Goal: Task Accomplishment & Management: Use online tool/utility

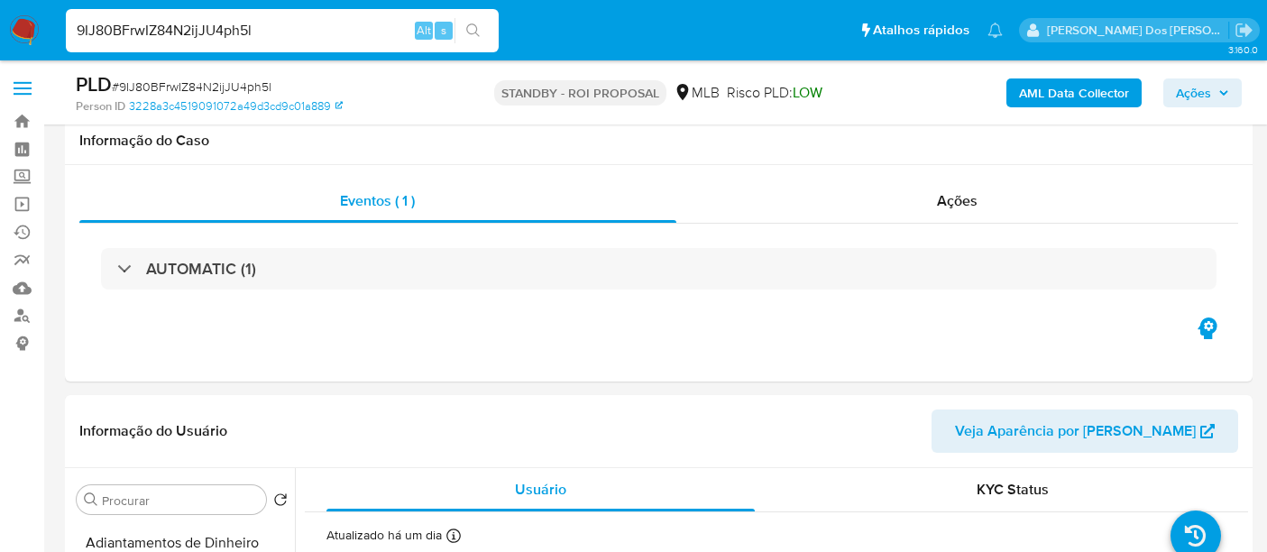
select select "10"
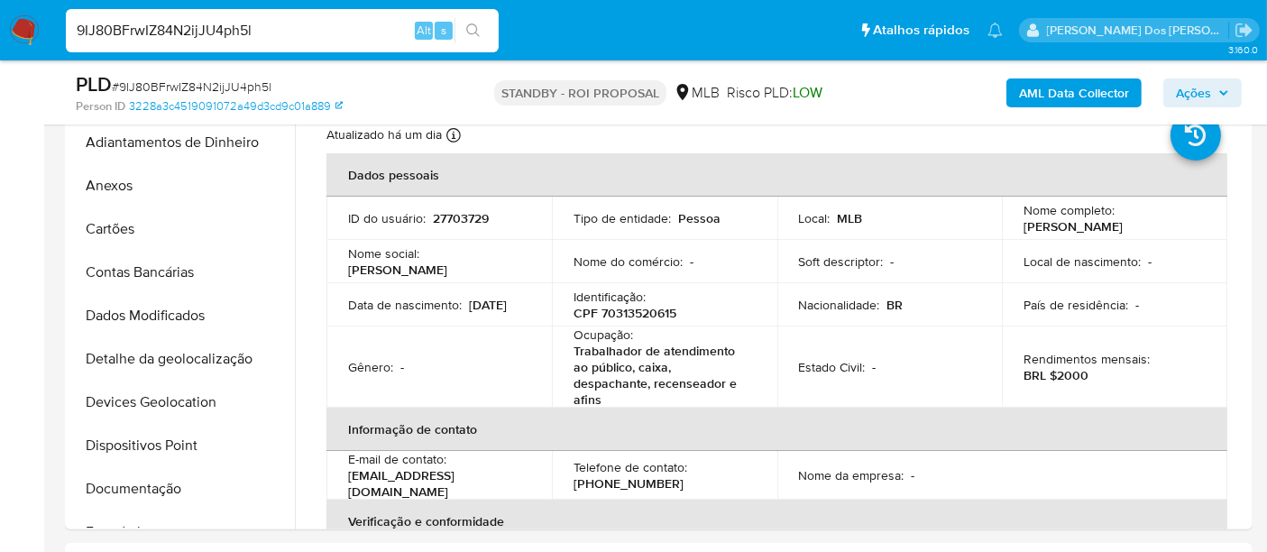
scroll to position [701, 0]
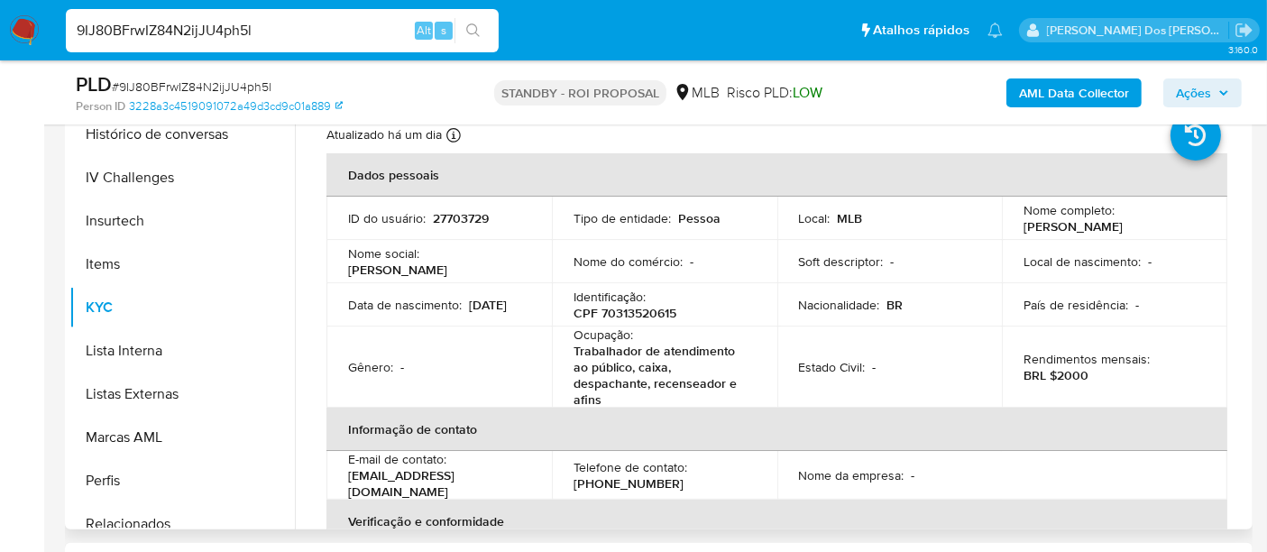
click at [431, 248] on td "Nome social : Fabiane José" at bounding box center [438, 261] width 225 height 43
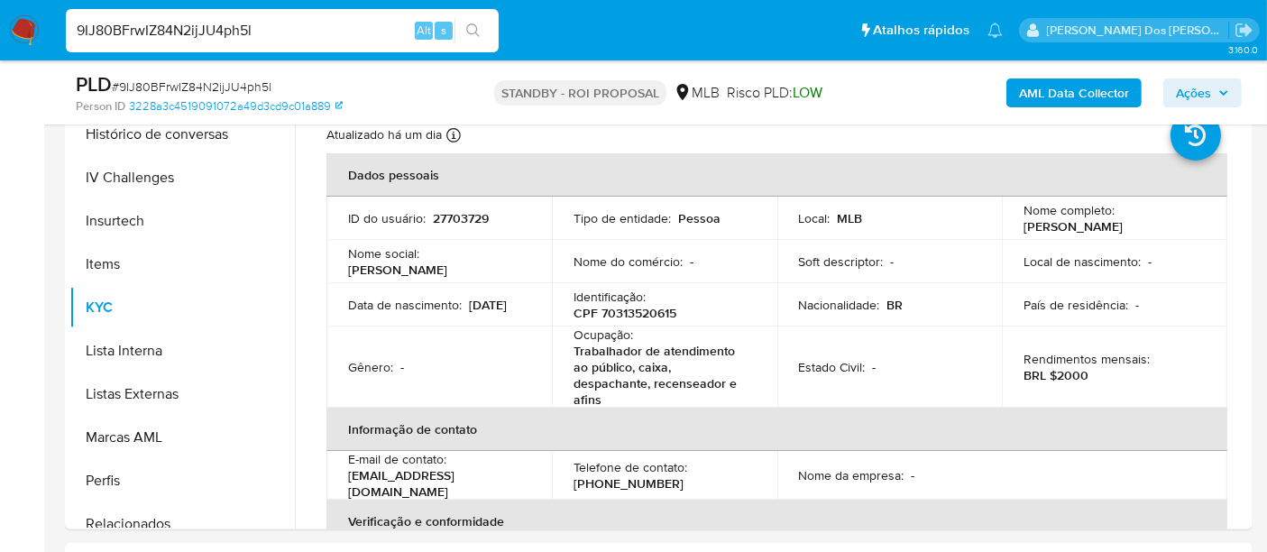
click at [290, 30] on input "9IJ80BFrwIZ84N2ijJU4ph5l" at bounding box center [282, 30] width 433 height 23
paste input "PYNYtkW6SiCTfS3sTxUCSiuX"
type input "PYNYtkW6SiCTfS3sTxUCSiuX"
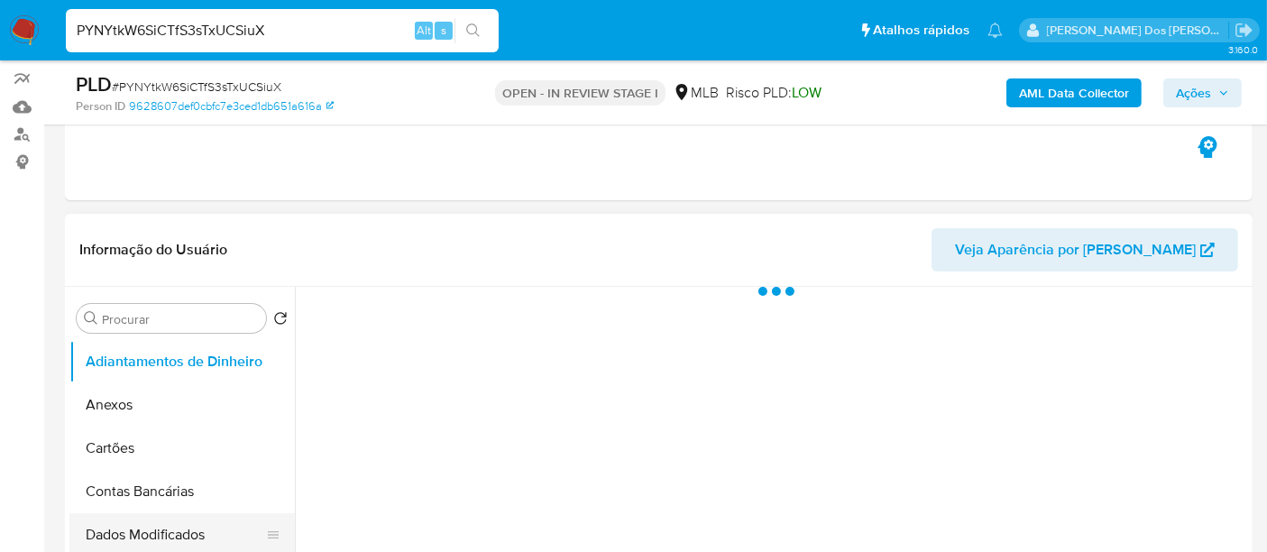
scroll to position [300, 0]
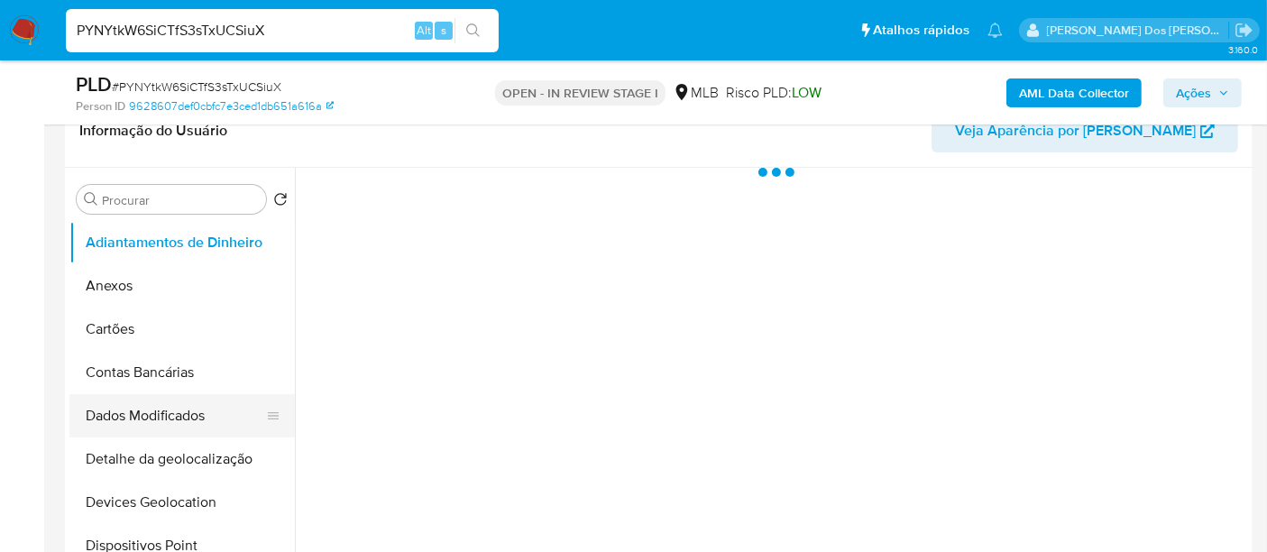
select select "10"
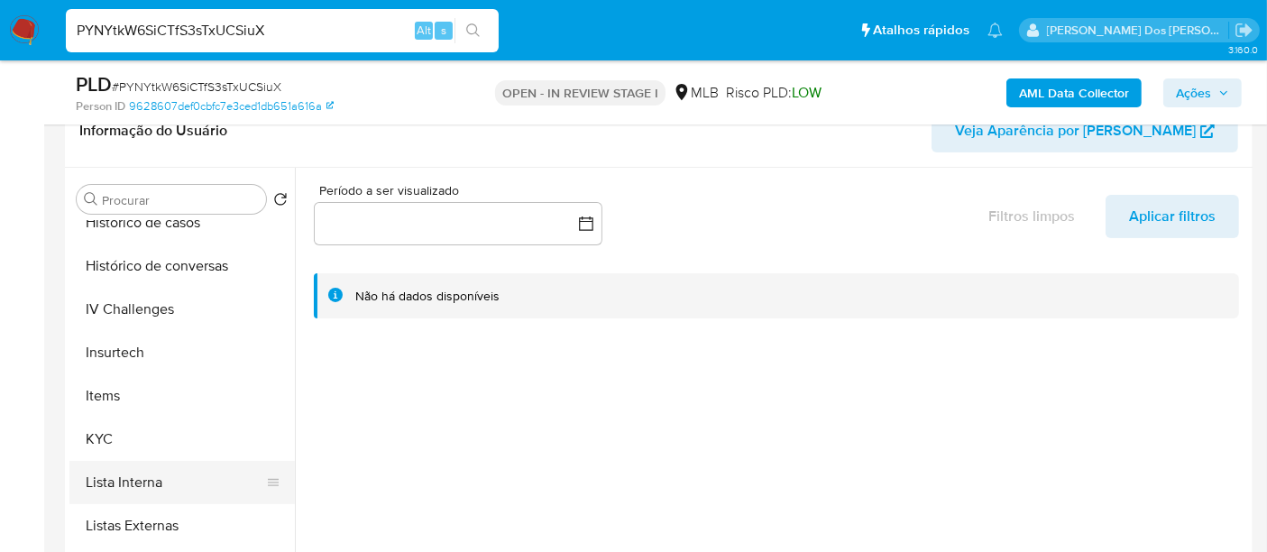
scroll to position [701, 0]
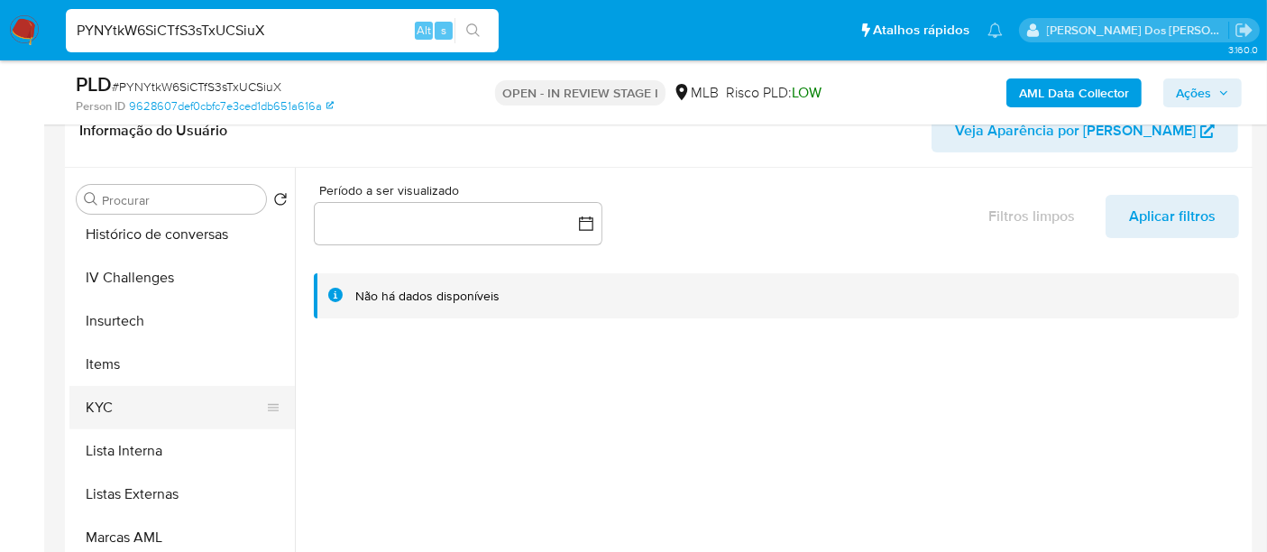
click at [102, 405] on button "KYC" at bounding box center [174, 407] width 211 height 43
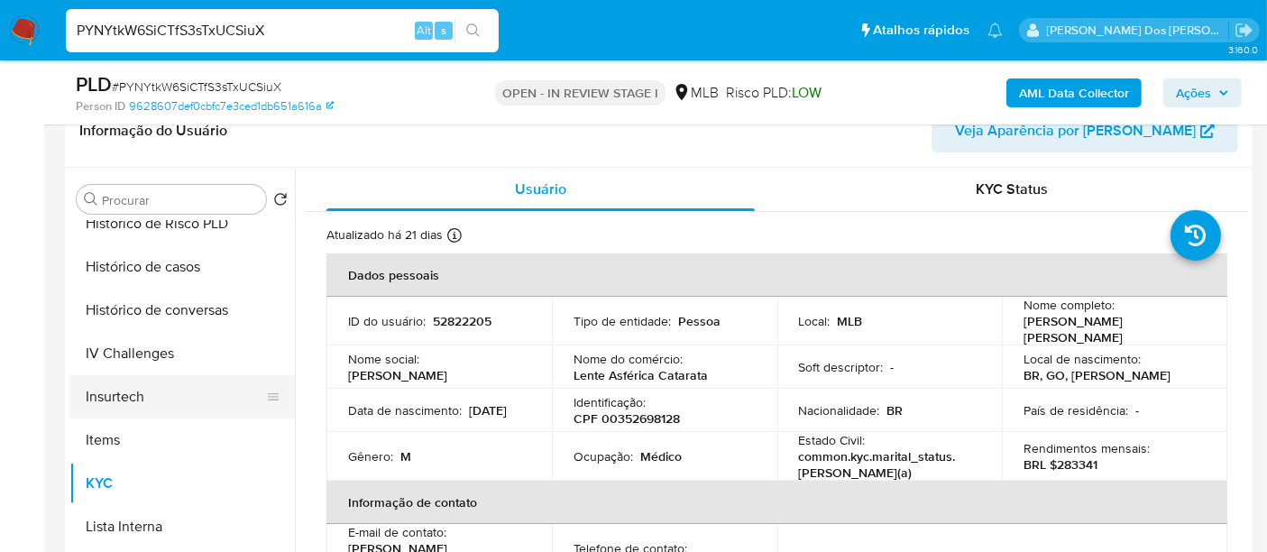
scroll to position [601, 0]
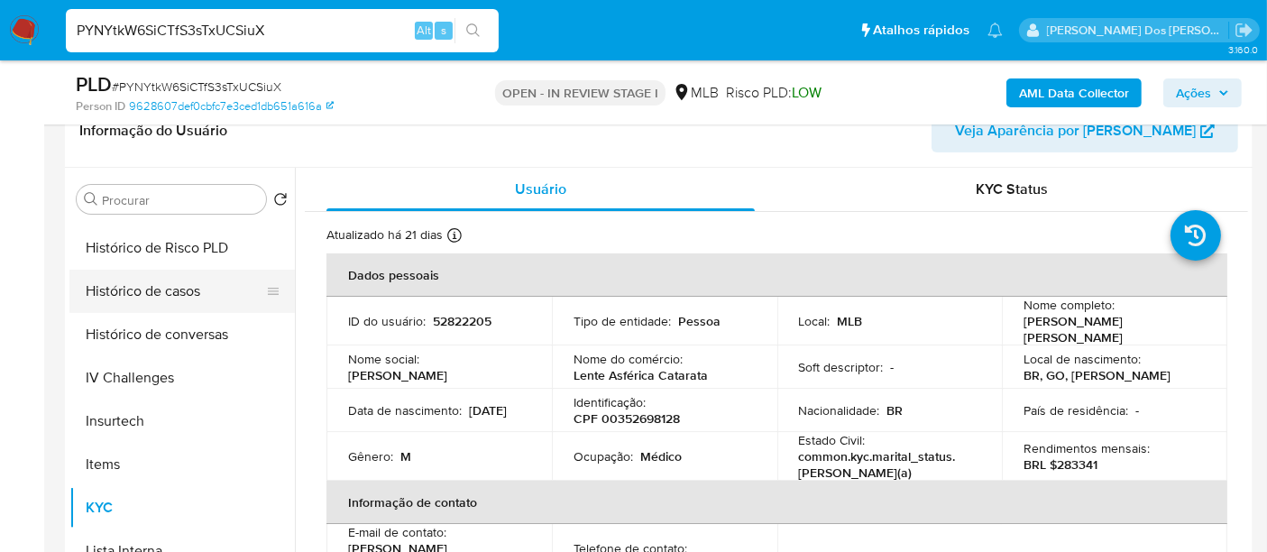
click at [161, 303] on button "Histórico de casos" at bounding box center [174, 291] width 211 height 43
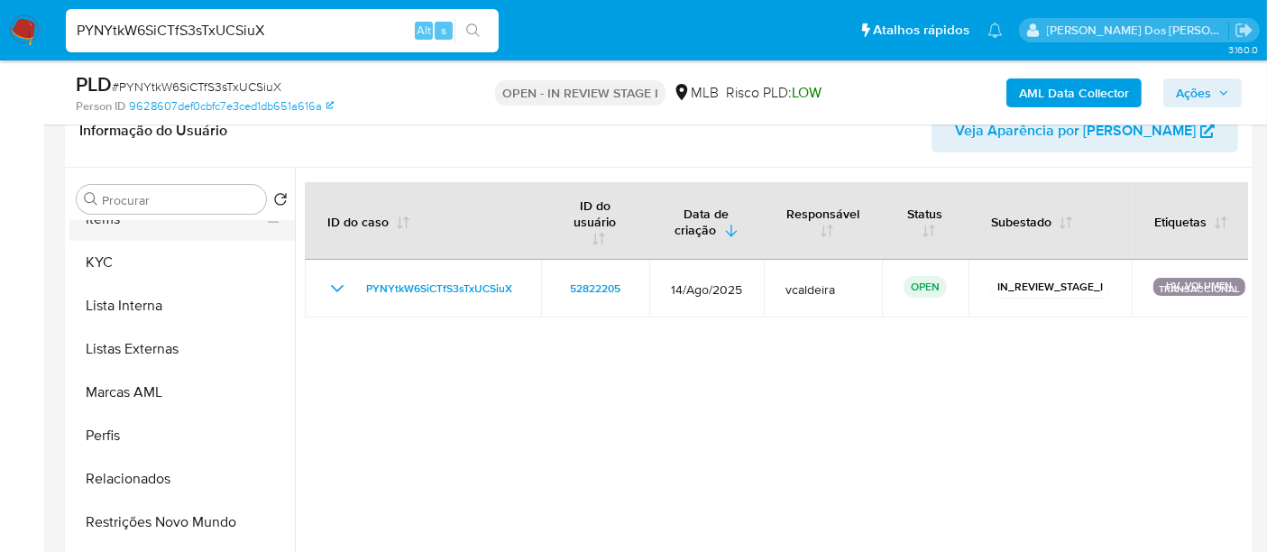
scroll to position [848, 0]
click at [203, 512] on button "Restrições Novo Mundo" at bounding box center [174, 520] width 211 height 43
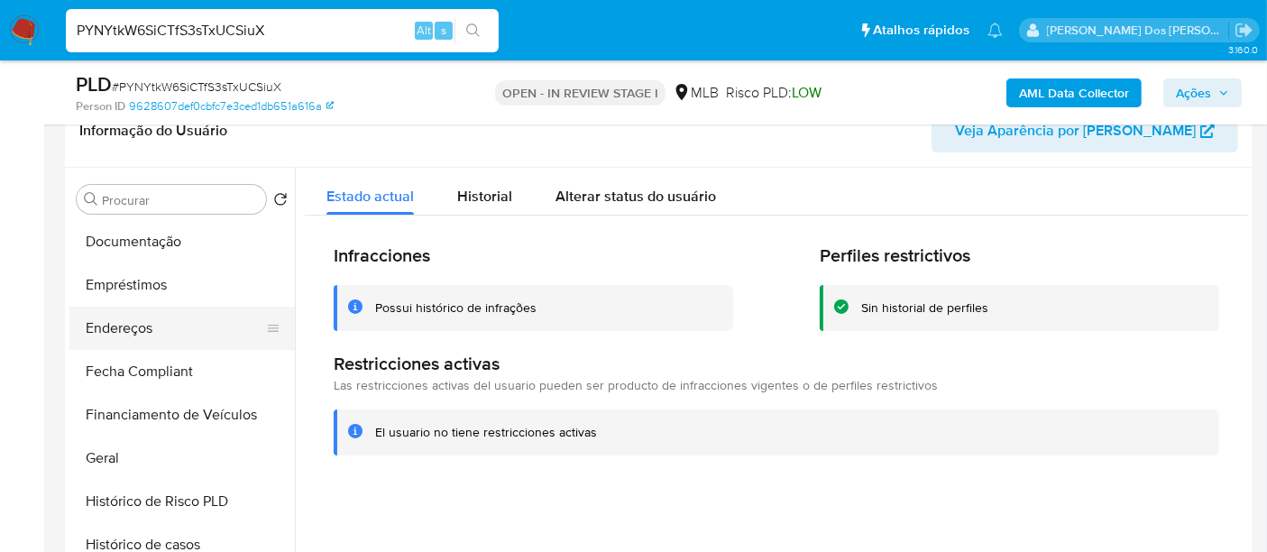
scroll to position [347, 0]
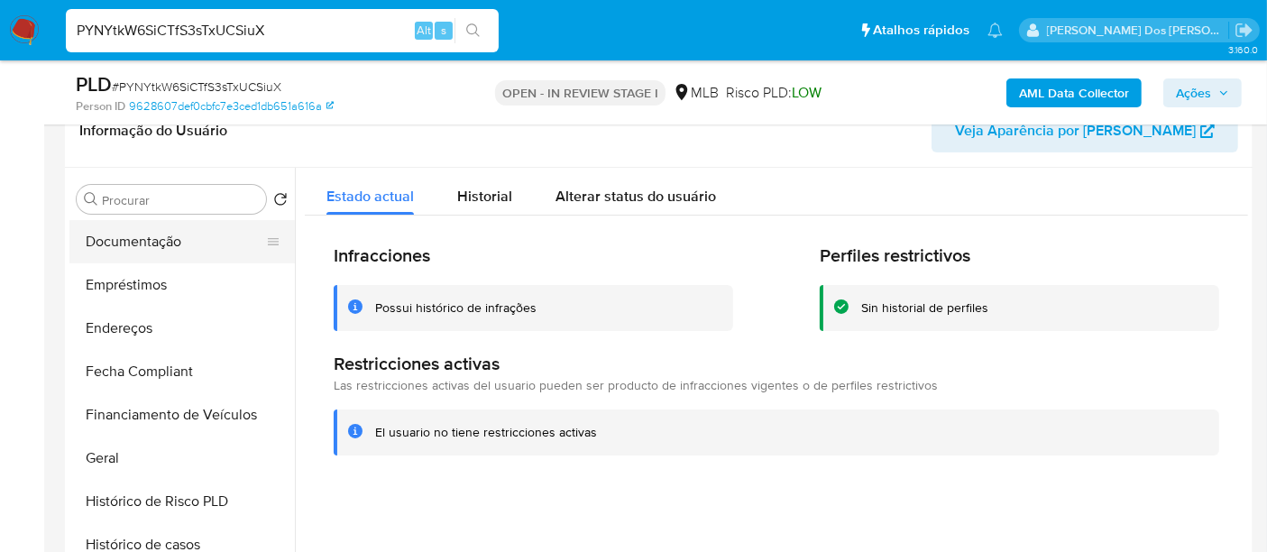
click at [144, 247] on button "Documentação" at bounding box center [174, 241] width 211 height 43
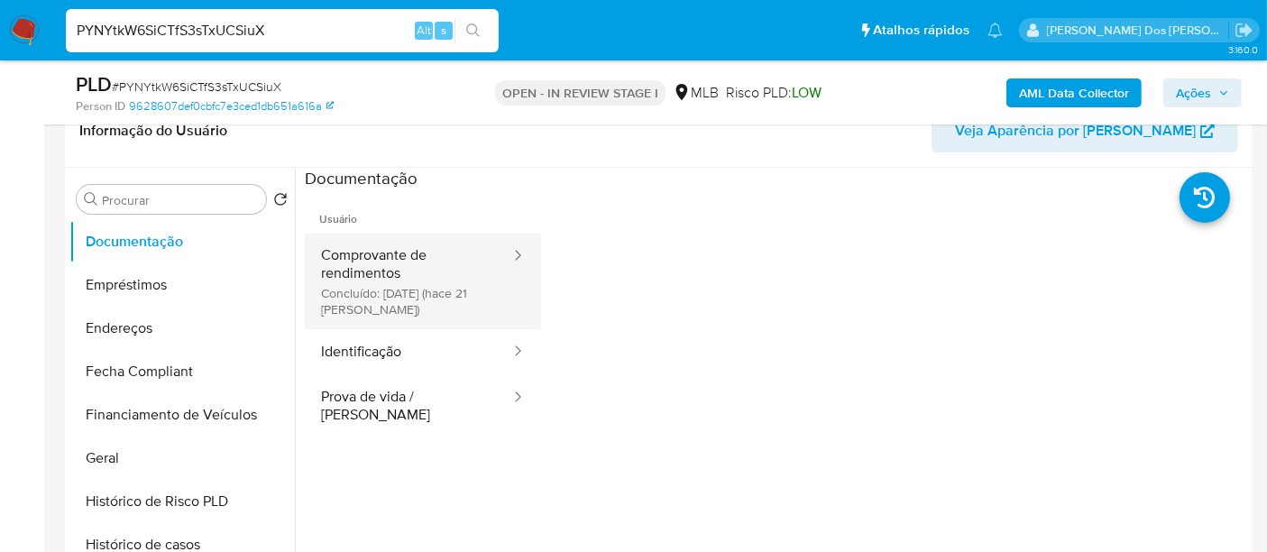
click at [366, 283] on button "Comprovante de rendimentos Concluído: 29/08/2025 (hace 21 días)" at bounding box center [408, 282] width 207 height 96
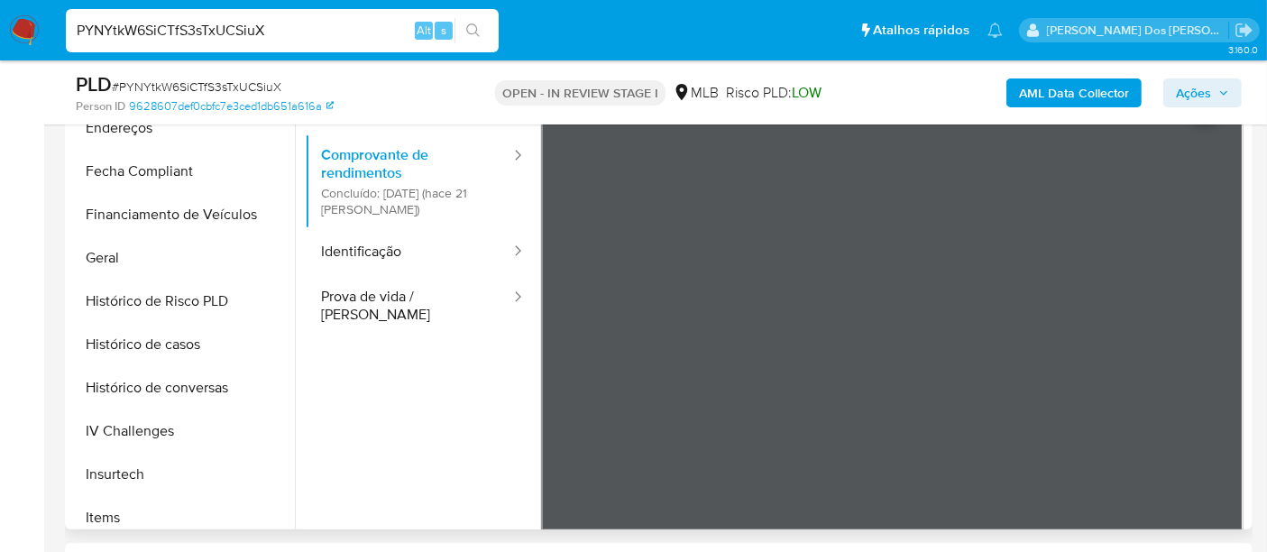
scroll to position [300, 0]
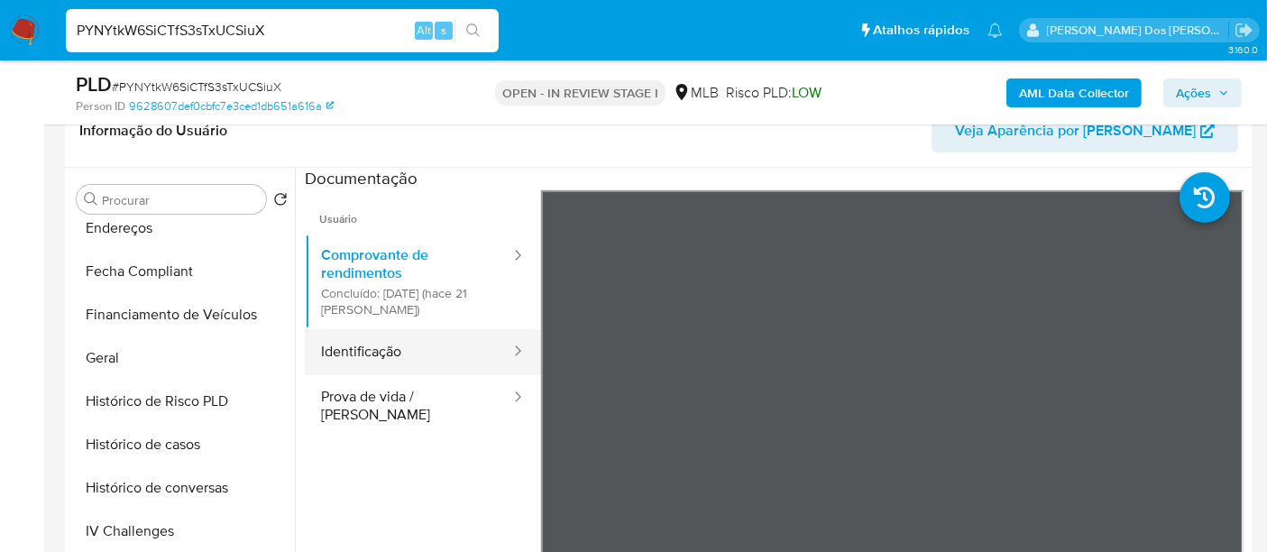
click at [381, 351] on button "Identificação" at bounding box center [408, 352] width 207 height 46
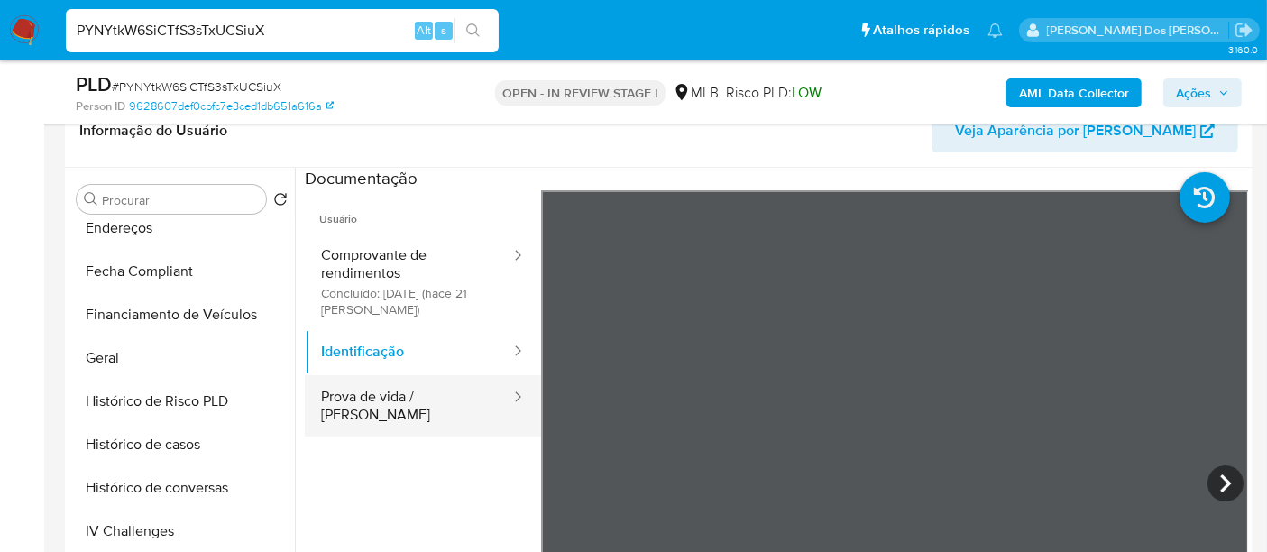
drag, startPoint x: 401, startPoint y: 411, endPoint x: 412, endPoint y: 407, distance: 11.7
click at [401, 412] on button "Prova de vida / [PERSON_NAME]" at bounding box center [408, 405] width 207 height 61
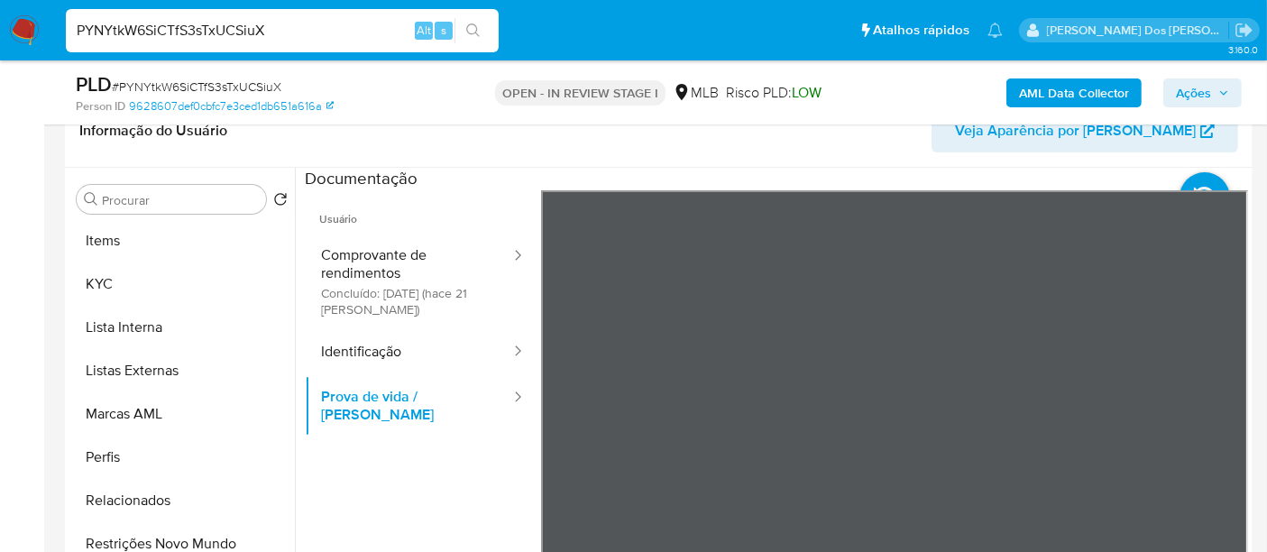
scroll to position [848, 0]
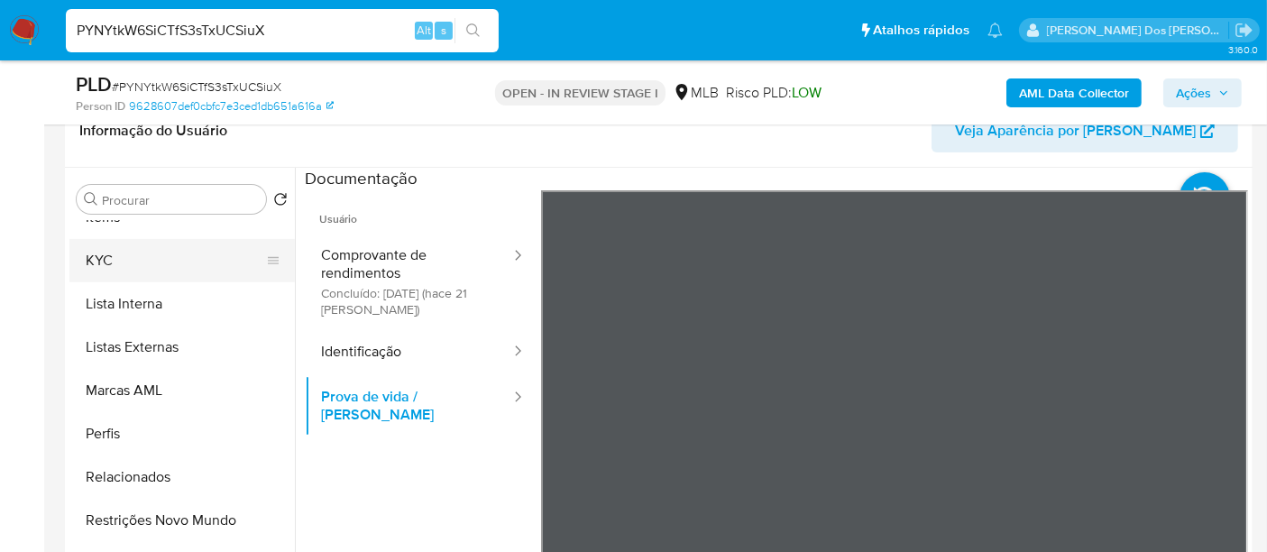
click at [97, 261] on button "KYC" at bounding box center [174, 260] width 211 height 43
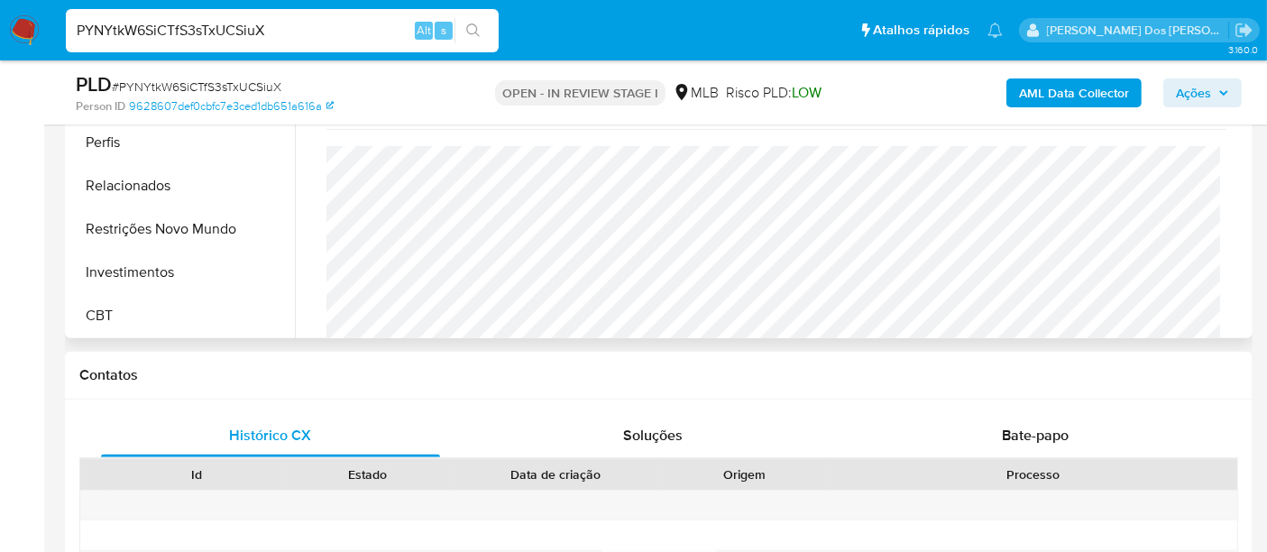
scroll to position [601, 0]
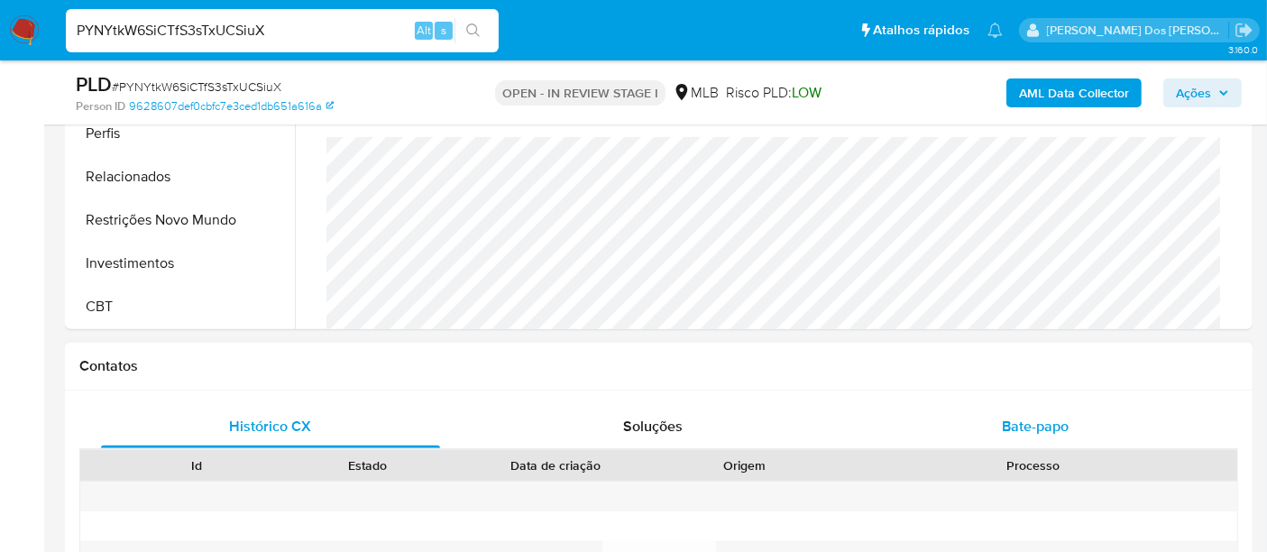
click at [1001, 418] on div "Bate-papo" at bounding box center [1035, 426] width 339 height 43
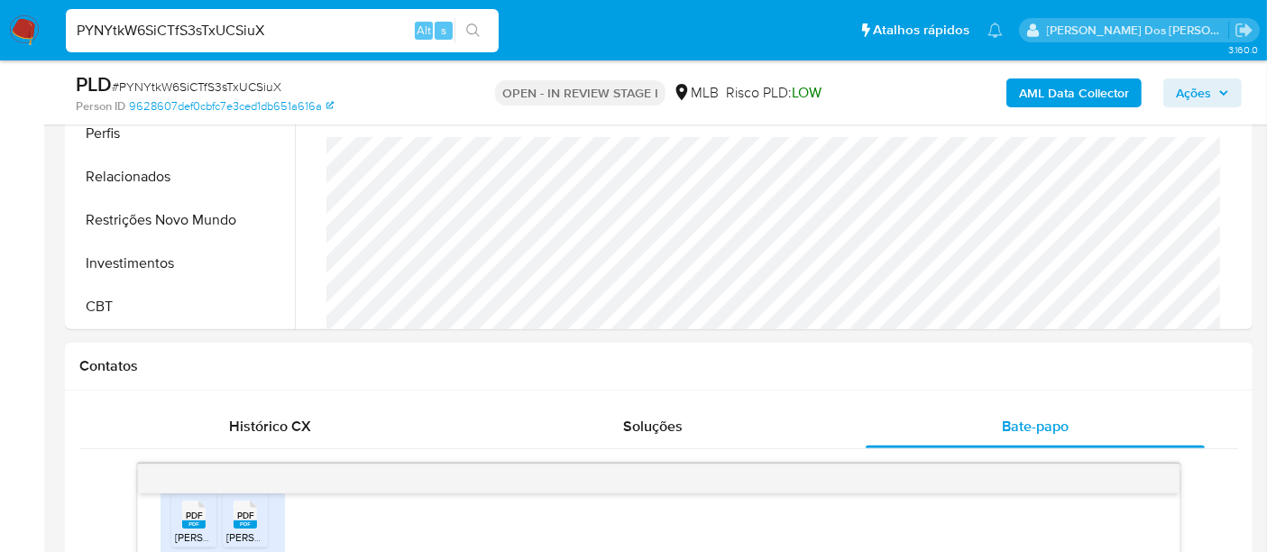
scroll to position [801, 0]
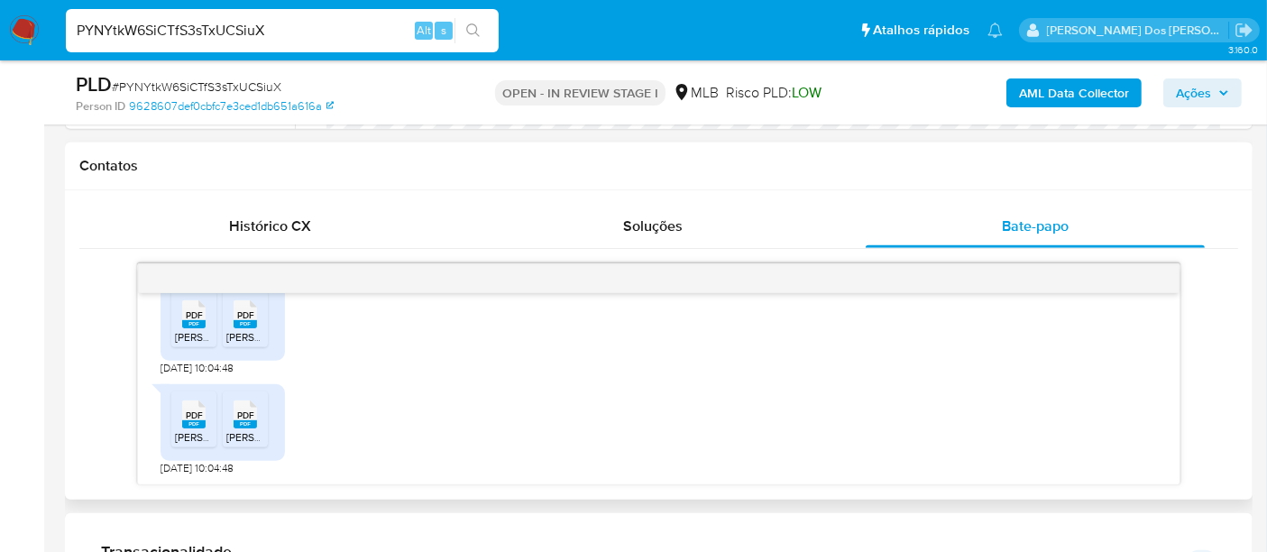
click at [196, 326] on rect at bounding box center [193, 324] width 23 height 8
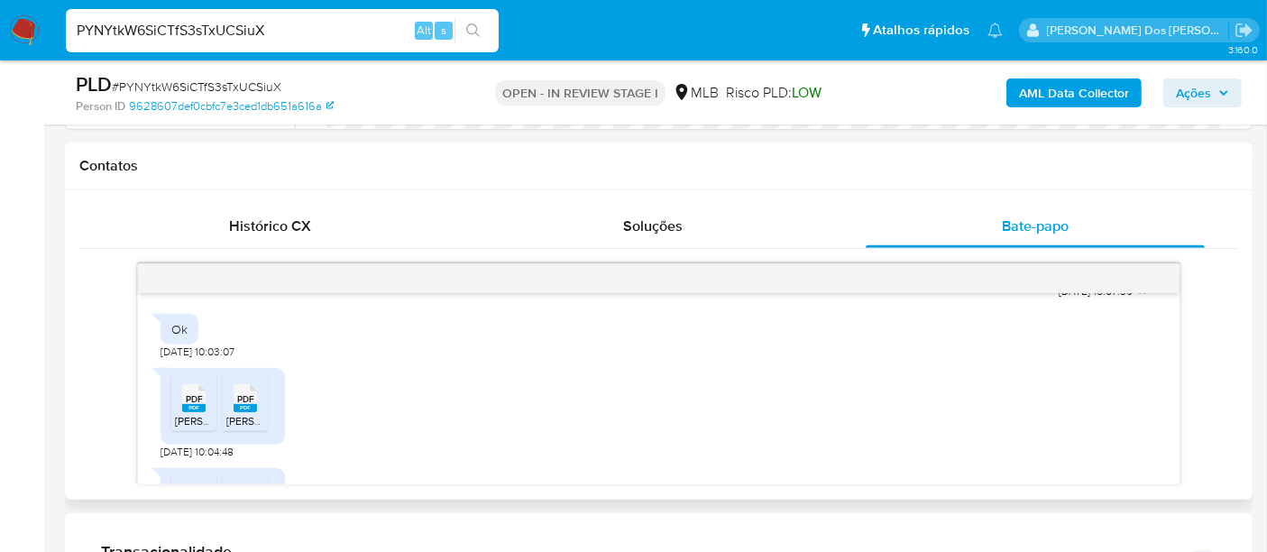
scroll to position [560, 0]
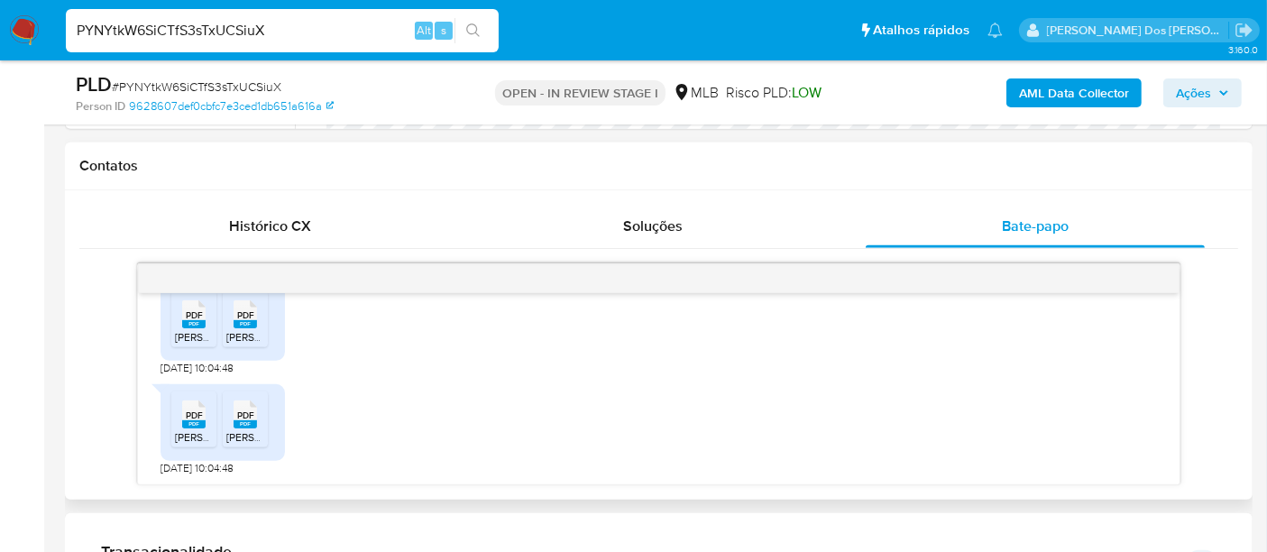
click at [247, 320] on rect at bounding box center [245, 324] width 23 height 8
click at [184, 416] on icon at bounding box center [193, 414] width 23 height 28
click at [229, 425] on div "PDF PDF" at bounding box center [245, 412] width 38 height 35
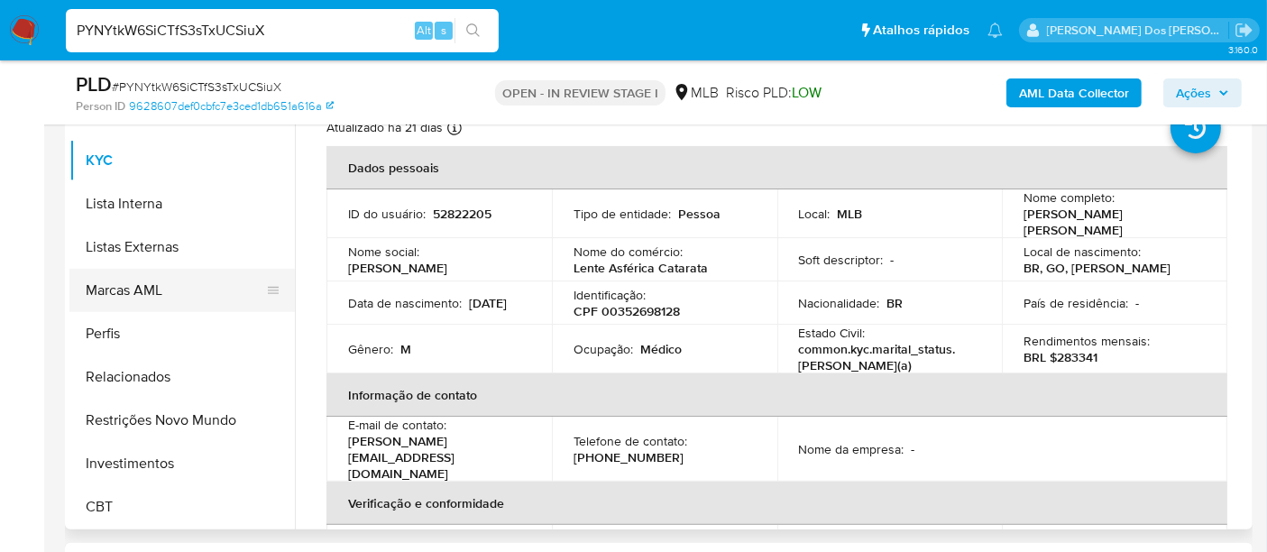
scroll to position [0, 0]
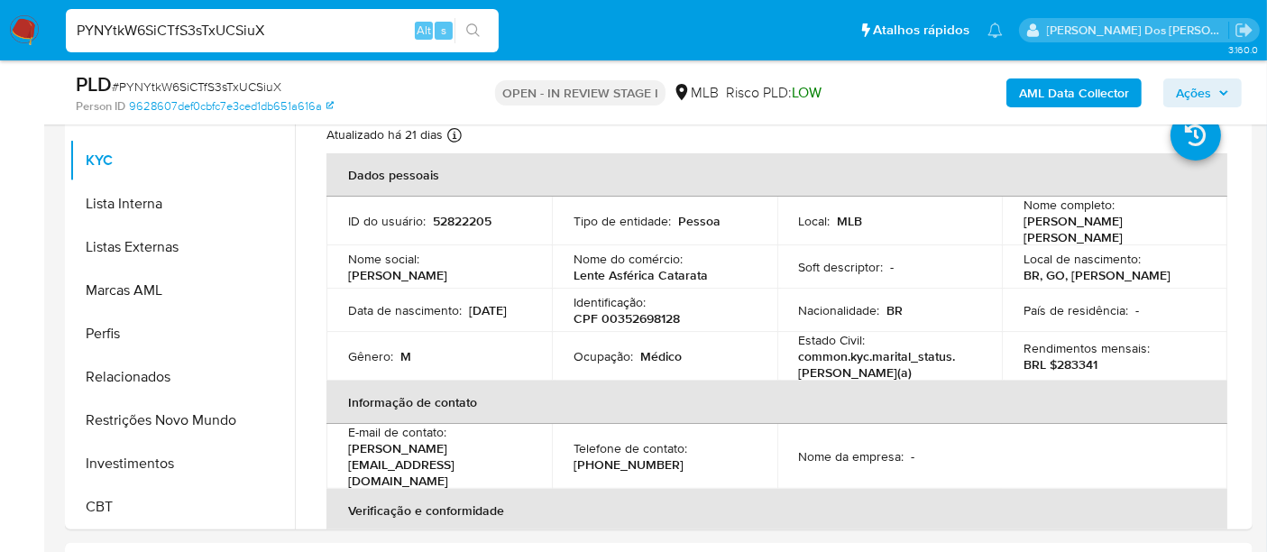
click at [327, 23] on input "PYNYtkW6SiCTfS3sTxUCSiuX" at bounding box center [282, 30] width 433 height 23
paste input "9IJ80BFrwIZ84N2ijJU4ph5l"
type input "9IJ80BFrwIZ84N2ijJU4ph5l"
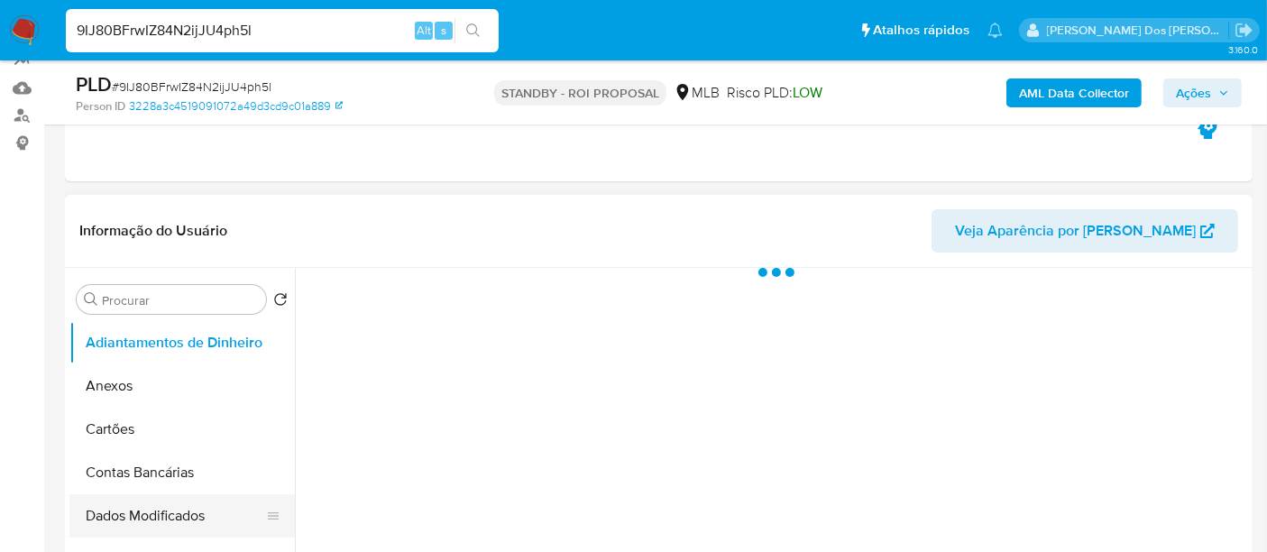
scroll to position [400, 0]
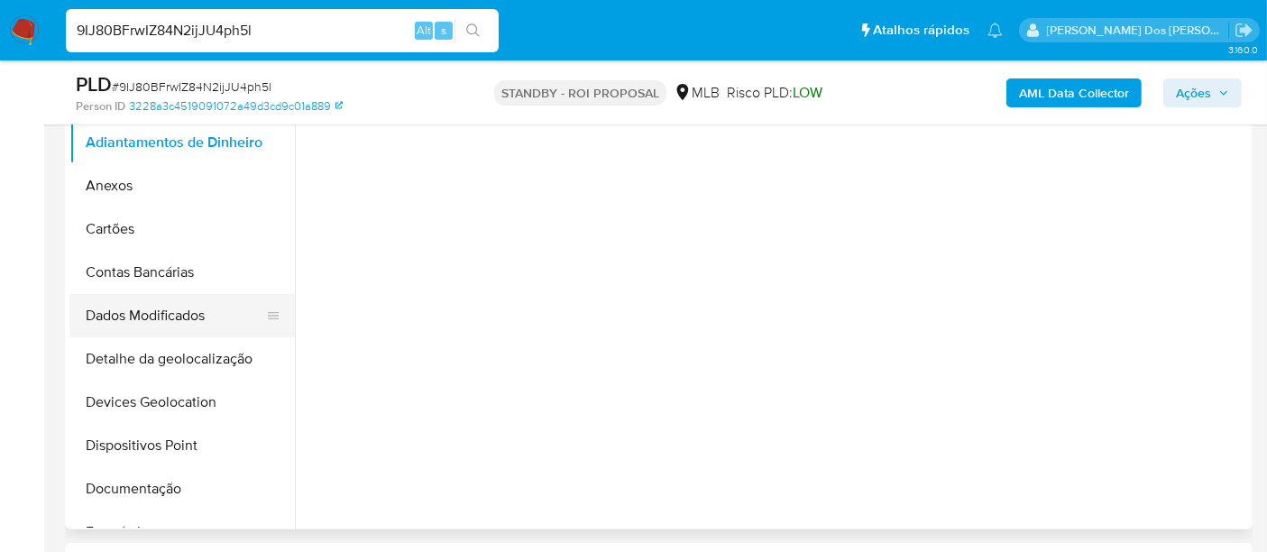
select select "10"
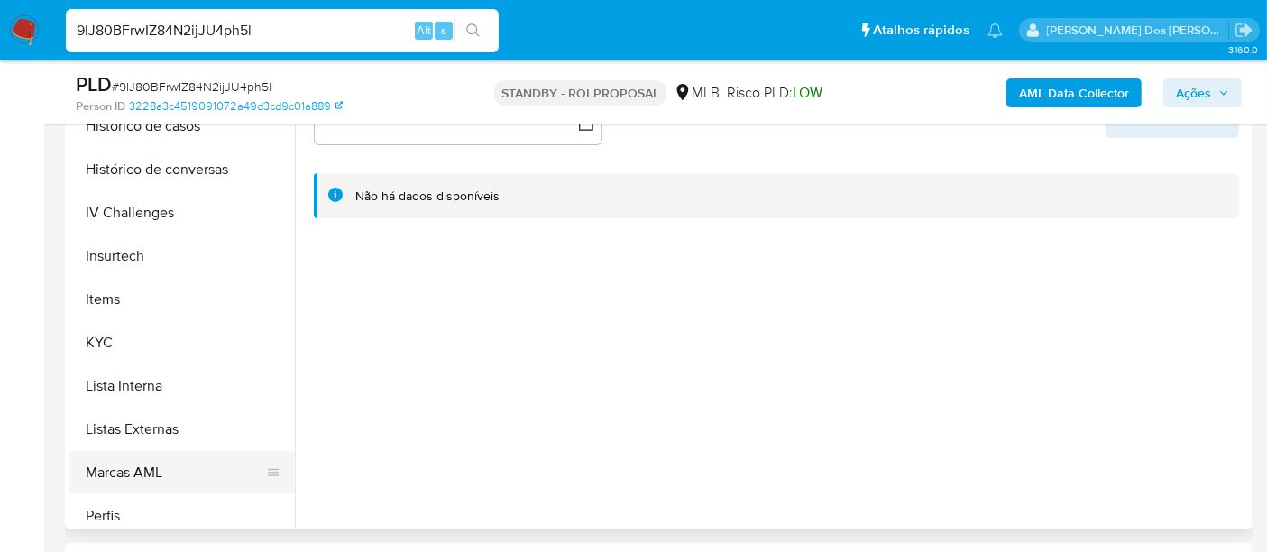
scroll to position [801, 0]
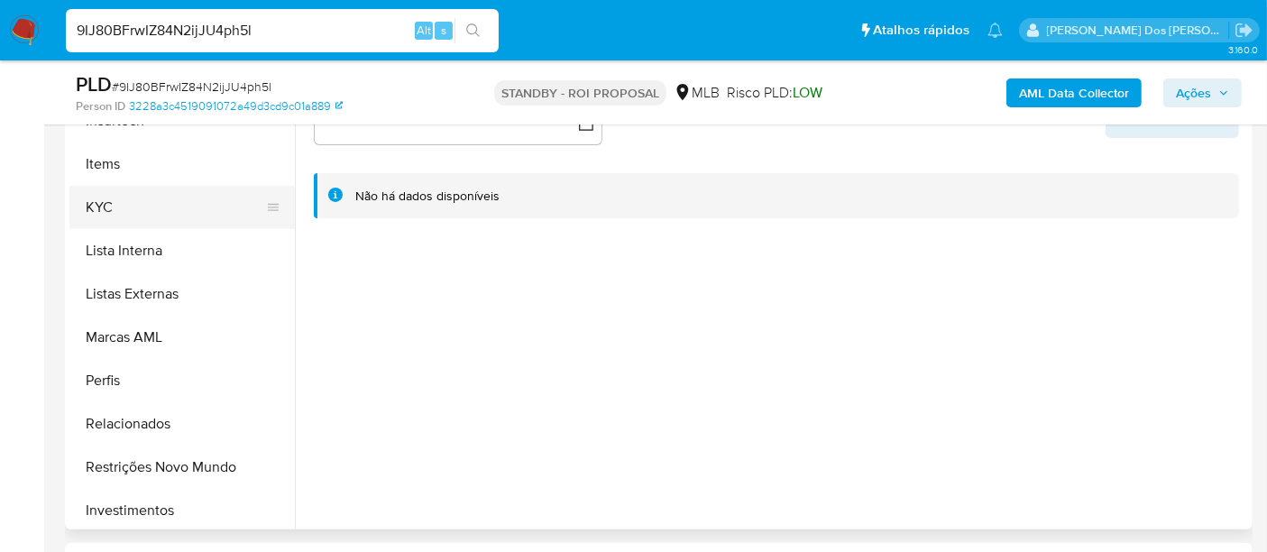
click at [88, 202] on button "KYC" at bounding box center [174, 207] width 211 height 43
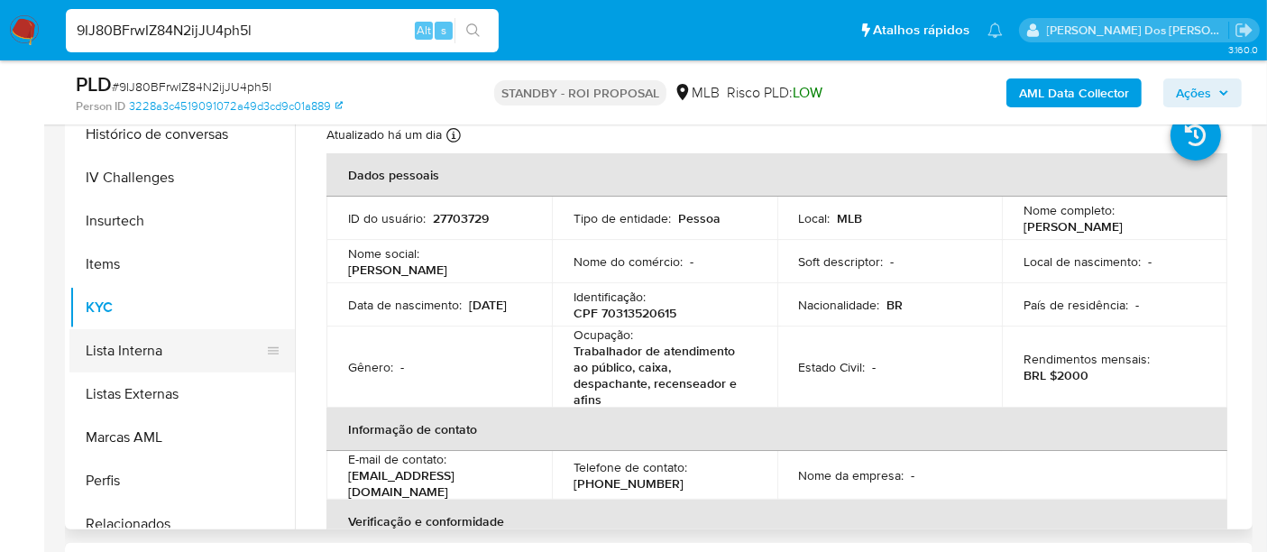
scroll to position [601, 0]
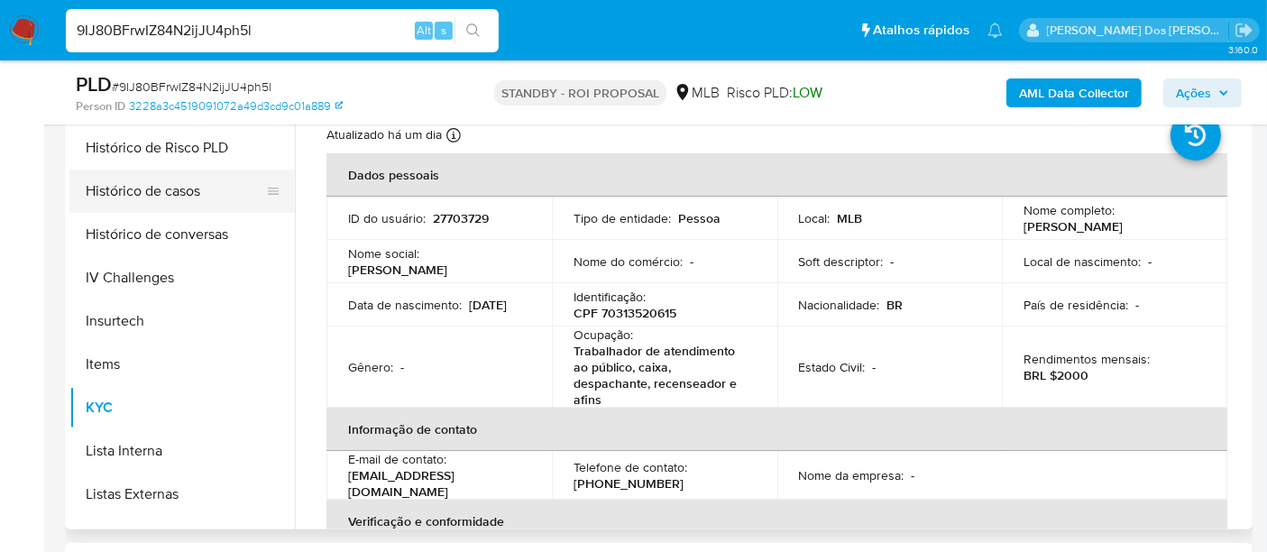
click at [149, 193] on button "Histórico de casos" at bounding box center [174, 191] width 211 height 43
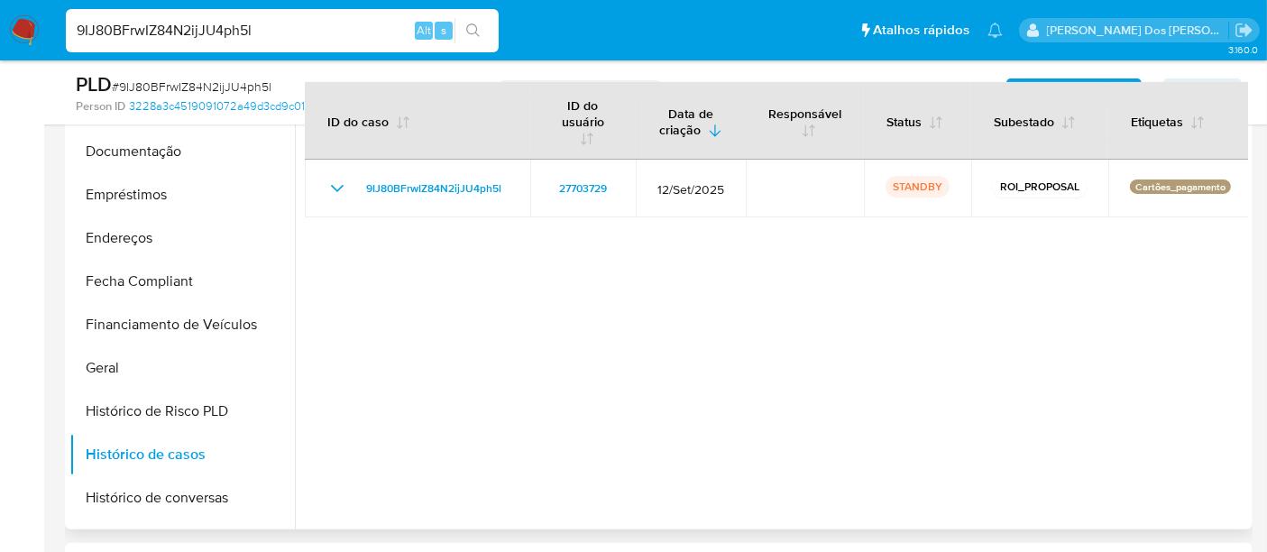
scroll to position [300, 0]
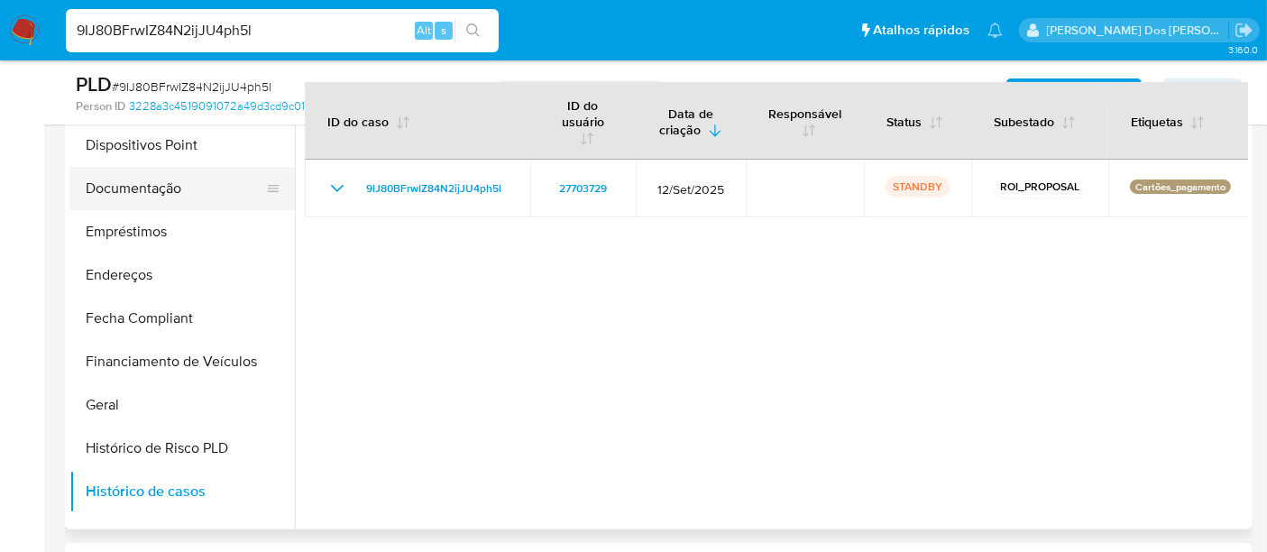
drag, startPoint x: 157, startPoint y: 188, endPoint x: 200, endPoint y: 198, distance: 44.4
click at [157, 188] on button "Documentação" at bounding box center [174, 188] width 211 height 43
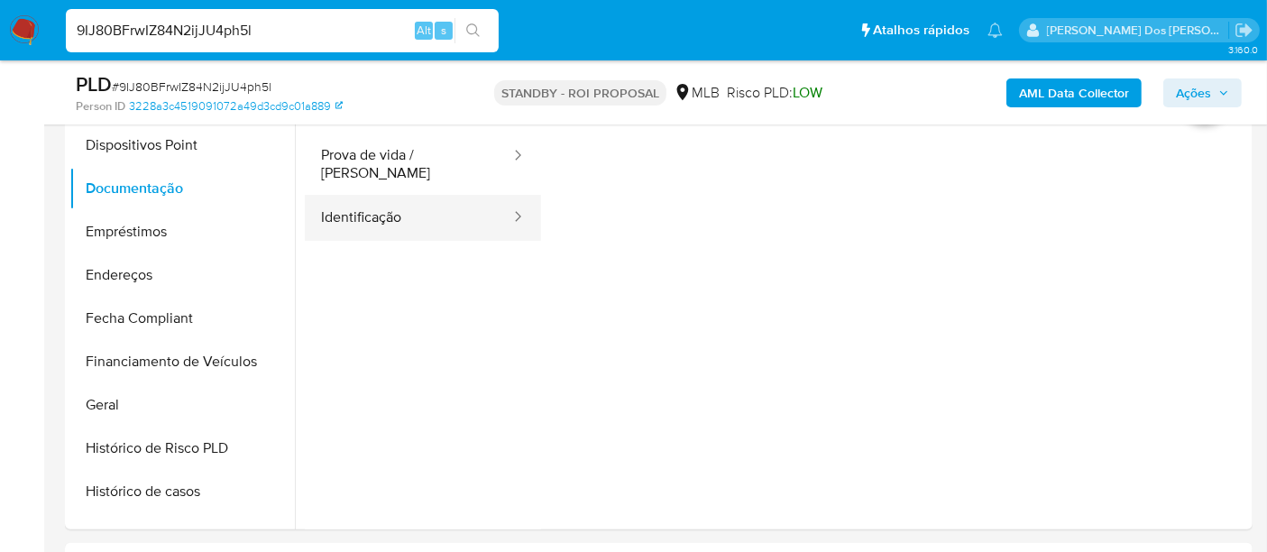
click at [376, 211] on button "Identificação" at bounding box center [408, 218] width 207 height 46
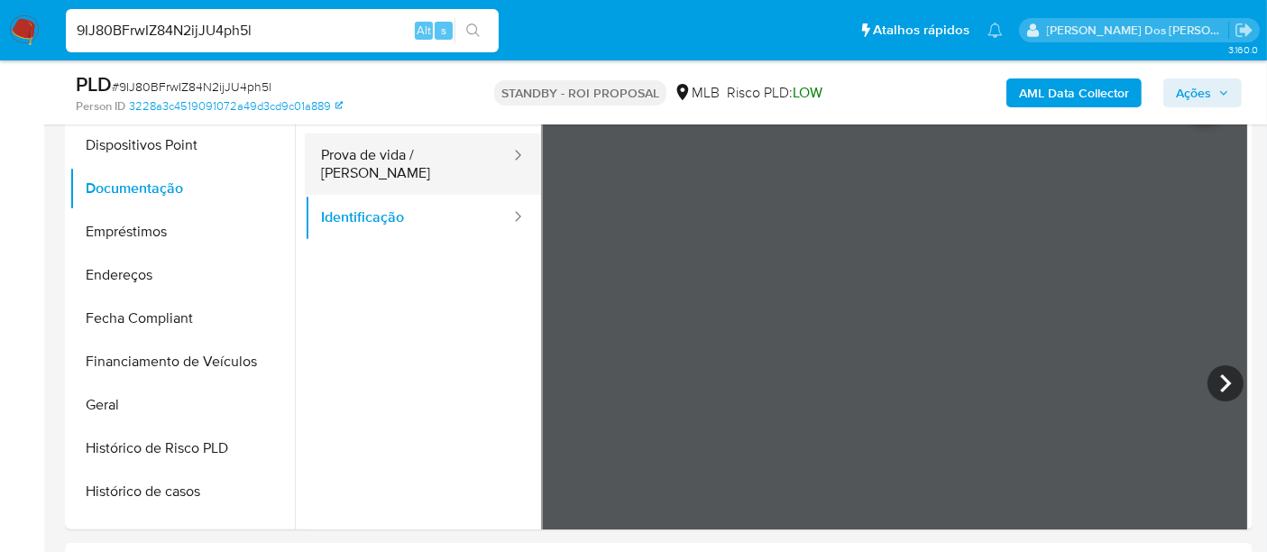
click at [375, 146] on button "Prova de vida / Selfie" at bounding box center [408, 163] width 207 height 61
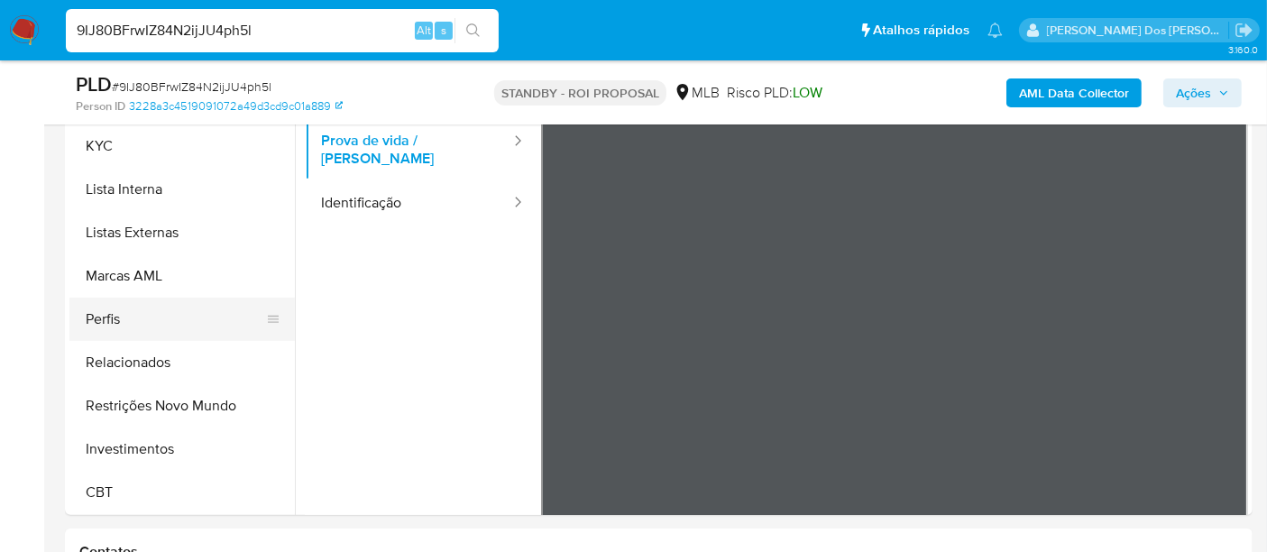
scroll to position [500, 0]
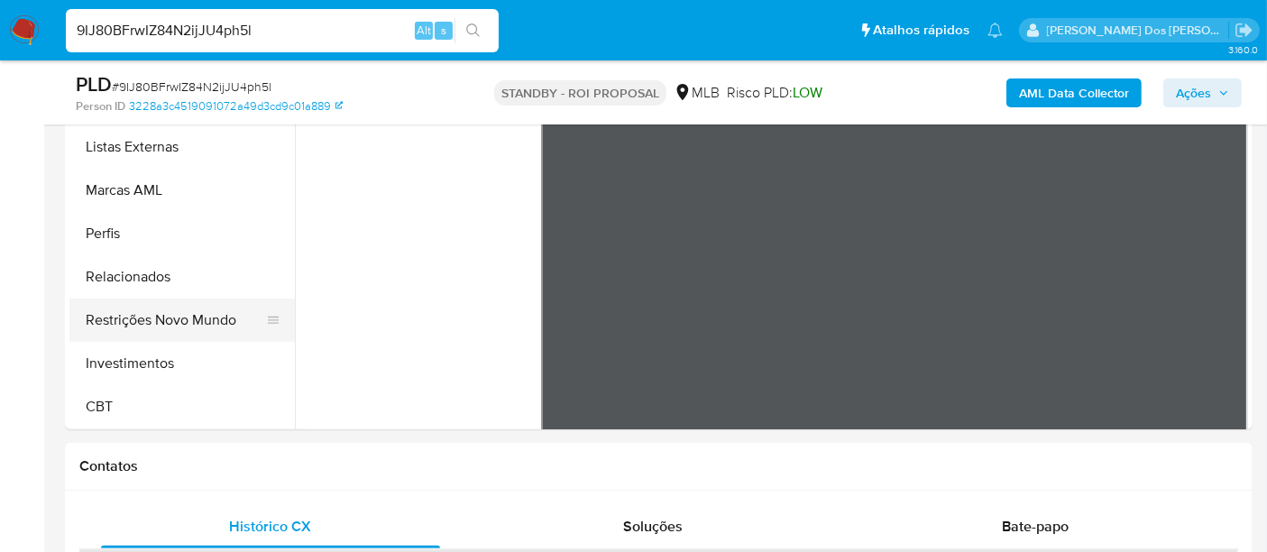
click at [168, 317] on button "Restrições Novo Mundo" at bounding box center [174, 319] width 211 height 43
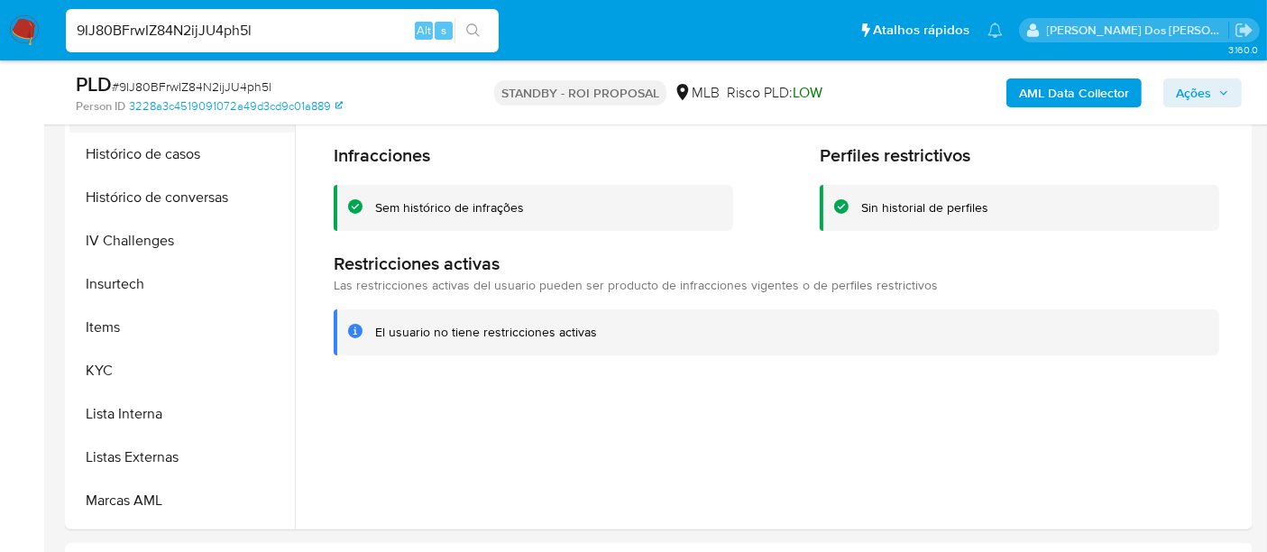
scroll to position [447, 0]
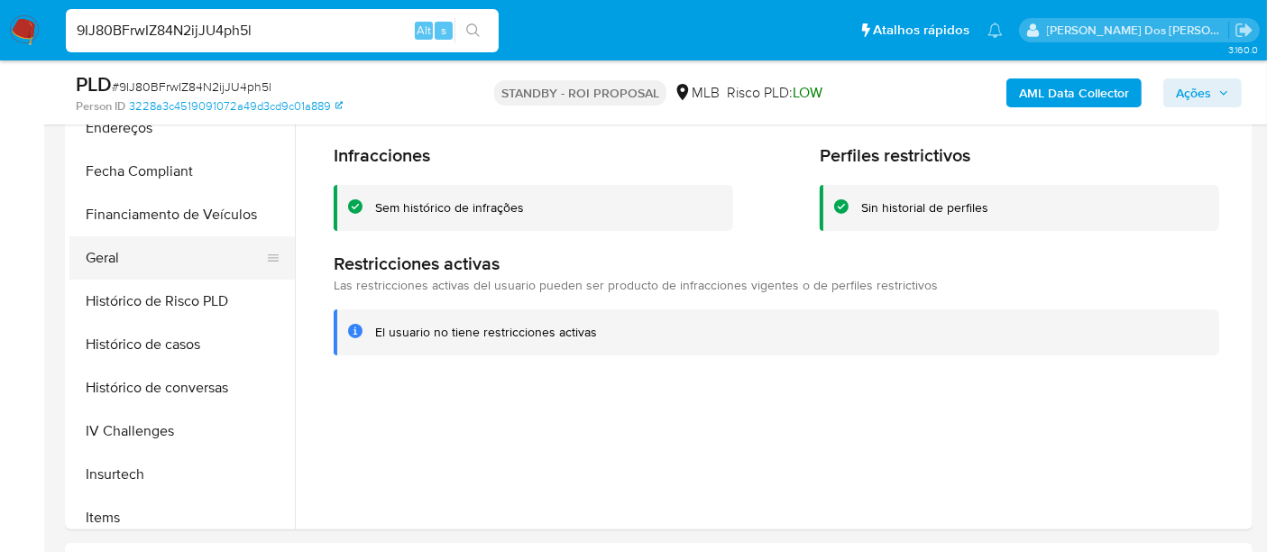
click at [104, 261] on button "Geral" at bounding box center [174, 257] width 211 height 43
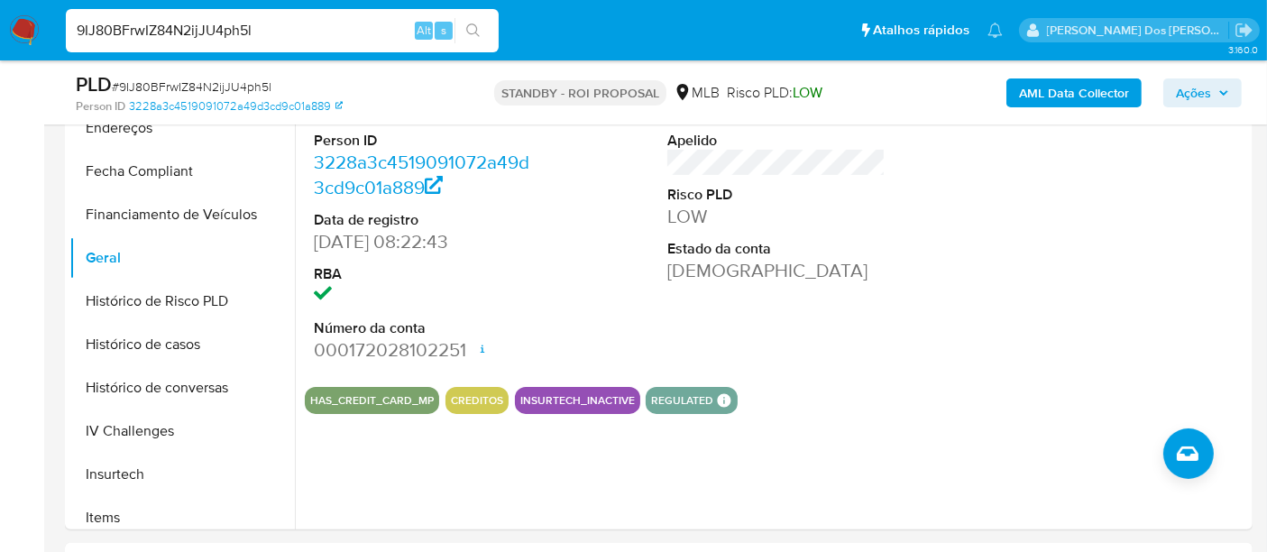
click at [304, 37] on input "9IJ80BFrwIZ84N2ijJU4ph5l" at bounding box center [282, 30] width 433 height 23
click at [304, 40] on input "9IJ80BFrwIZ84N2ijJU4ph5l" at bounding box center [282, 30] width 433 height 23
paste input "rqgXJKYxBfyNpu8kMNtdYVhB"
type input "rqgXJKYxBfyNpu8kMNtdYVhB"
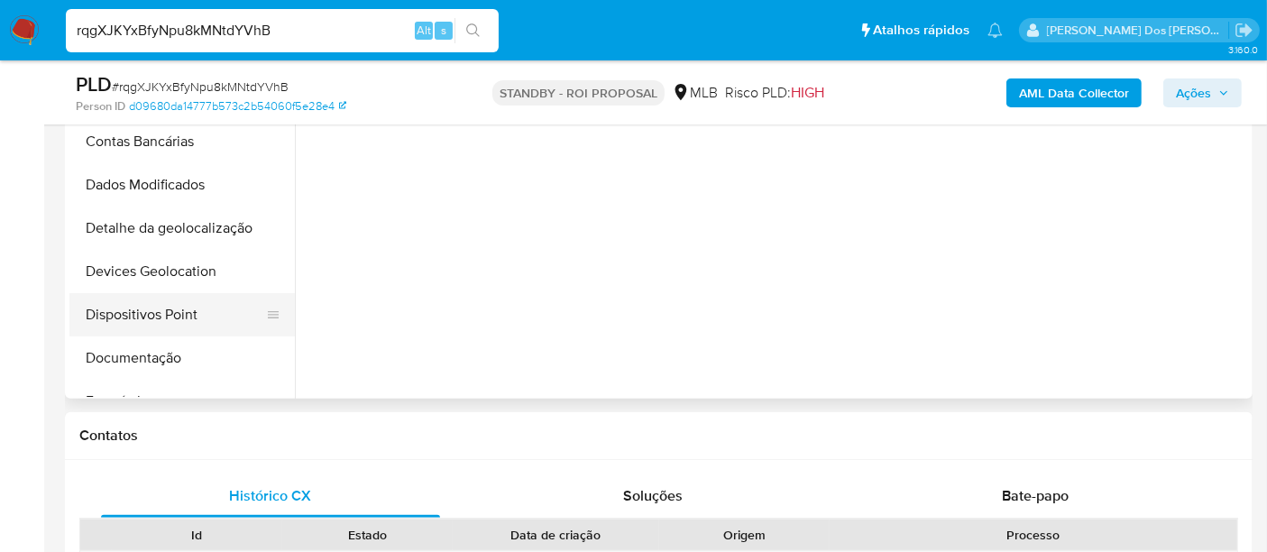
scroll to position [601, 0]
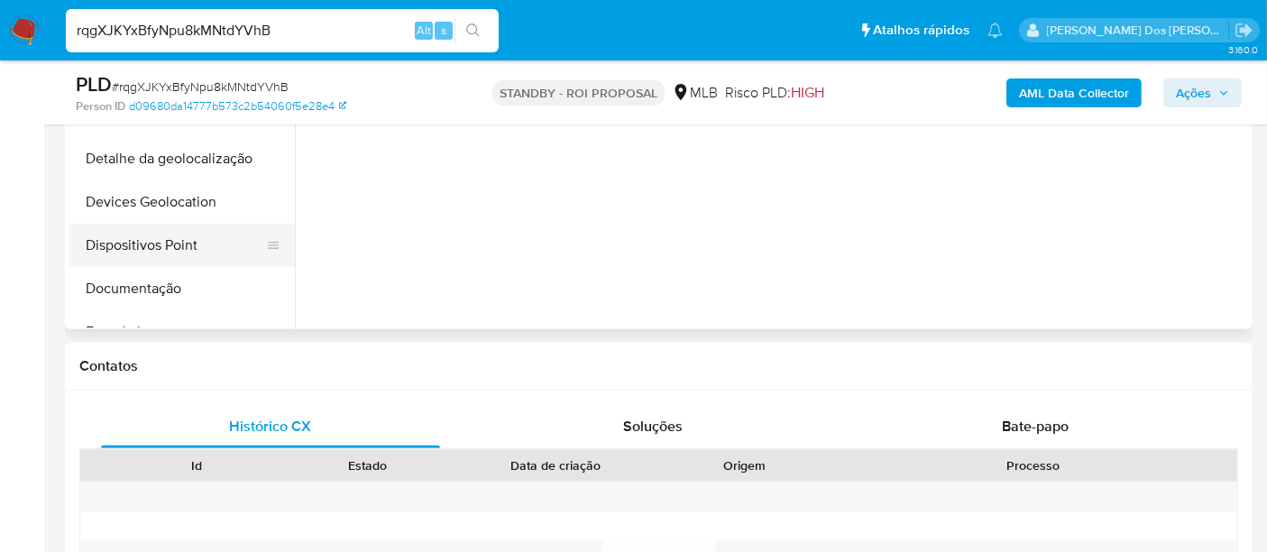
select select "10"
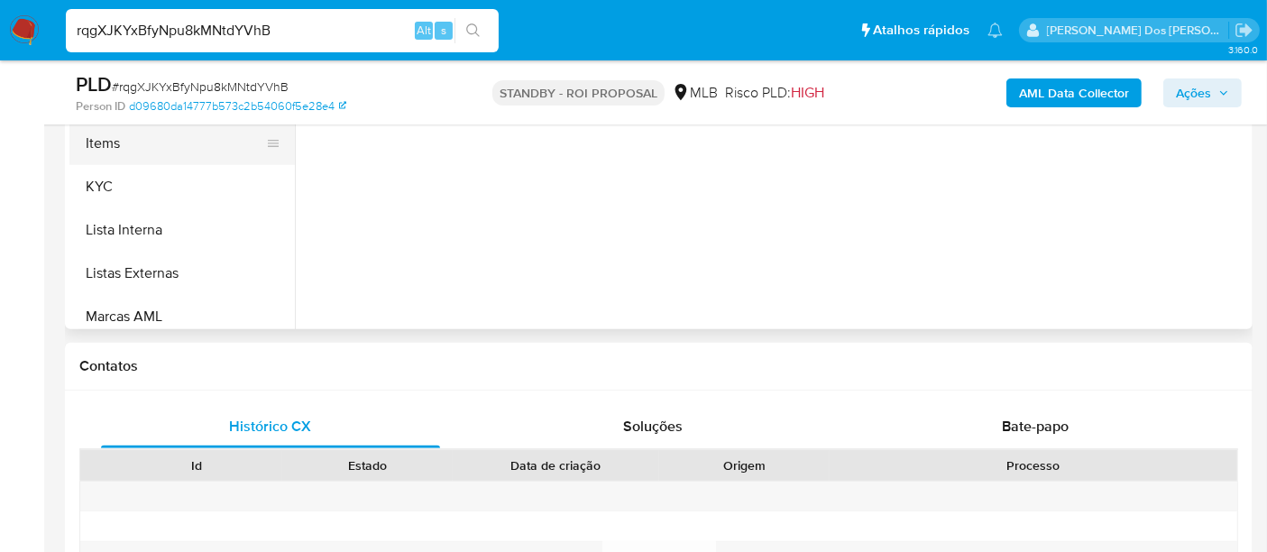
scroll to position [500, 0]
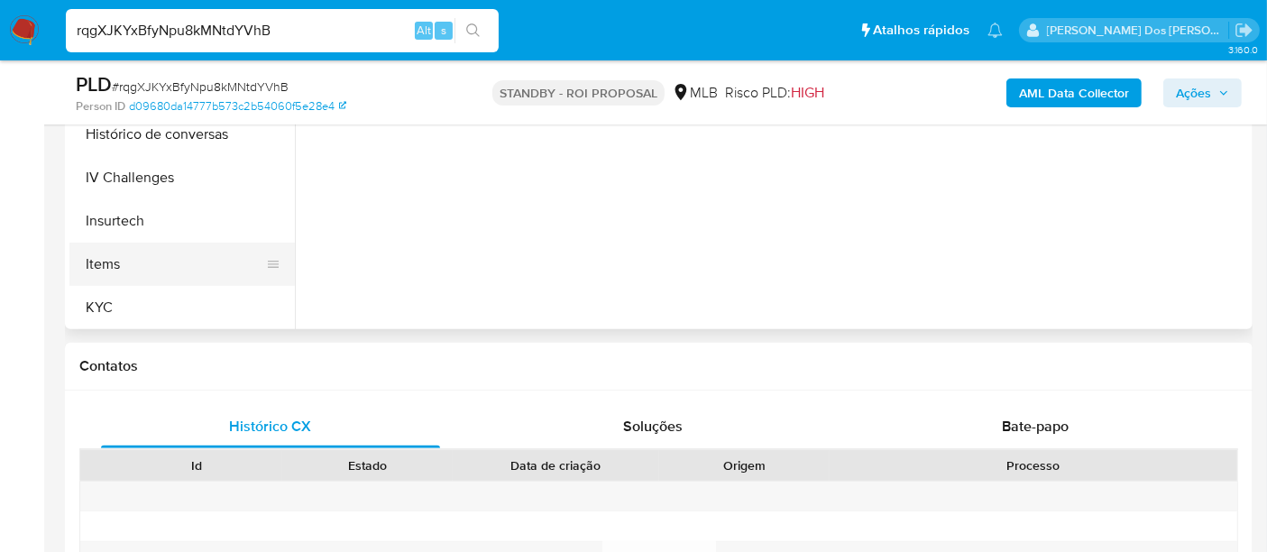
drag, startPoint x: 101, startPoint y: 305, endPoint x: 262, endPoint y: 278, distance: 163.7
click at [102, 303] on button "KYC" at bounding box center [181, 307] width 225 height 43
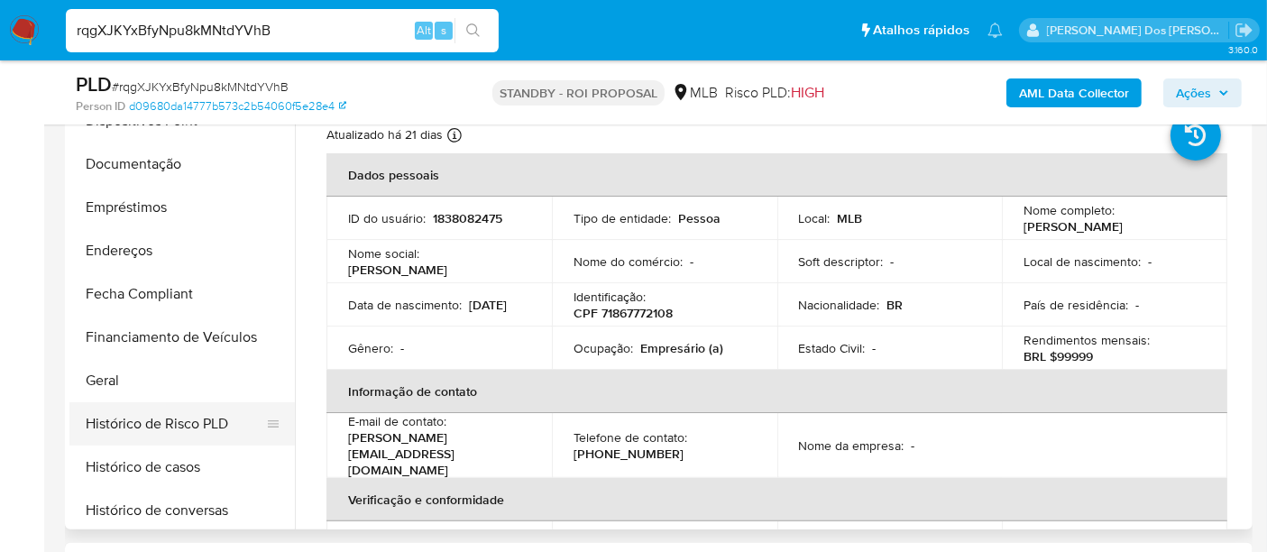
scroll to position [300, 0]
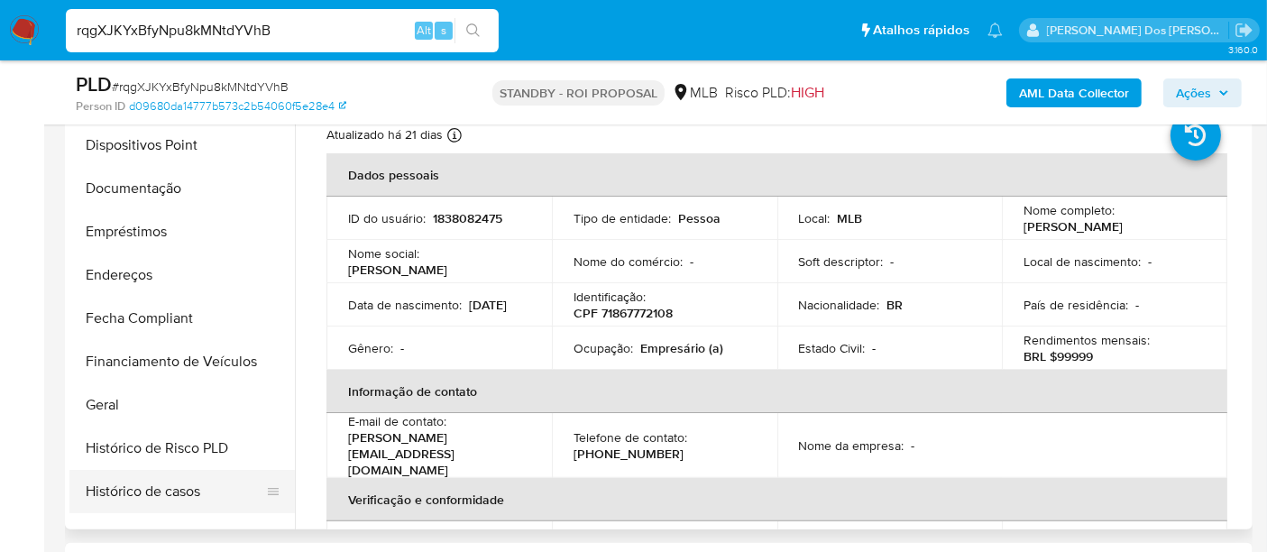
click at [160, 504] on button "Histórico de casos" at bounding box center [174, 491] width 211 height 43
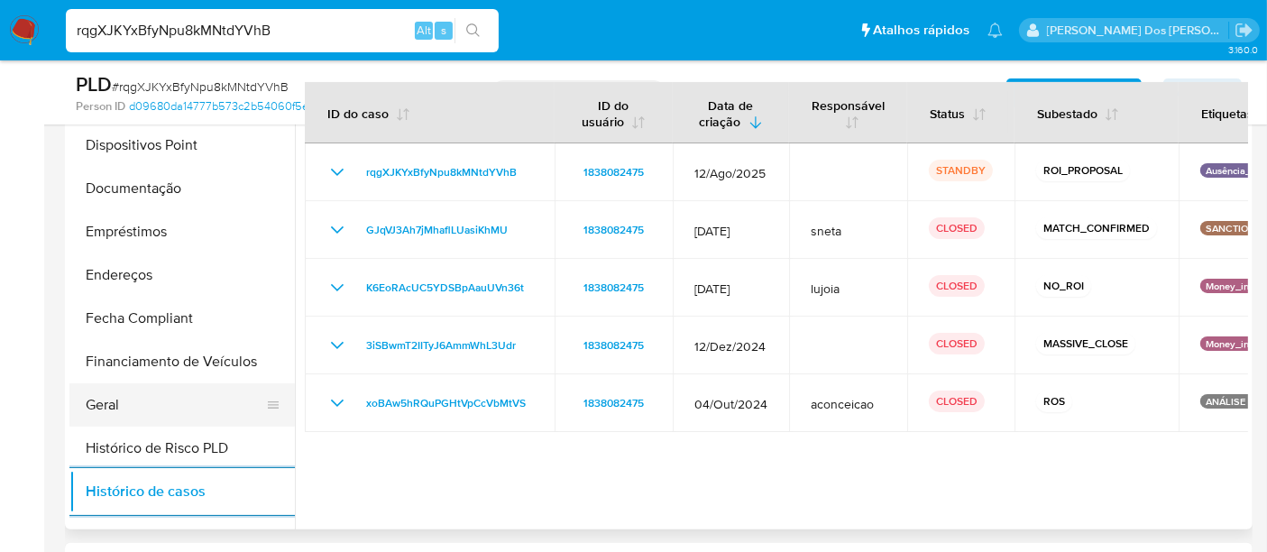
scroll to position [100, 0]
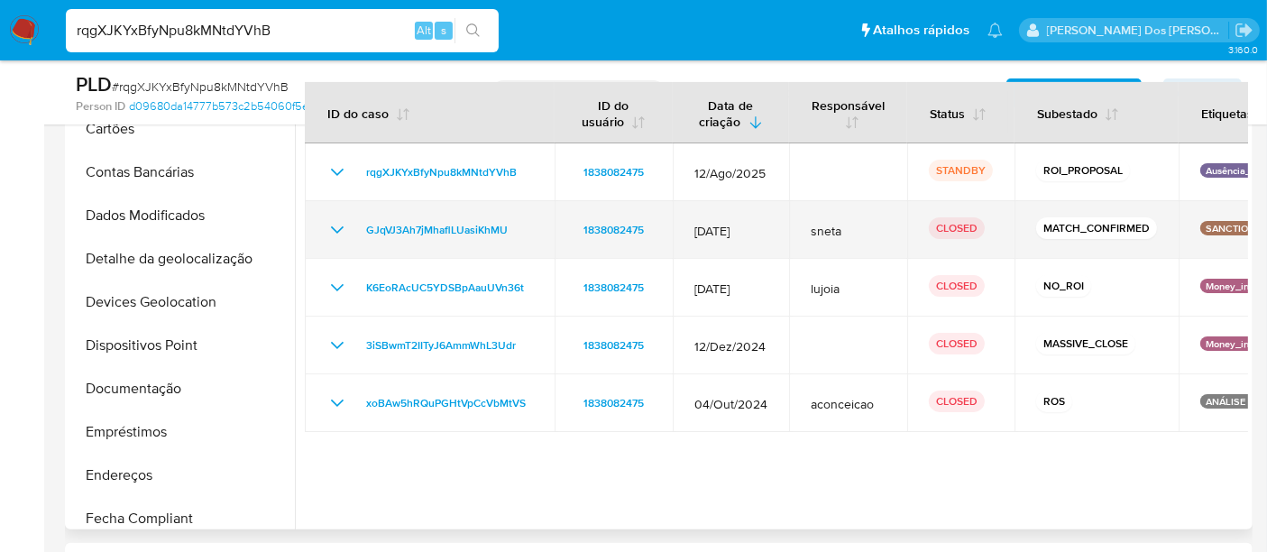
click at [346, 223] on icon "Mostrar/Ocultar" at bounding box center [337, 230] width 22 height 22
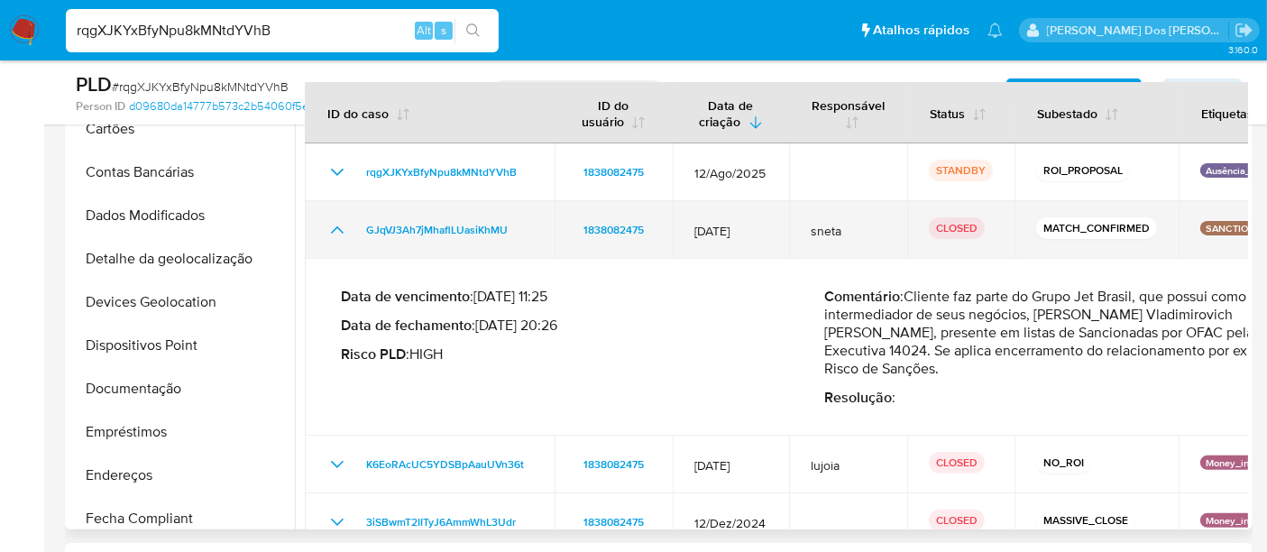
click at [331, 230] on icon "Mostrar/Ocultar" at bounding box center [337, 229] width 13 height 7
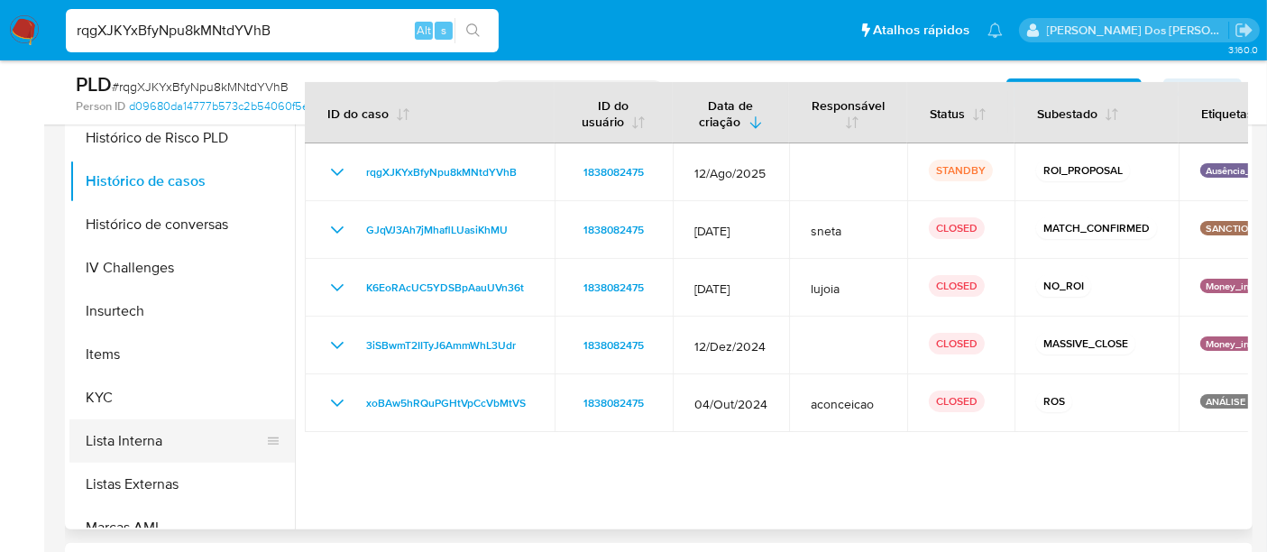
scroll to position [701, 0]
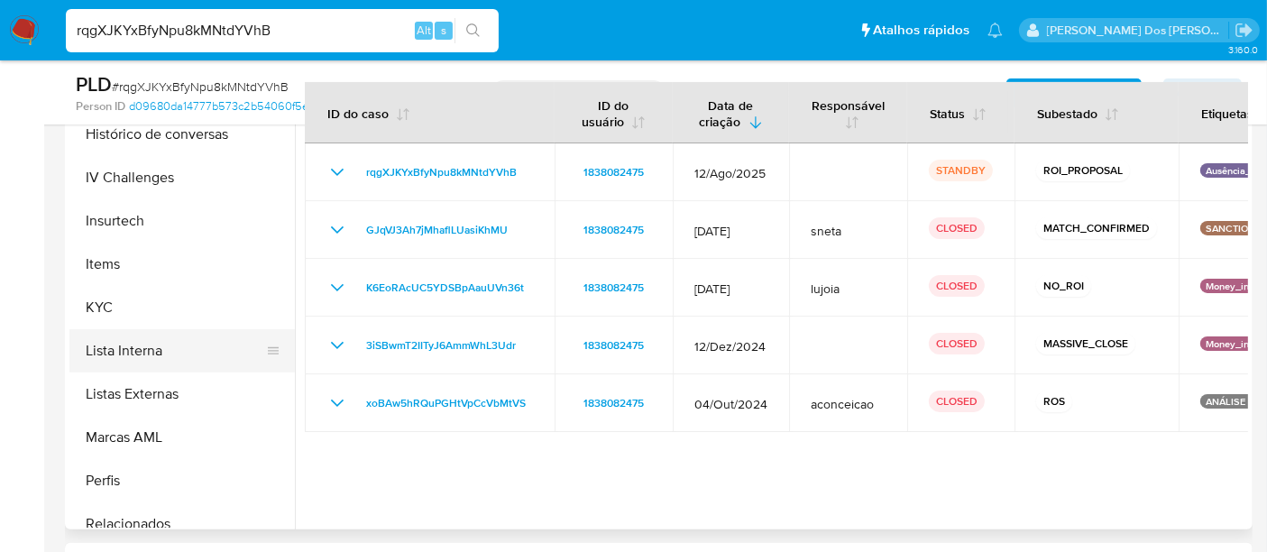
click at [144, 353] on button "Lista Interna" at bounding box center [174, 350] width 211 height 43
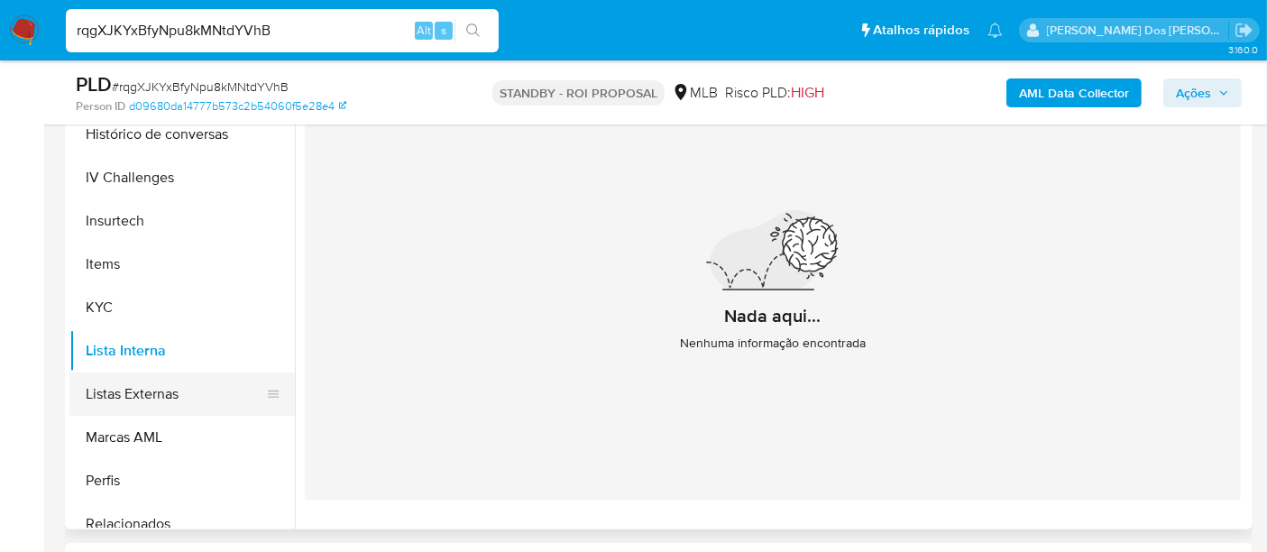
click at [172, 403] on button "Listas Externas" at bounding box center [174, 393] width 211 height 43
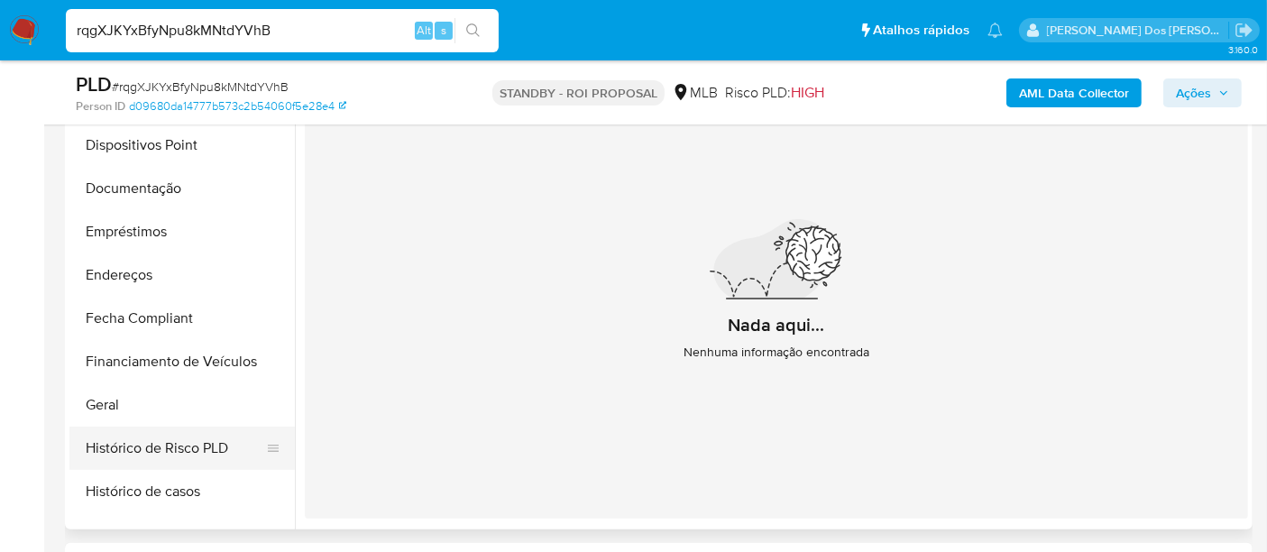
scroll to position [400, 0]
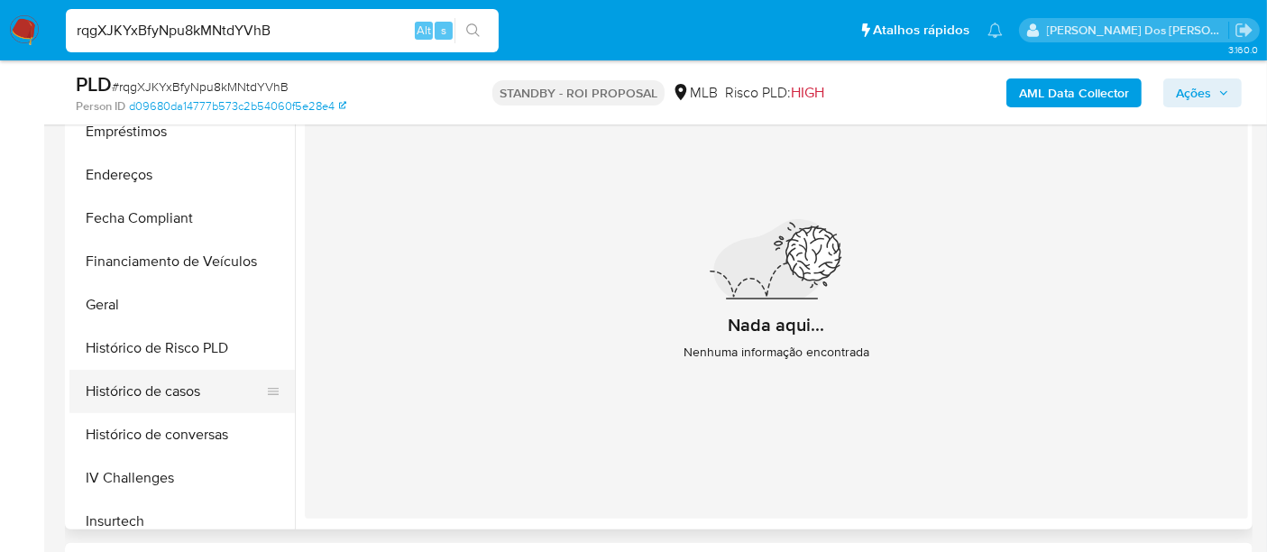
click at [151, 381] on button "Histórico de casos" at bounding box center [174, 391] width 211 height 43
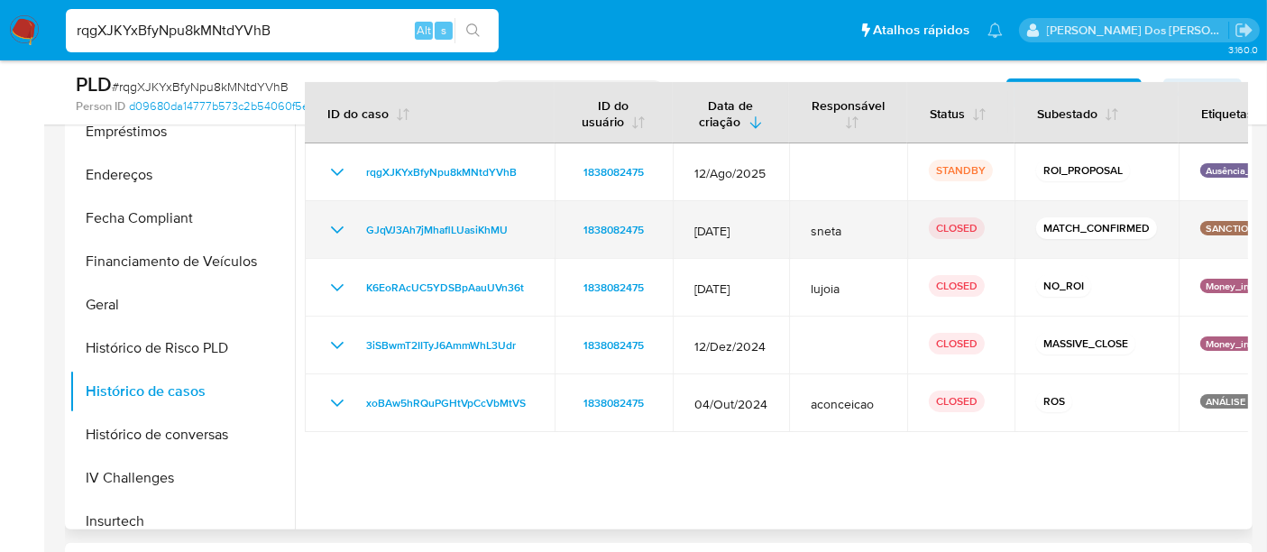
click at [337, 234] on icon "Mostrar/Ocultar" at bounding box center [337, 230] width 22 height 22
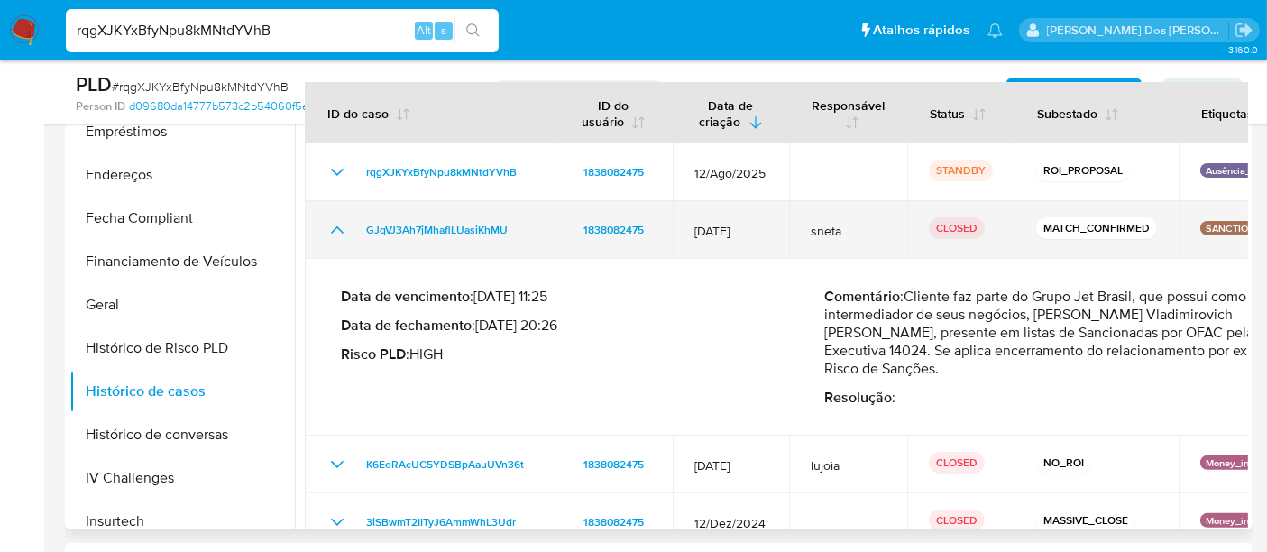
click at [345, 225] on icon "Mostrar/Ocultar" at bounding box center [337, 230] width 22 height 22
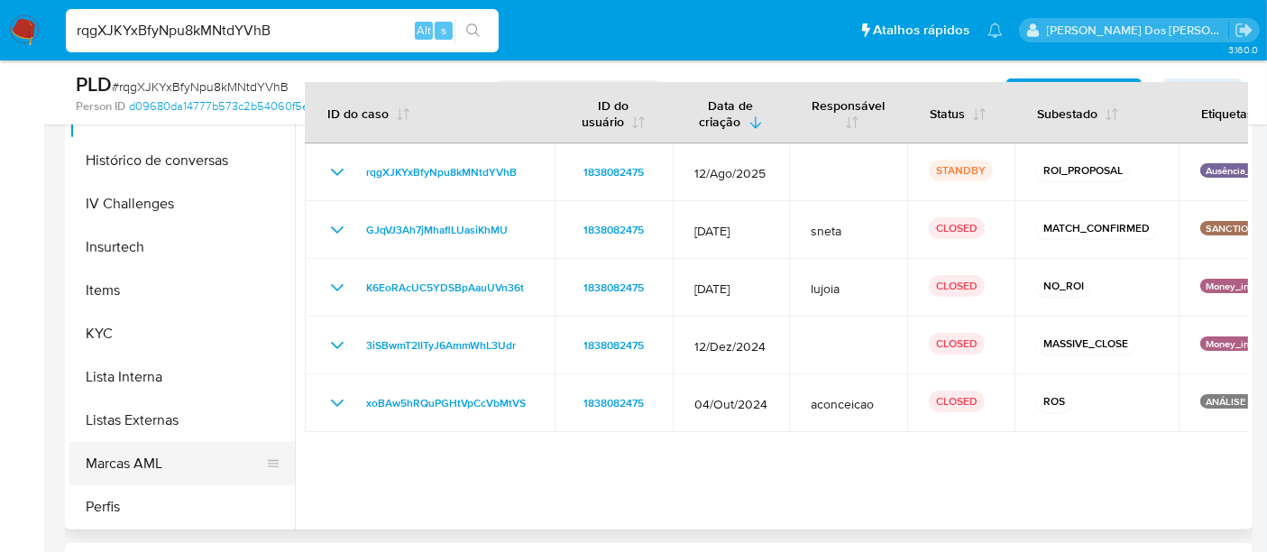
scroll to position [848, 0]
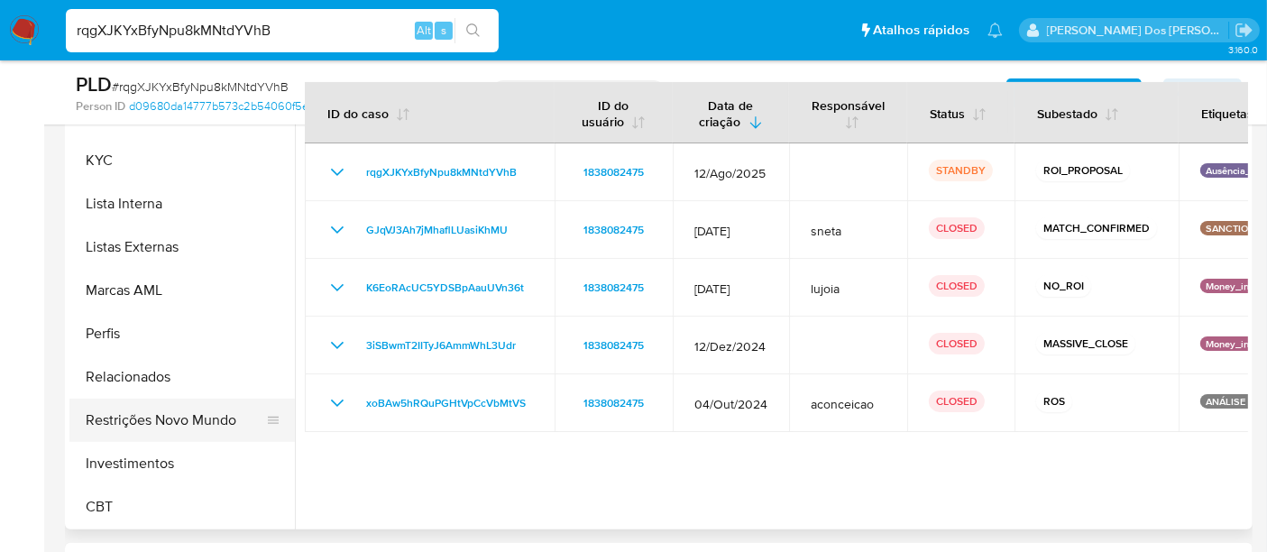
click at [193, 413] on button "Restrições Novo Mundo" at bounding box center [174, 420] width 211 height 43
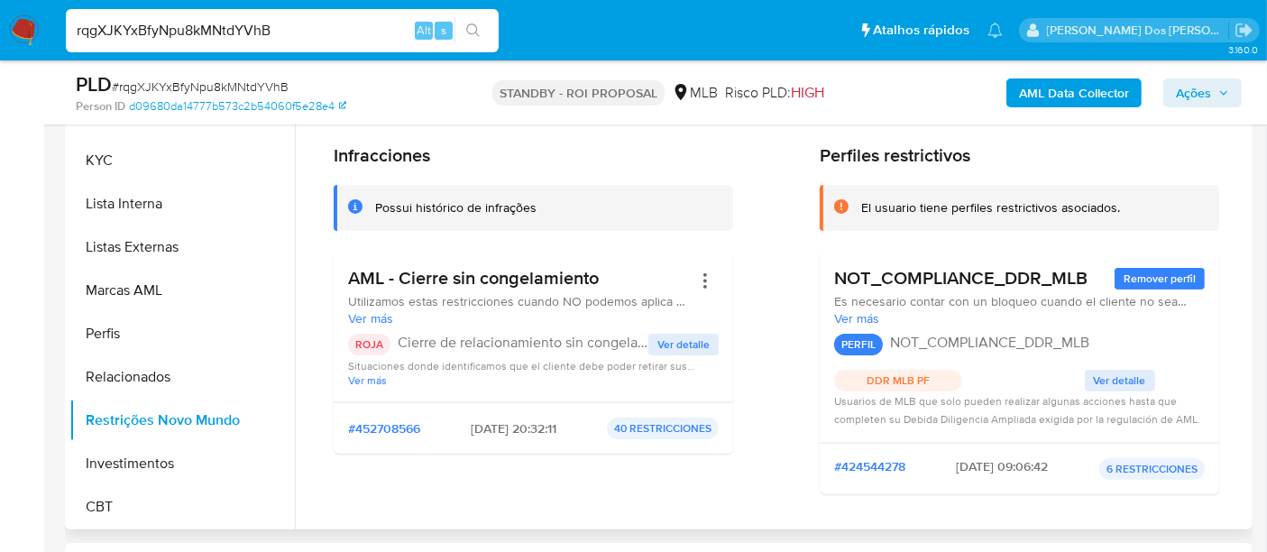
click at [664, 347] on span "Ver detalle" at bounding box center [683, 344] width 52 height 18
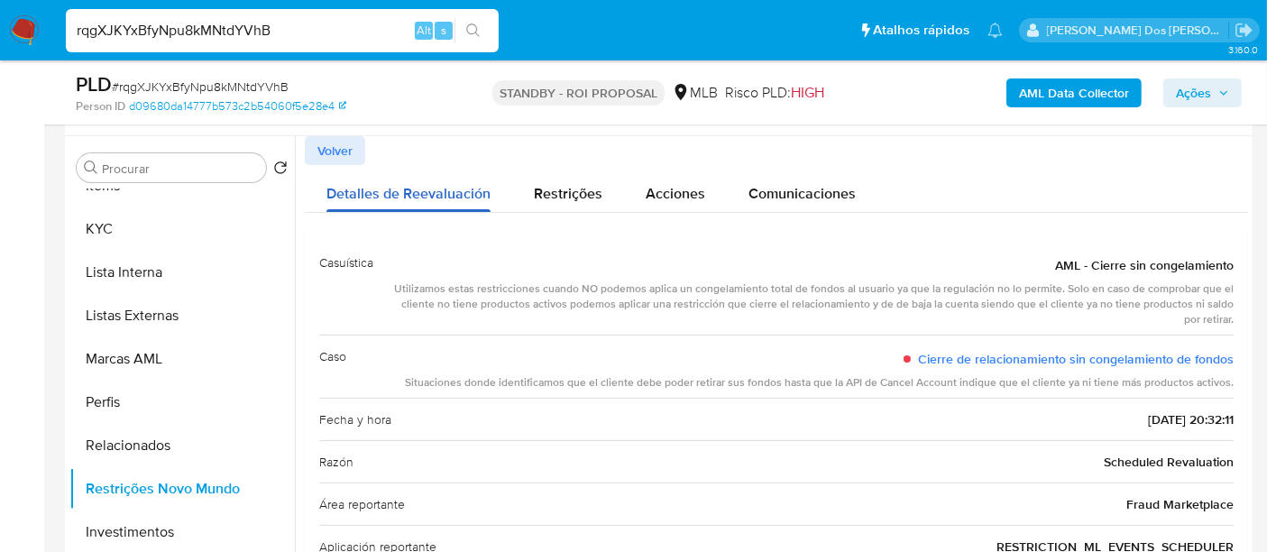
scroll to position [300, 0]
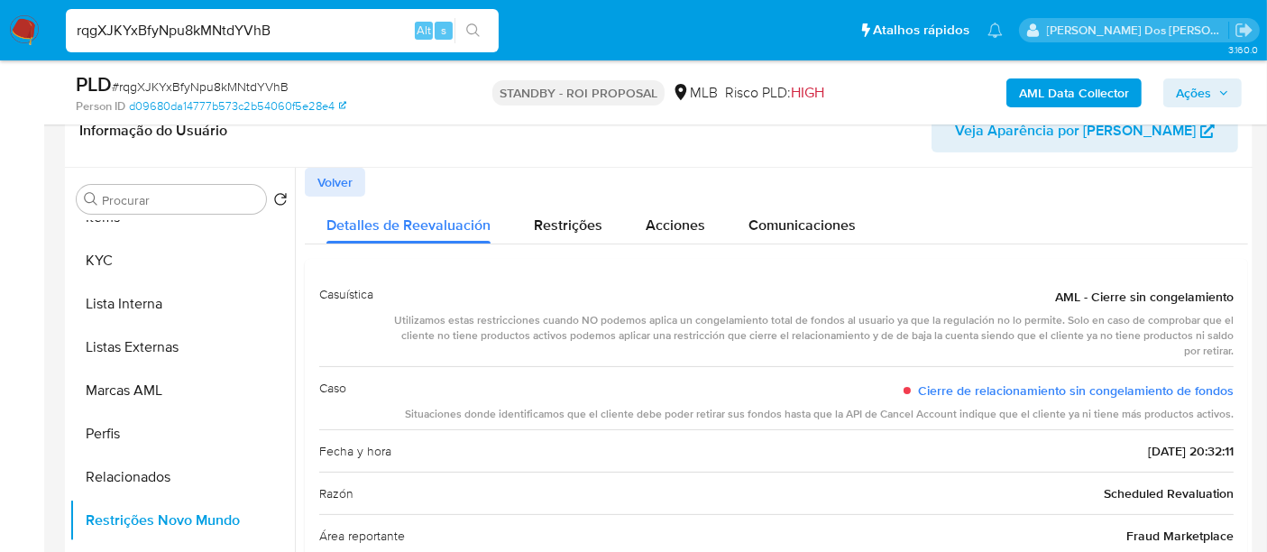
click at [349, 179] on span "Volver" at bounding box center [334, 182] width 35 height 25
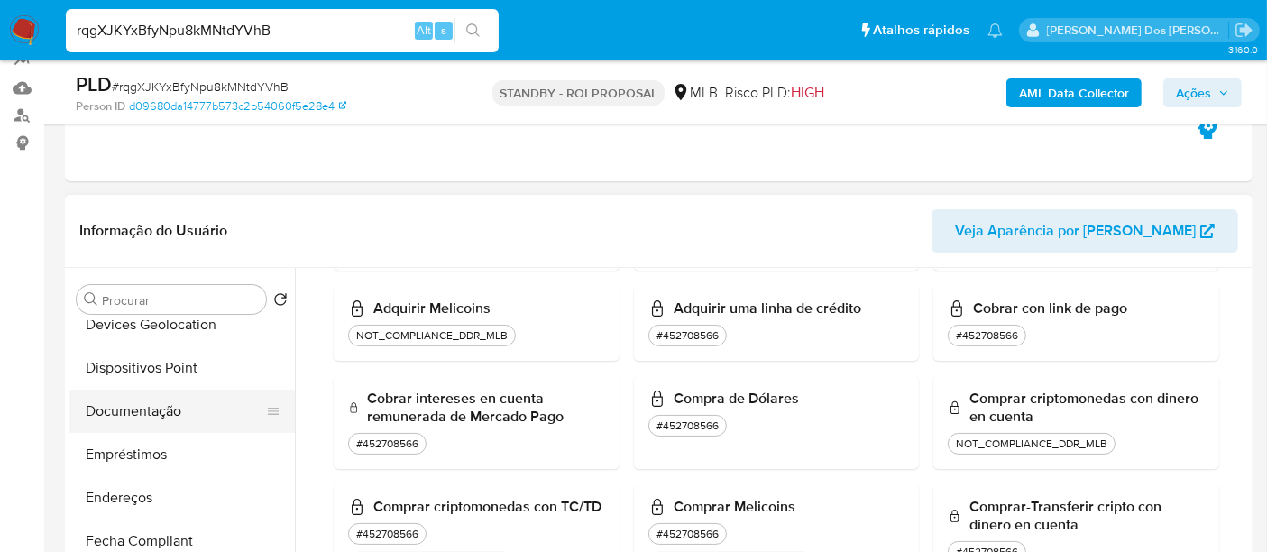
scroll to position [247, 0]
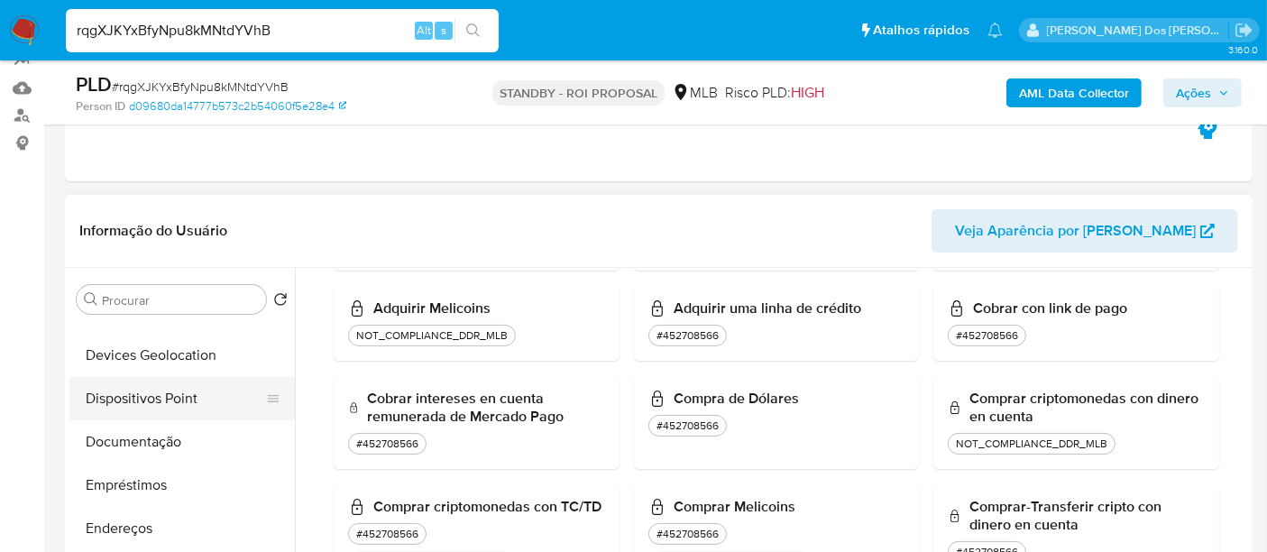
click at [157, 434] on button "Documentação" at bounding box center [181, 441] width 225 height 43
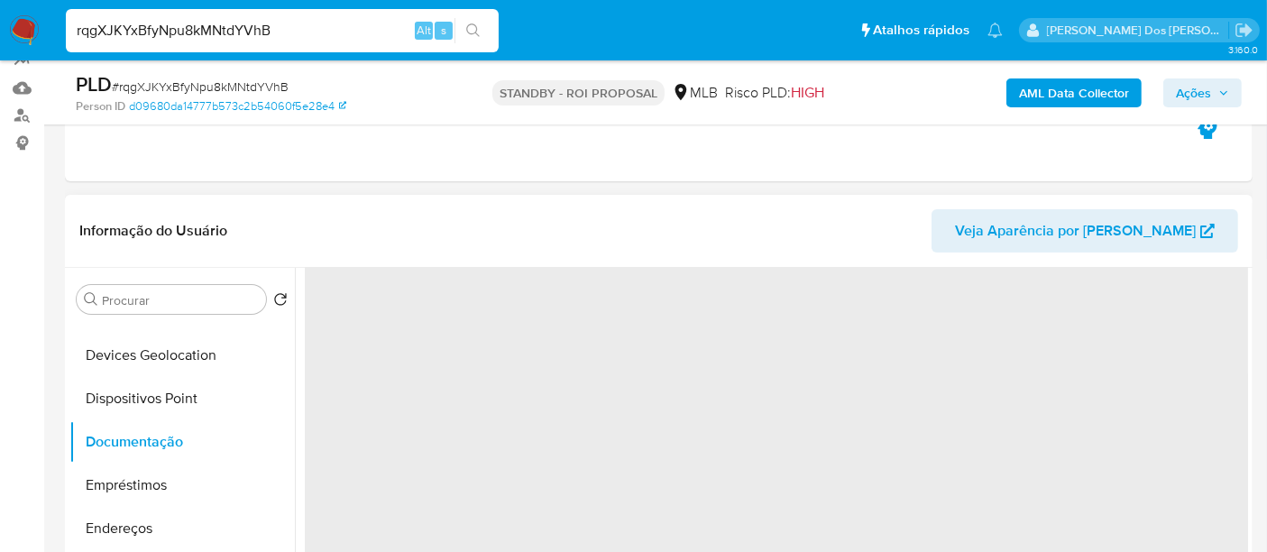
scroll to position [0, 0]
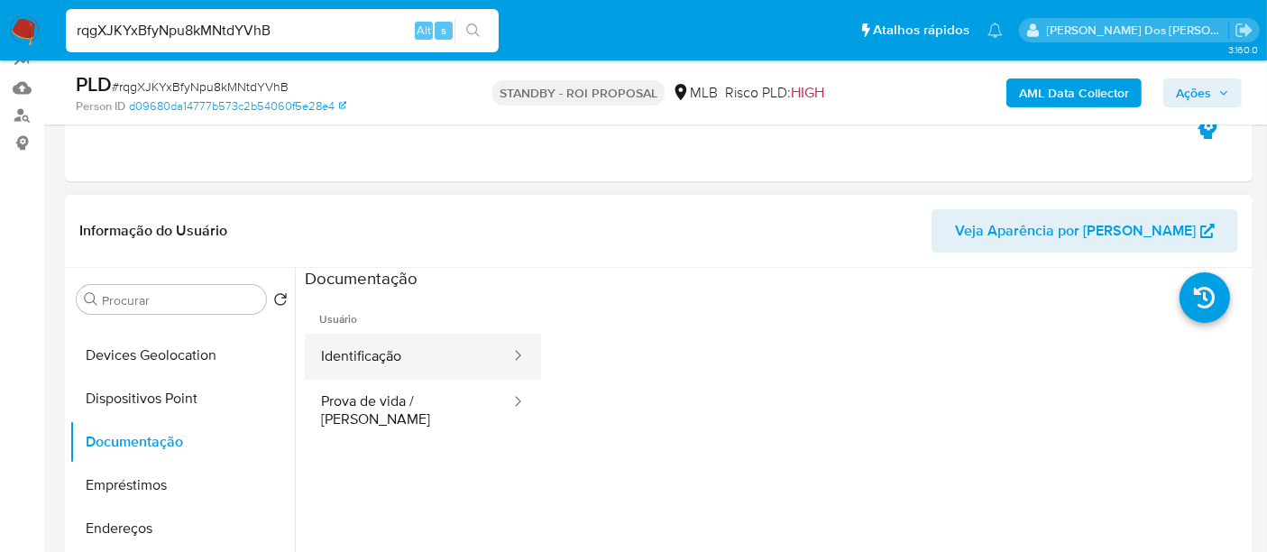
click at [350, 356] on button "Identificação" at bounding box center [408, 357] width 207 height 46
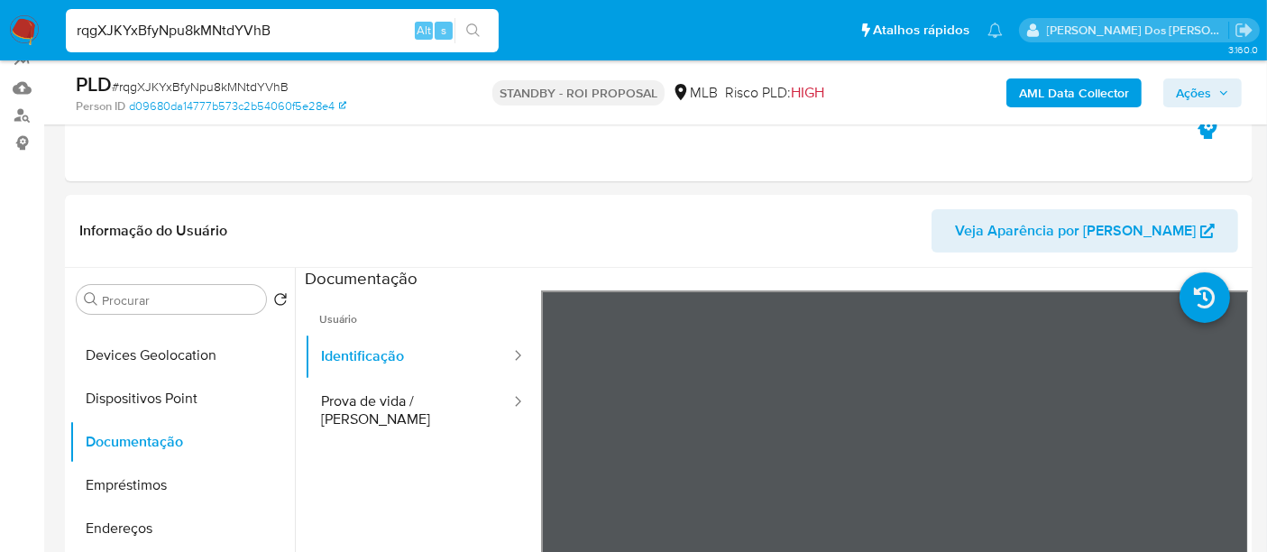
scroll to position [300, 0]
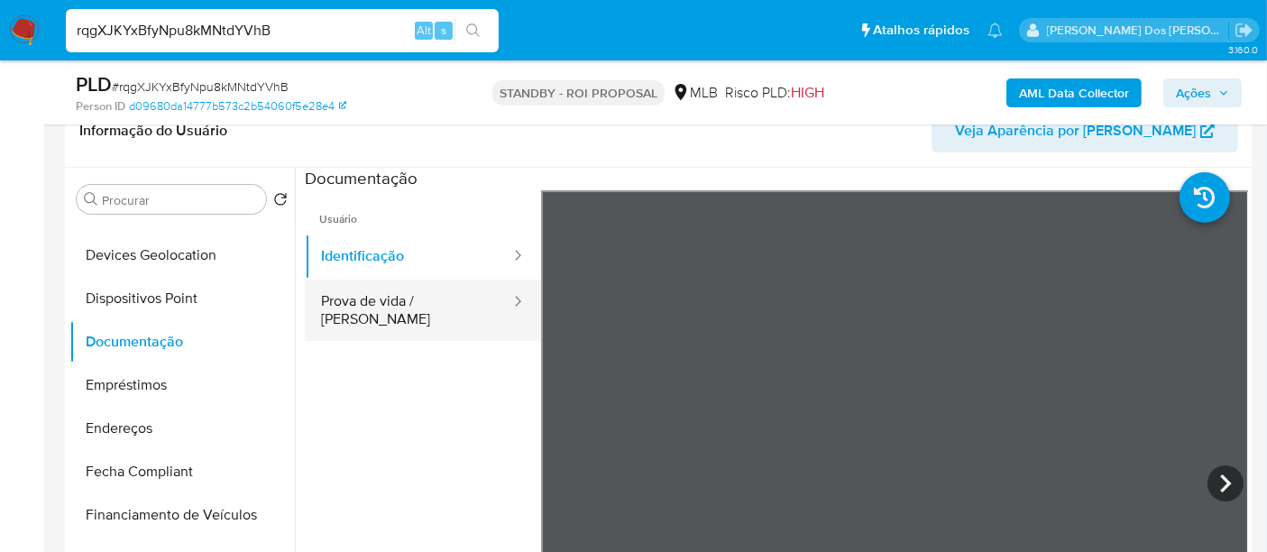
click at [381, 299] on button "Prova de vida / Selfie" at bounding box center [408, 310] width 207 height 61
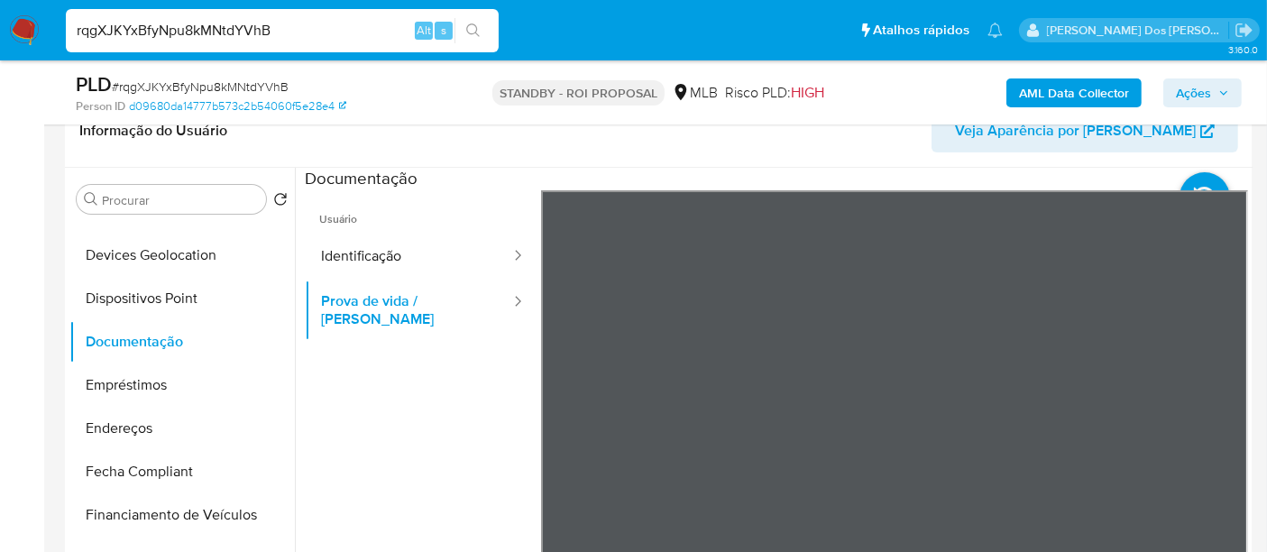
click at [207, 23] on input "rqgXJKYxBfyNpu8kMNtdYVhB" at bounding box center [282, 30] width 433 height 23
paste input "IENtyDbDpzpxQXg2WcqXN4Vh"
type input "IENtyDbDpzpxQXg2WcqXN4Vh"
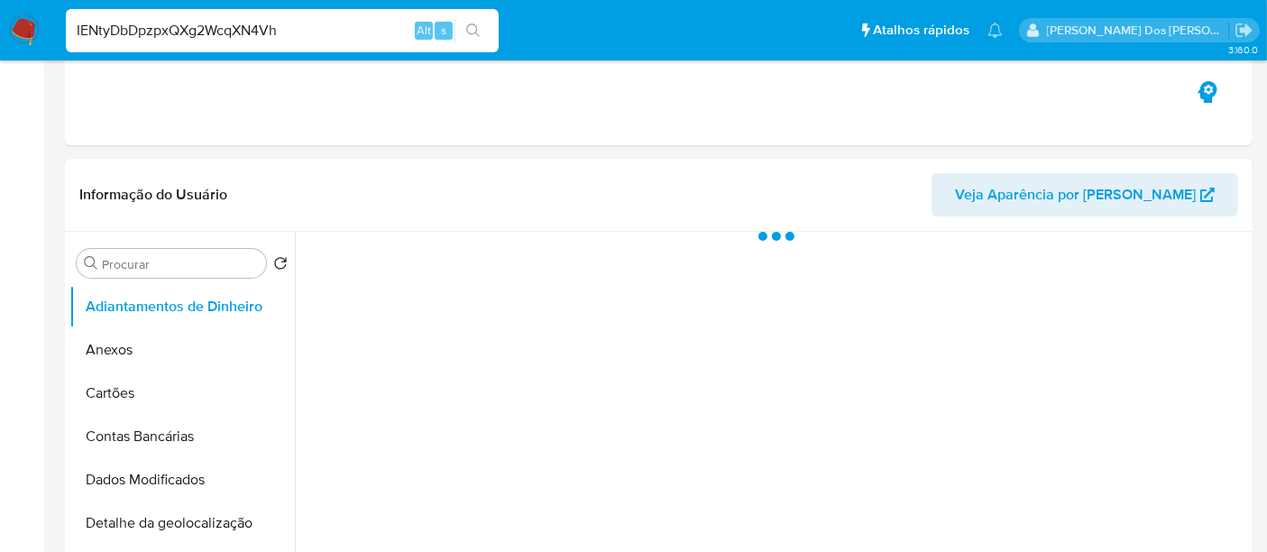
select select "10"
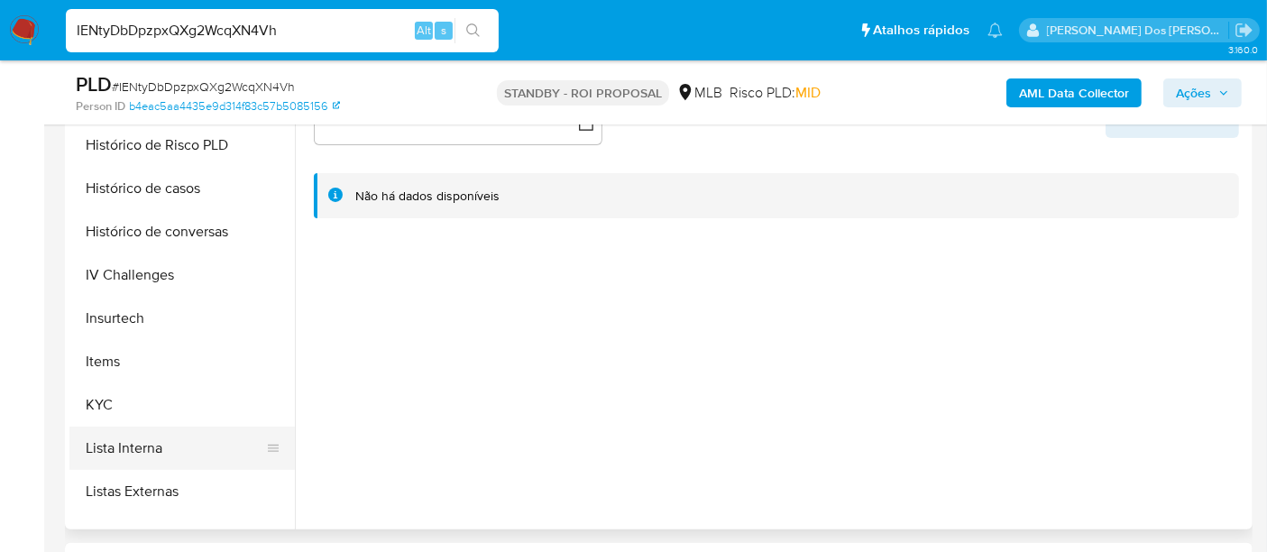
scroll to position [701, 0]
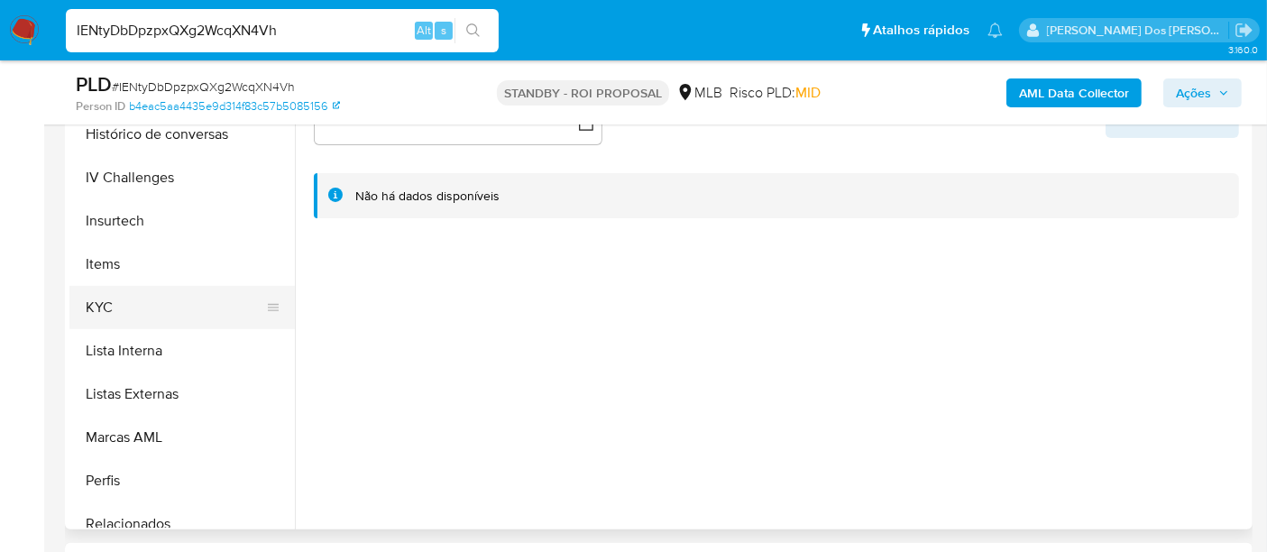
click at [97, 303] on button "KYC" at bounding box center [174, 307] width 211 height 43
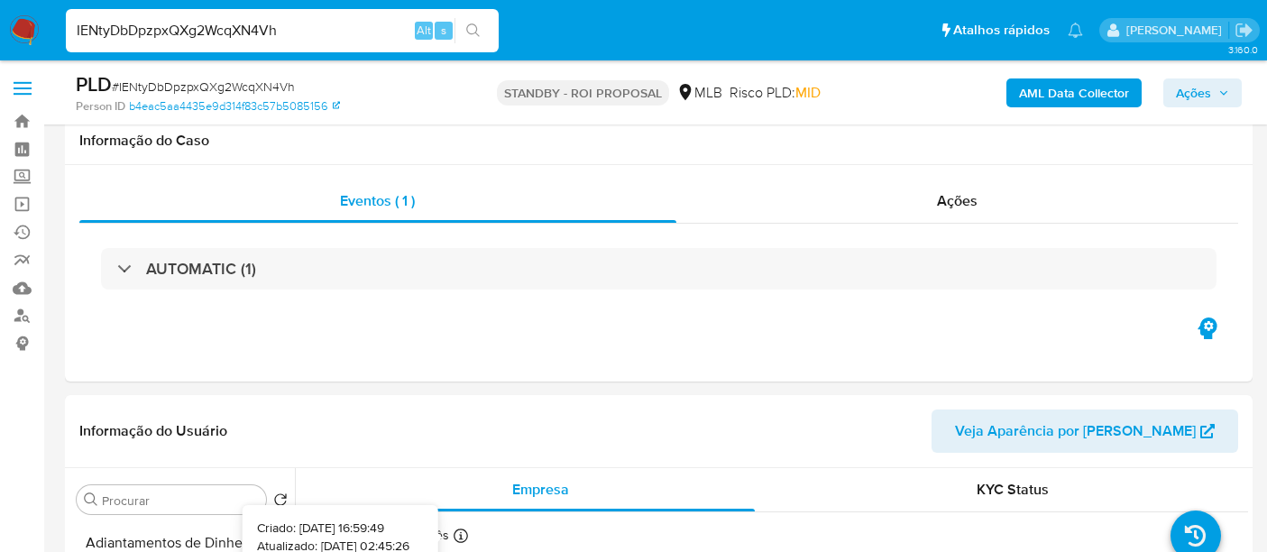
select select "10"
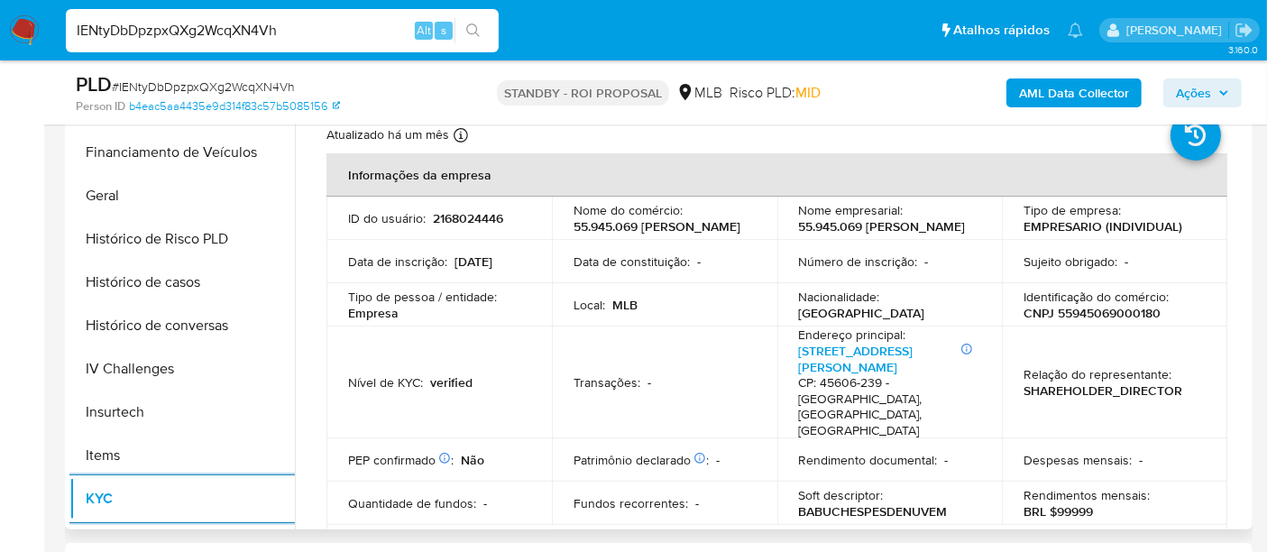
scroll to position [500, 0]
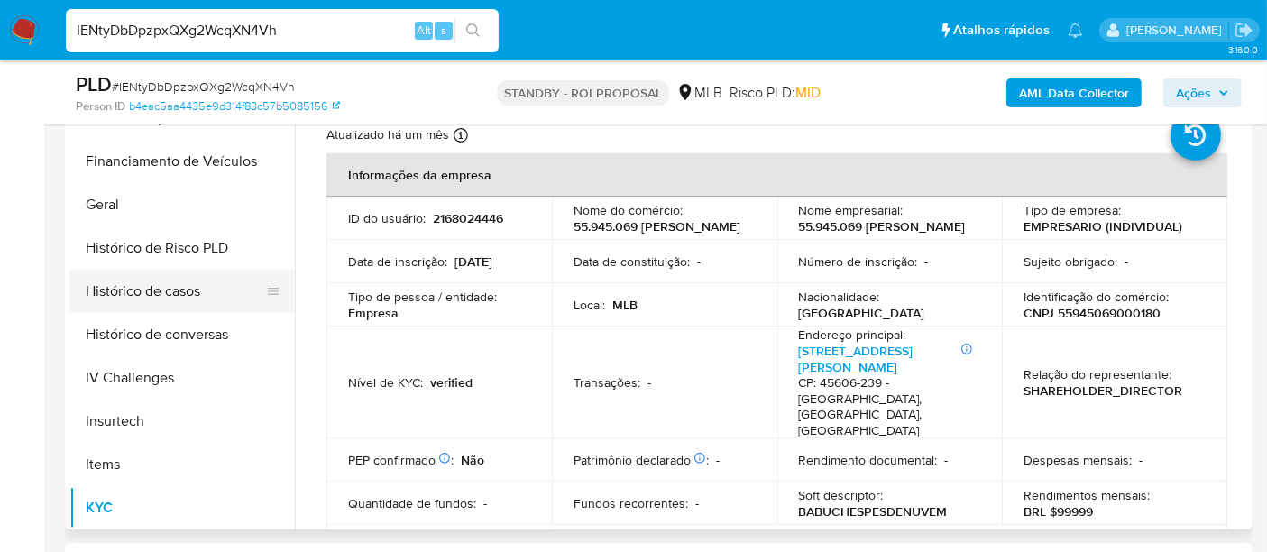
click at [154, 292] on button "Histórico de casos" at bounding box center [174, 291] width 211 height 43
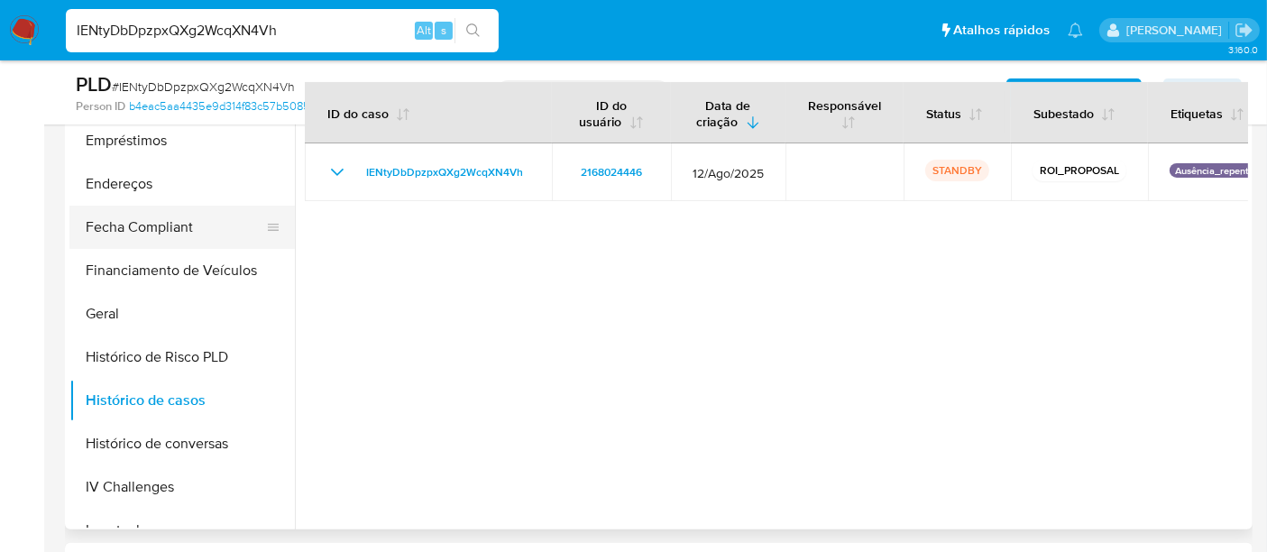
scroll to position [200, 0]
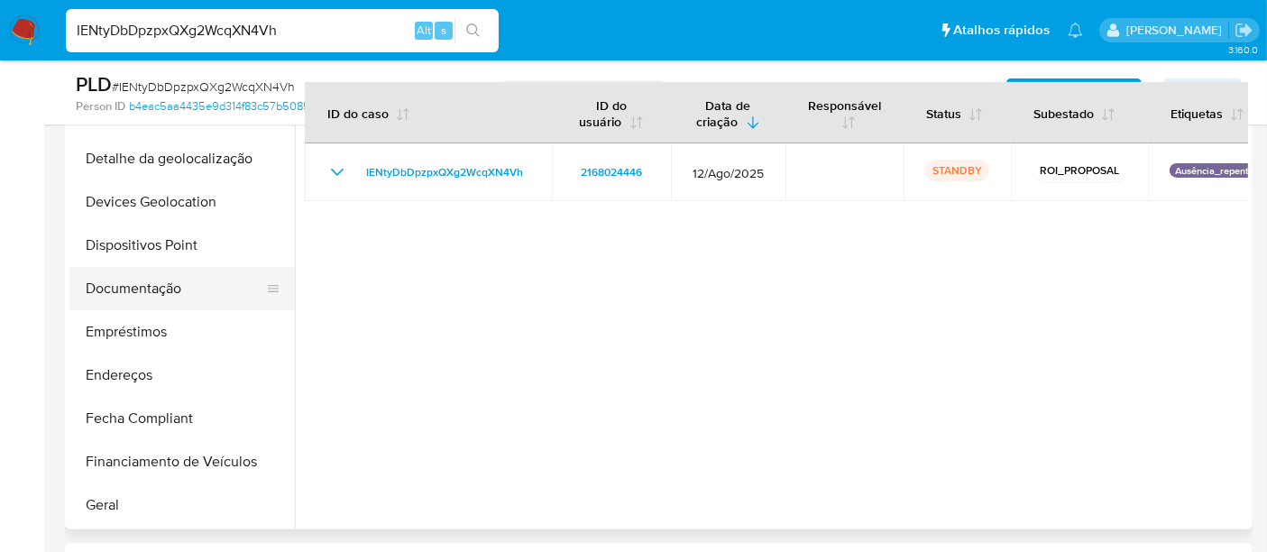
click at [128, 281] on button "Documentação" at bounding box center [174, 288] width 211 height 43
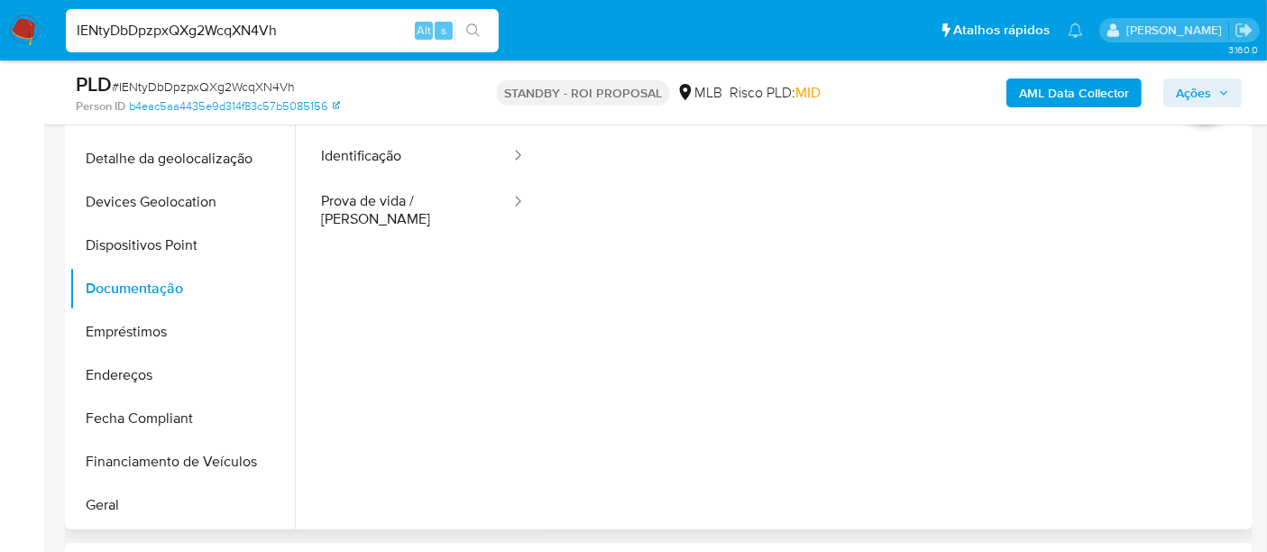
drag, startPoint x: 366, startPoint y: 160, endPoint x: 527, endPoint y: 220, distance: 172.0
click at [366, 160] on button "Identificação" at bounding box center [408, 156] width 207 height 46
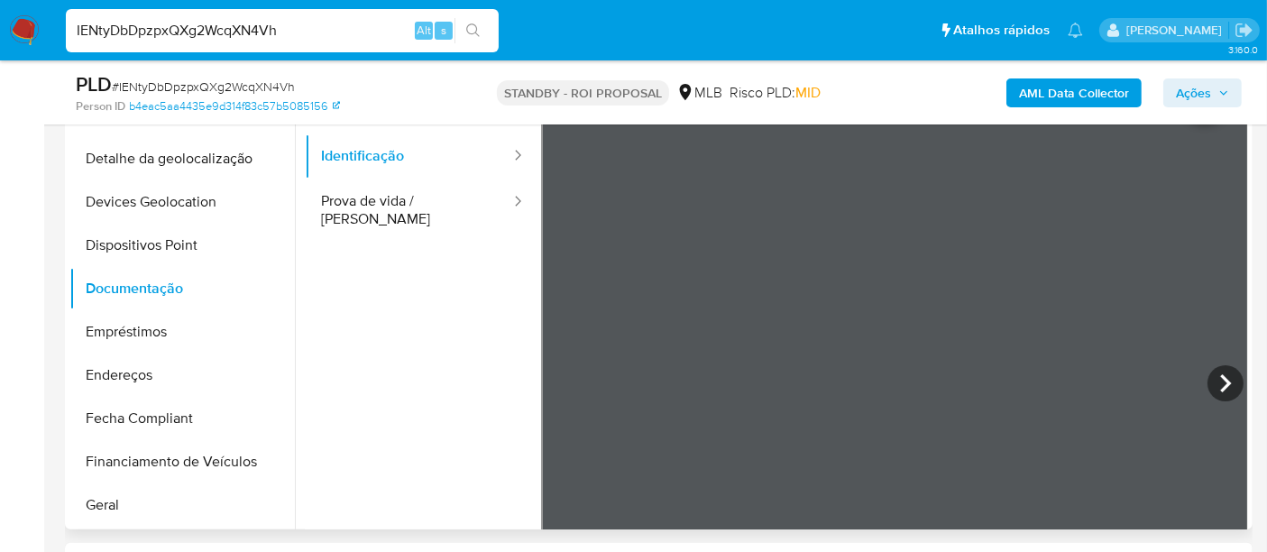
drag, startPoint x: 417, startPoint y: 209, endPoint x: 531, endPoint y: 253, distance: 122.7
click at [417, 208] on button "Prova de vida / [PERSON_NAME]" at bounding box center [408, 209] width 207 height 61
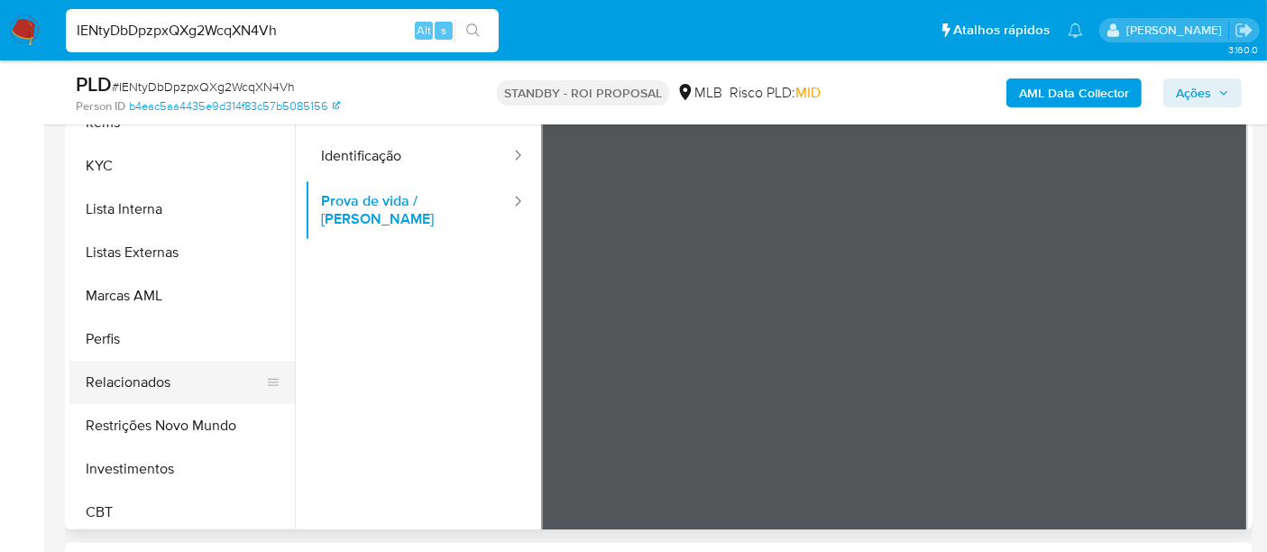
scroll to position [848, 0]
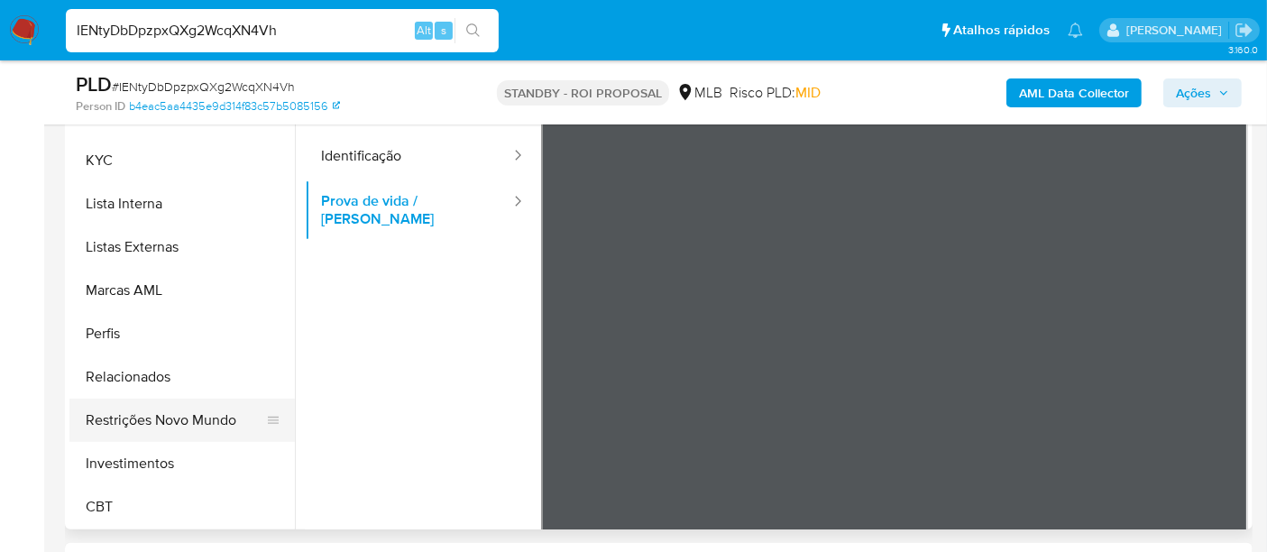
click at [218, 410] on button "Restrições Novo Mundo" at bounding box center [174, 420] width 211 height 43
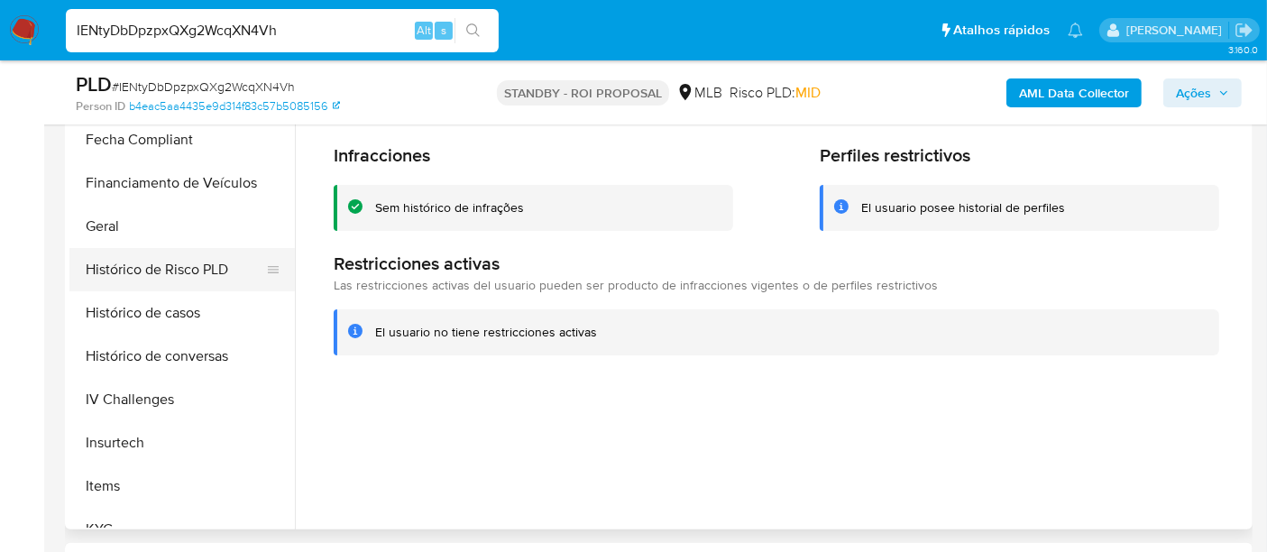
scroll to position [447, 0]
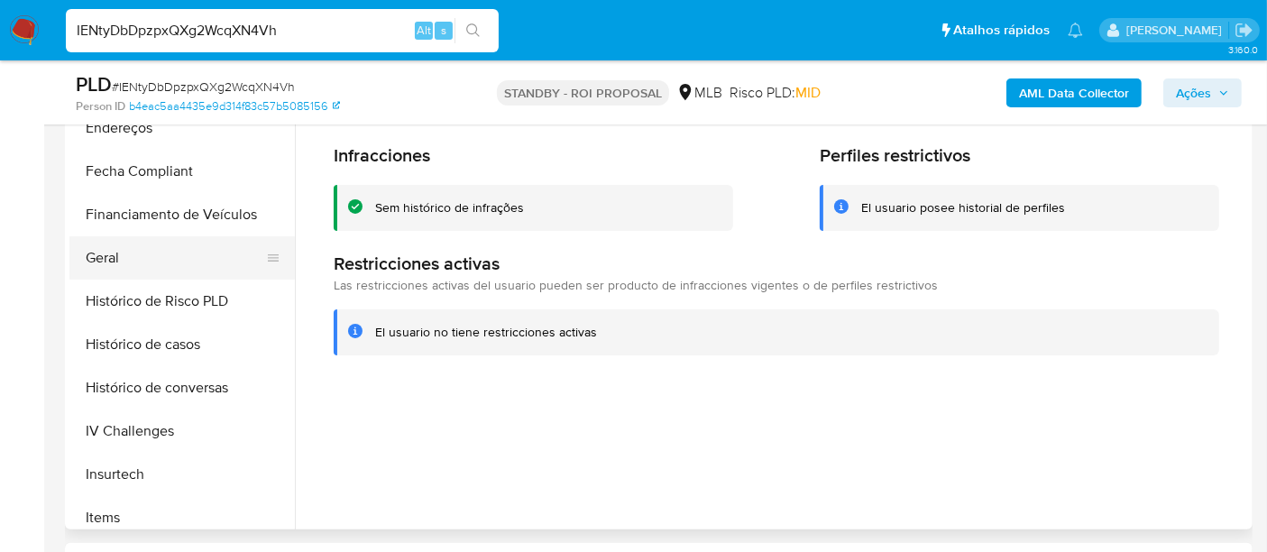
click at [121, 268] on button "Geral" at bounding box center [174, 257] width 211 height 43
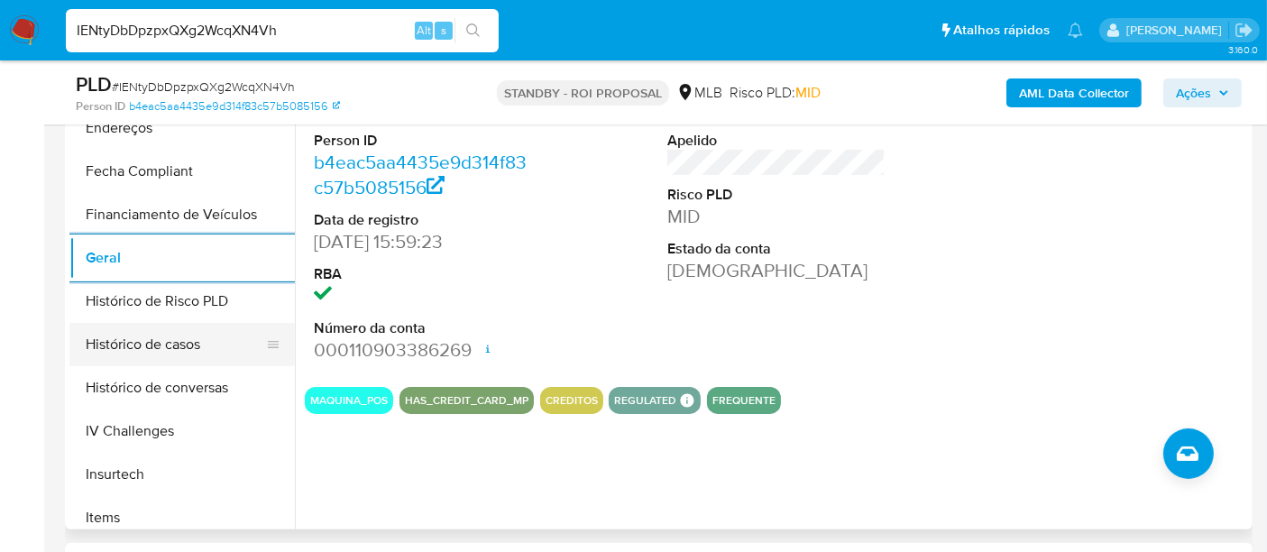
scroll to position [647, 0]
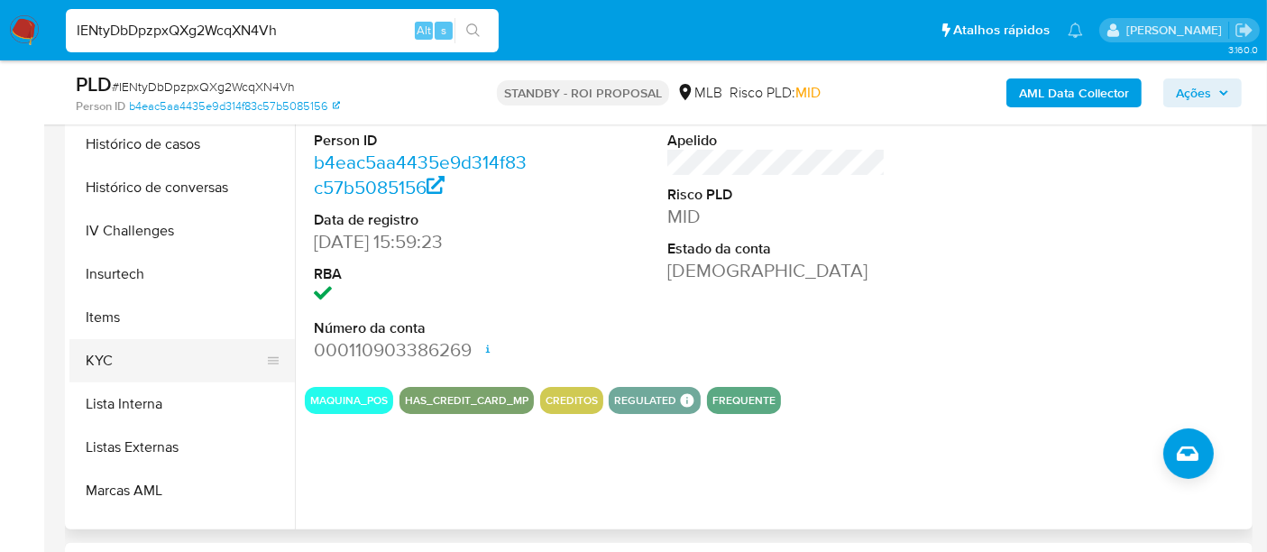
click at [103, 356] on button "KYC" at bounding box center [174, 360] width 211 height 43
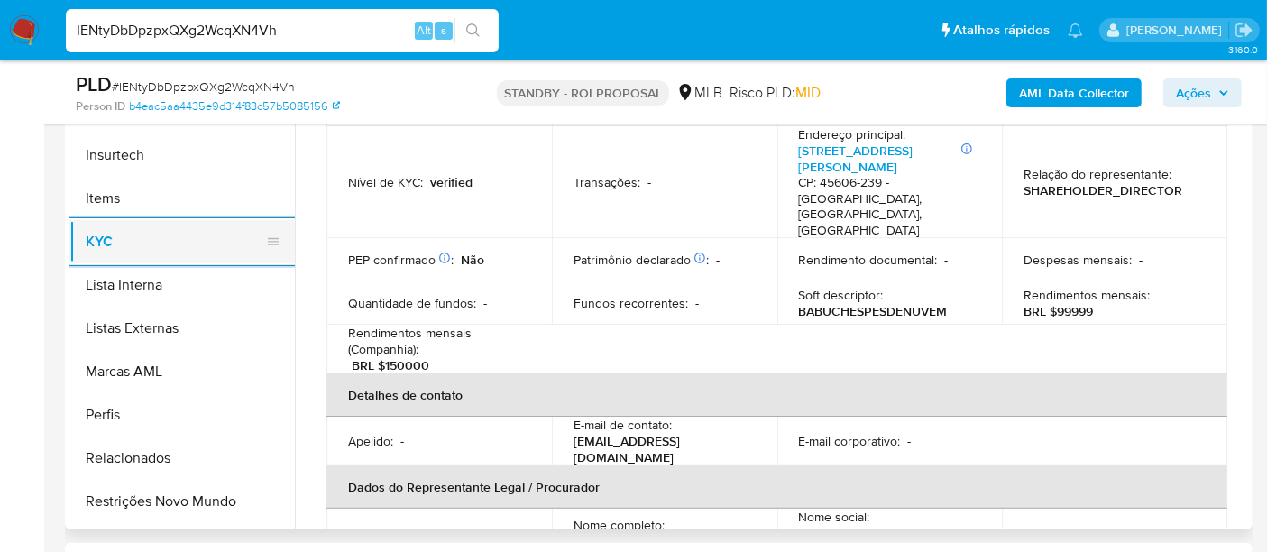
scroll to position [848, 0]
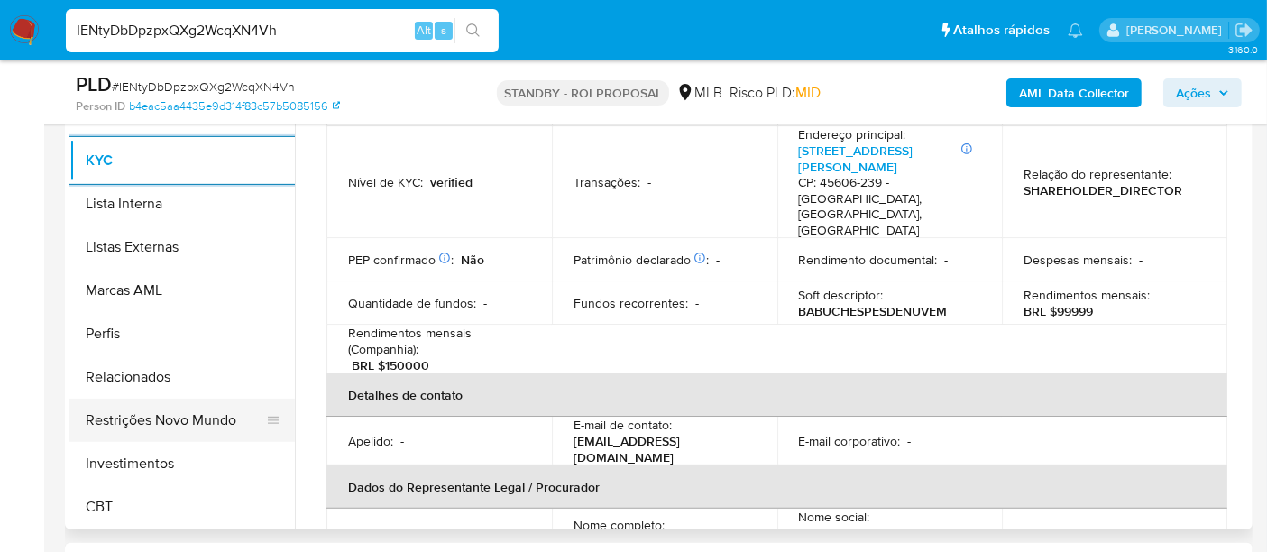
click at [164, 405] on button "Restrições Novo Mundo" at bounding box center [174, 420] width 211 height 43
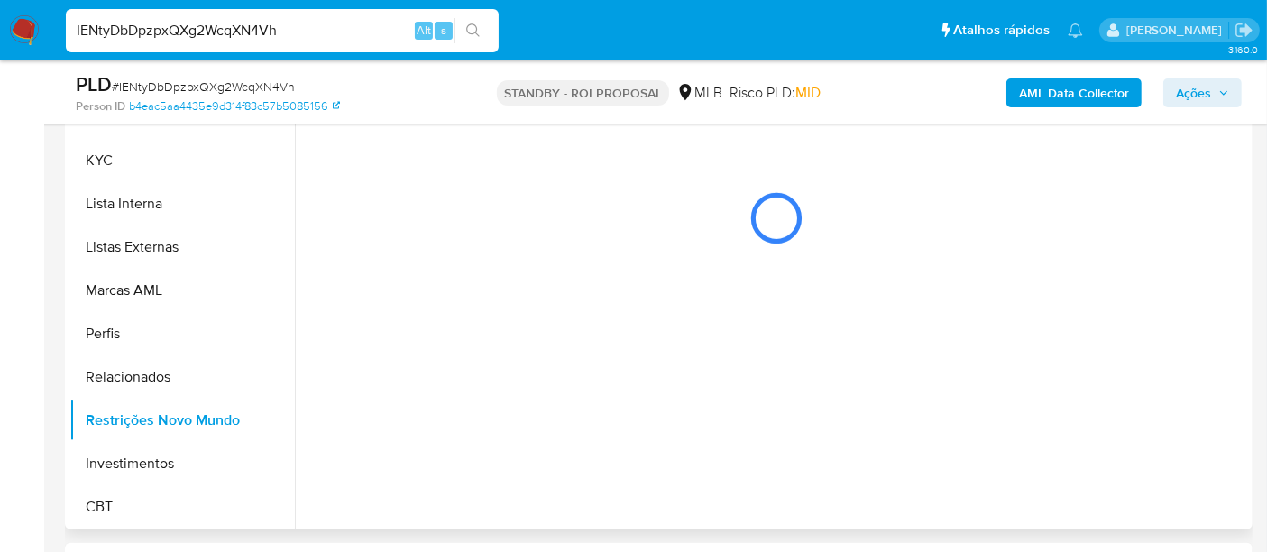
scroll to position [0, 0]
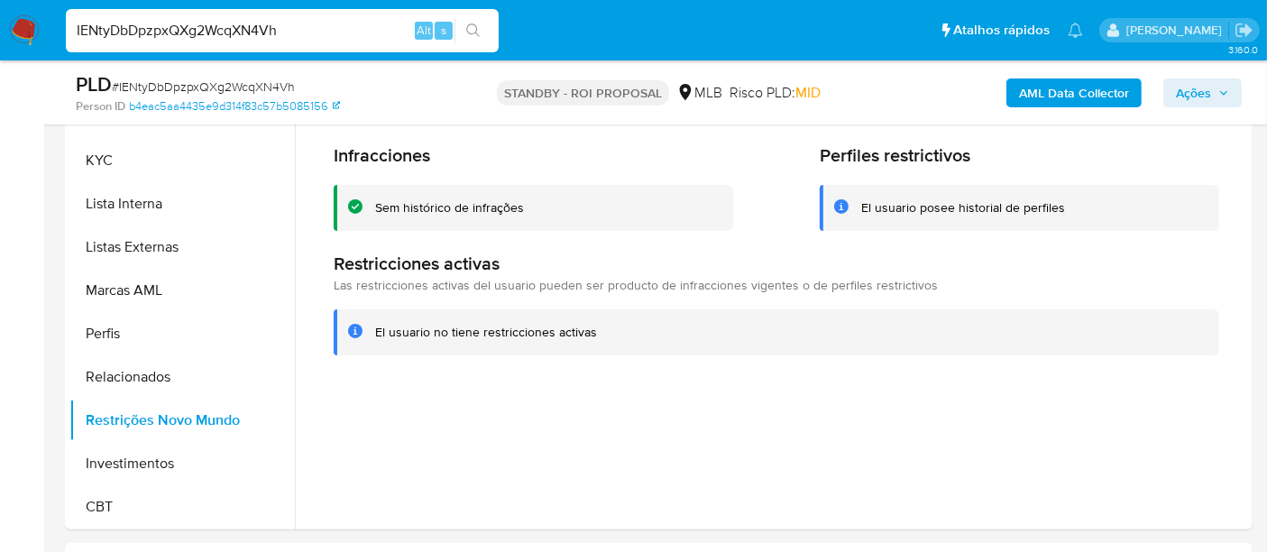
click at [234, 45] on div "IENtyDbDpzpxQXg2WcqXN4Vh Alt s" at bounding box center [282, 30] width 433 height 43
click at [232, 34] on input "IENtyDbDpzpxQXg2WcqXN4Vh" at bounding box center [282, 30] width 433 height 23
paste input "waS12SGcLc4IubHt3Ovavhq7"
type input "waS12SGcLc4IubHt3Ovavhq7"
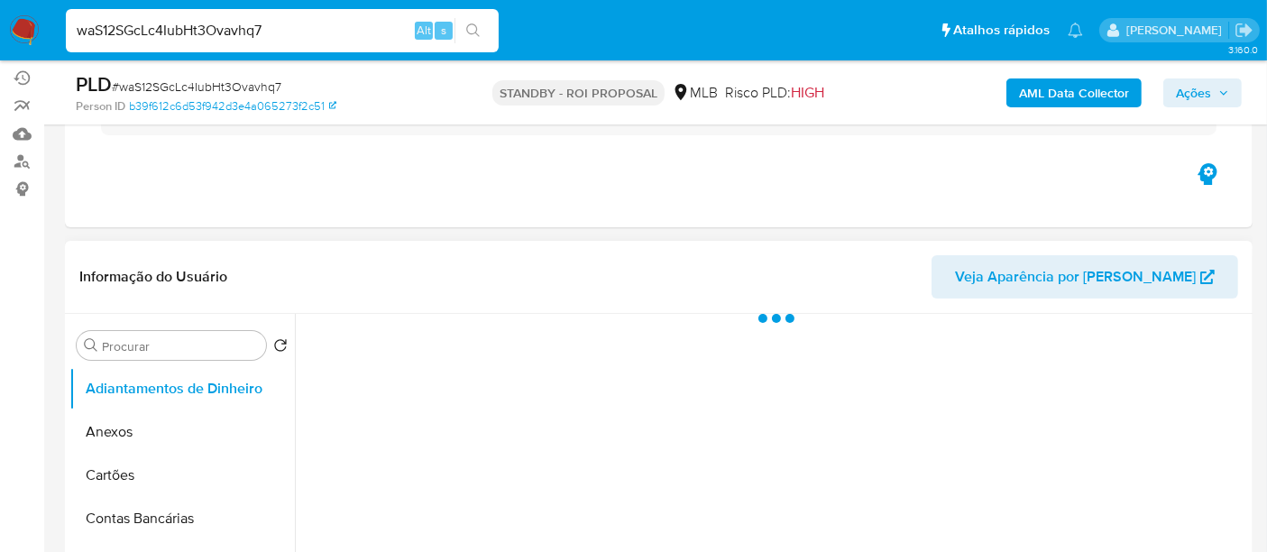
scroll to position [300, 0]
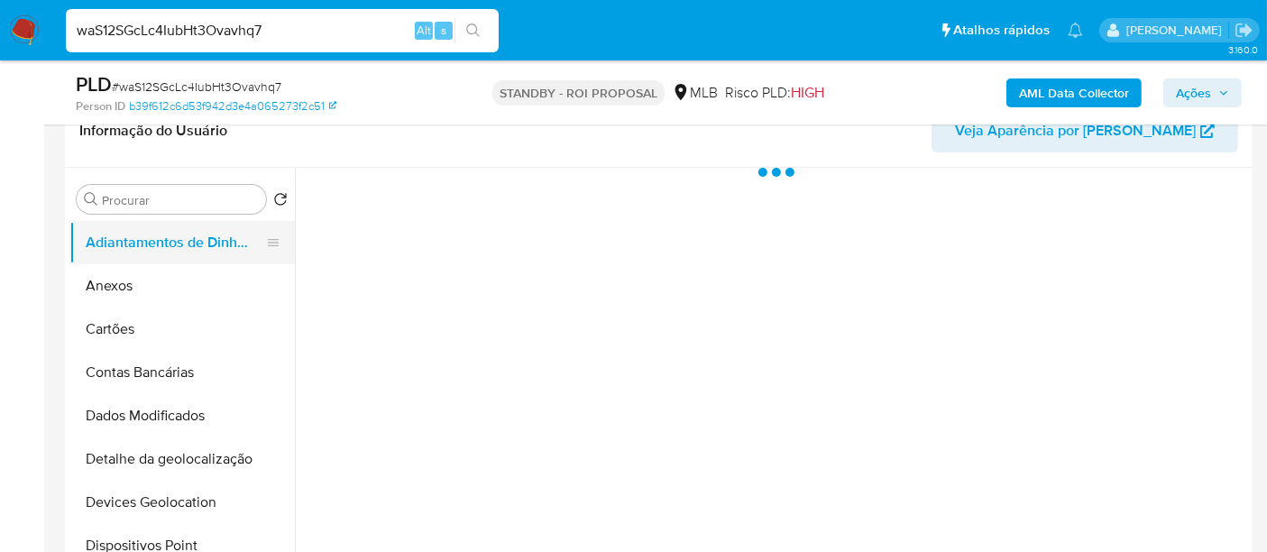
select select "10"
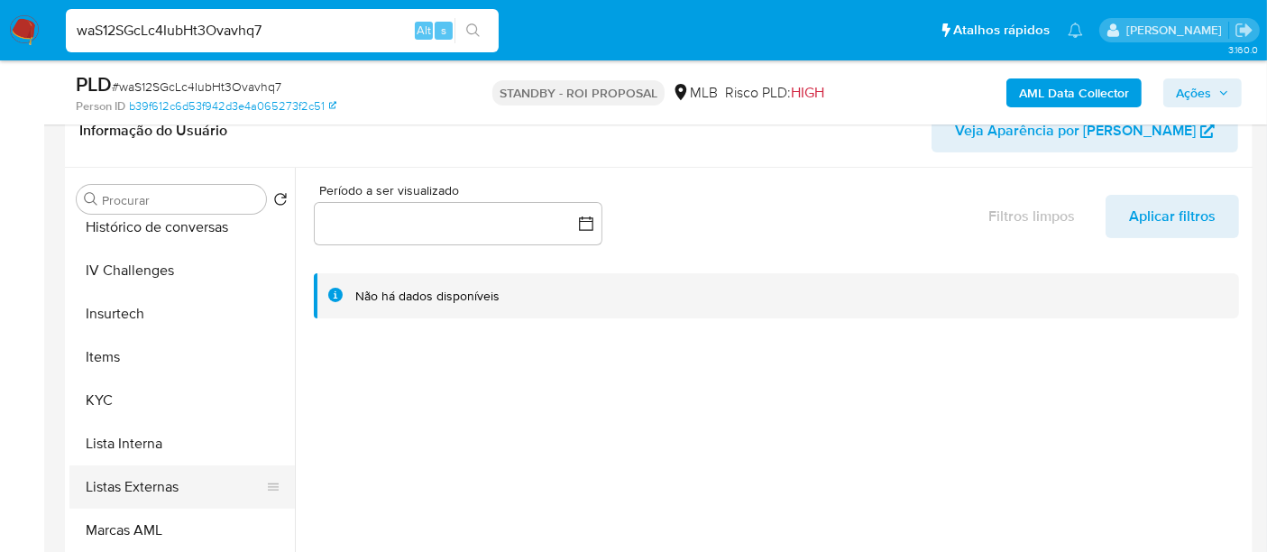
scroll to position [801, 0]
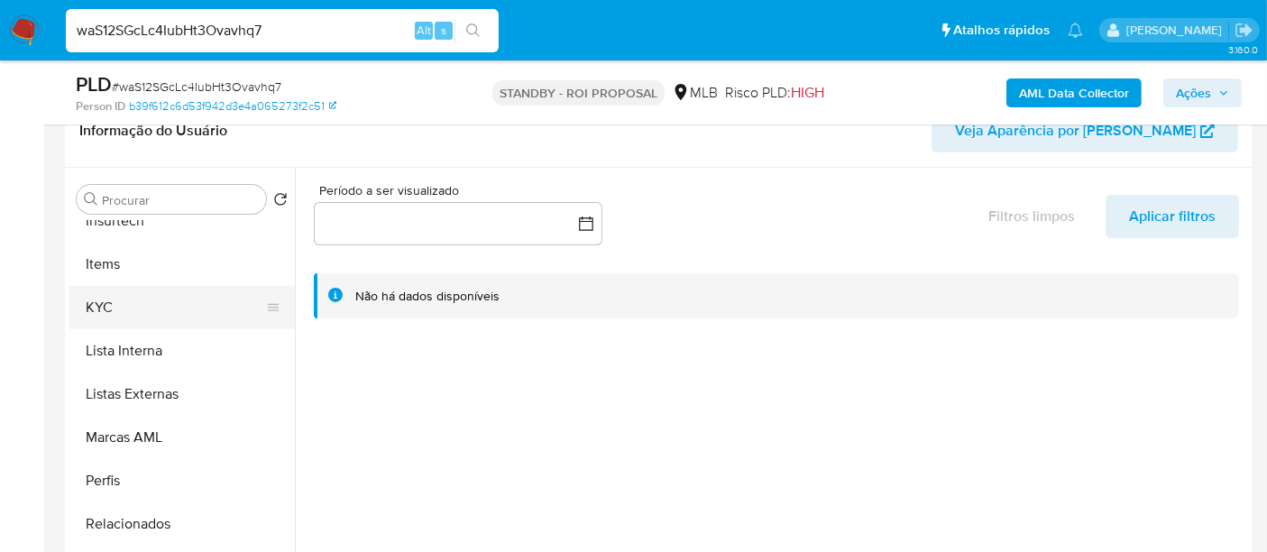
click at [104, 308] on button "KYC" at bounding box center [174, 307] width 211 height 43
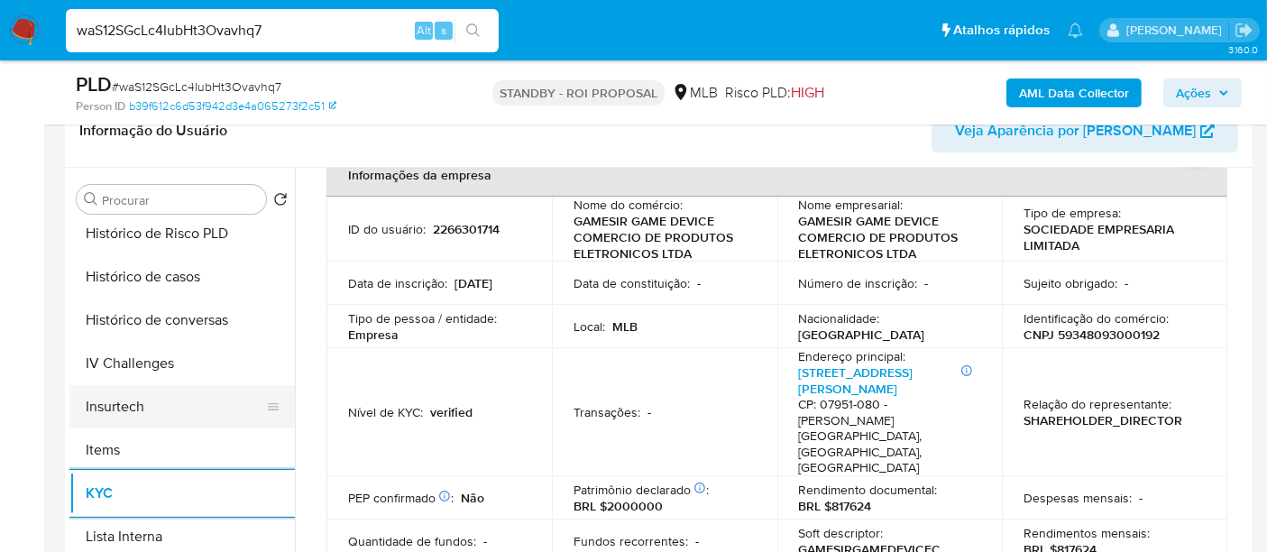
scroll to position [601, 0]
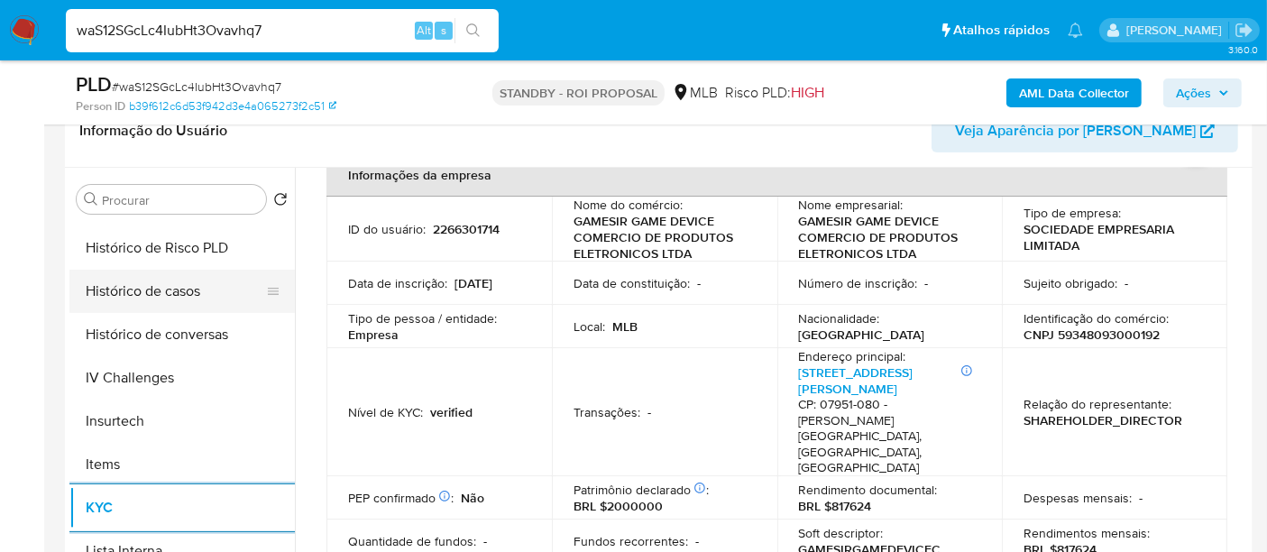
click at [136, 295] on button "Histórico de casos" at bounding box center [174, 291] width 211 height 43
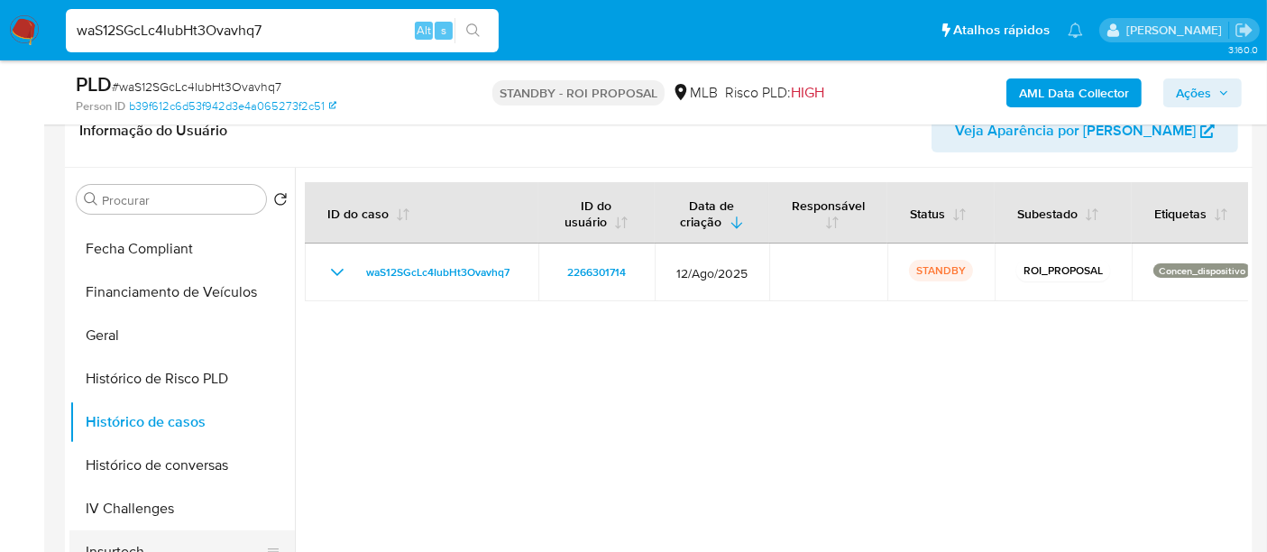
scroll to position [300, 0]
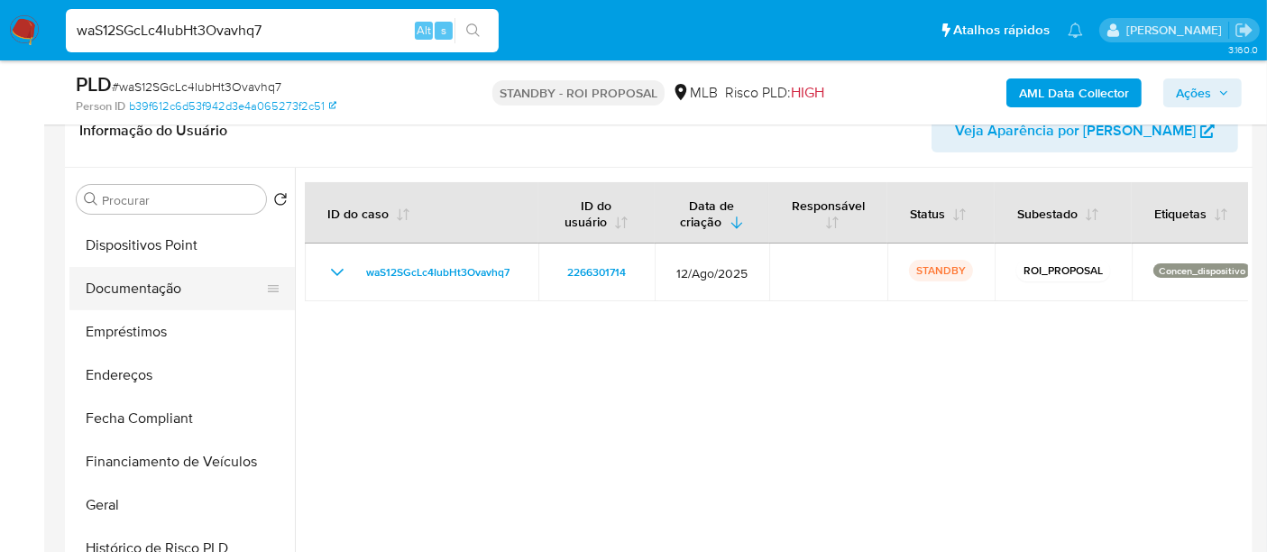
click at [154, 283] on button "Documentação" at bounding box center [174, 288] width 211 height 43
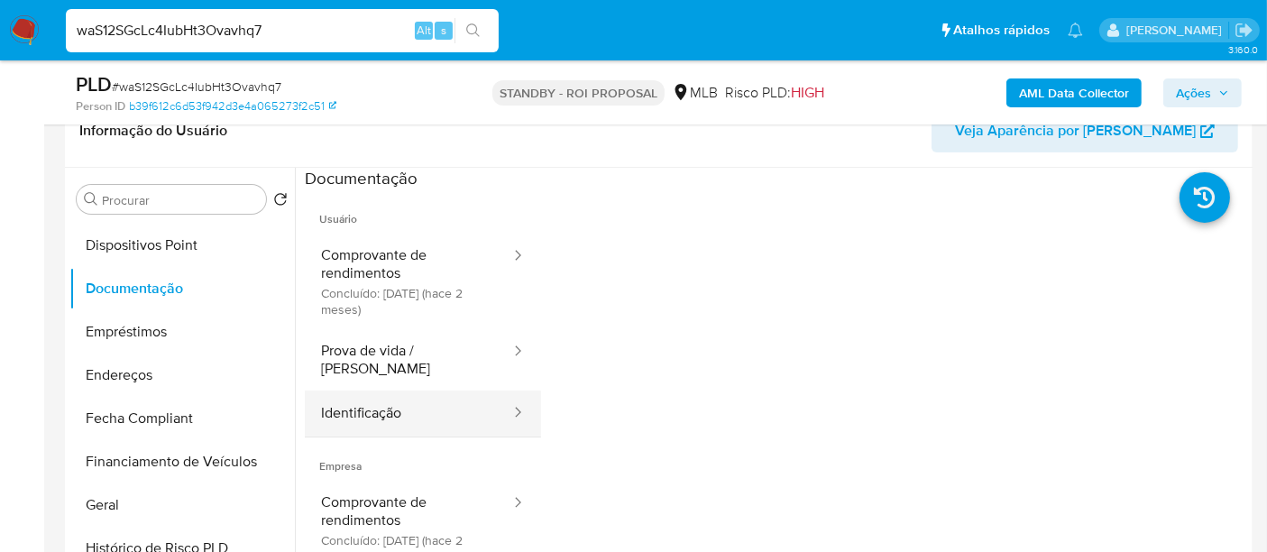
click at [375, 390] on button "Identificação" at bounding box center [408, 413] width 207 height 46
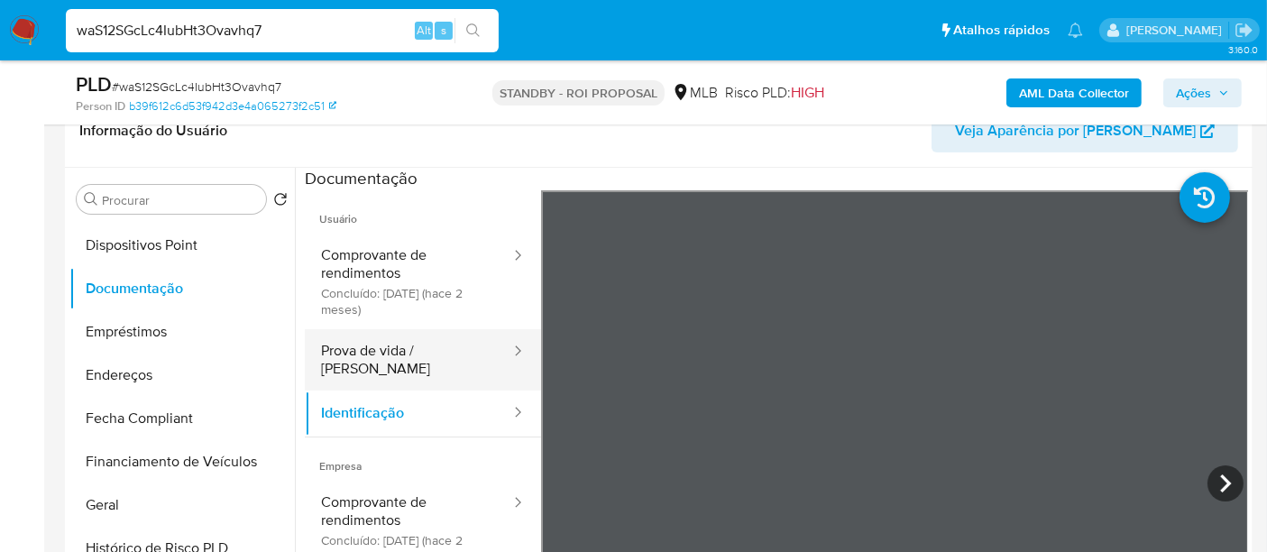
click at [407, 354] on button "Prova de vida / Selfie" at bounding box center [408, 359] width 207 height 61
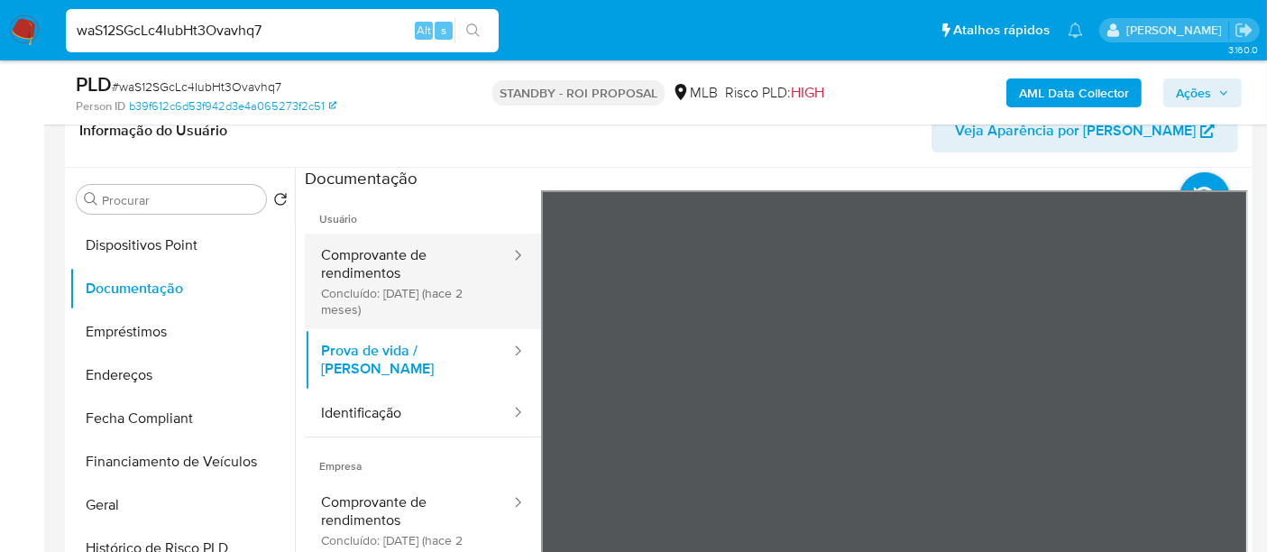
click at [397, 263] on button "Comprovante de rendimentos Concluído: 11/07/2025 (hace 2 meses)" at bounding box center [408, 282] width 207 height 96
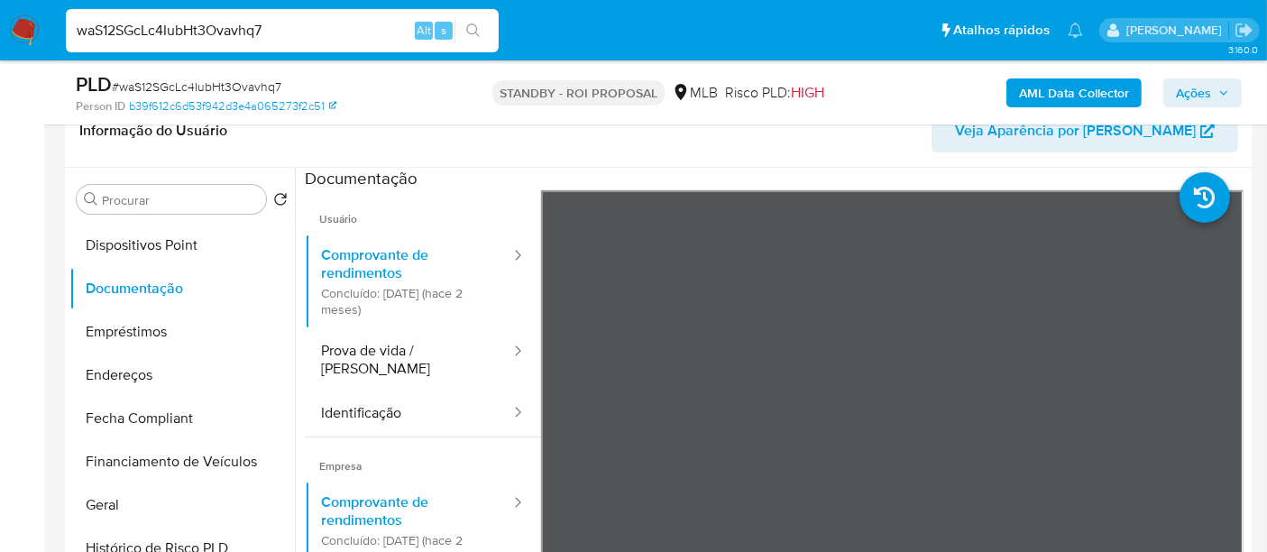
scroll to position [400, 0]
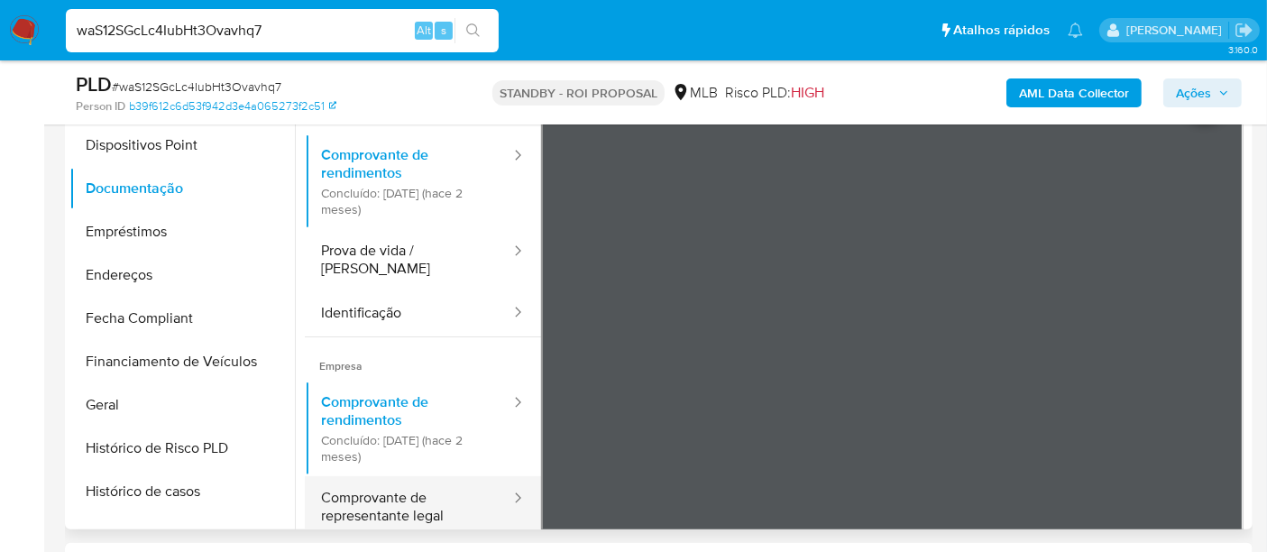
click at [370, 477] on button "Comprovante de representante legal" at bounding box center [408, 506] width 207 height 61
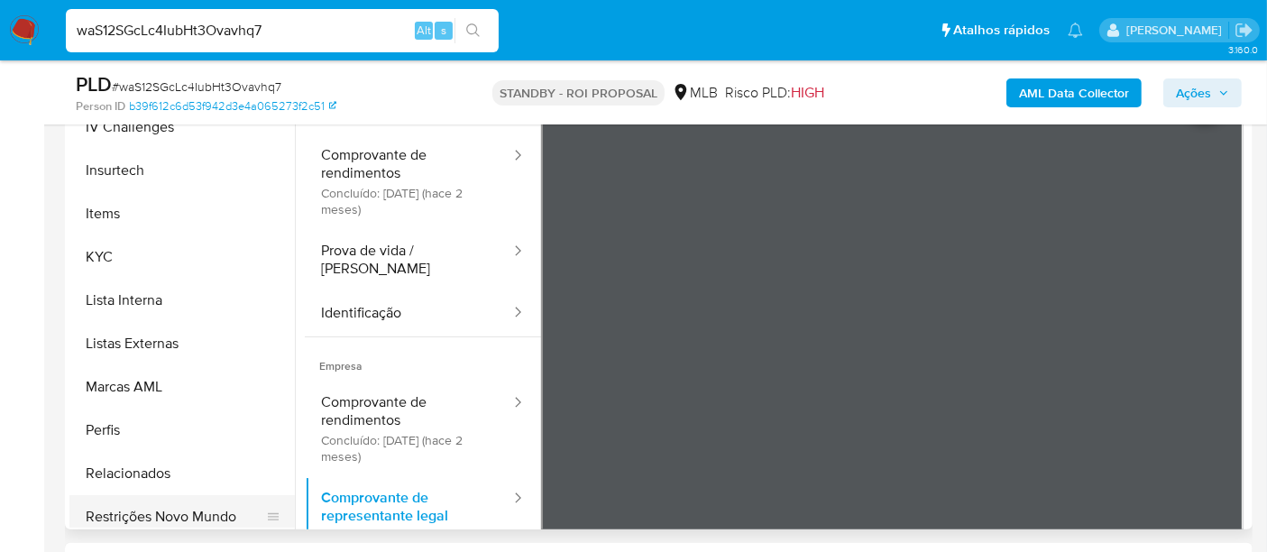
scroll to position [801, 0]
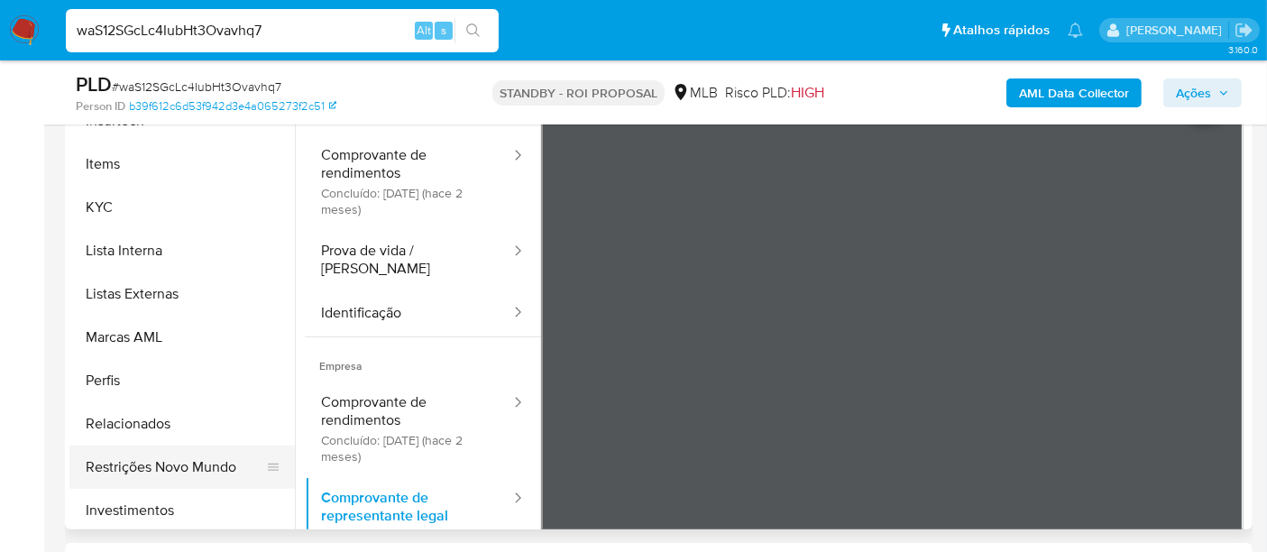
click at [197, 473] on button "Restrições Novo Mundo" at bounding box center [174, 466] width 211 height 43
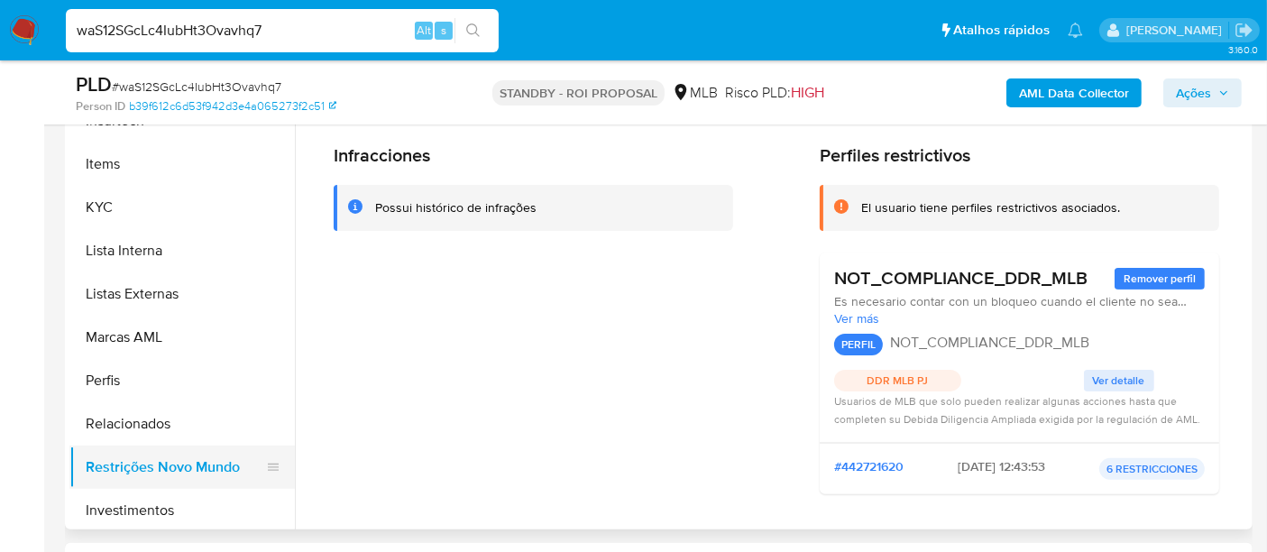
scroll to position [400, 0]
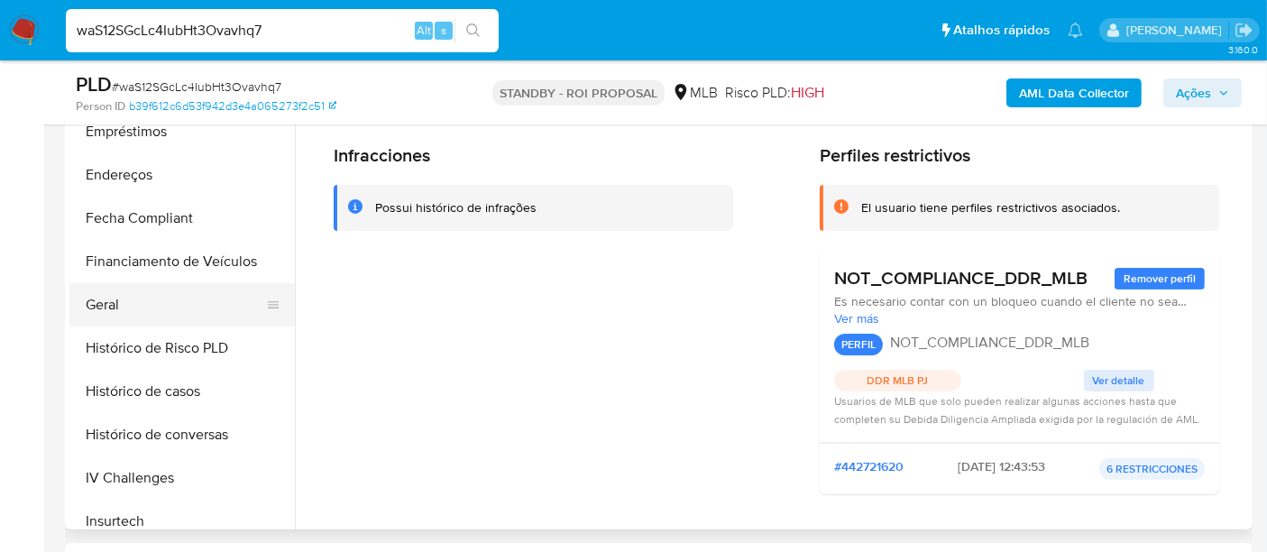
click at [112, 298] on button "Geral" at bounding box center [174, 304] width 211 height 43
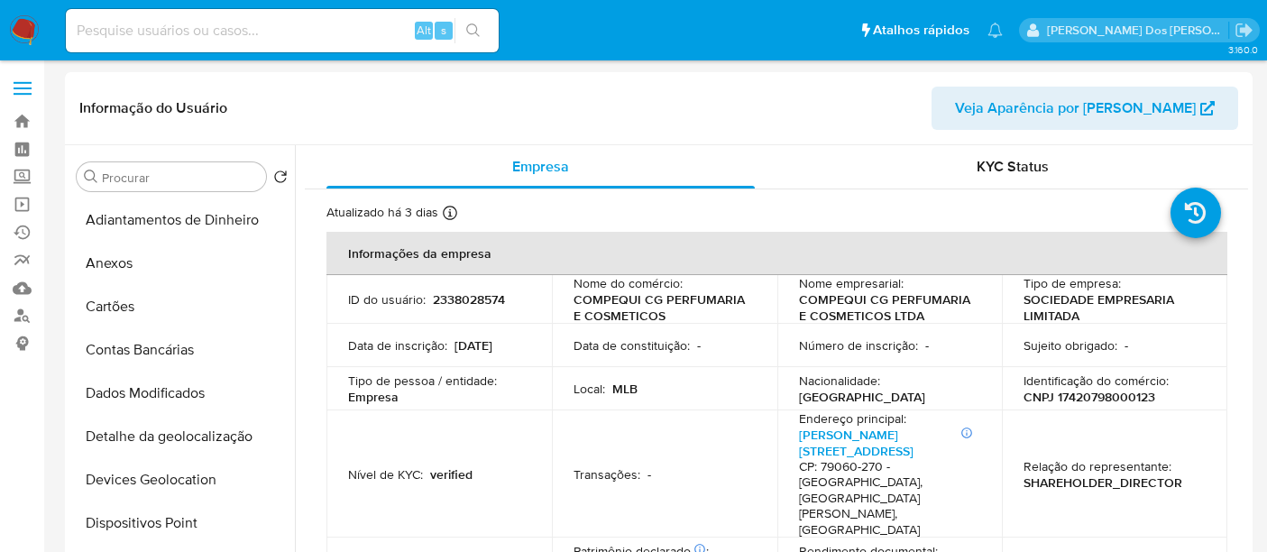
select select "10"
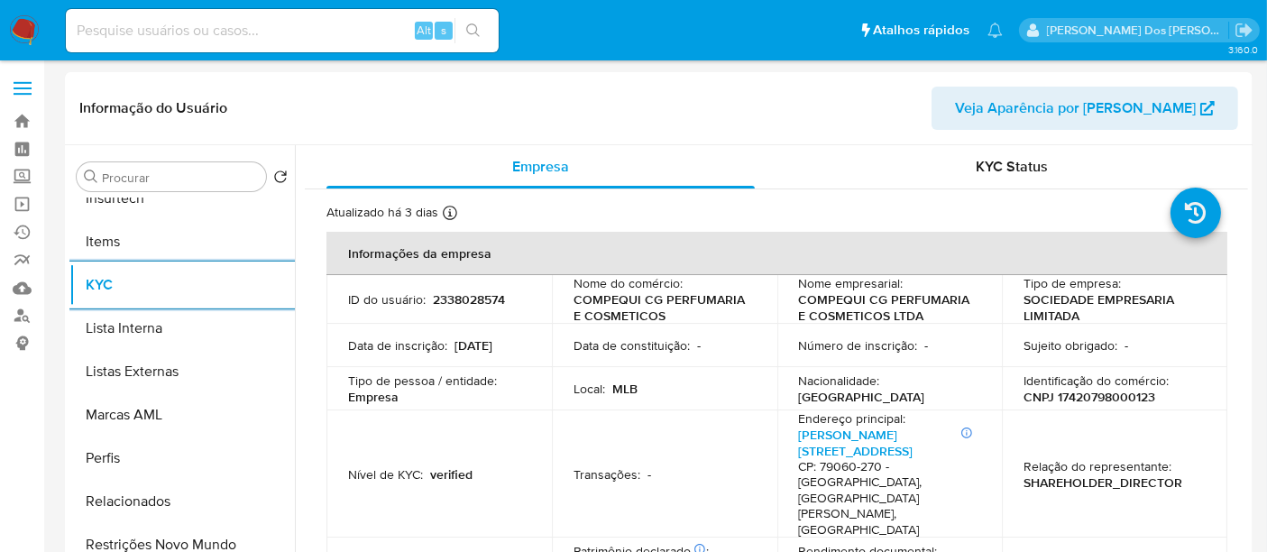
click at [257, 32] on input at bounding box center [282, 30] width 433 height 23
paste input "1606912272"
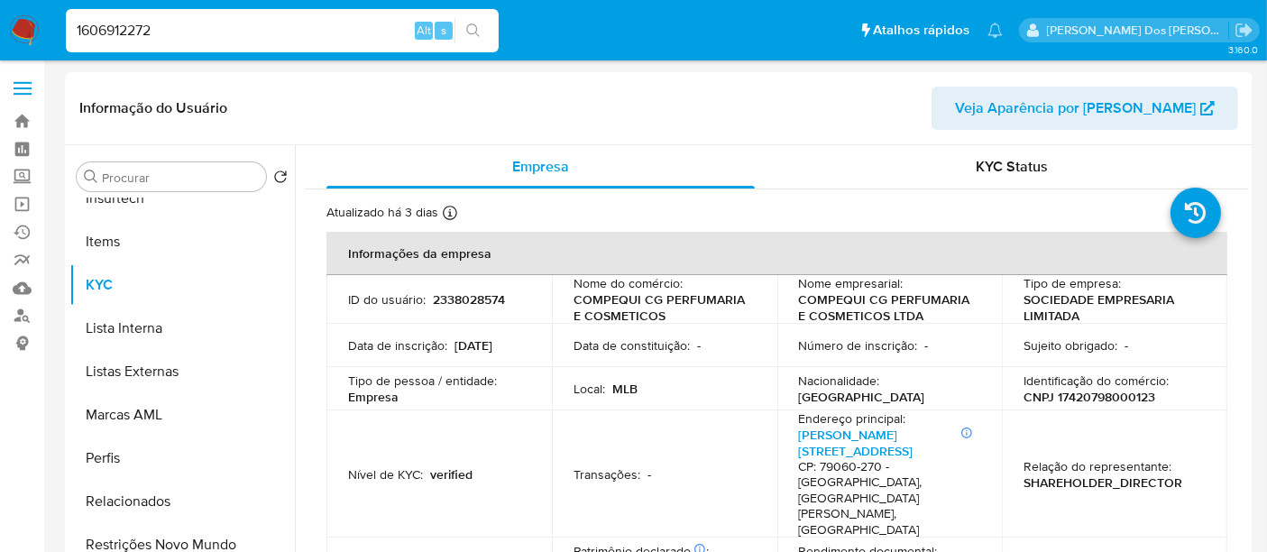
type input "1606912272"
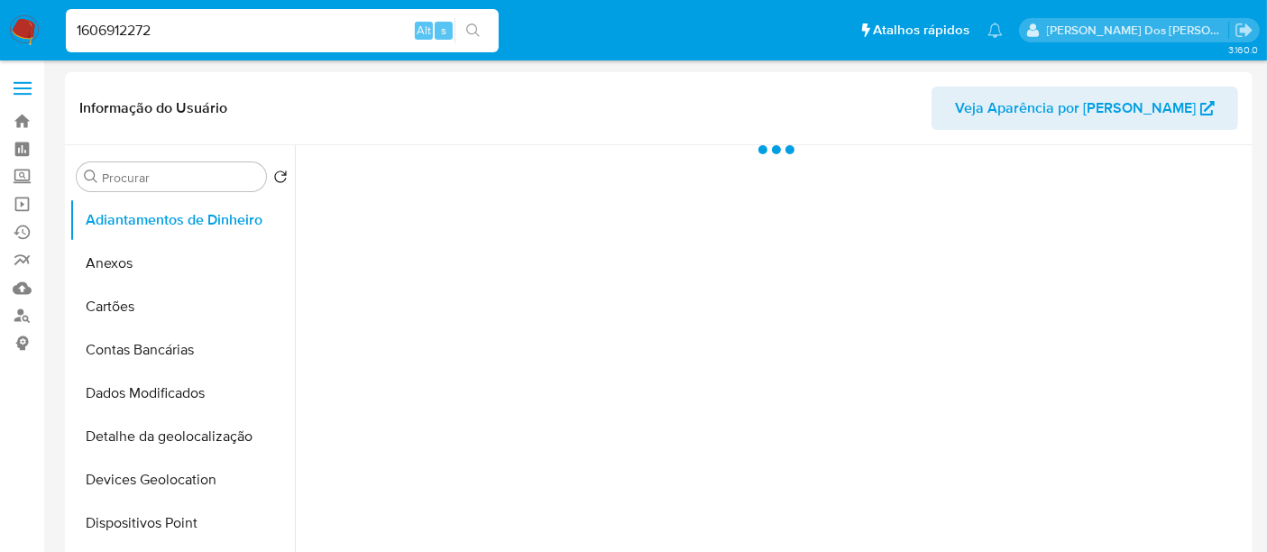
select select "10"
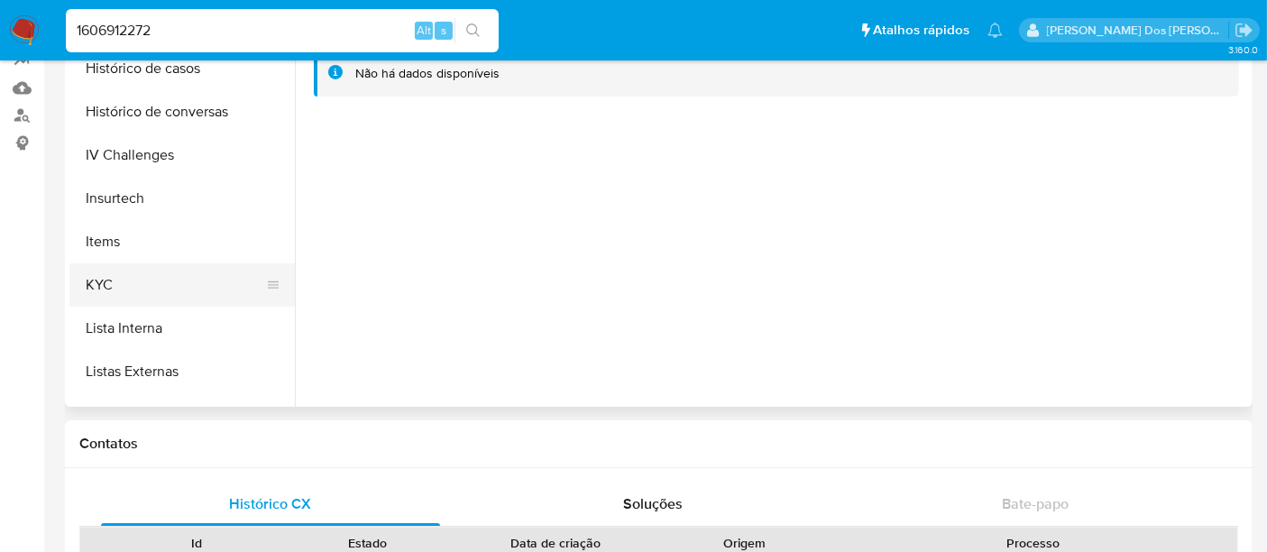
scroll to position [500, 0]
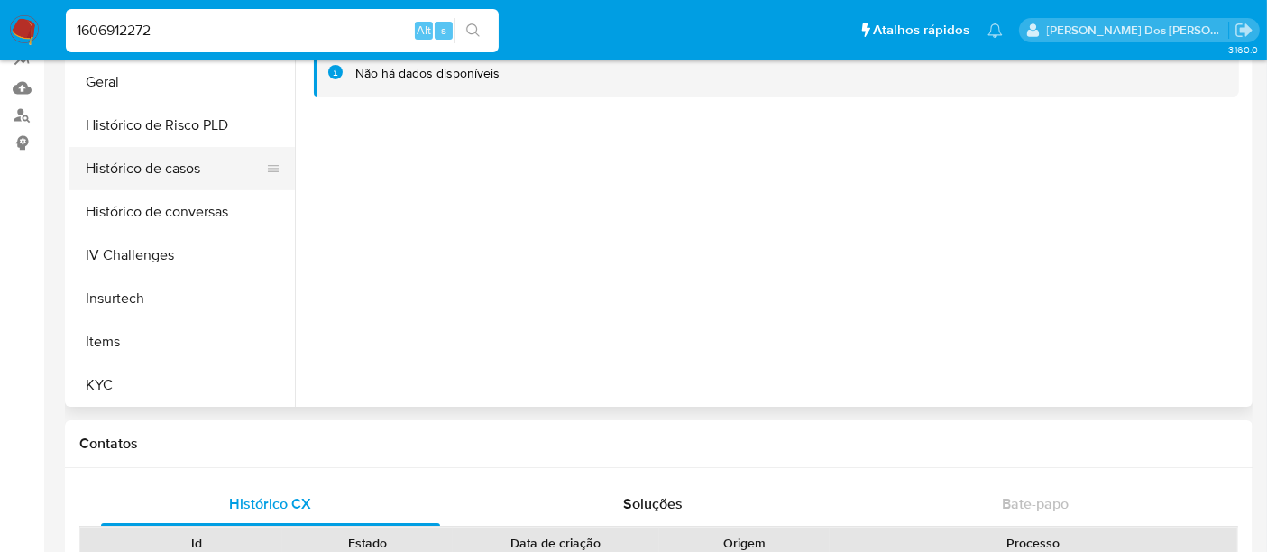
click at [154, 174] on button "Histórico de casos" at bounding box center [174, 168] width 211 height 43
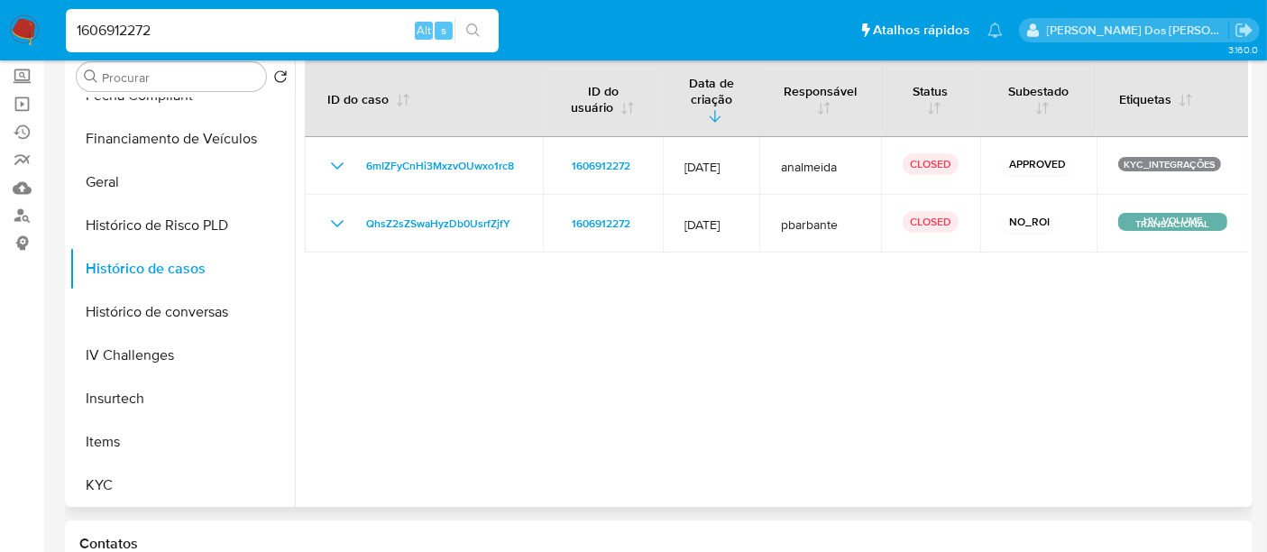
scroll to position [0, 0]
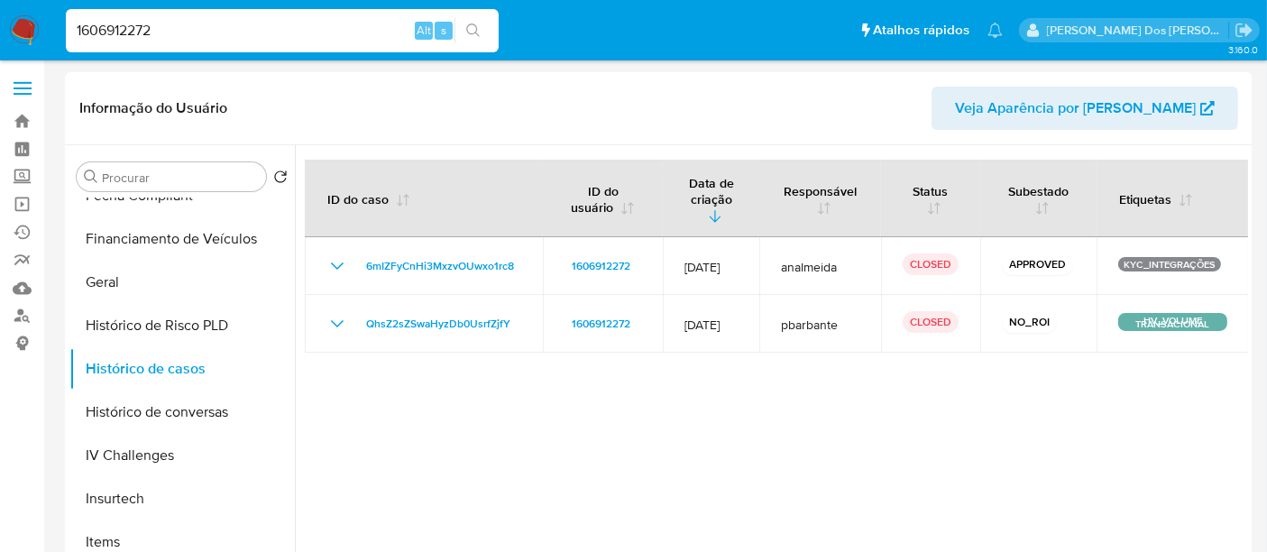
click at [221, 32] on input "1606912272" at bounding box center [282, 30] width 433 height 23
paste input "996621424"
type input "1996621424"
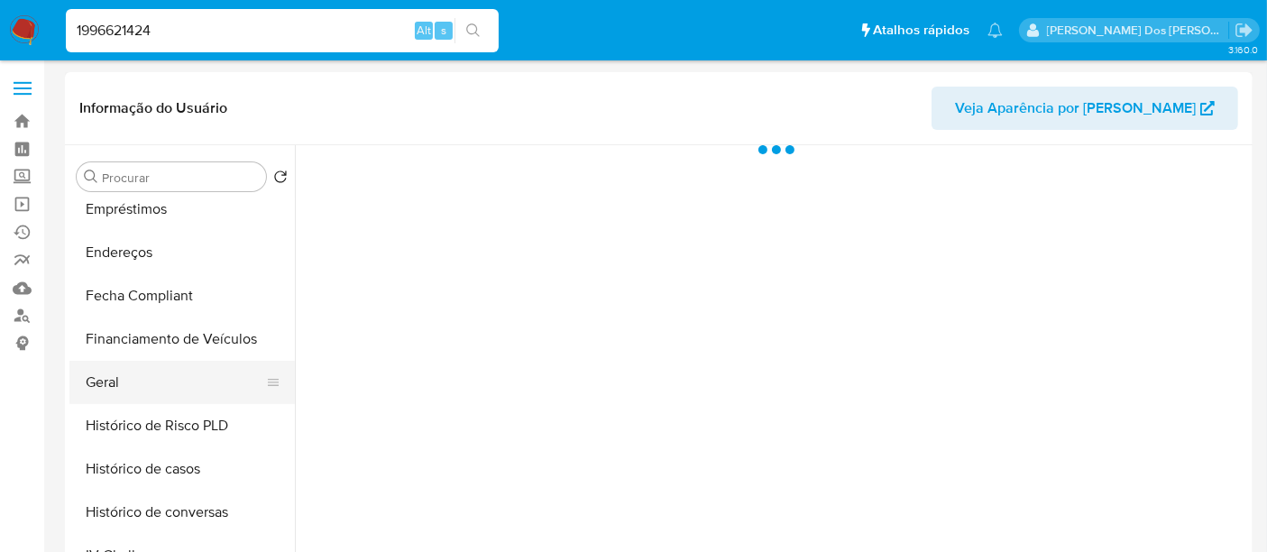
select select "10"
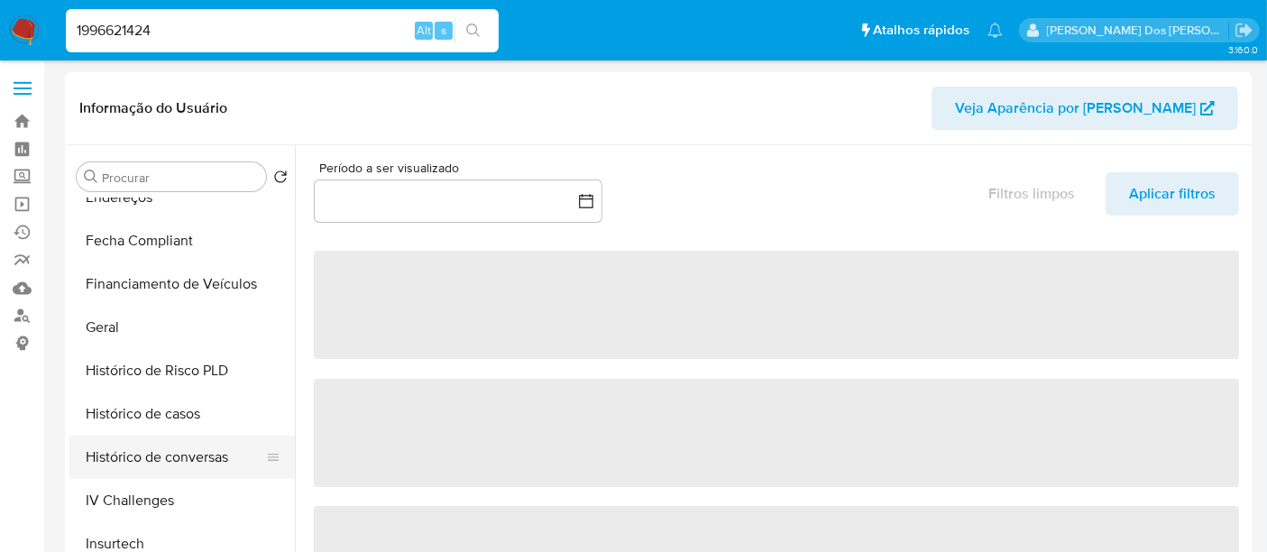
scroll to position [500, 0]
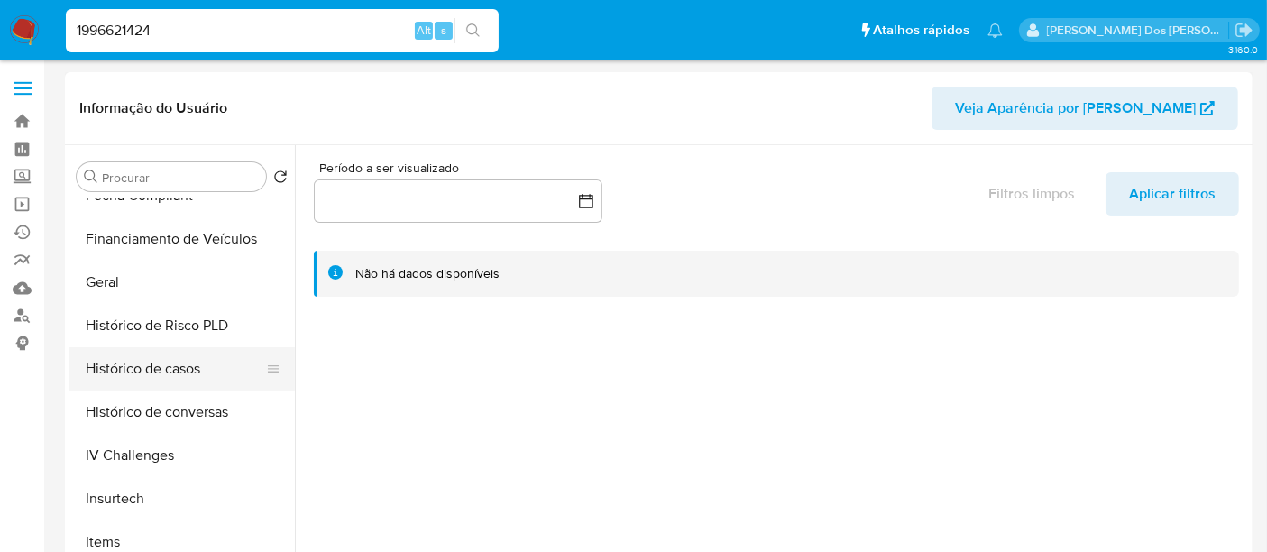
click at [175, 381] on button "Histórico de casos" at bounding box center [174, 368] width 211 height 43
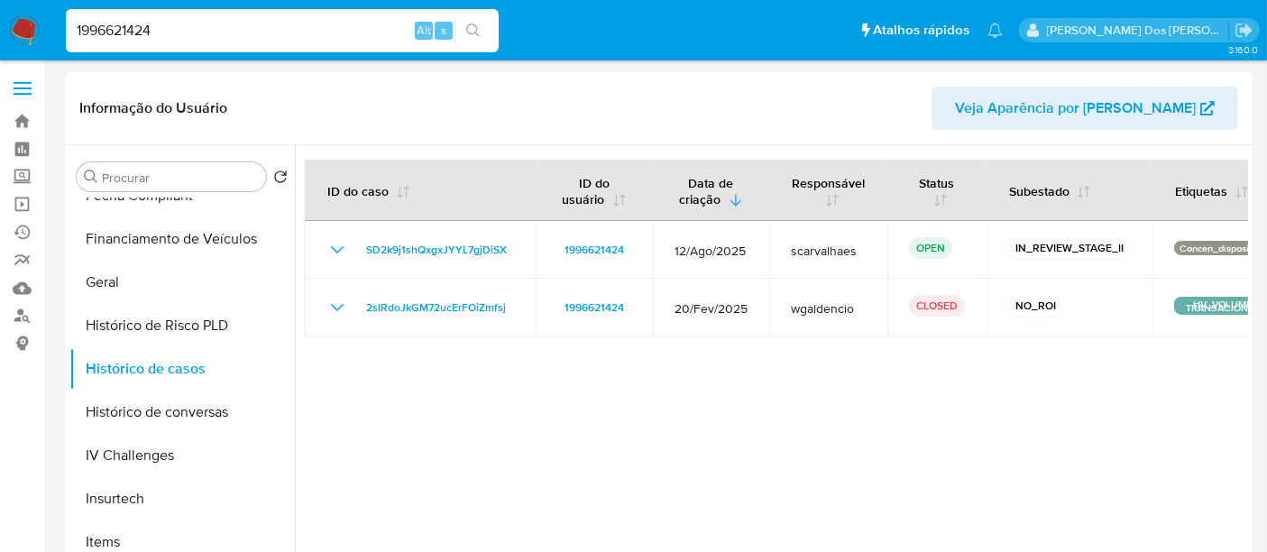
click at [182, 33] on input "1996621424" at bounding box center [282, 30] width 433 height 23
paste input "2261476143"
type input "2261476143"
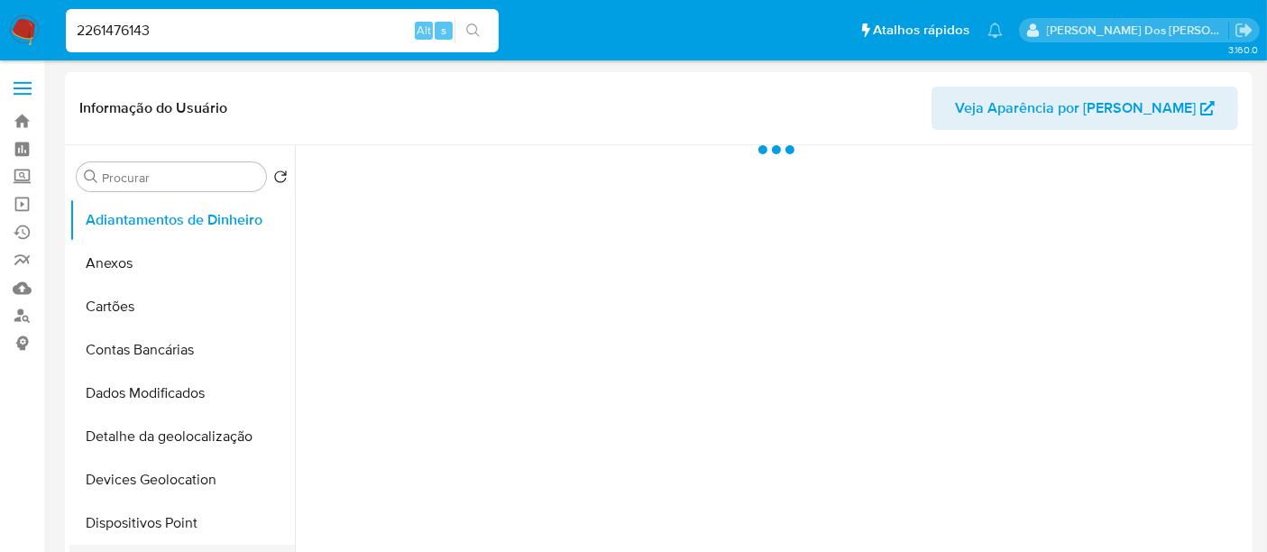
select select "10"
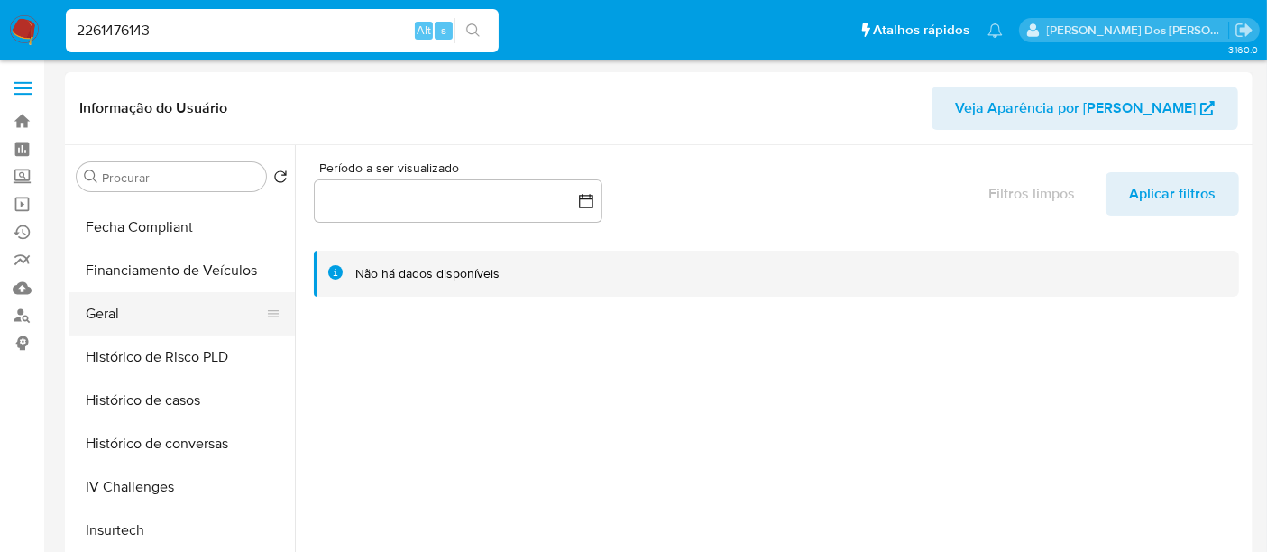
scroll to position [500, 0]
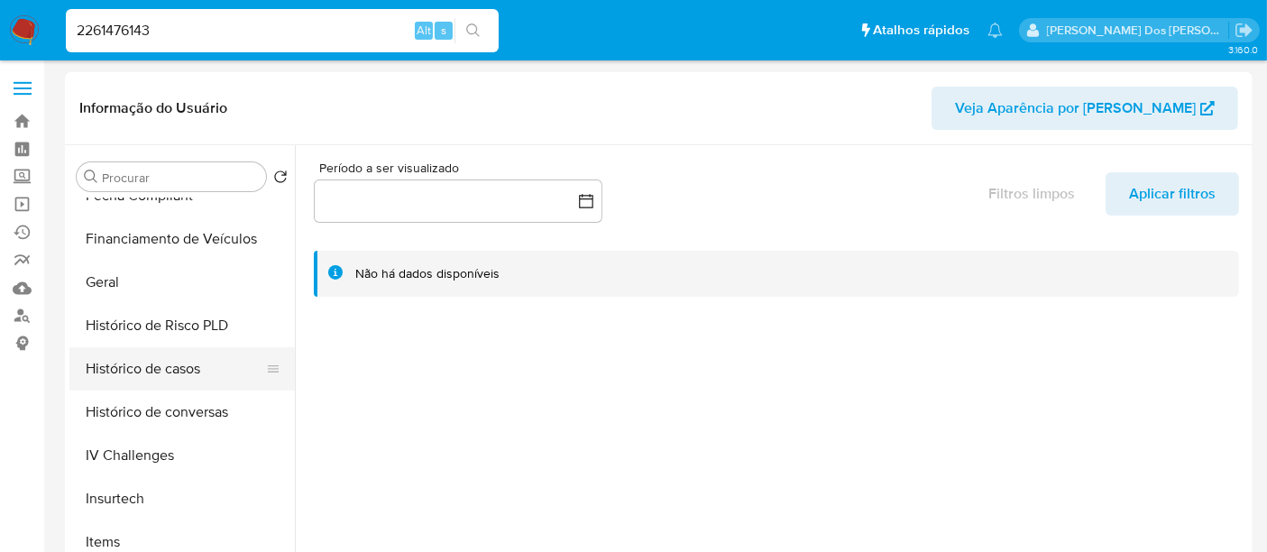
click at [123, 362] on button "Histórico de casos" at bounding box center [174, 368] width 211 height 43
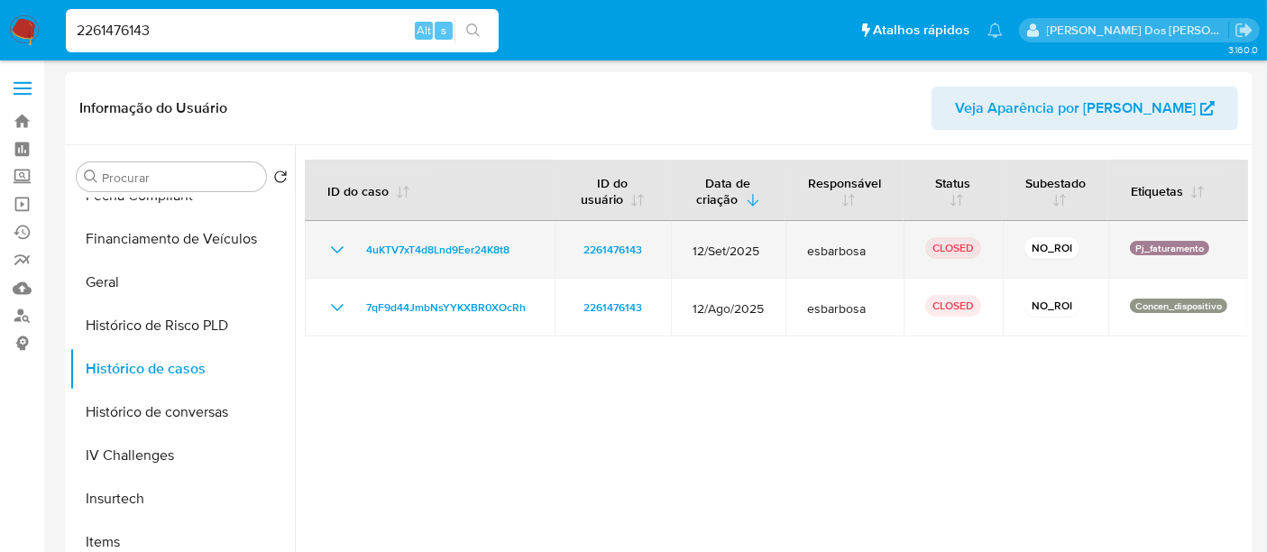
click at [329, 249] on icon "Mostrar/Ocultar" at bounding box center [337, 250] width 22 height 22
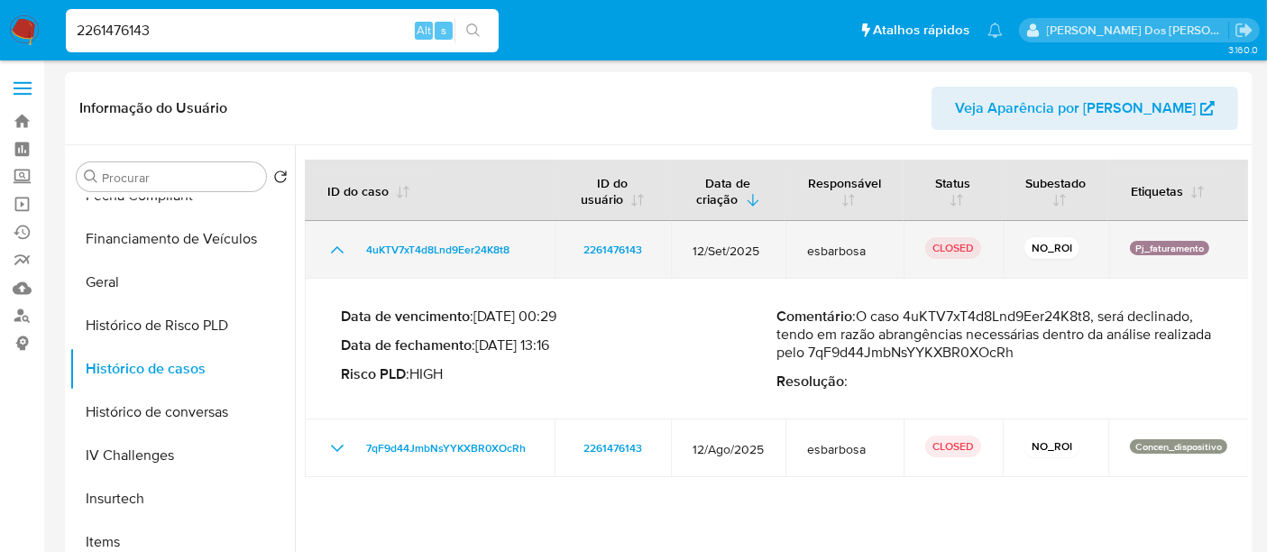
click at [329, 249] on icon "Mostrar/Ocultar" at bounding box center [337, 250] width 22 height 22
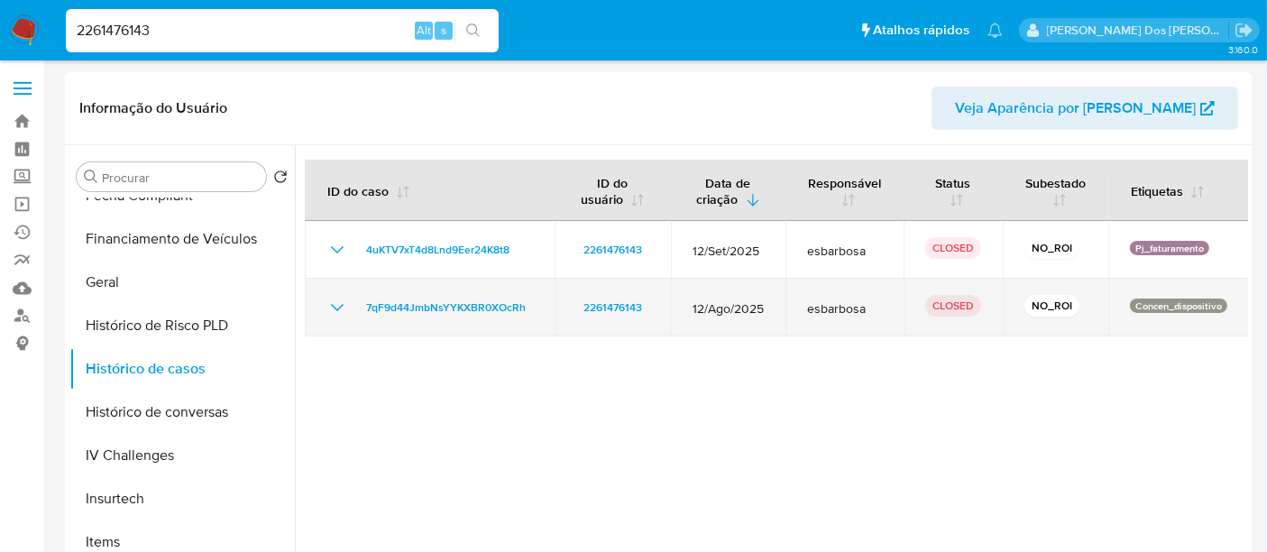
click at [333, 302] on icon "Mostrar/Ocultar" at bounding box center [337, 308] width 22 height 22
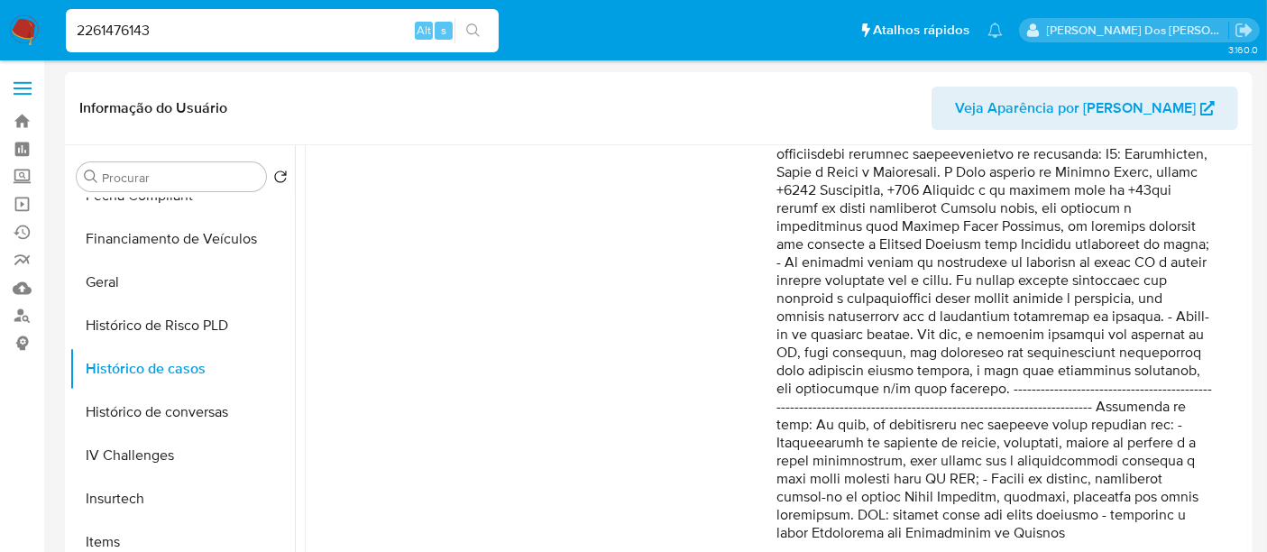
scroll to position [300, 0]
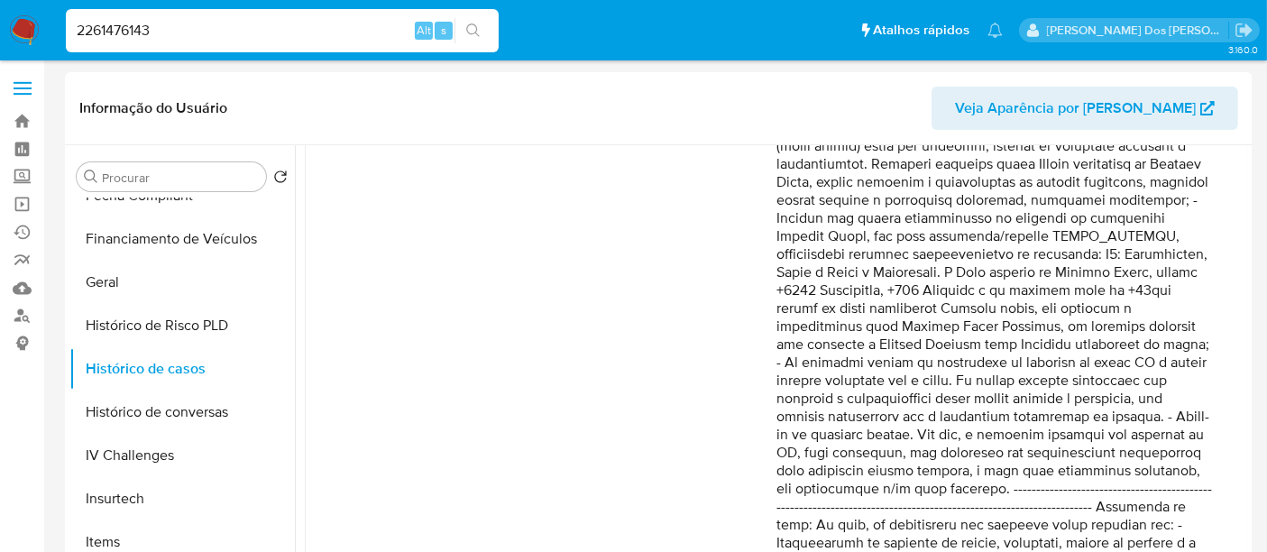
click at [232, 29] on input "2261476143" at bounding box center [282, 30] width 433 height 23
paste input "366740332"
type input "2366740332"
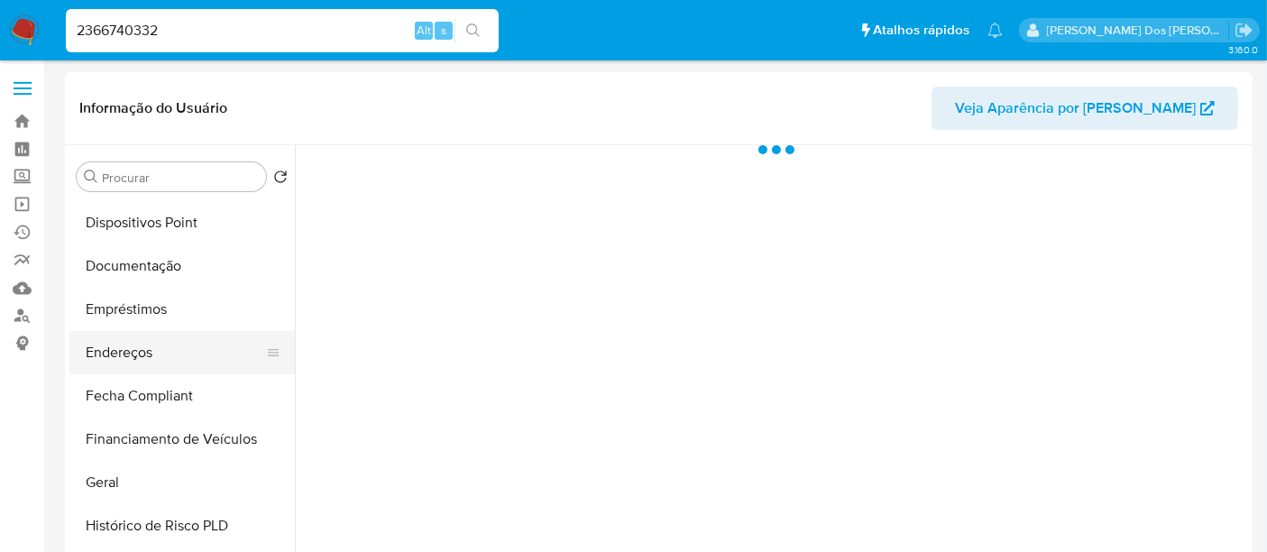
select select "10"
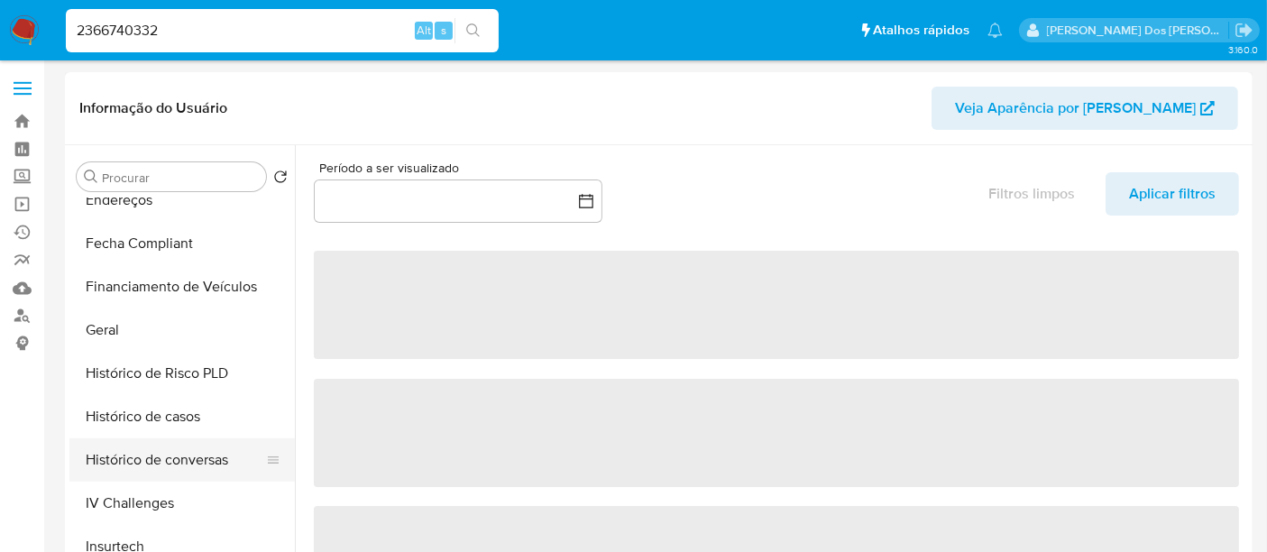
scroll to position [601, 0]
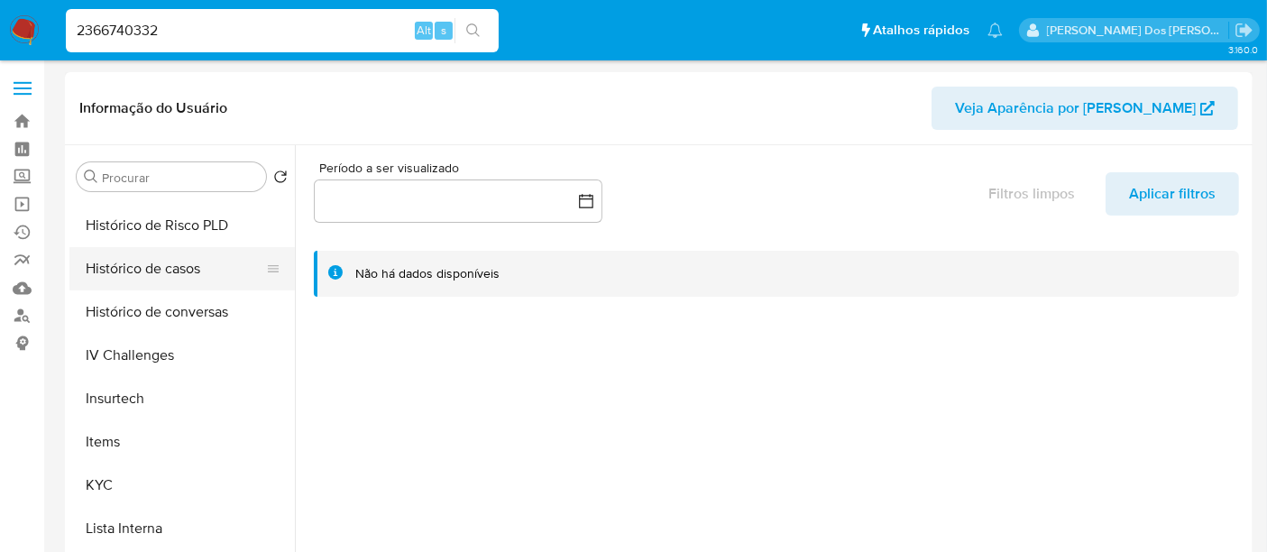
click at [153, 268] on button "Histórico de casos" at bounding box center [174, 268] width 211 height 43
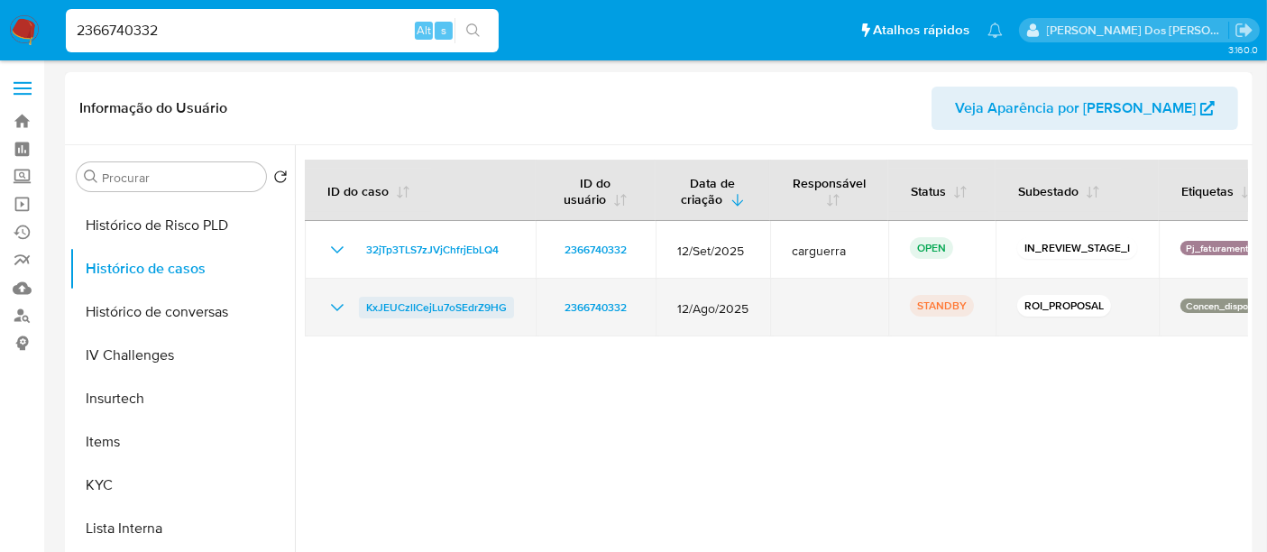
click at [374, 311] on span "KxJEUCzlICejLu7oSEdrZ9HG" at bounding box center [436, 308] width 141 height 22
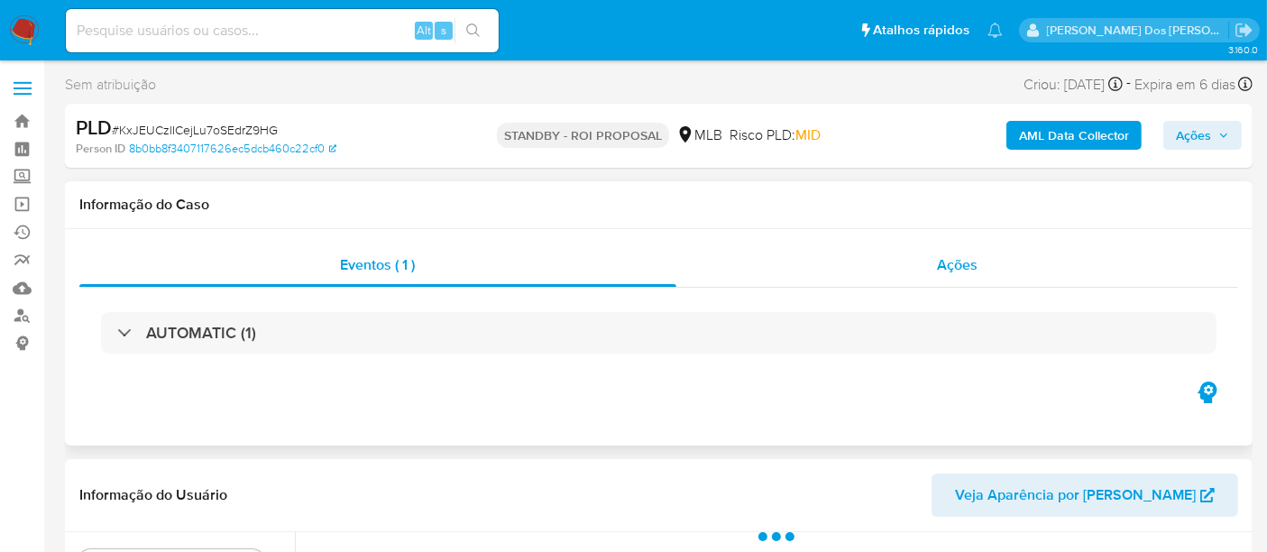
click at [940, 266] on span "Ações" at bounding box center [957, 264] width 41 height 21
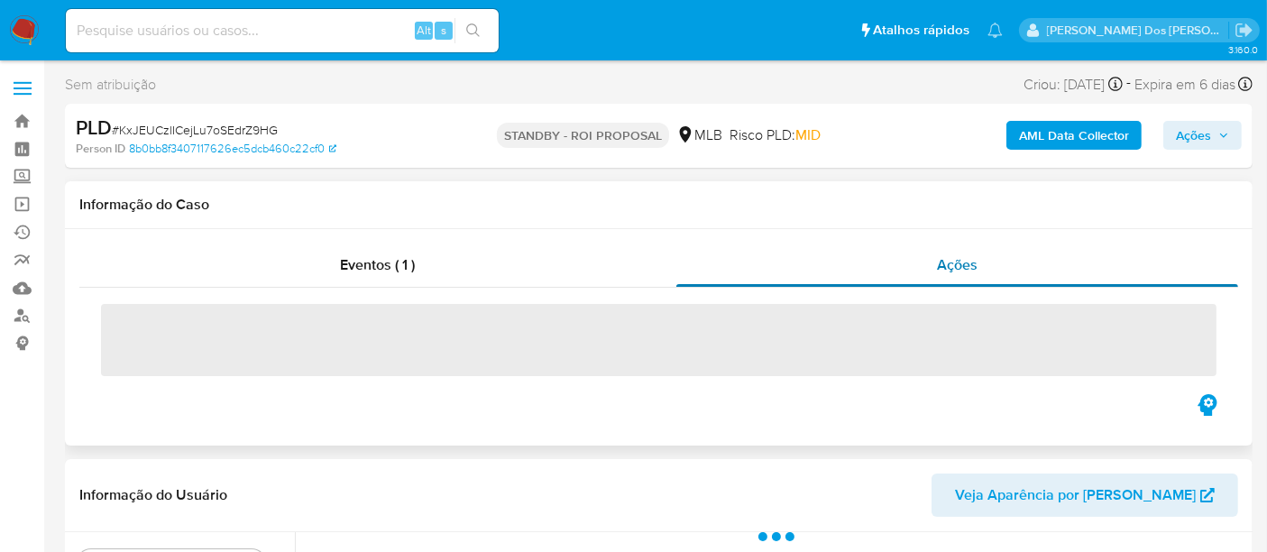
select select "10"
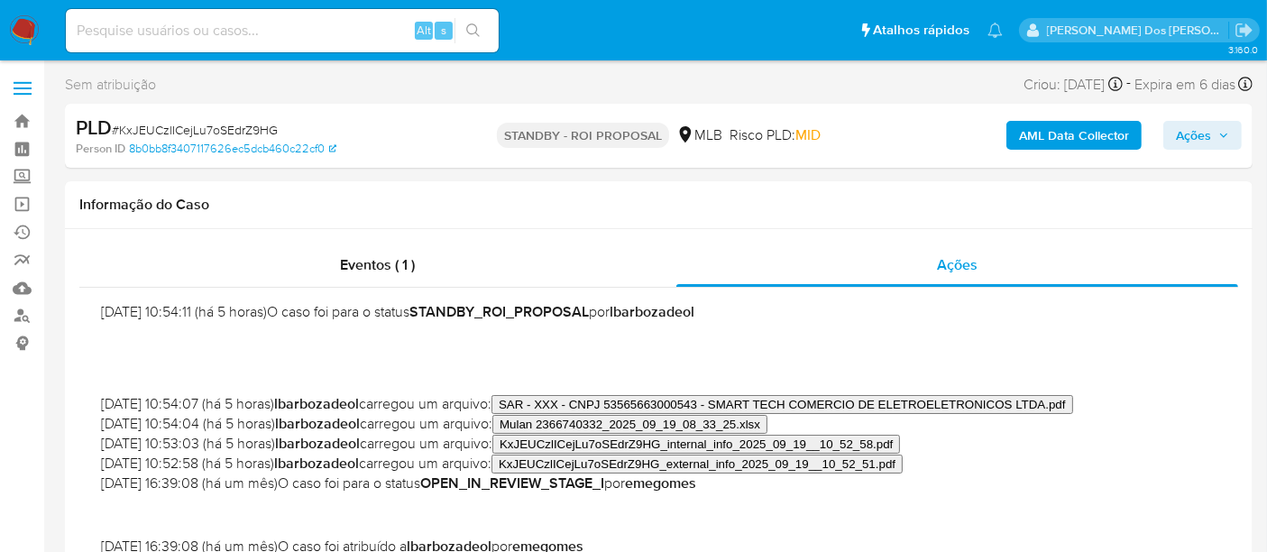
scroll to position [100, 0]
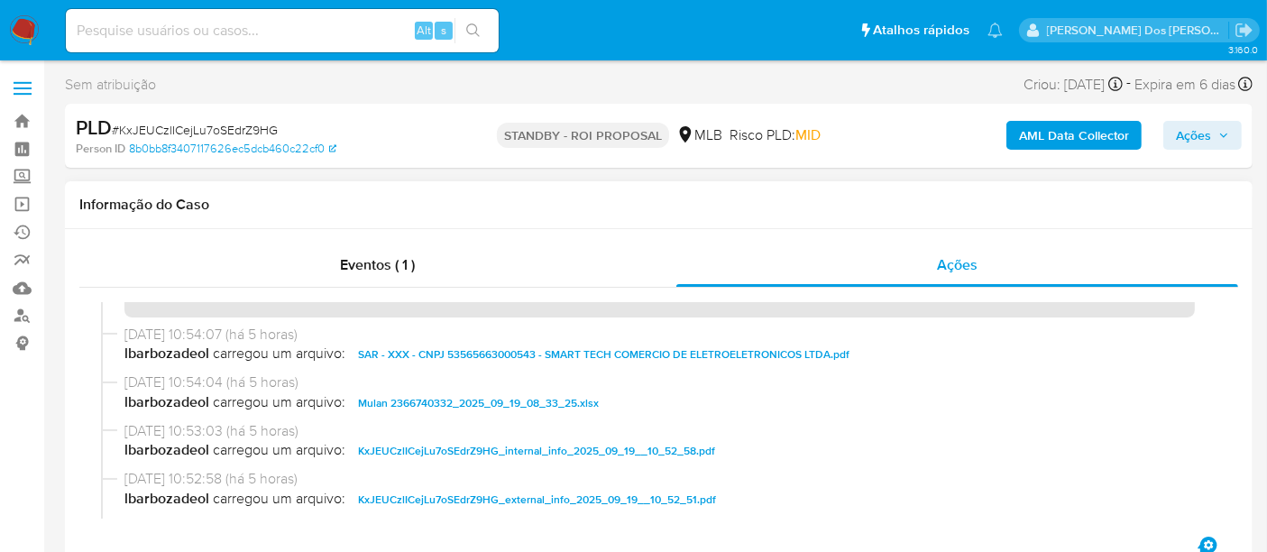
click at [579, 356] on span "SAR - XXX - CNPJ 53565663000543 - SMART TECH COMERCIO DE ELETROELETRONICOS LTDA…" at bounding box center [603, 355] width 491 height 22
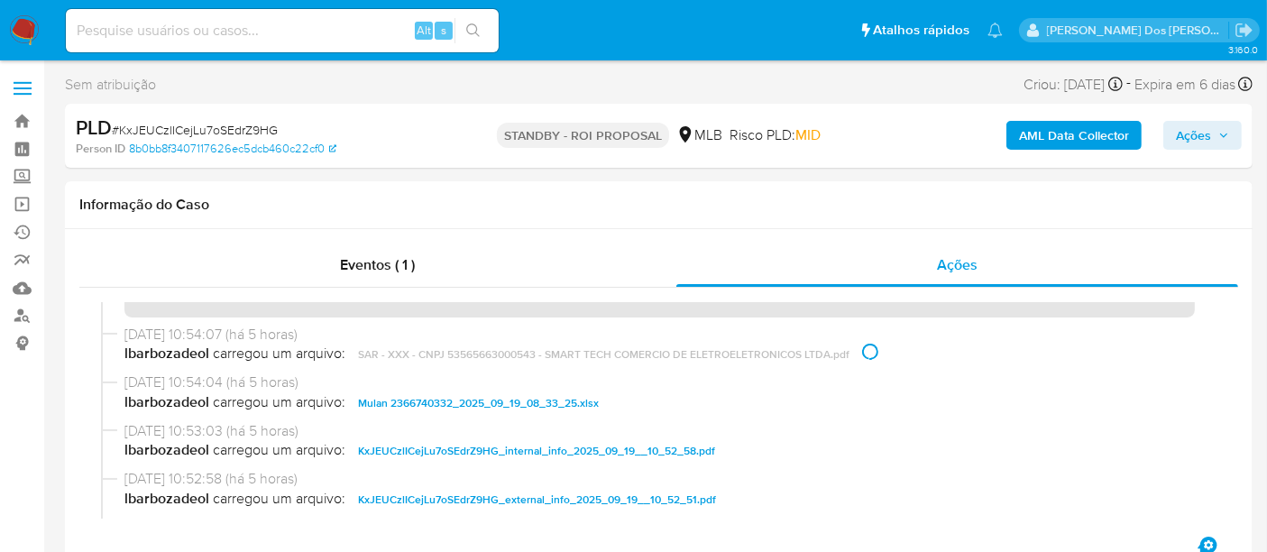
click at [259, 29] on input at bounding box center [282, 30] width 433 height 23
type input "[EMAIL_ADDRESS][DOMAIN_NAME]"
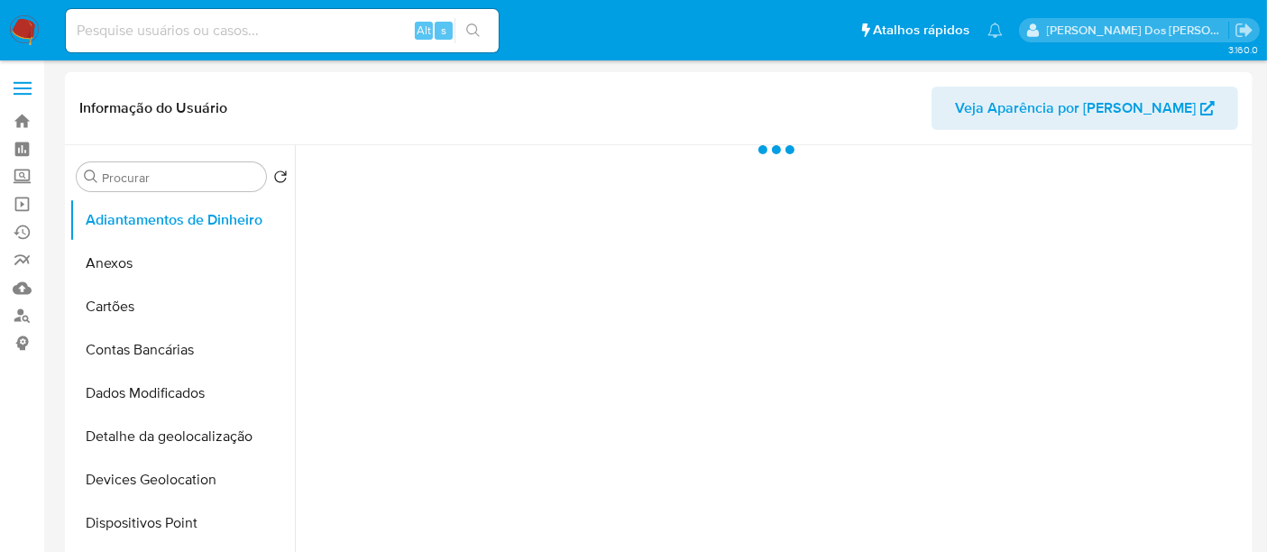
select select "10"
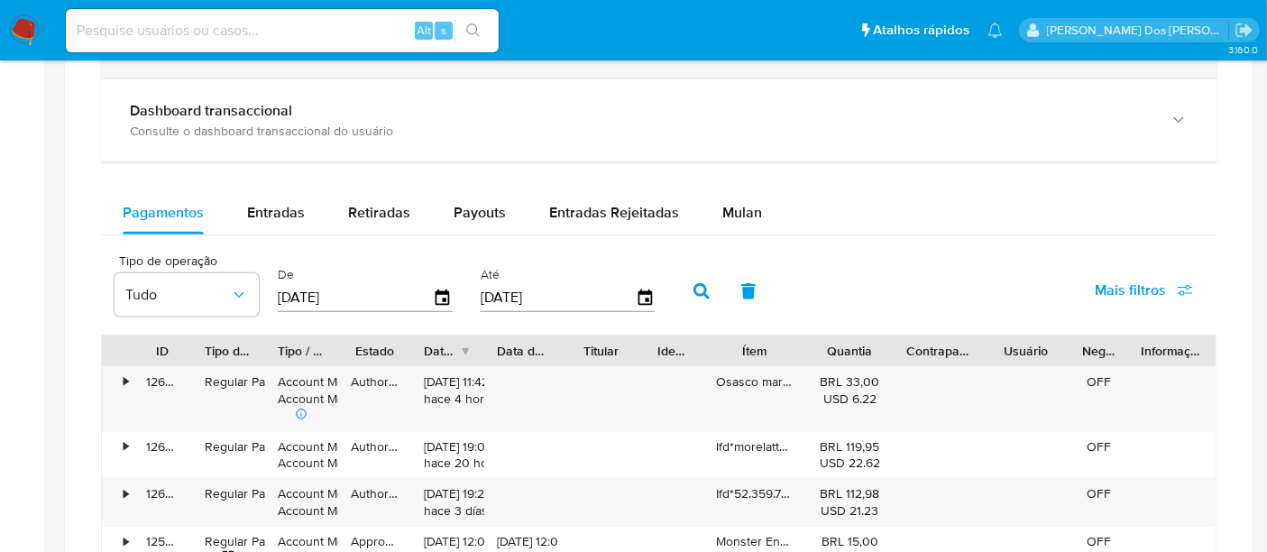
scroll to position [1102, 0]
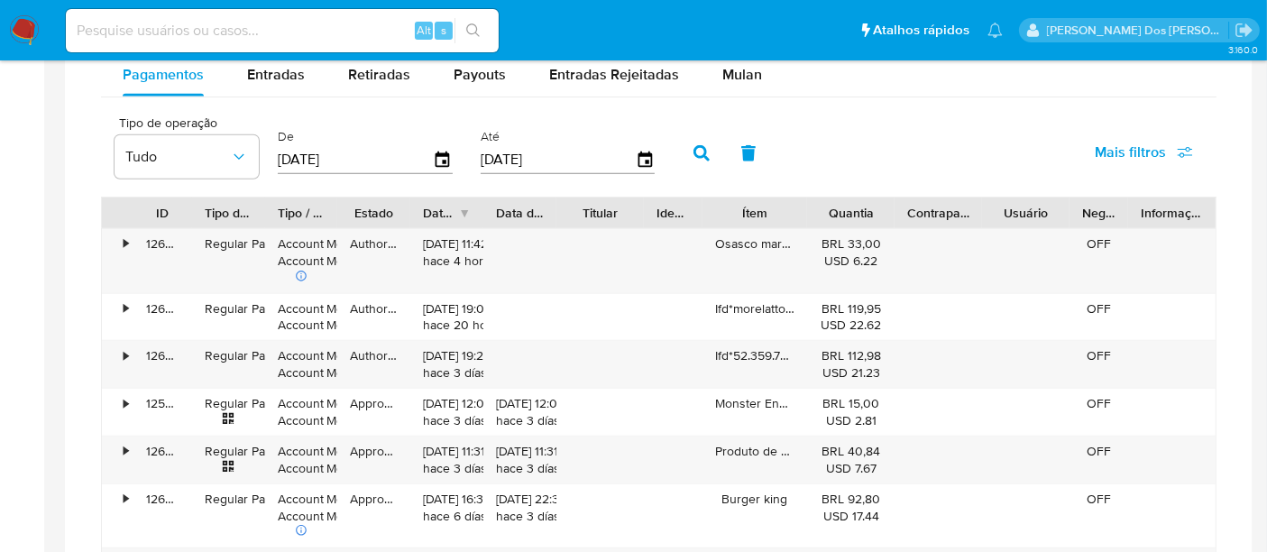
click at [809, 225] on div at bounding box center [807, 212] width 32 height 31
click at [229, 22] on input at bounding box center [282, 30] width 433 height 23
paste input "2377312513"
type input "2377312513"
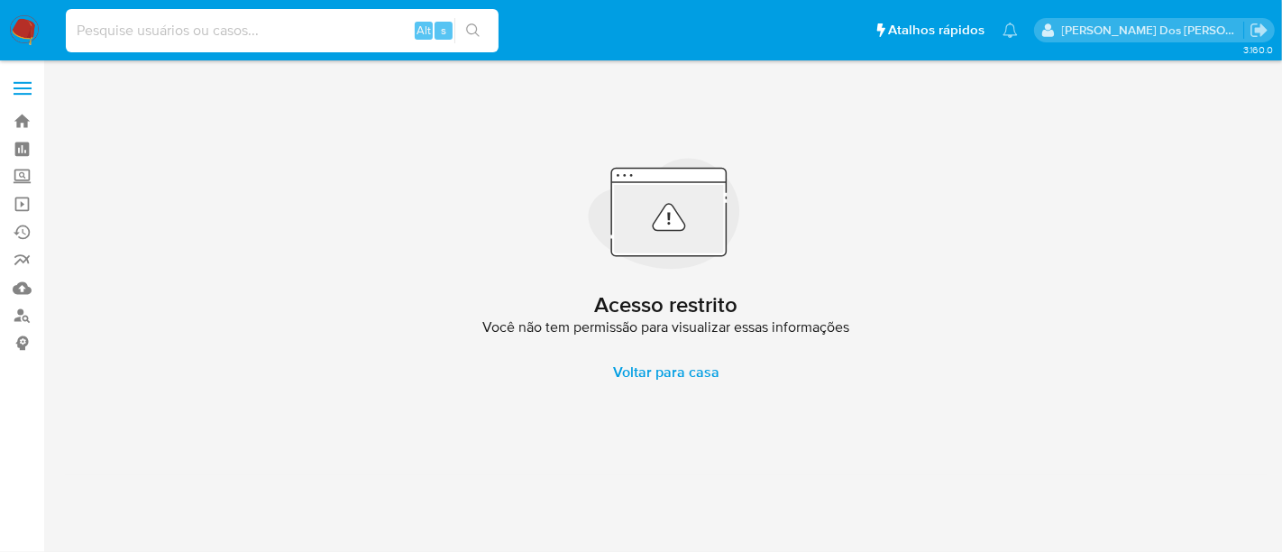
click at [260, 32] on input at bounding box center [282, 30] width 433 height 23
paste input "405765472"
type input "405765472"
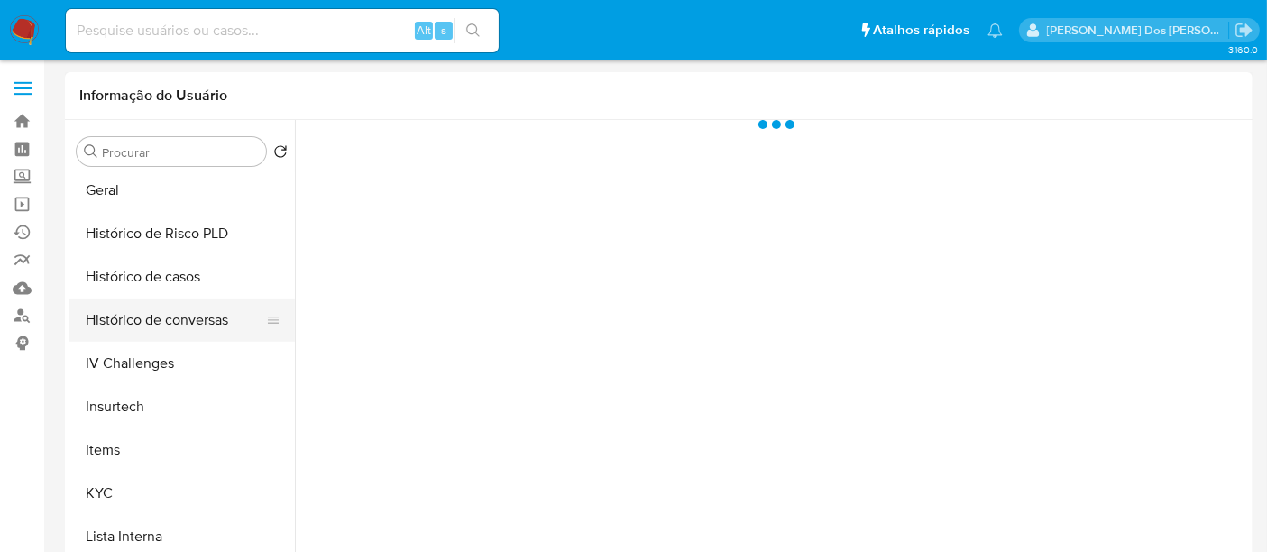
select select "10"
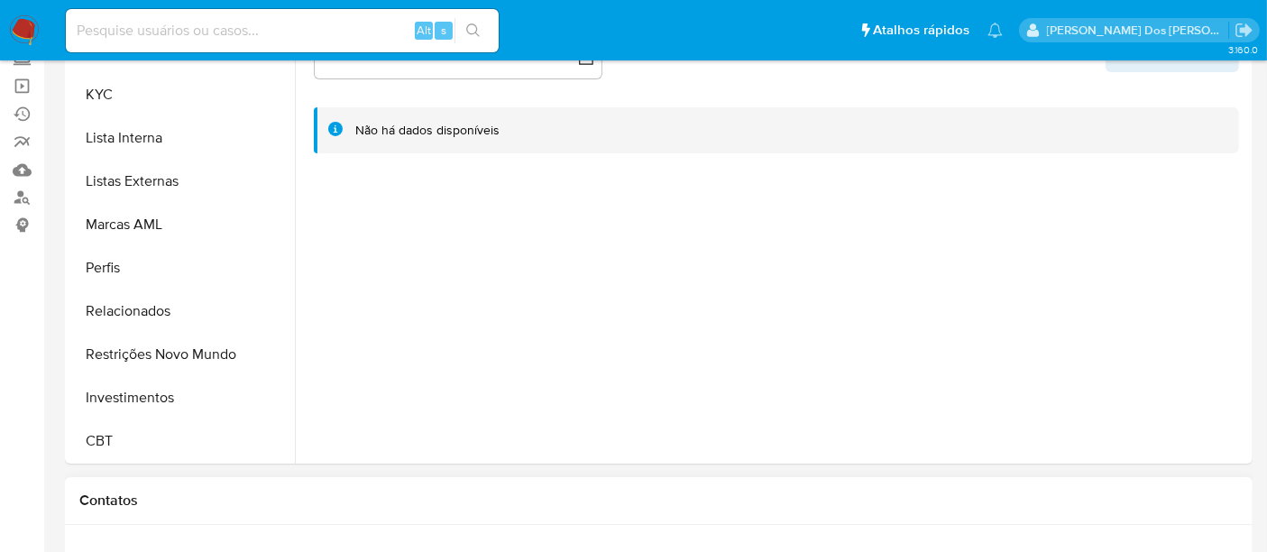
scroll to position [200, 0]
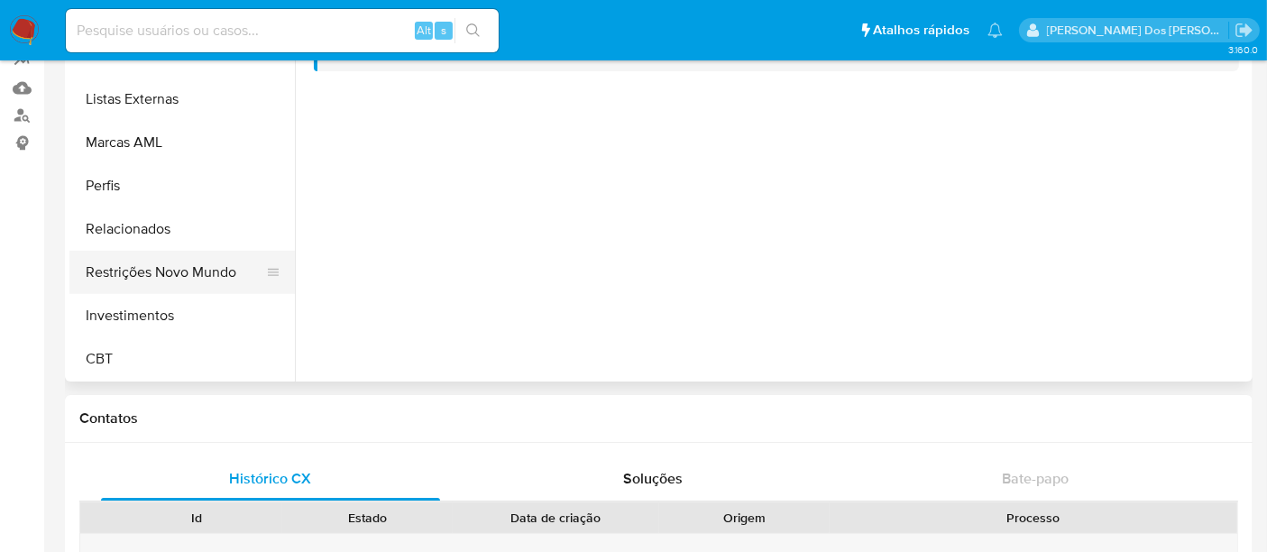
click at [199, 279] on button "Restrições Novo Mundo" at bounding box center [174, 272] width 211 height 43
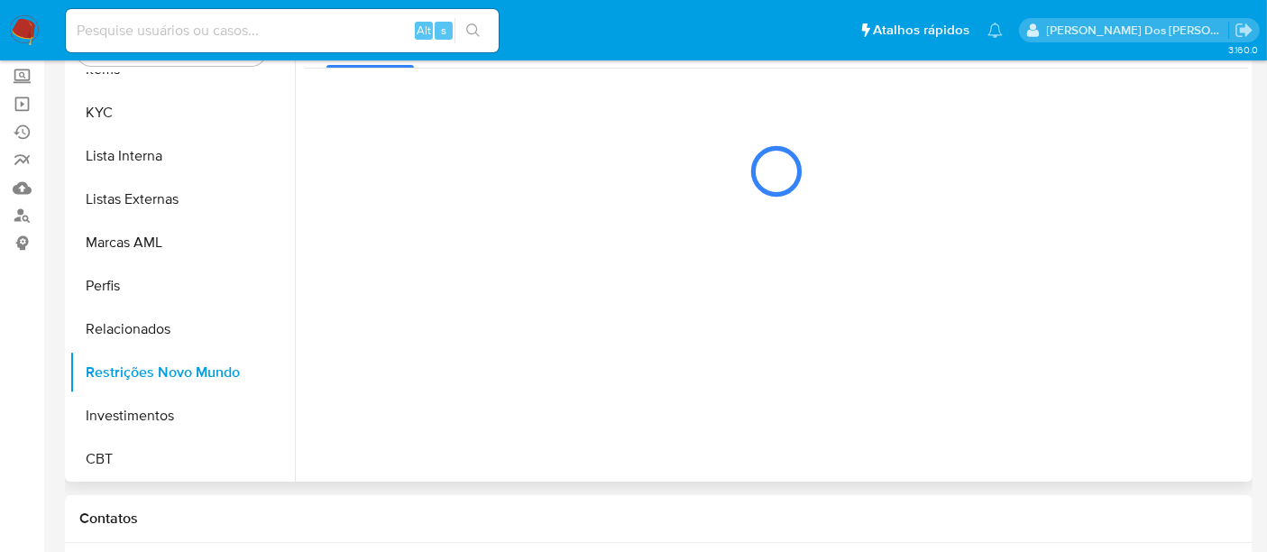
scroll to position [0, 0]
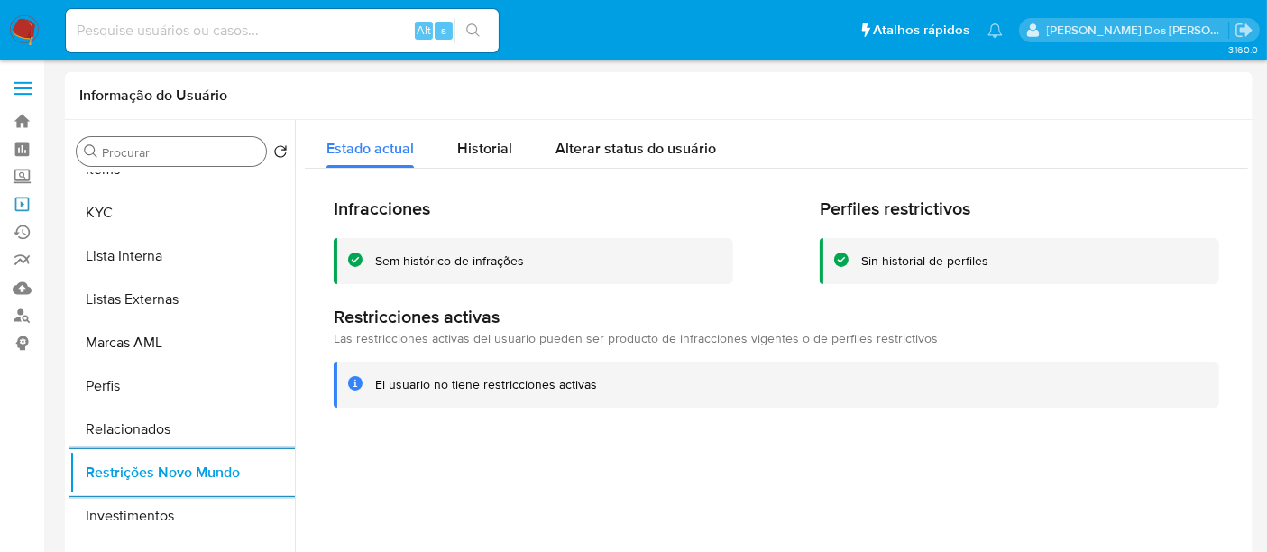
drag, startPoint x: 22, startPoint y: 199, endPoint x: 97, endPoint y: 155, distance: 87.7
click at [22, 199] on link "Operações em massa" at bounding box center [107, 204] width 215 height 28
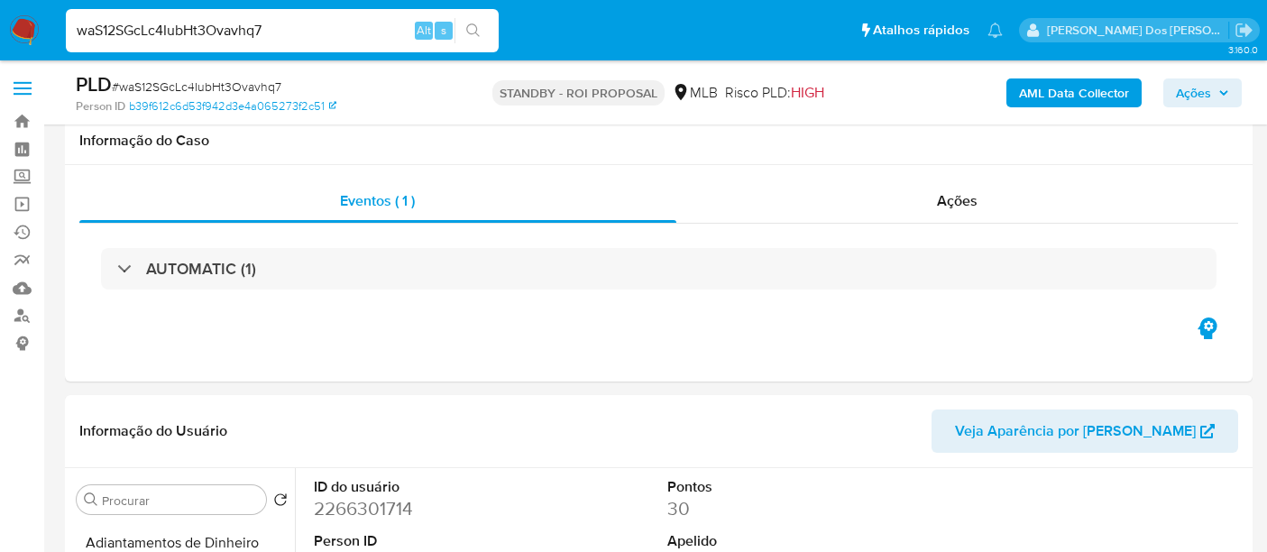
select select "10"
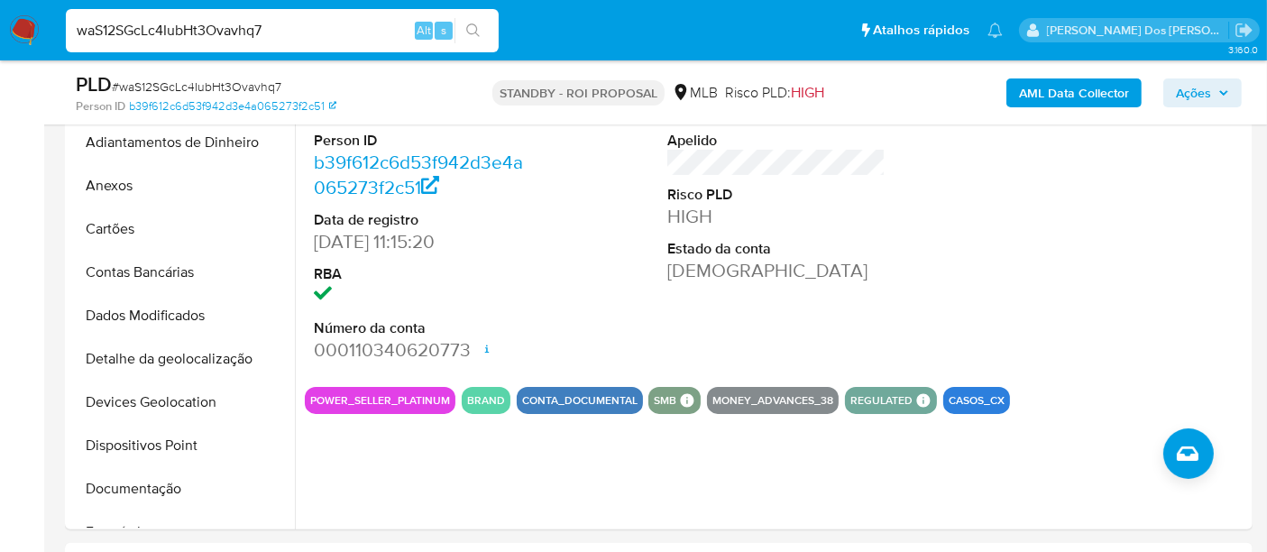
scroll to position [400, 0]
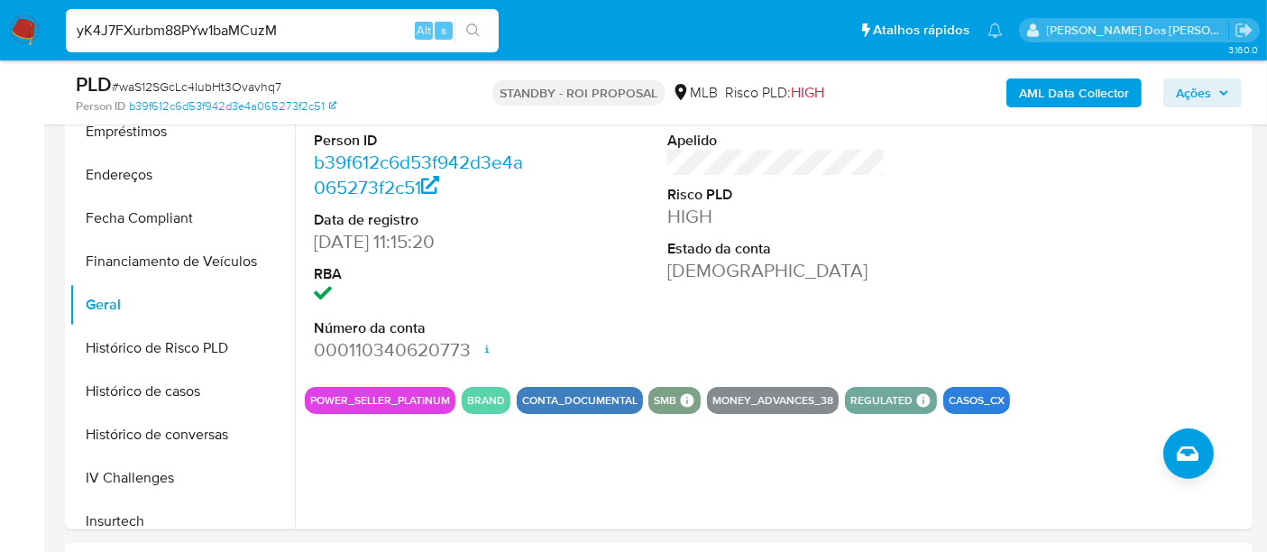
type input "yK4J7FXurbm88PYw1baMCuzM"
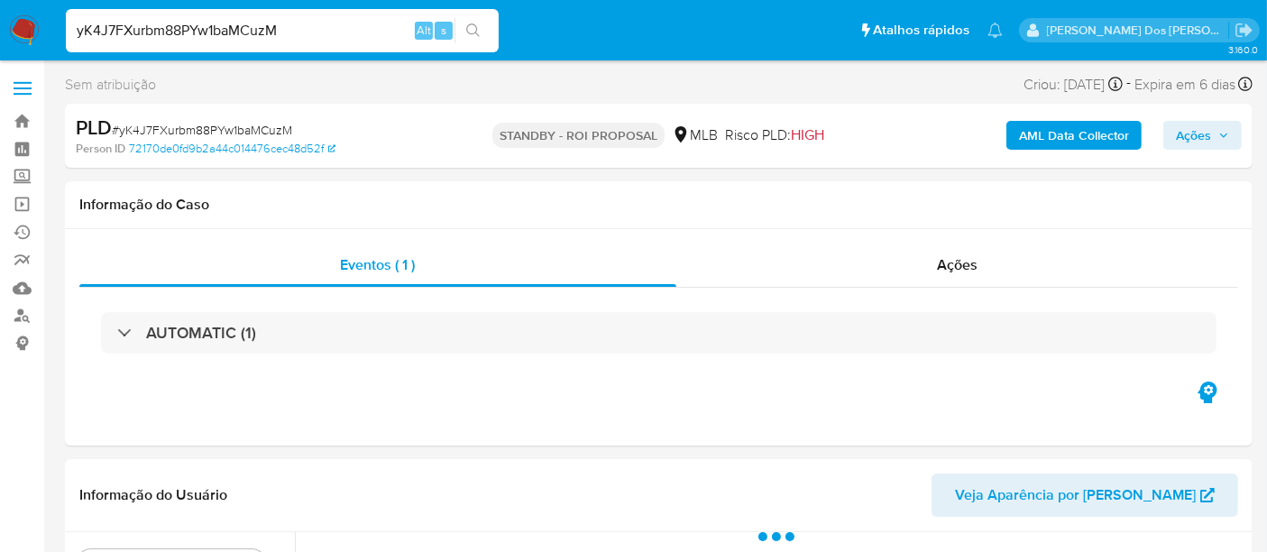
select select "10"
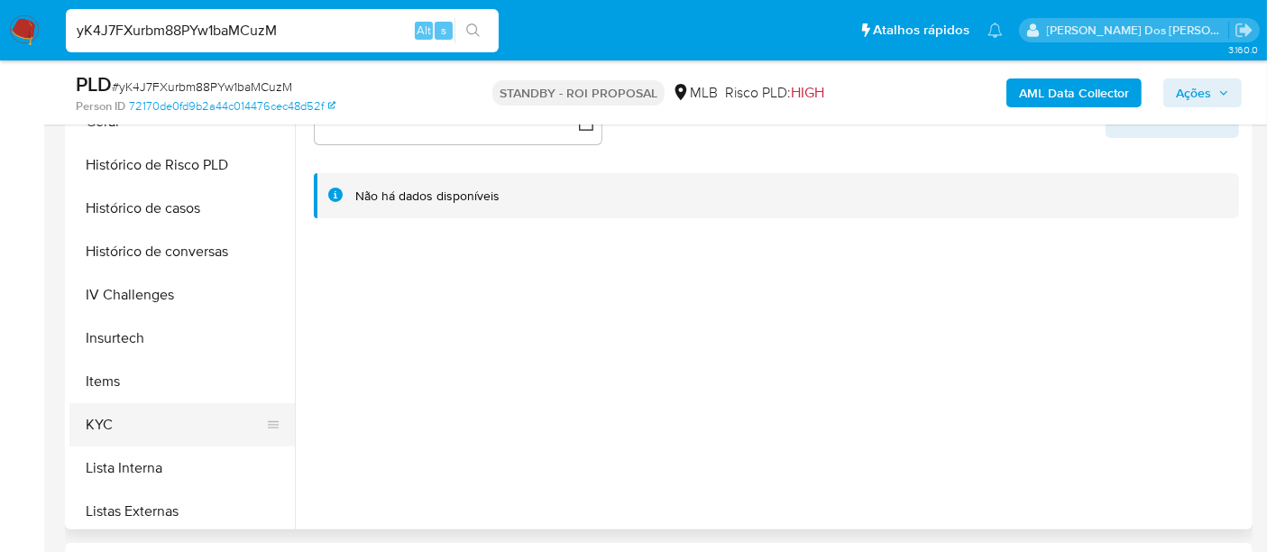
scroll to position [701, 0]
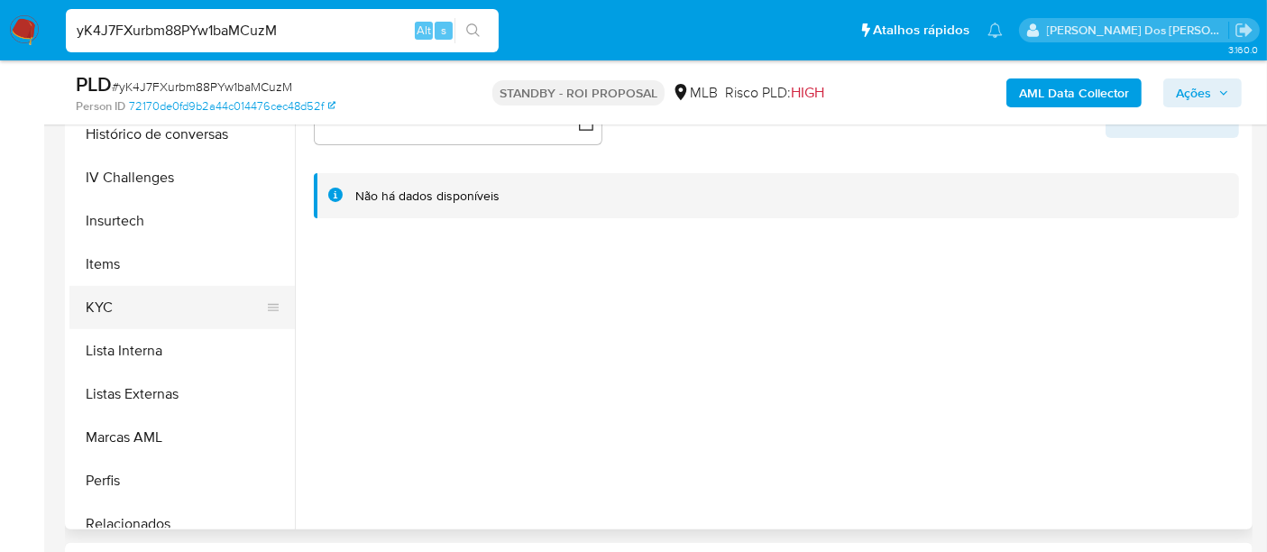
click at [106, 306] on button "KYC" at bounding box center [174, 307] width 211 height 43
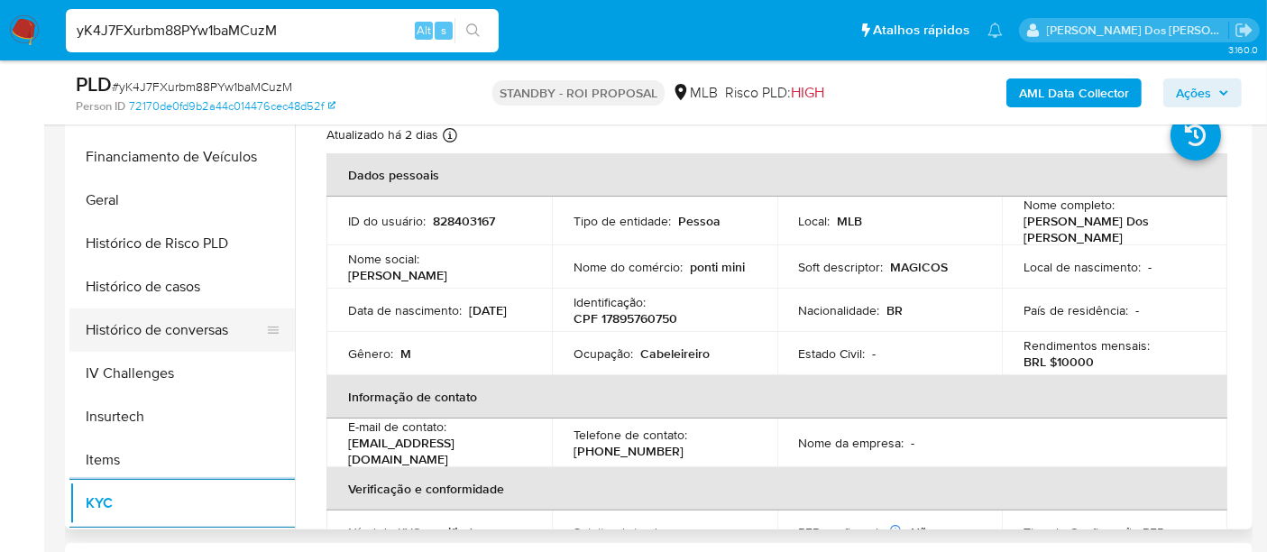
scroll to position [500, 0]
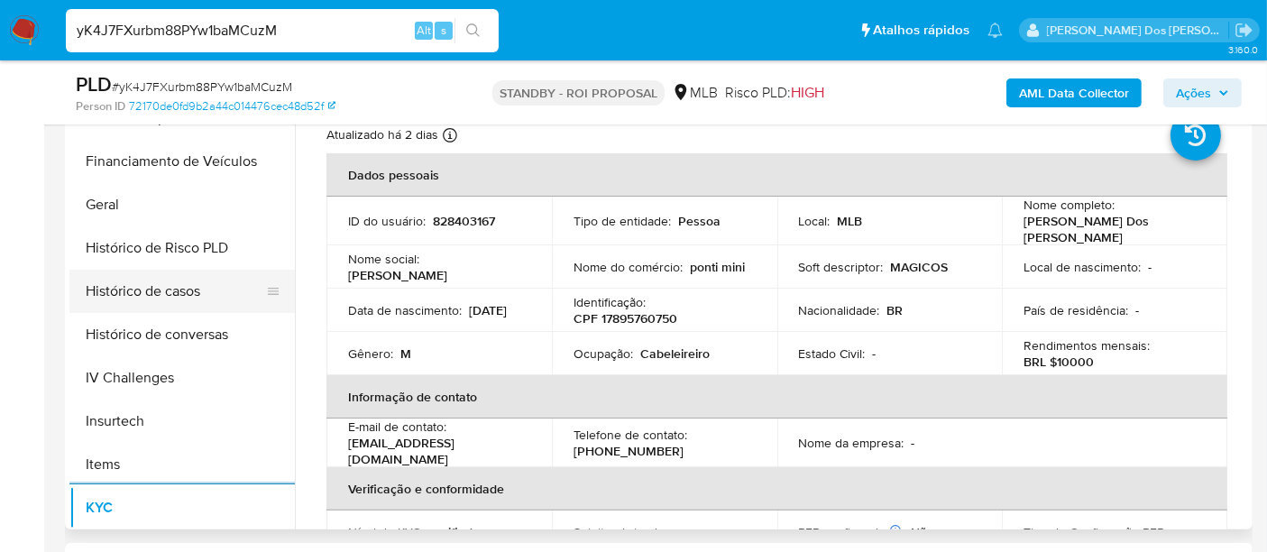
click at [130, 301] on button "Histórico de casos" at bounding box center [174, 291] width 211 height 43
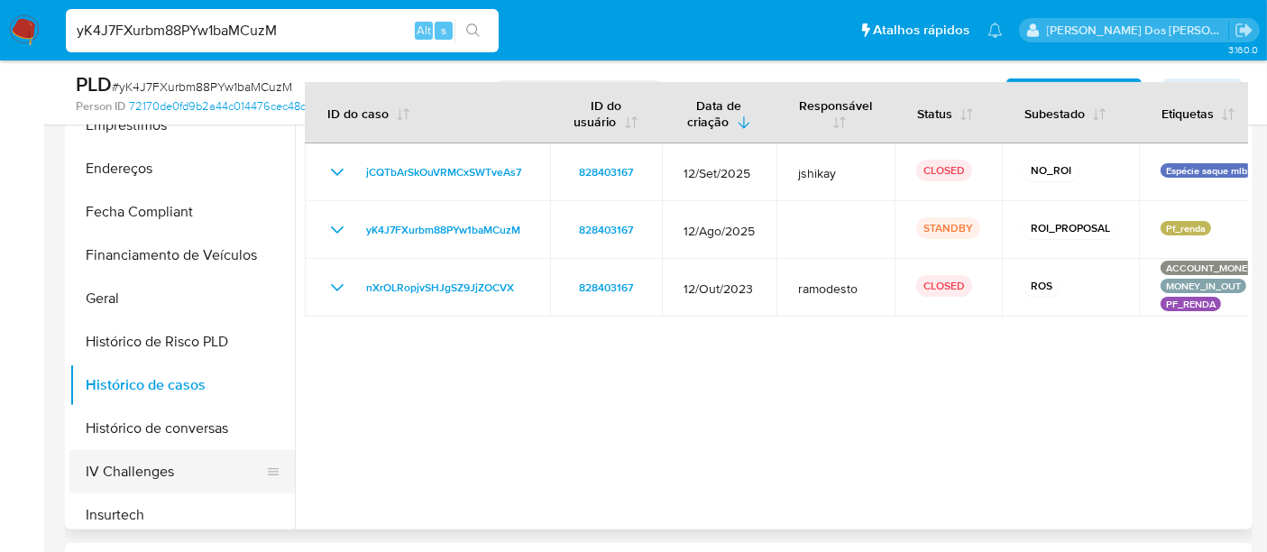
scroll to position [300, 0]
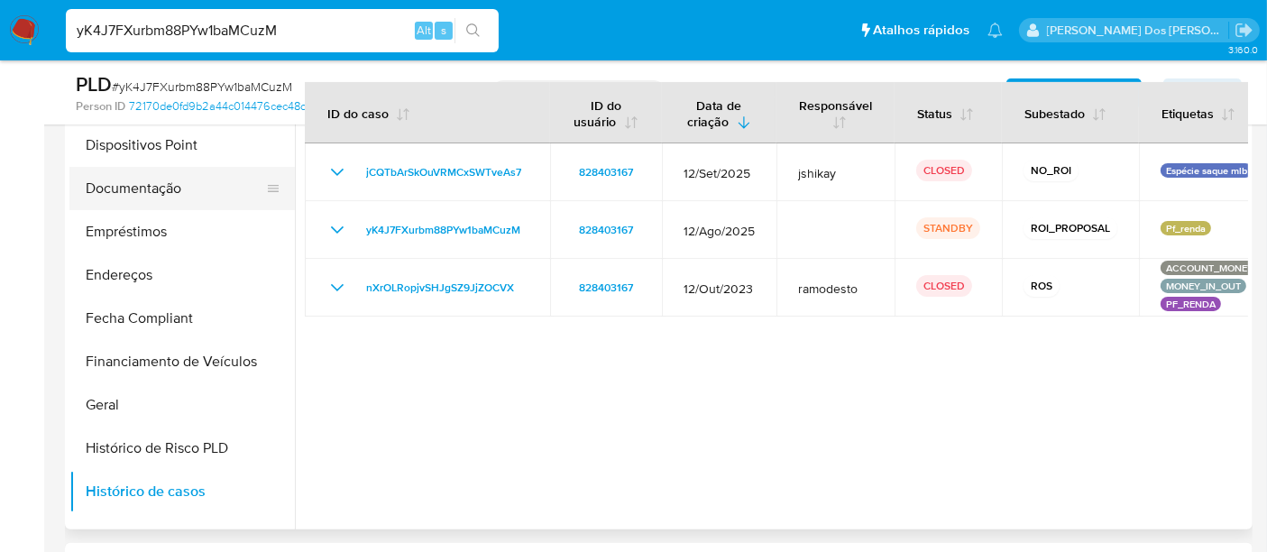
click at [132, 200] on button "Documentação" at bounding box center [174, 188] width 211 height 43
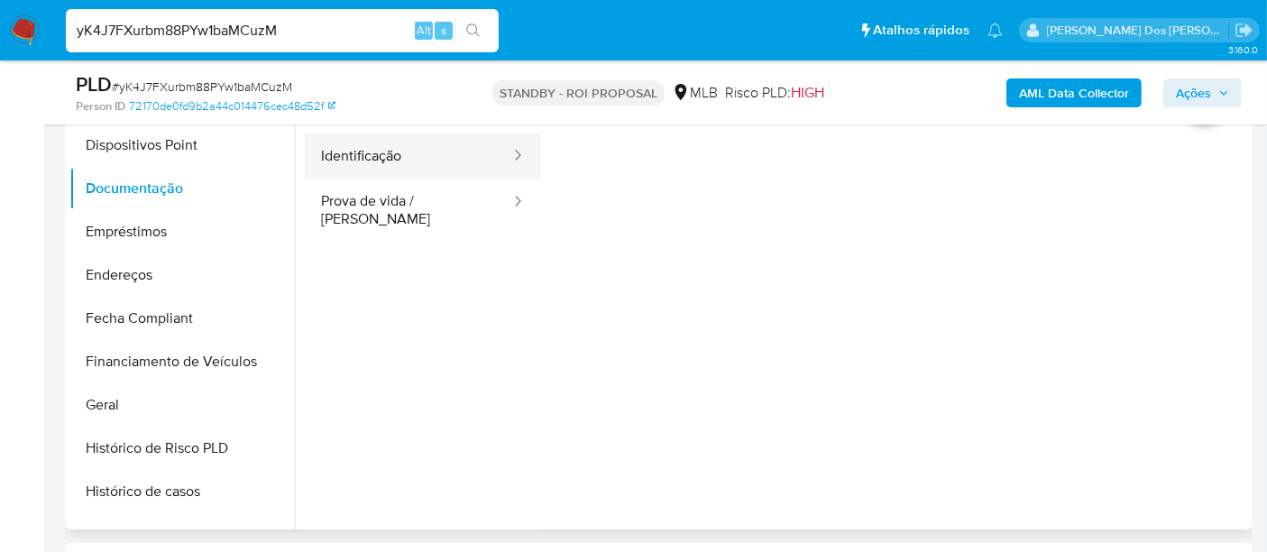
click at [337, 170] on button "Identificação" at bounding box center [408, 156] width 207 height 46
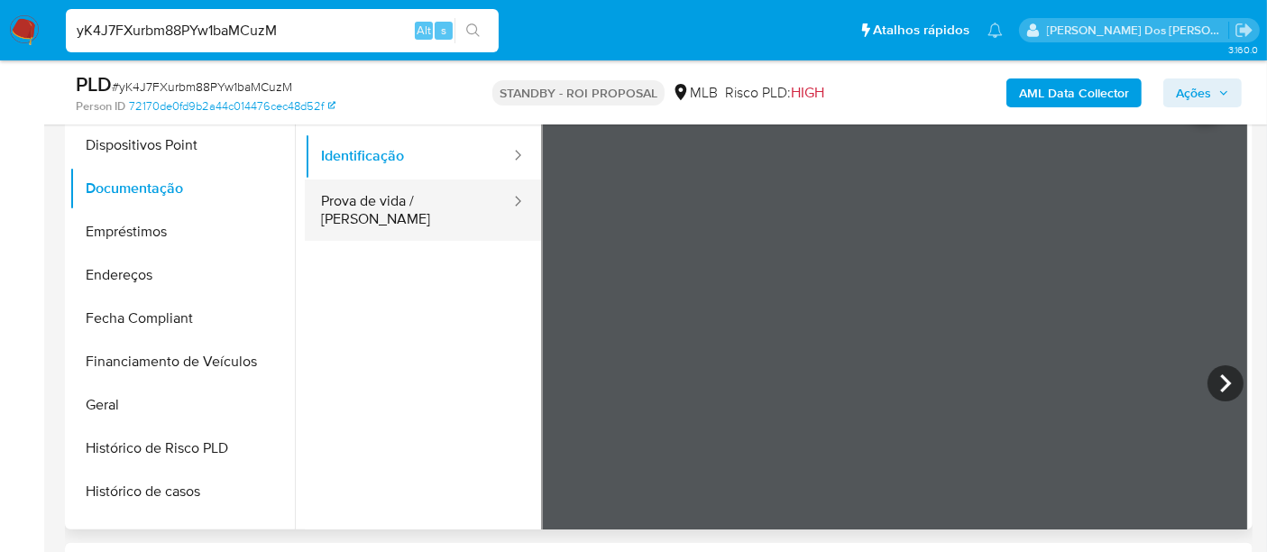
click at [422, 197] on button "Prova de vida / [PERSON_NAME]" at bounding box center [408, 209] width 207 height 61
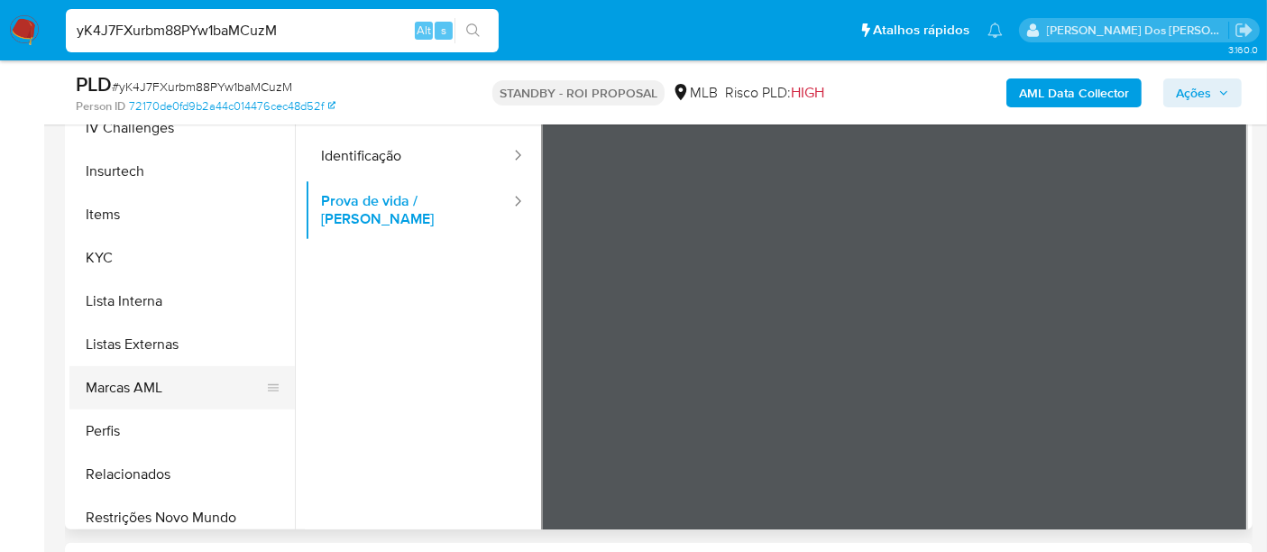
scroll to position [848, 0]
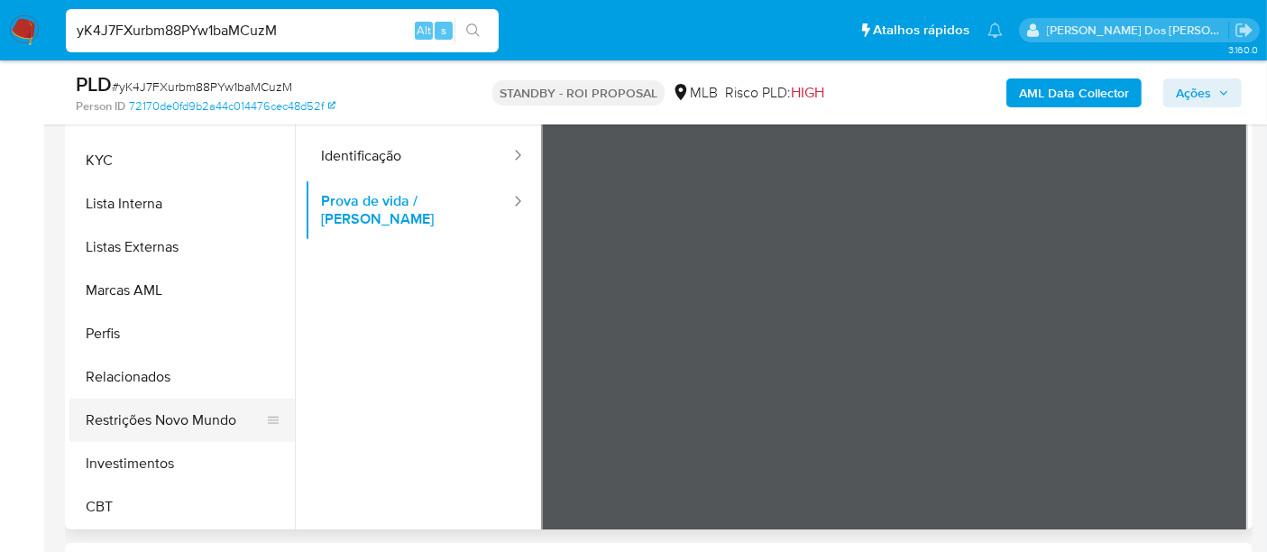
click at [149, 416] on button "Restrições Novo Mundo" at bounding box center [174, 420] width 211 height 43
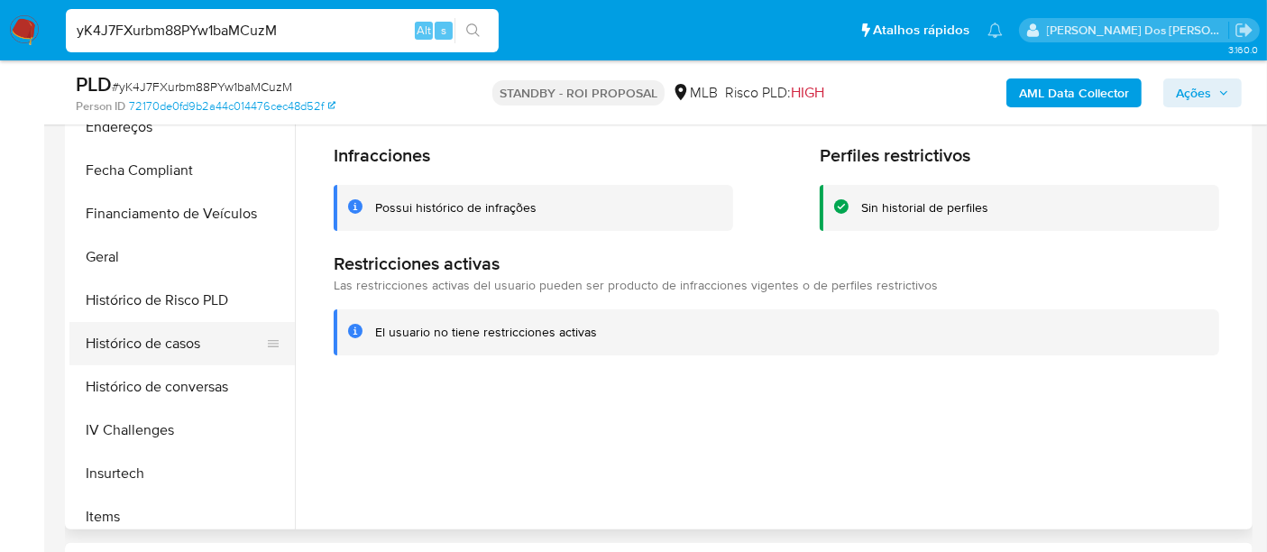
scroll to position [447, 0]
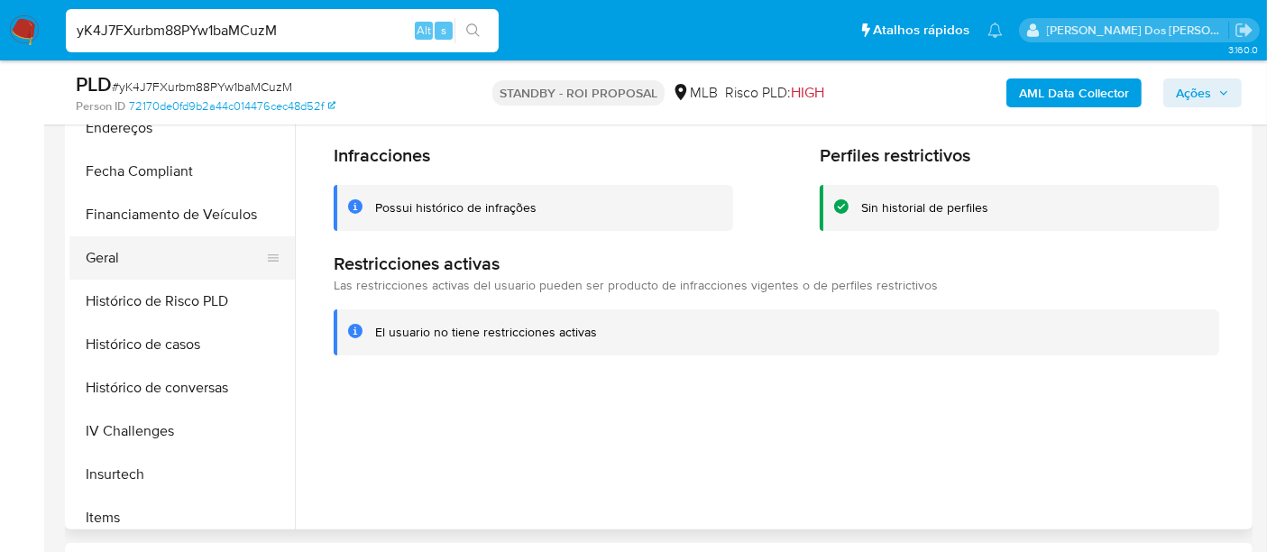
click at [105, 260] on button "Geral" at bounding box center [174, 257] width 211 height 43
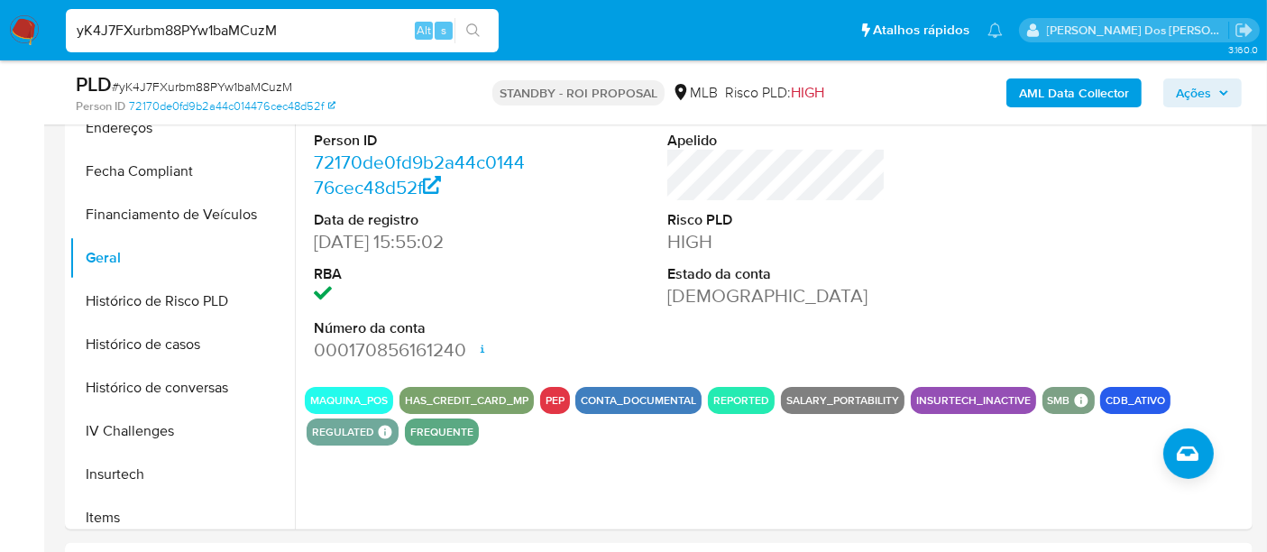
click at [307, 31] on input "yK4J7FXurbm88PYw1baMCuzM" at bounding box center [282, 30] width 433 height 23
paste input "GGBgslkjYehhkXydTO8lhWNV"
type input "GGBgslkjYehhkXydTO8lhWNV"
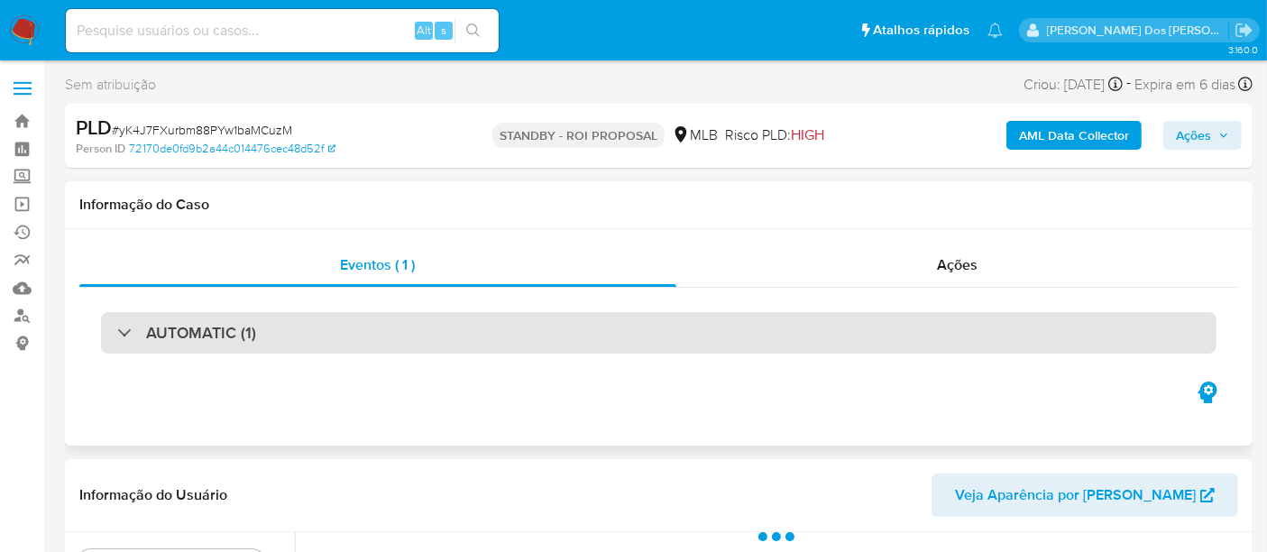
select select "10"
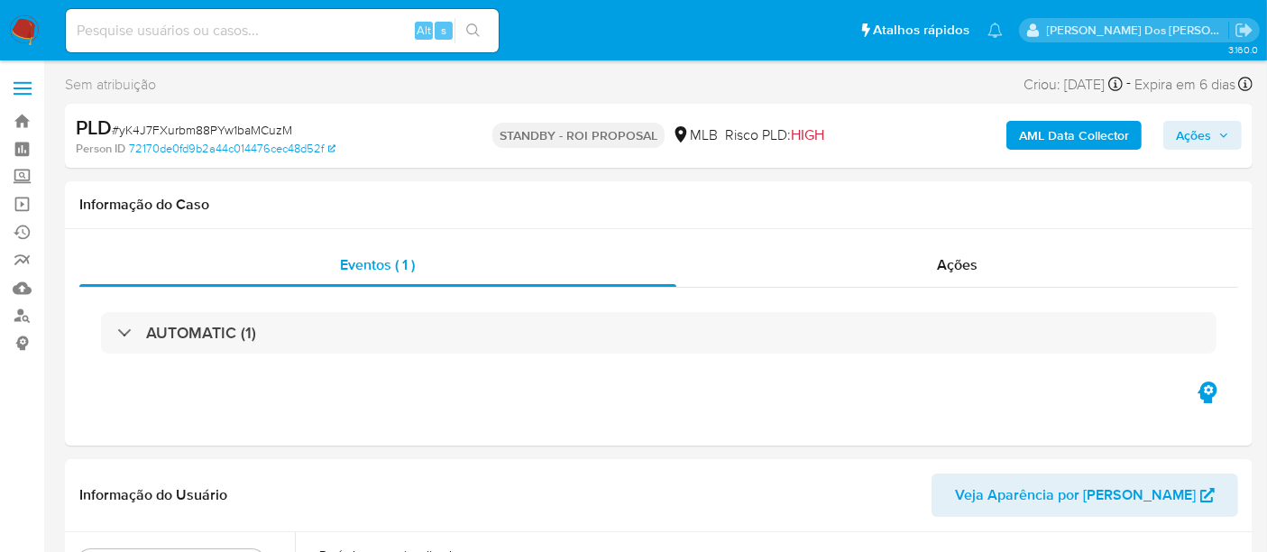
click at [289, 40] on input at bounding box center [282, 30] width 433 height 23
paste input "GGBgslkjYehhkXydTO8lhWNV"
type input "GGBgslkjYehhkXydTO8lhWNV"
select select "10"
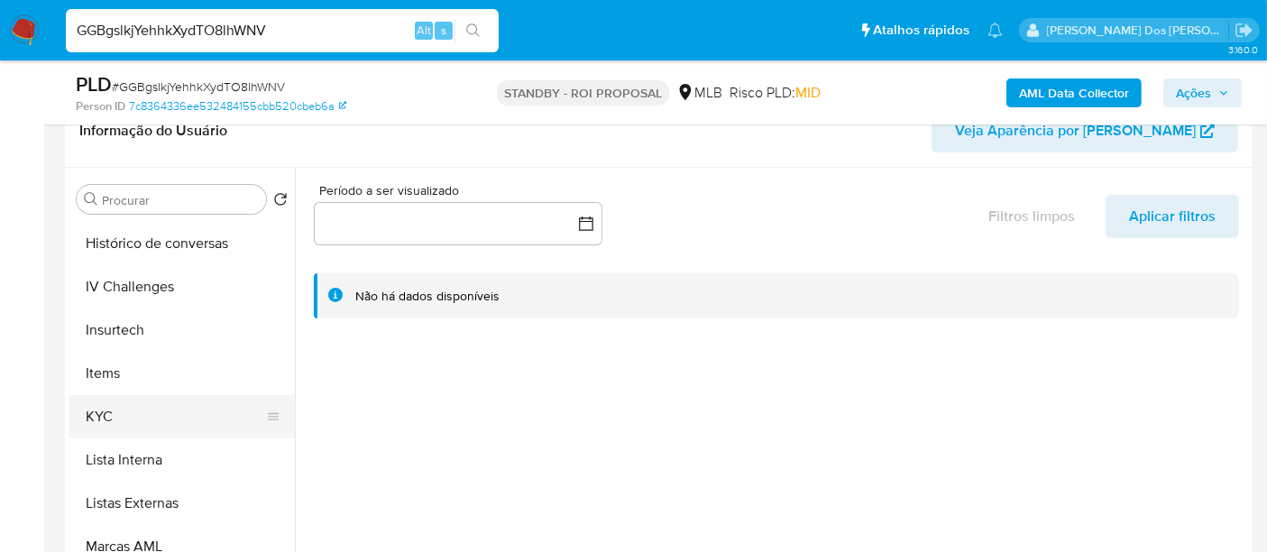
scroll to position [701, 0]
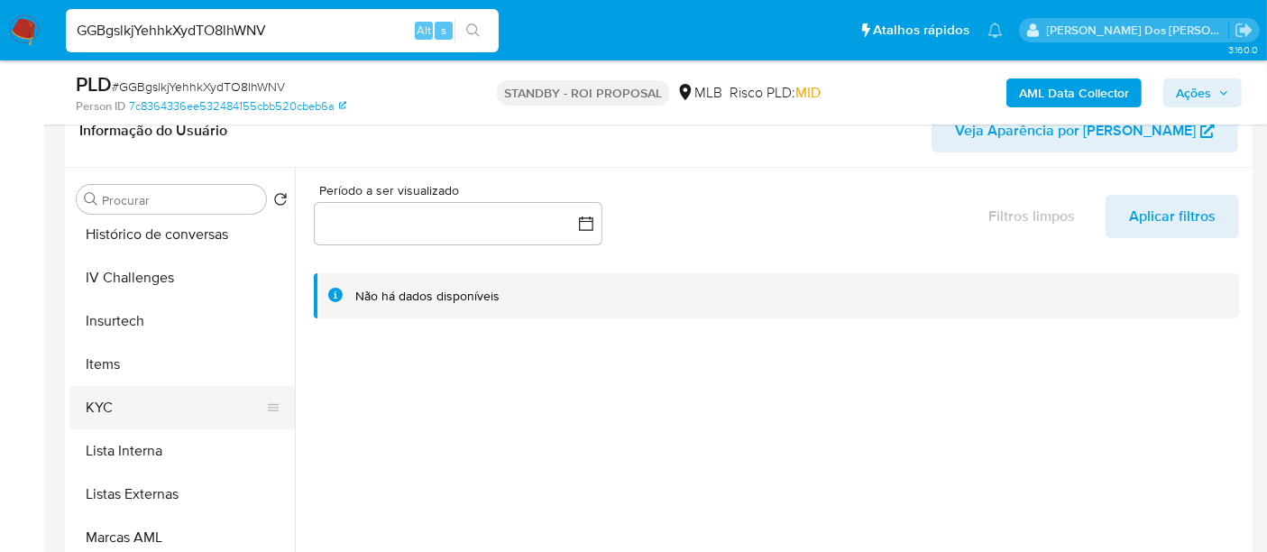
click at [113, 395] on button "KYC" at bounding box center [174, 407] width 211 height 43
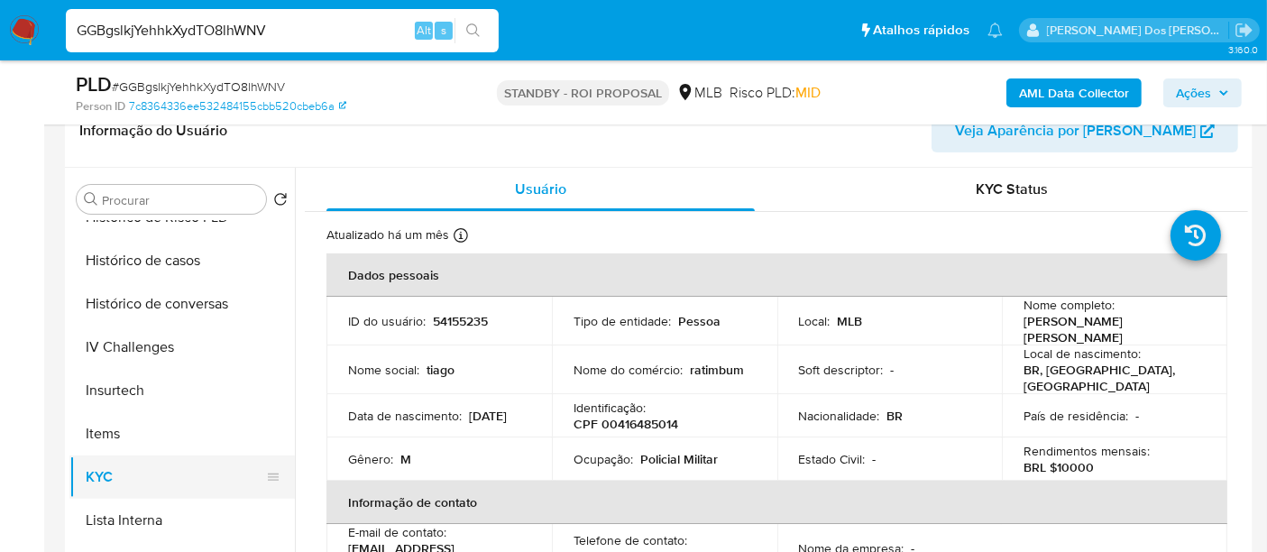
scroll to position [600, 0]
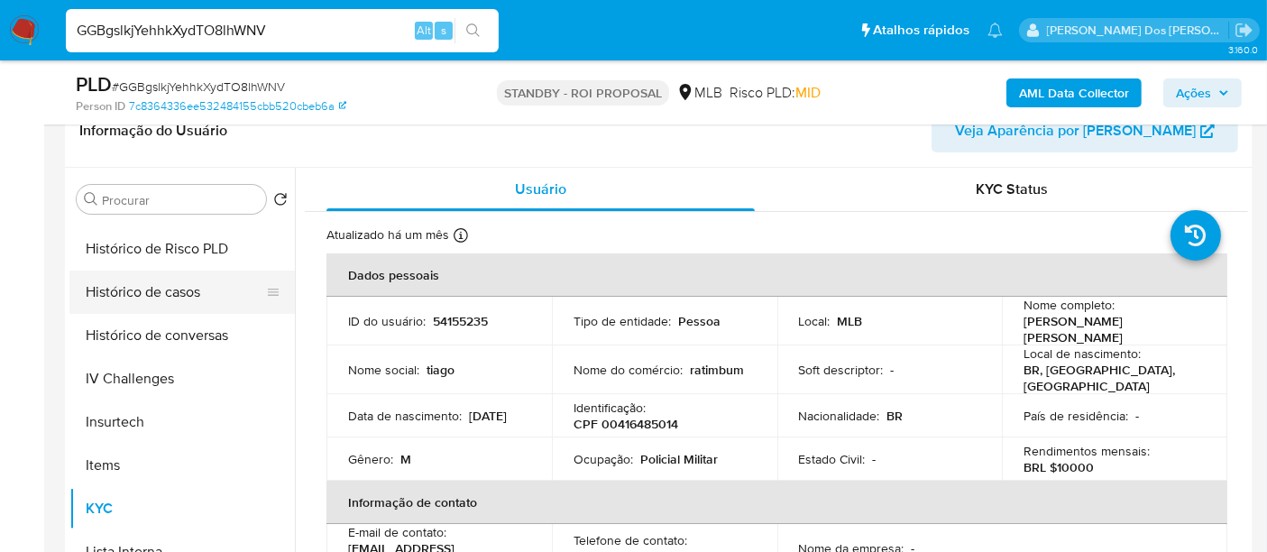
click at [158, 295] on button "Histórico de casos" at bounding box center [174, 292] width 211 height 43
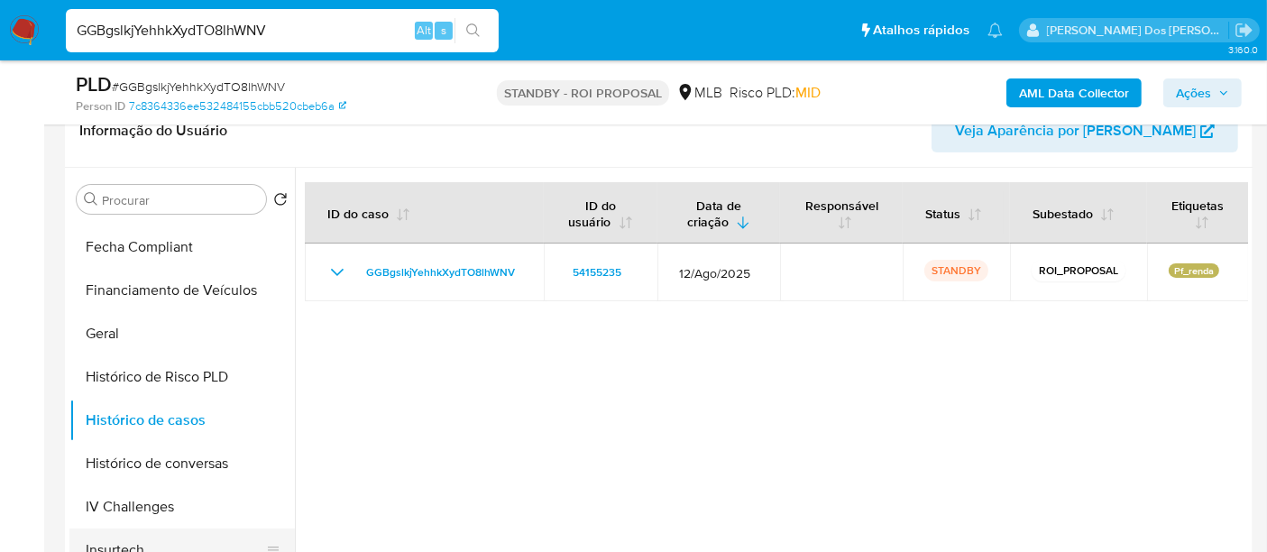
scroll to position [299, 0]
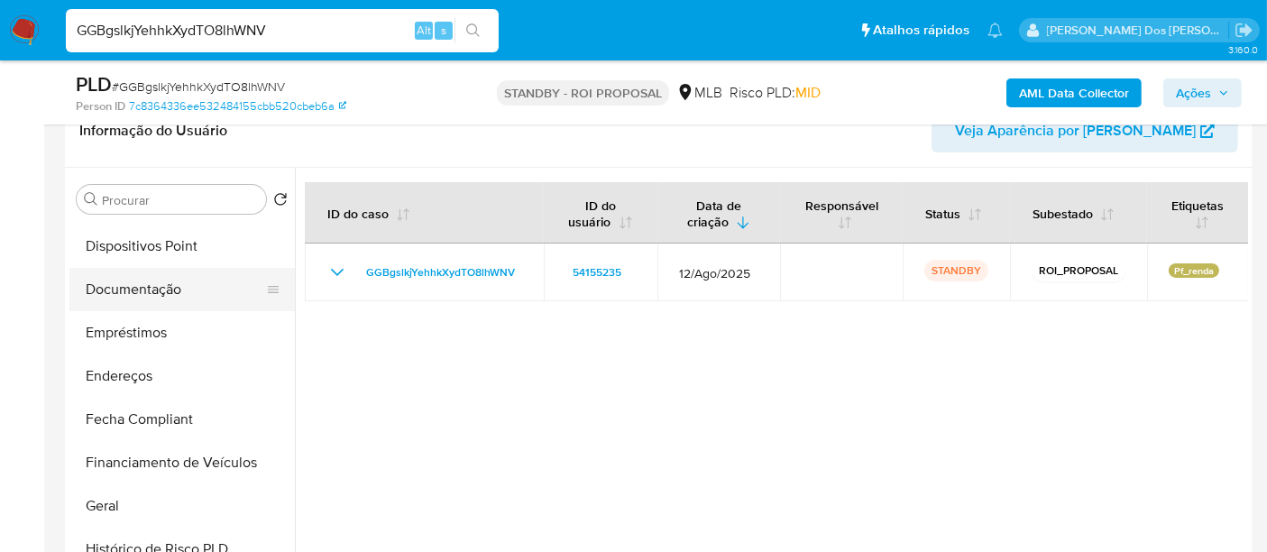
click at [157, 300] on button "Documentação" at bounding box center [174, 289] width 211 height 43
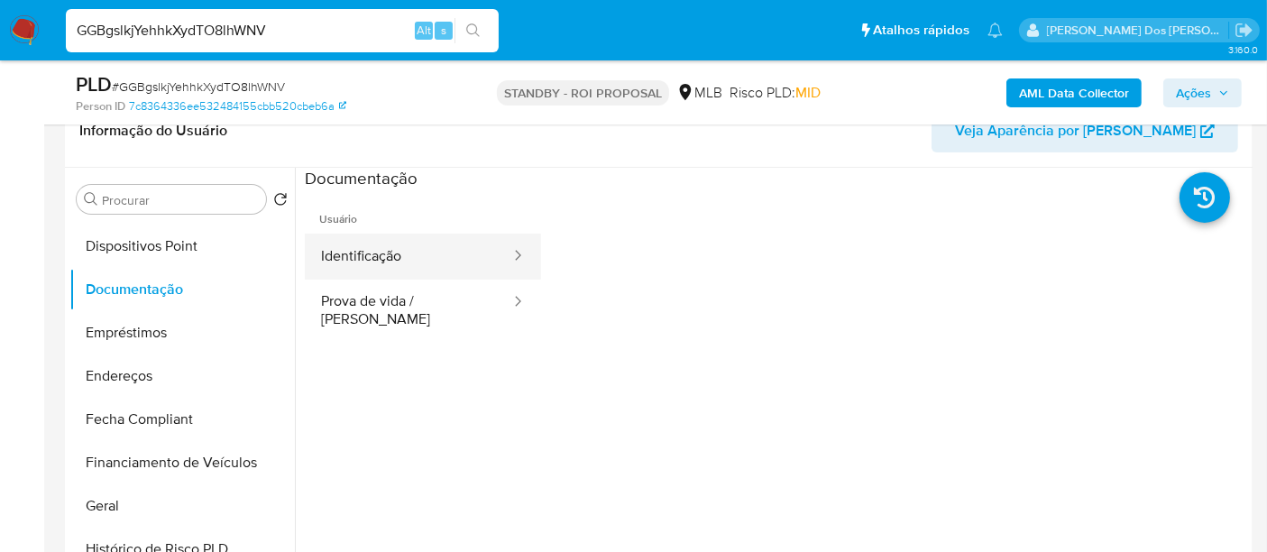
click at [371, 258] on button "Identificação" at bounding box center [408, 257] width 207 height 46
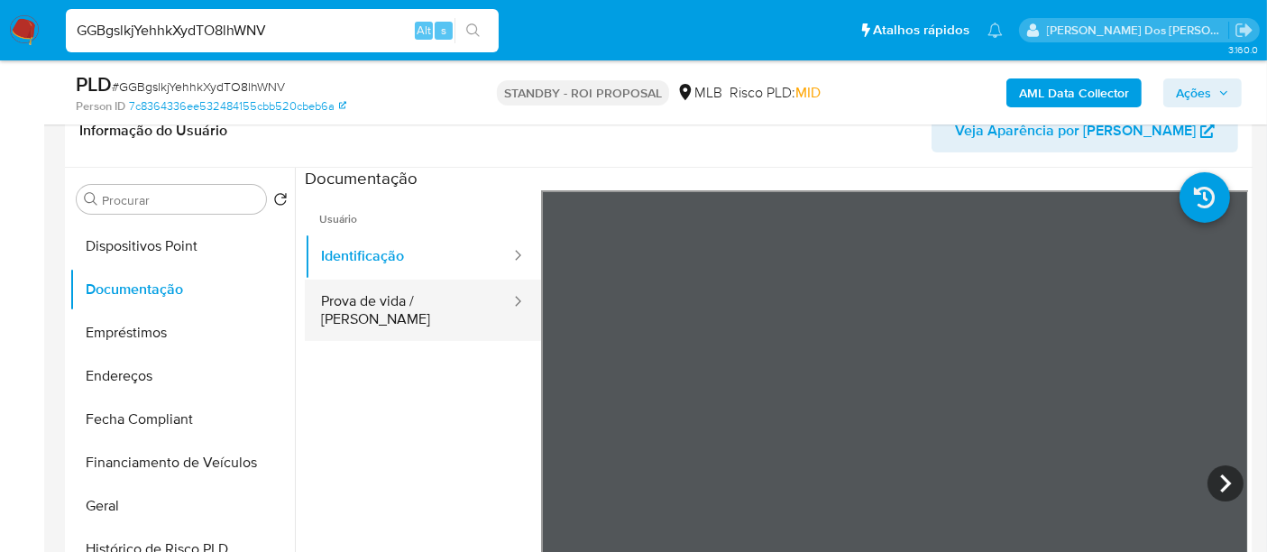
click at [383, 307] on button "Prova de vida / [PERSON_NAME]" at bounding box center [408, 310] width 207 height 61
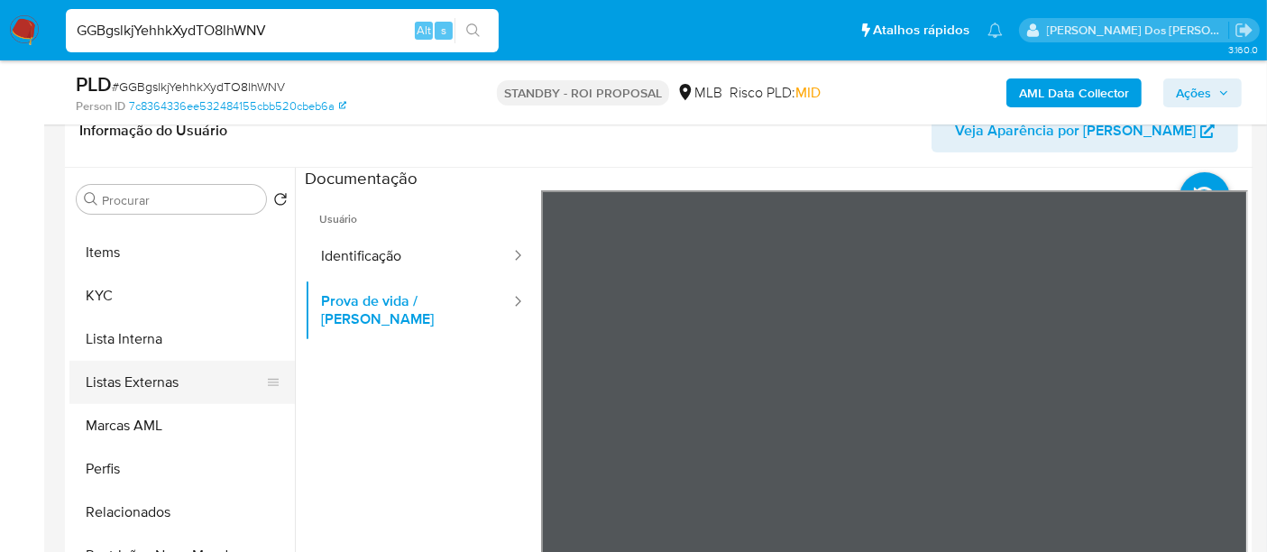
scroll to position [848, 0]
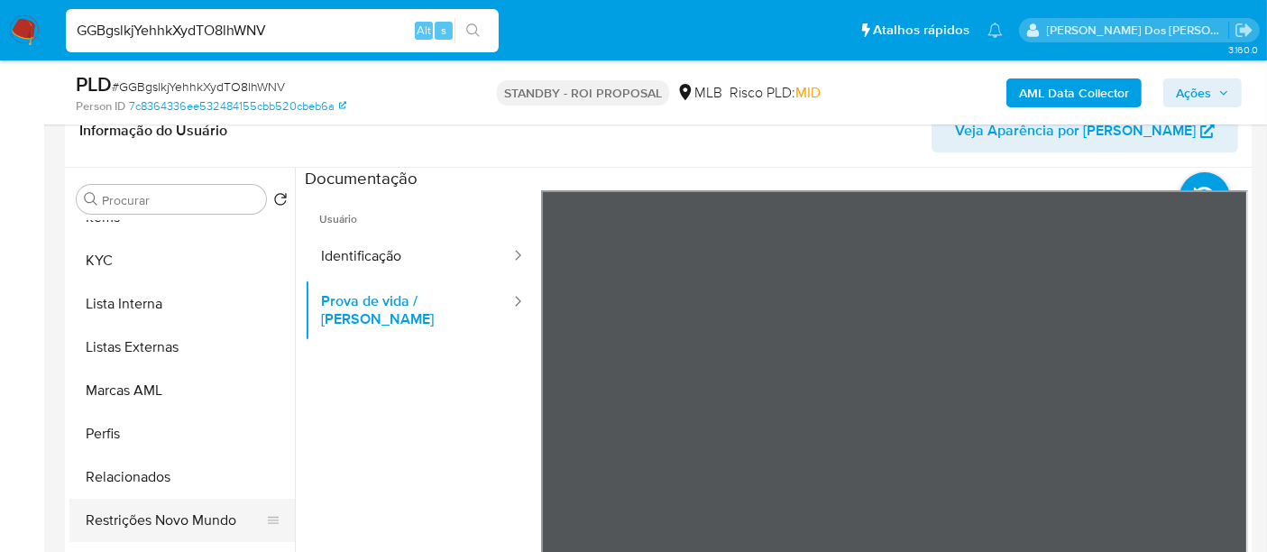
click at [174, 502] on button "Restrições Novo Mundo" at bounding box center [174, 520] width 211 height 43
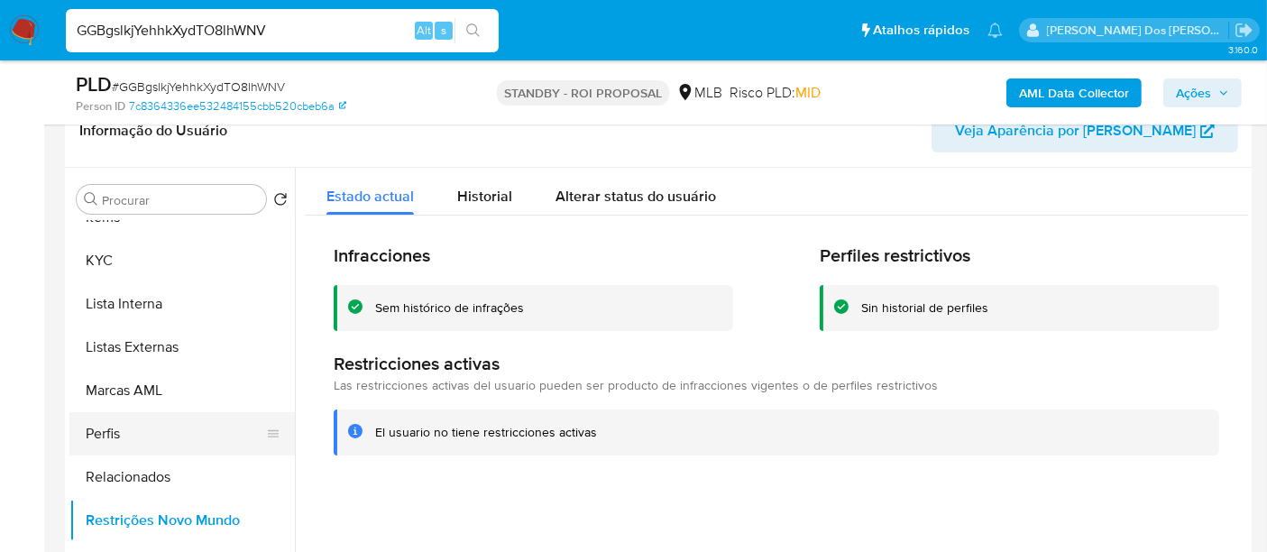
scroll to position [547, 0]
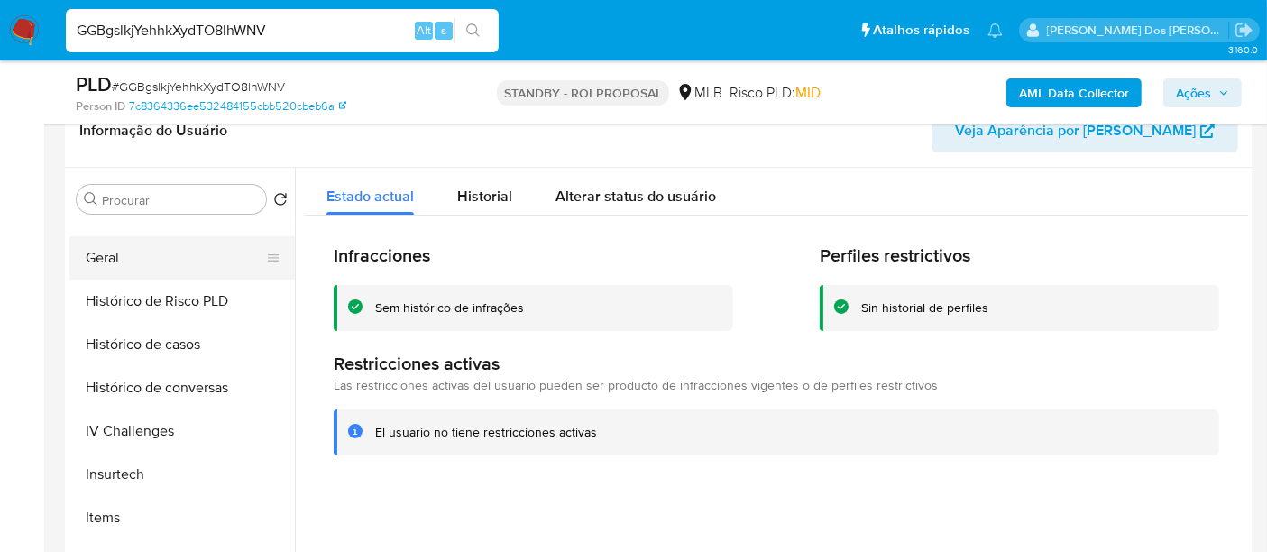
click at [109, 259] on button "Geral" at bounding box center [174, 257] width 211 height 43
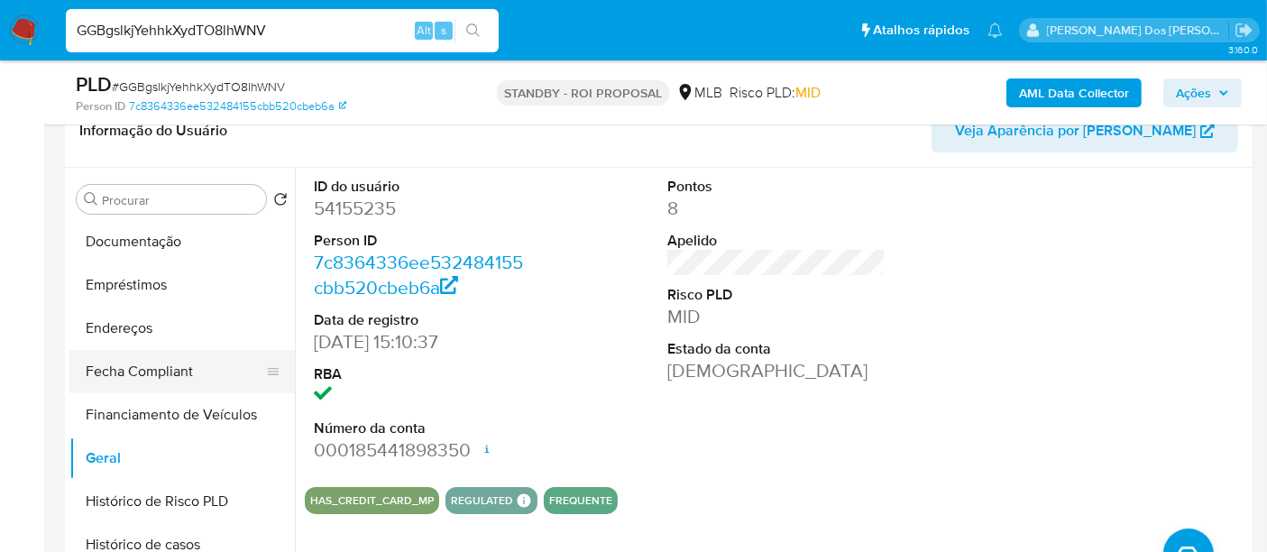
scroll to position [247, 0]
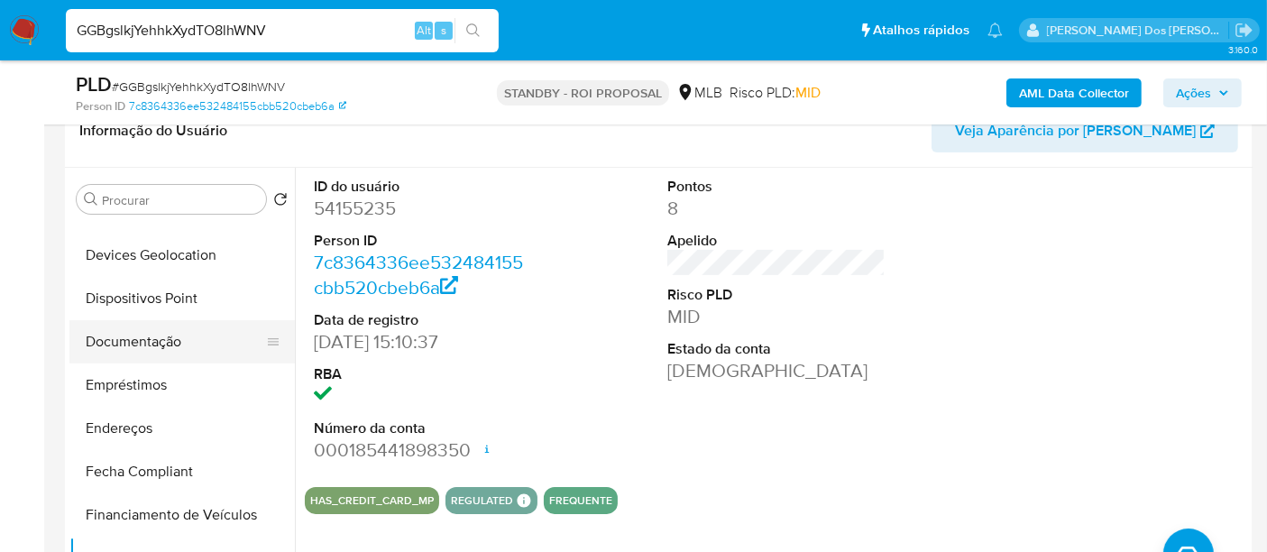
click at [168, 346] on button "Documentação" at bounding box center [174, 341] width 211 height 43
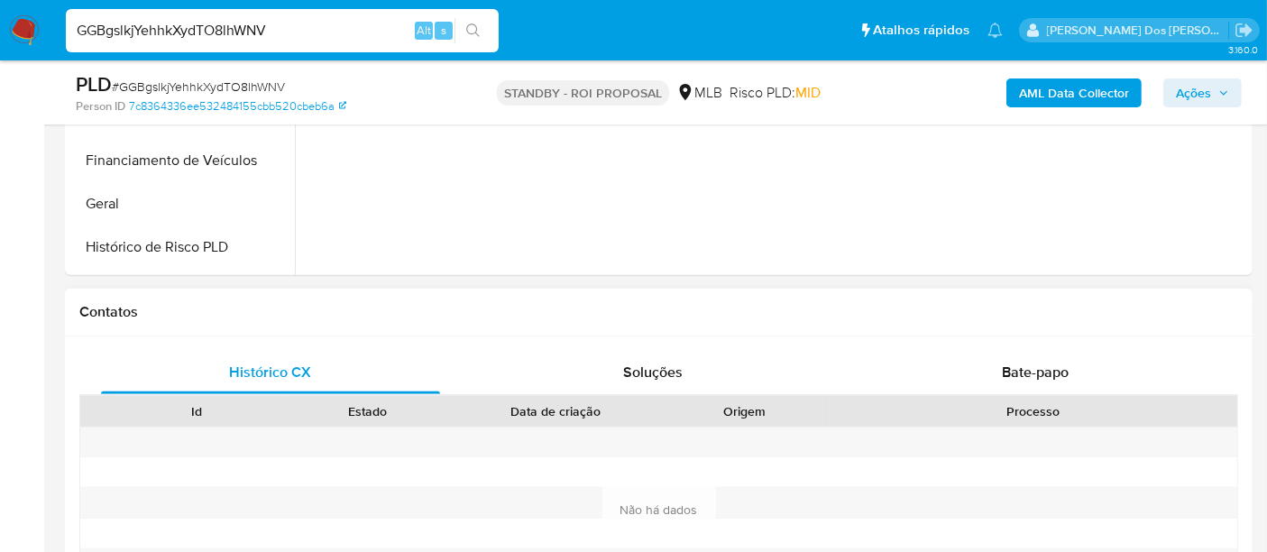
scroll to position [701, 0]
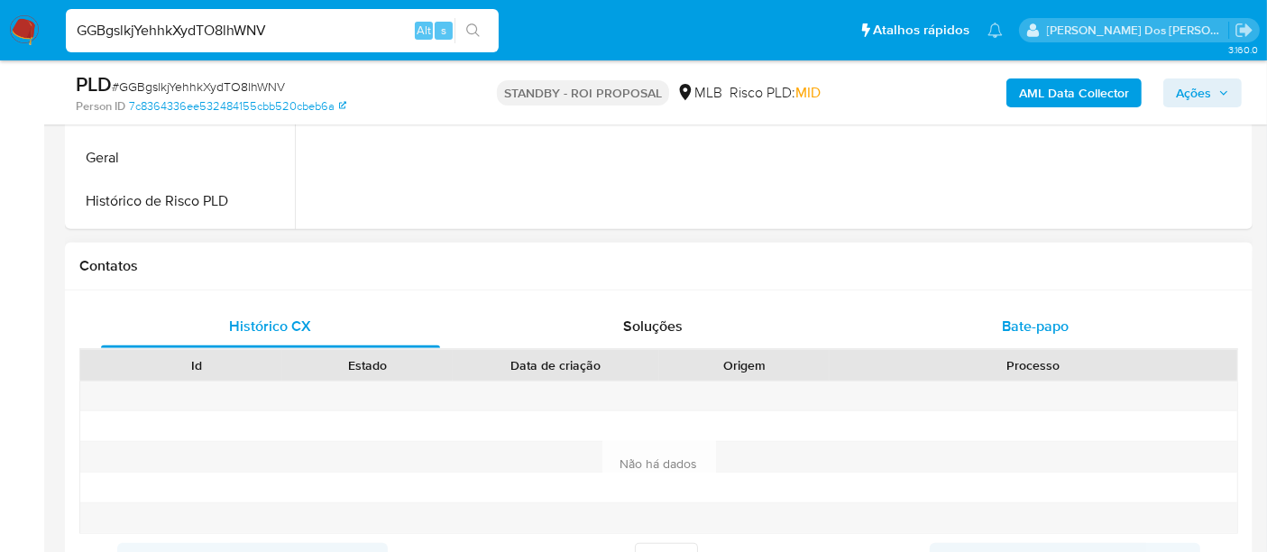
click at [1013, 331] on span "Bate-papo" at bounding box center [1035, 326] width 67 height 21
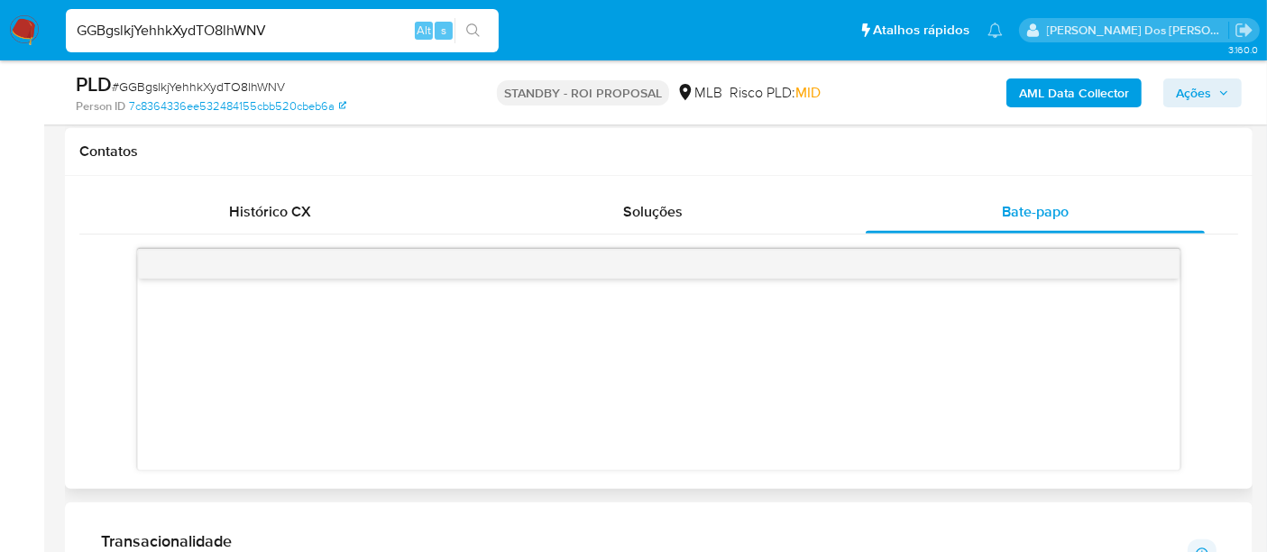
scroll to position [902, 0]
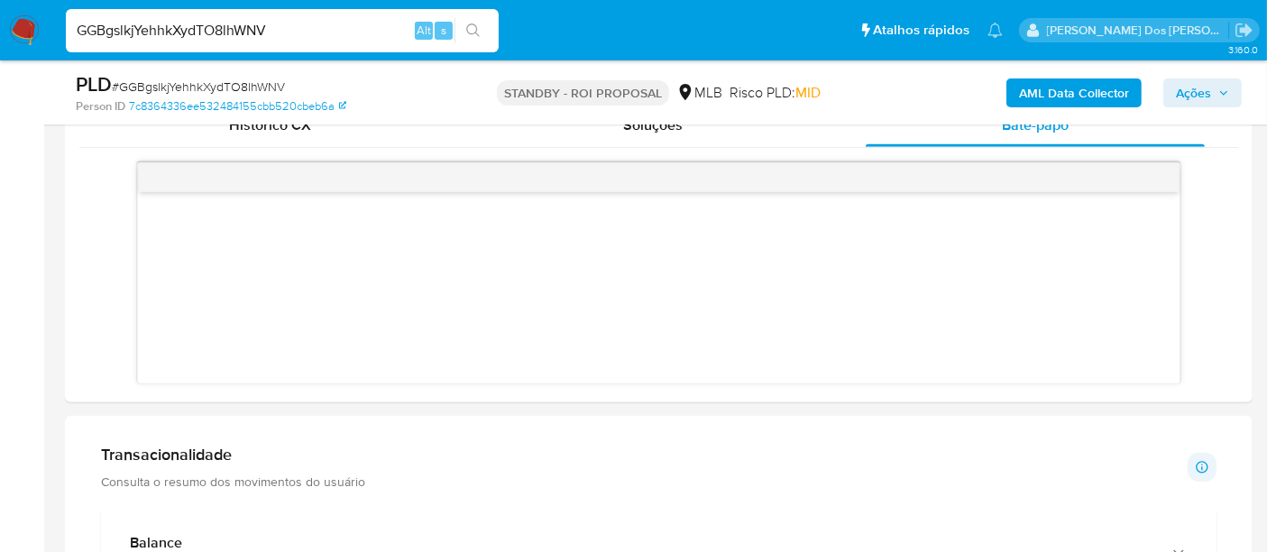
click at [256, 27] on input "GGBgslkjYehhkXydTO8lhWNV" at bounding box center [282, 30] width 433 height 23
paste input "3m8UhNxz9AicvgKBtcrDOm7s"
type input "3m8UhNxz9AicvgKBtcrDOm7s"
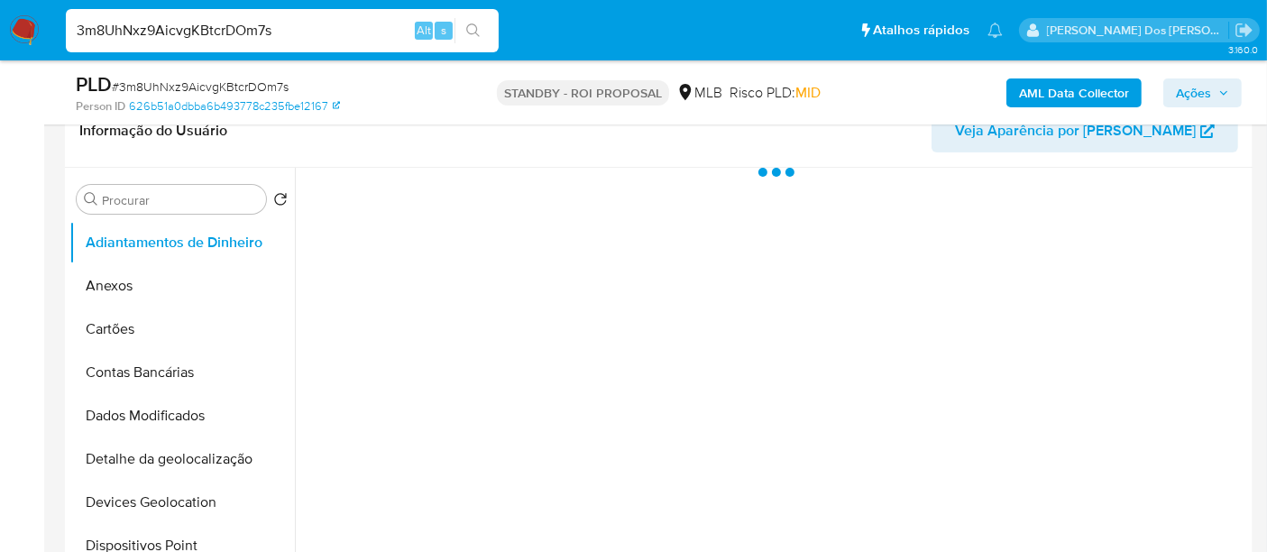
select select "10"
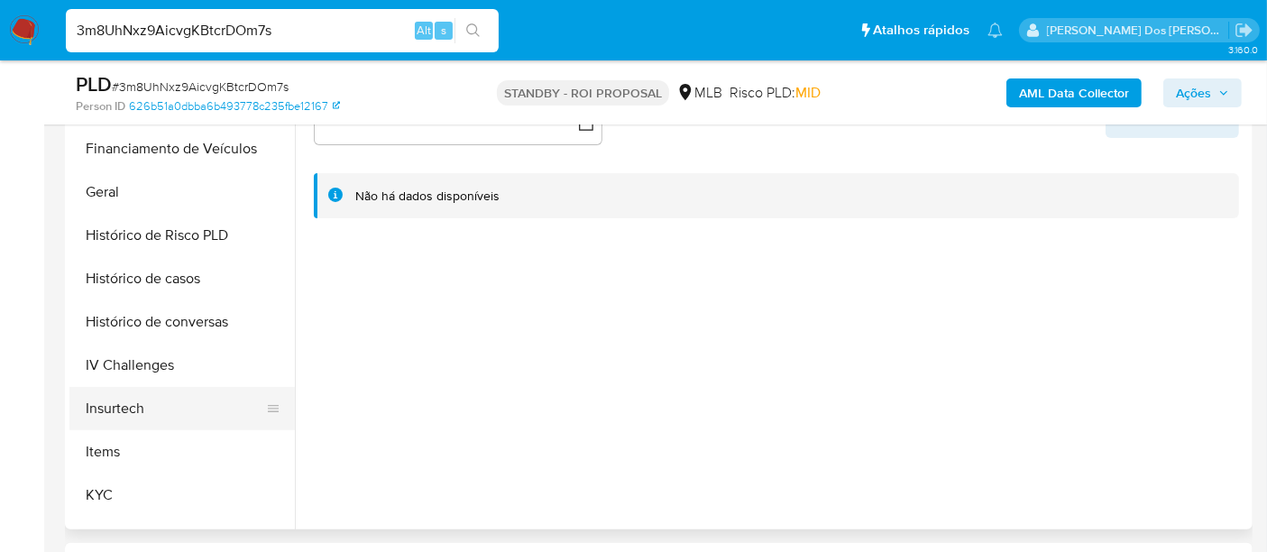
scroll to position [601, 0]
click at [96, 400] on button "KYC" at bounding box center [174, 407] width 211 height 43
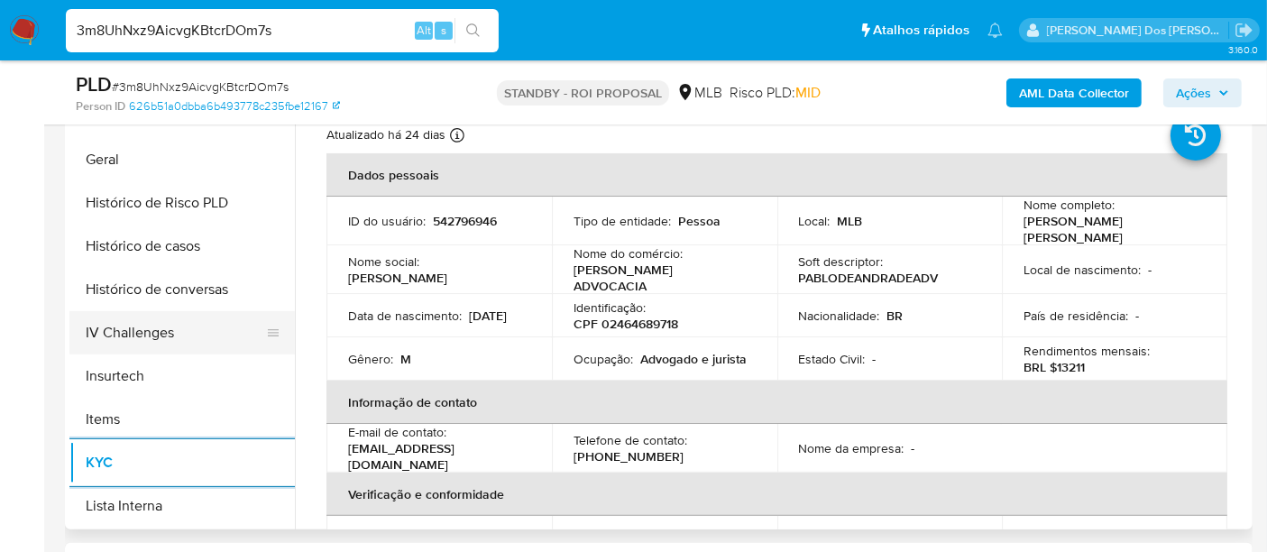
scroll to position [500, 0]
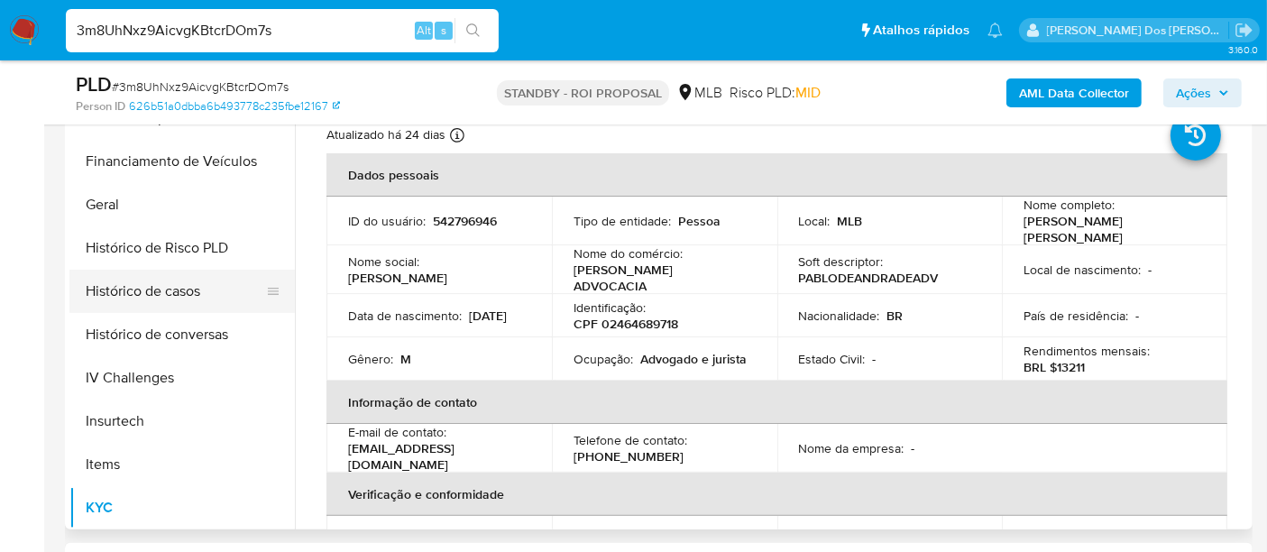
click at [160, 294] on button "Histórico de casos" at bounding box center [174, 291] width 211 height 43
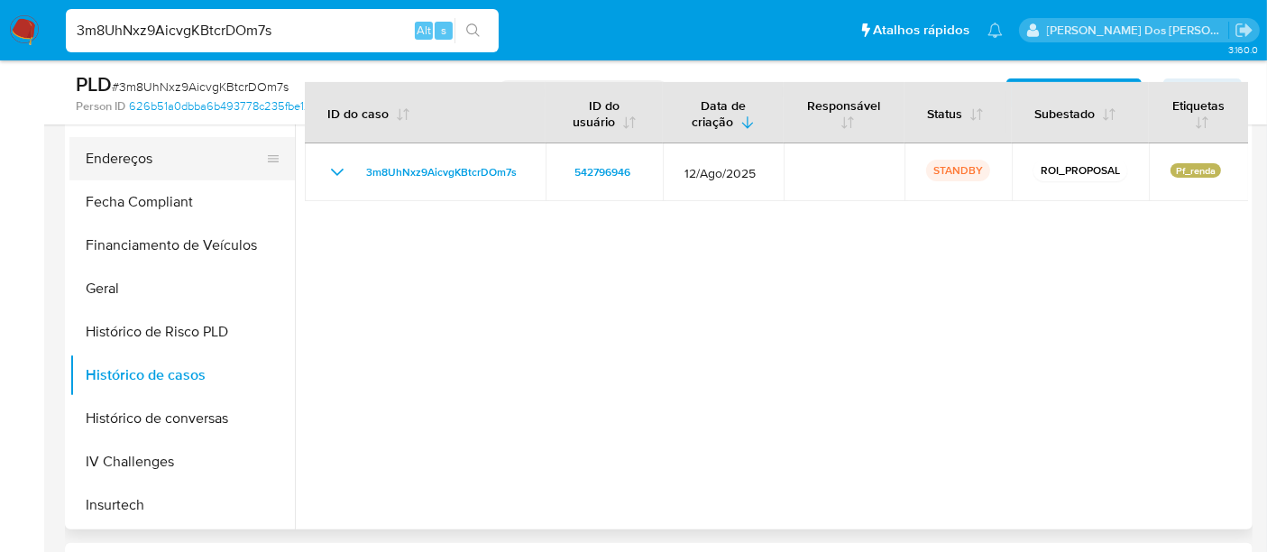
scroll to position [200, 0]
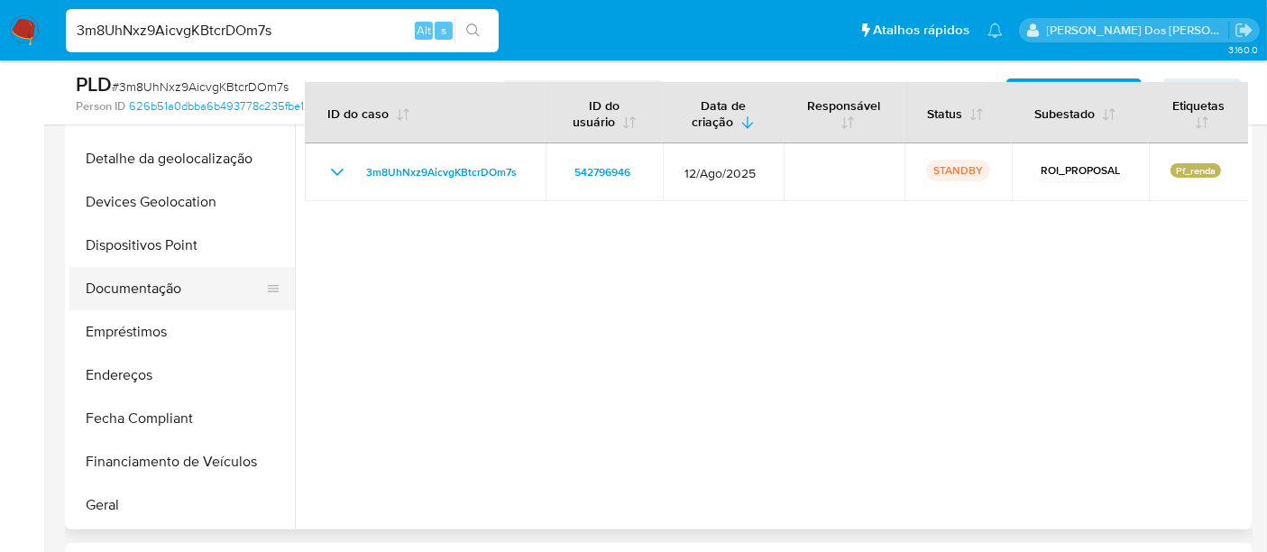
click at [135, 287] on button "Documentação" at bounding box center [174, 288] width 211 height 43
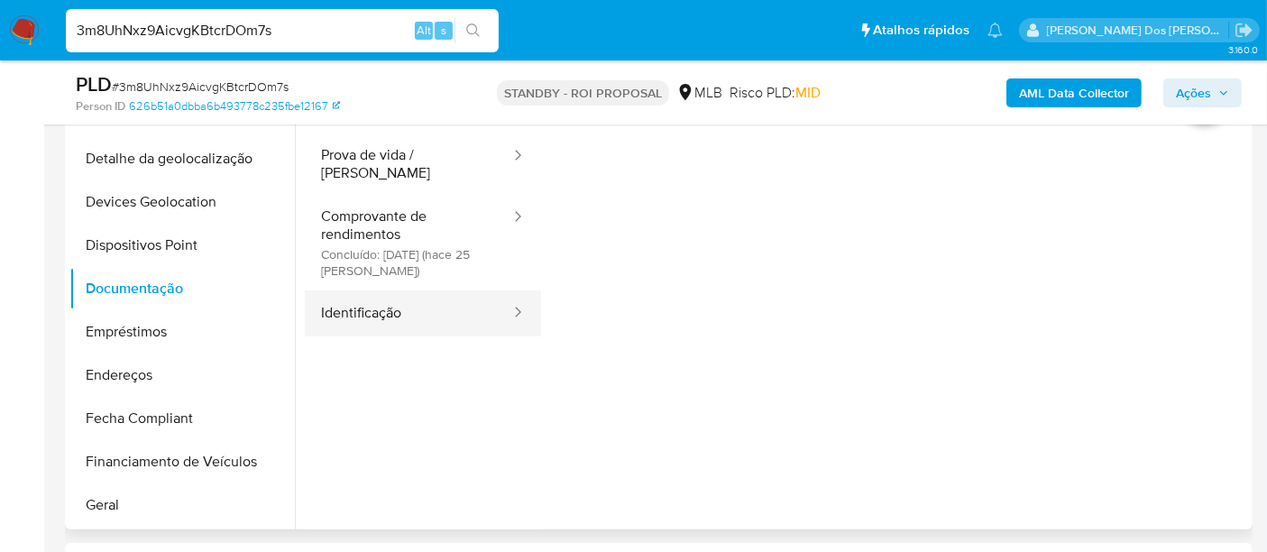
click at [354, 298] on button "Identificação" at bounding box center [408, 313] width 207 height 46
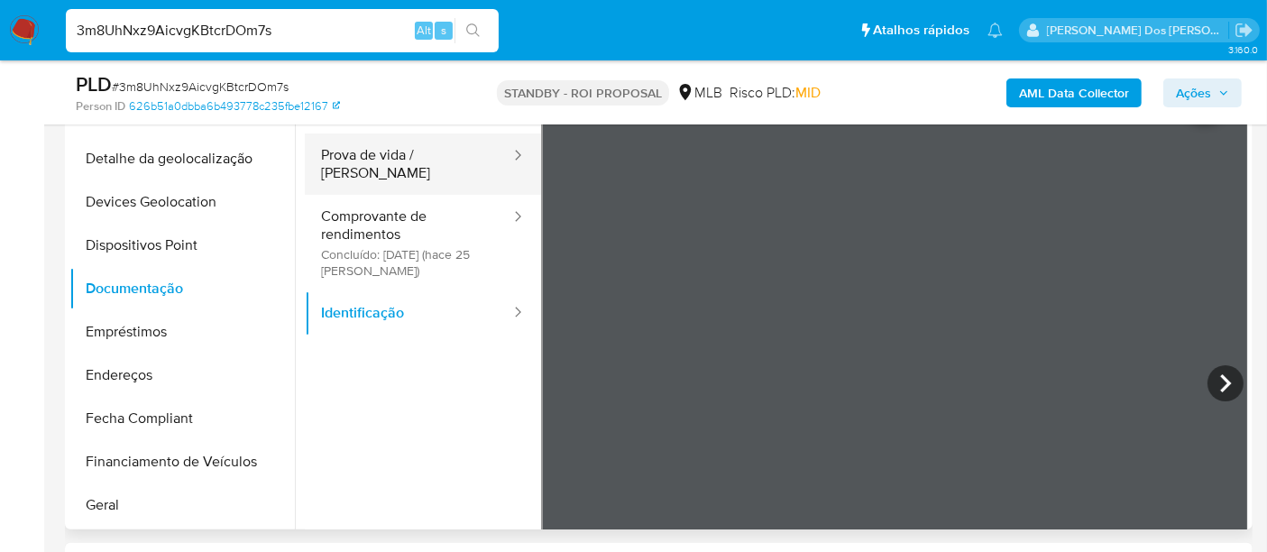
click at [399, 156] on button "Prova de vida / [PERSON_NAME]" at bounding box center [408, 163] width 207 height 61
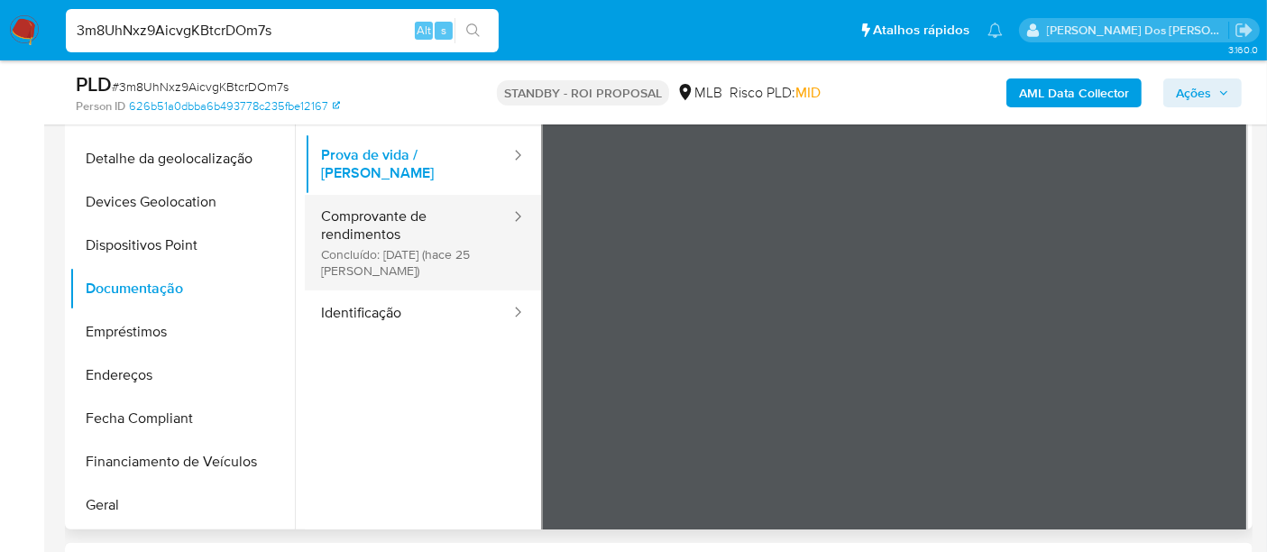
click at [343, 218] on button "Comprovante de rendimentos Concluído: 25/08/2025 (hace 25 días)" at bounding box center [408, 243] width 207 height 96
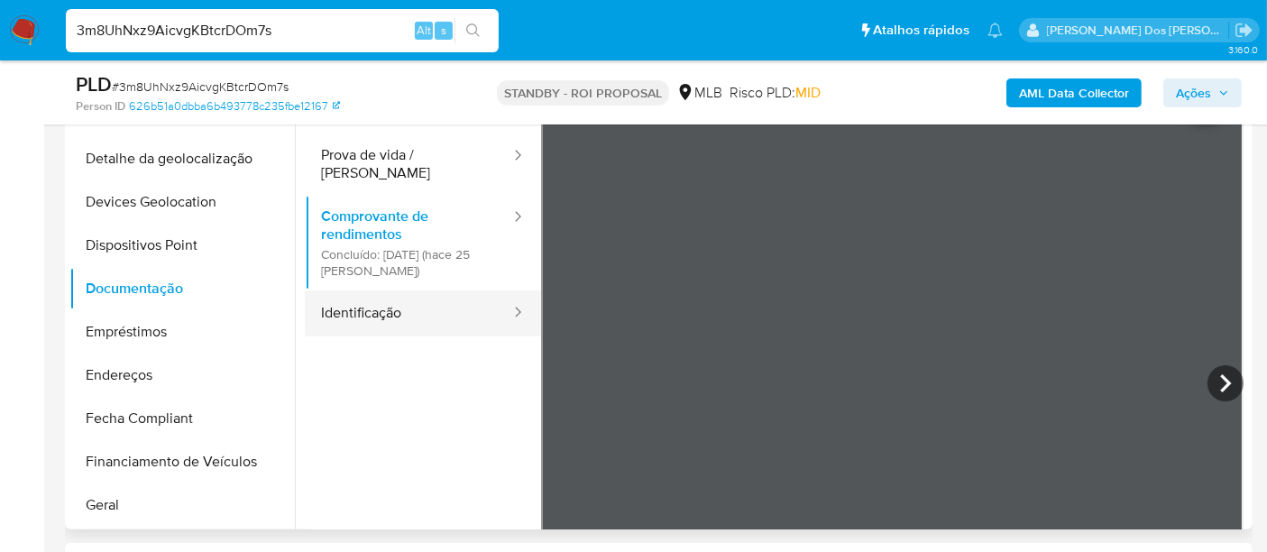
scroll to position [100, 0]
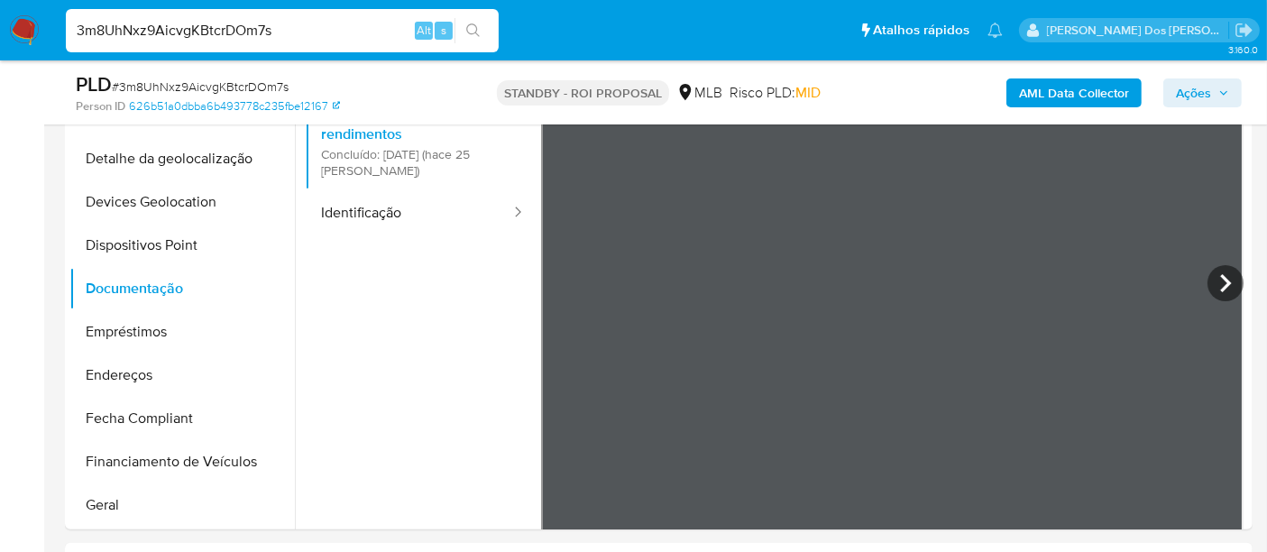
click at [228, 23] on input "3m8UhNxz9AicvgKBtcrDOm7s" at bounding box center [282, 30] width 433 height 23
paste input "fxyEKjE7UvgjIOrmEUm2O5TF"
type input "fxyEKjE7UvgjIOrmEUm2O5TF"
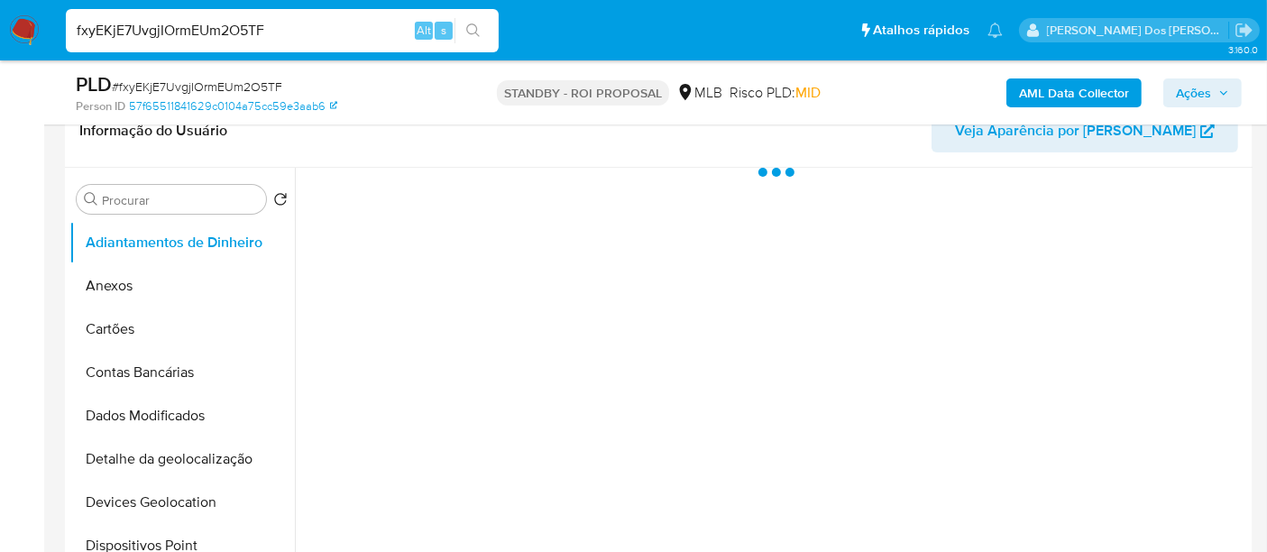
select select "10"
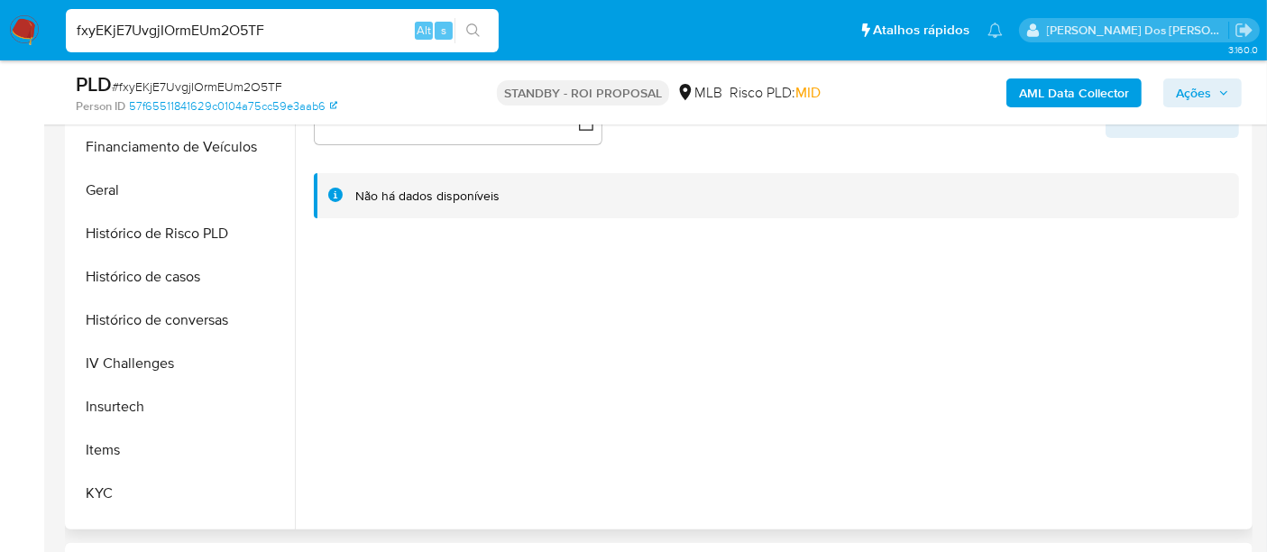
scroll to position [601, 0]
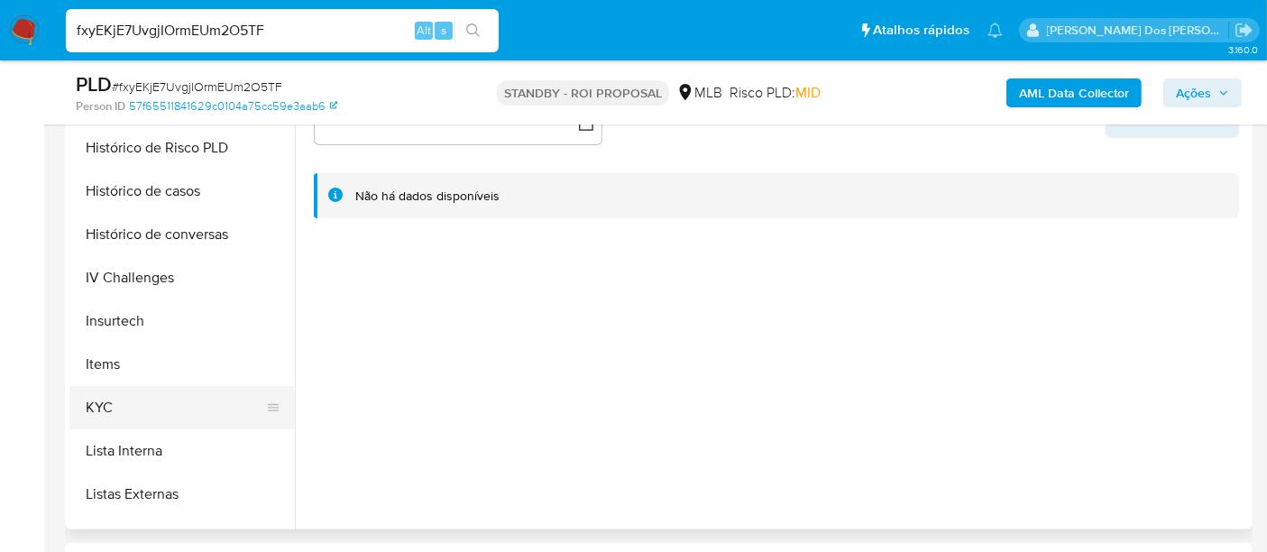
click at [106, 401] on button "KYC" at bounding box center [174, 407] width 211 height 43
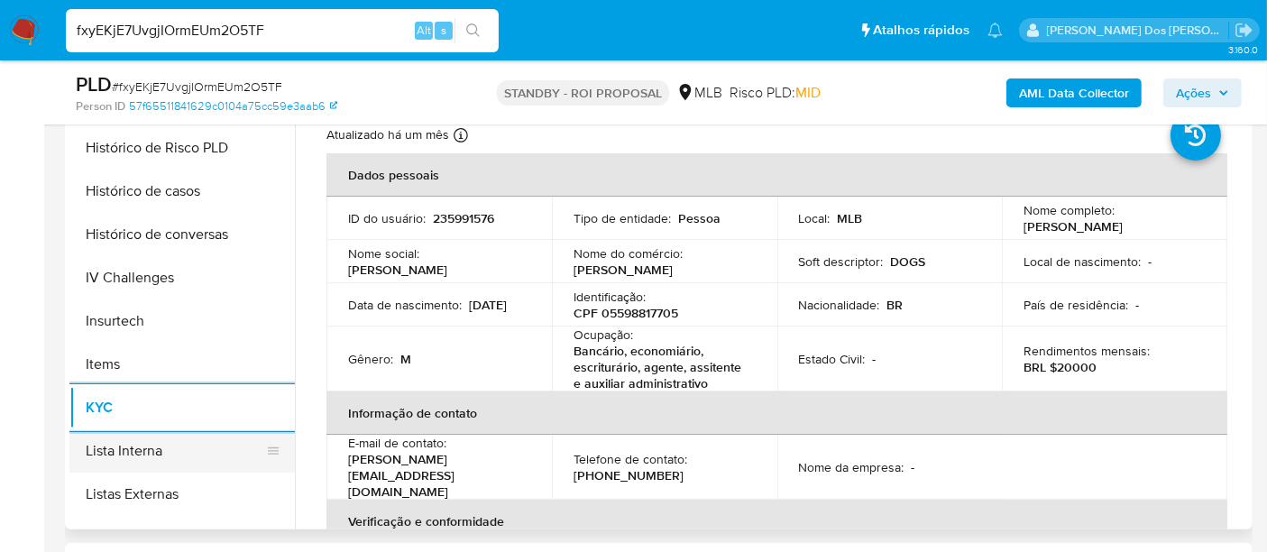
scroll to position [500, 0]
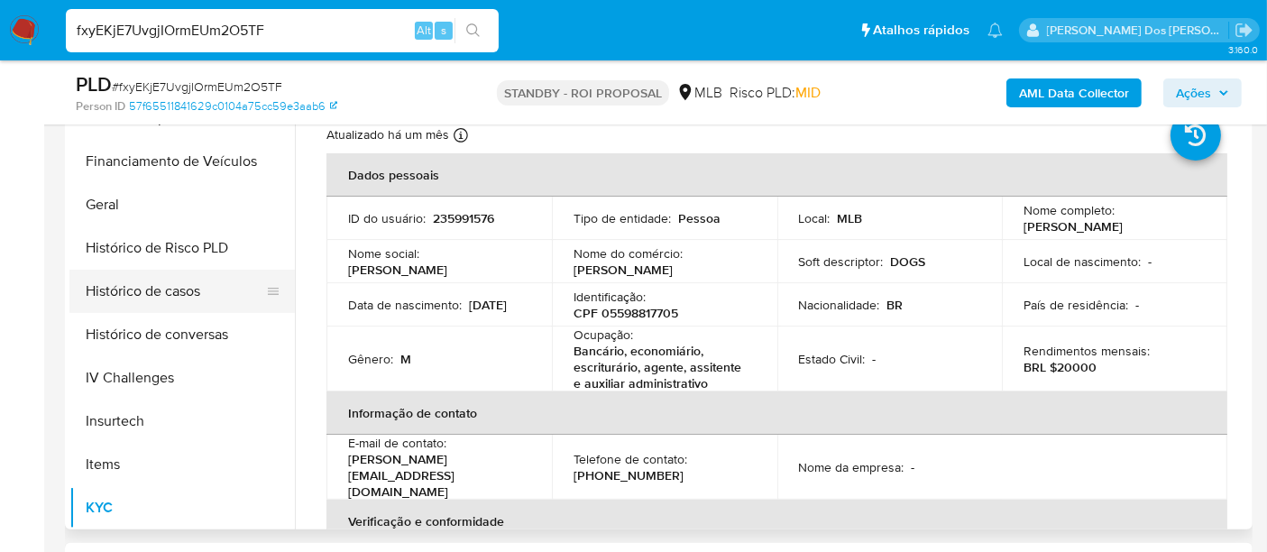
click at [144, 280] on button "Histórico de casos" at bounding box center [174, 291] width 211 height 43
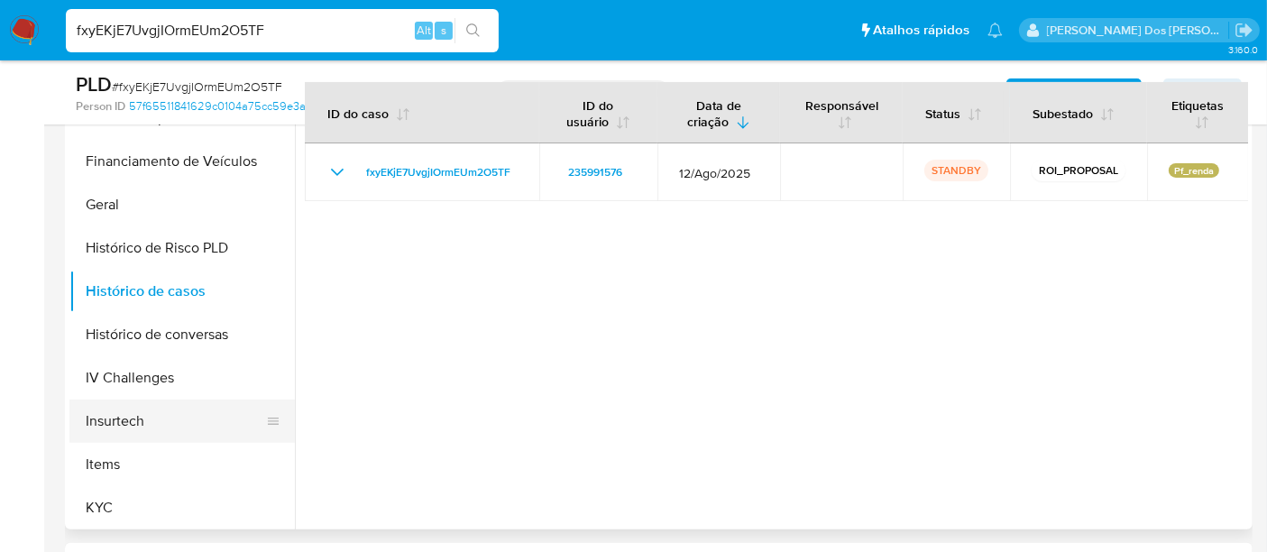
scroll to position [200, 0]
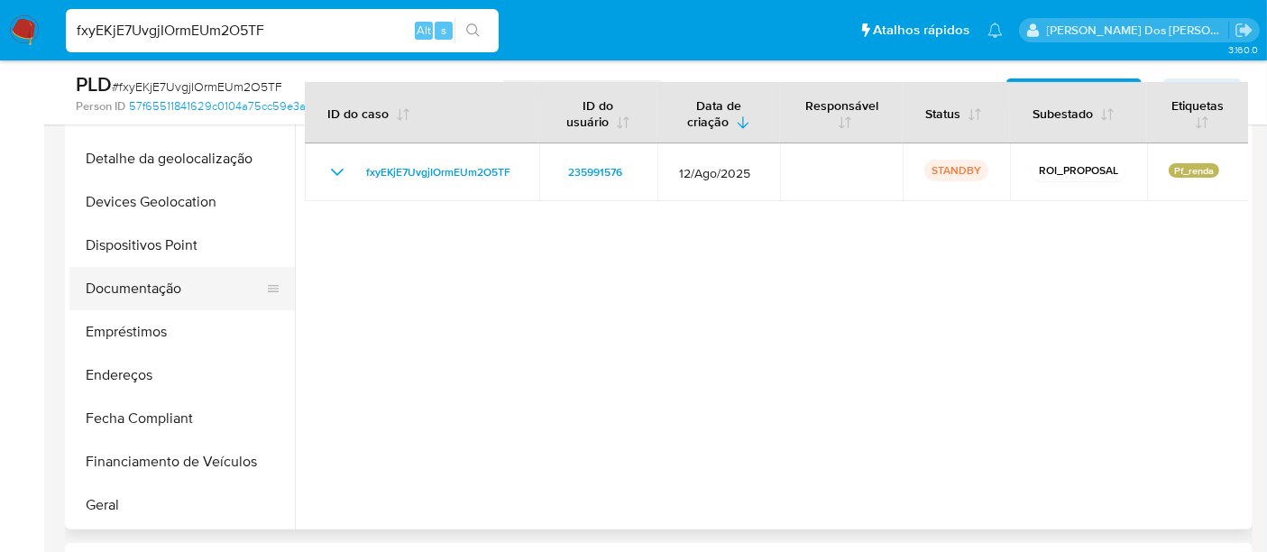
click at [140, 278] on button "Documentação" at bounding box center [174, 288] width 211 height 43
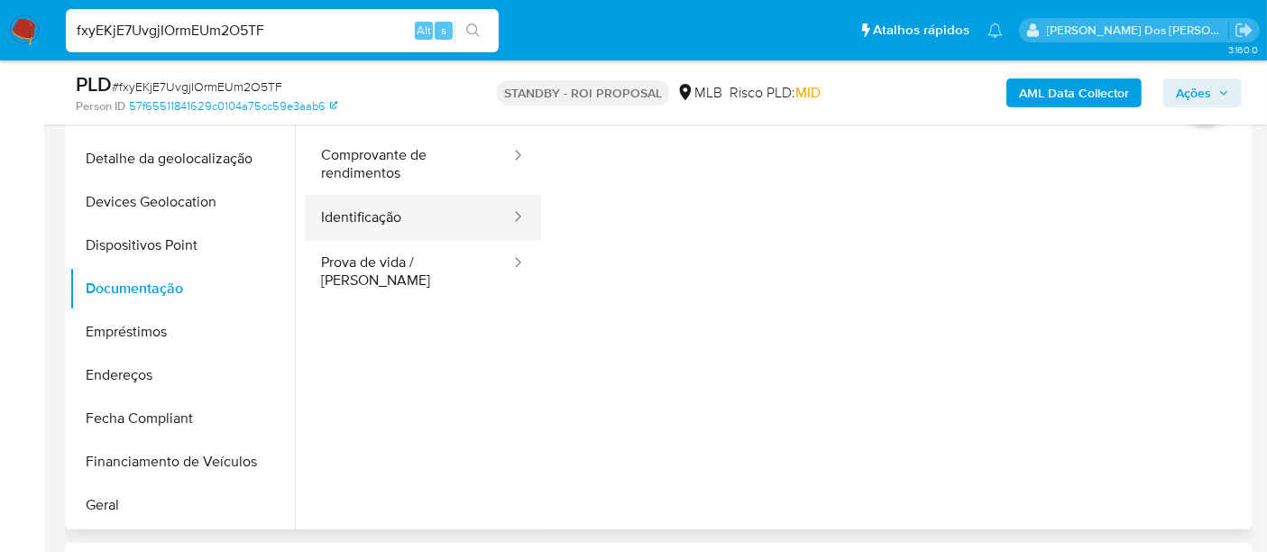
click at [344, 211] on button "Identificação" at bounding box center [408, 218] width 207 height 46
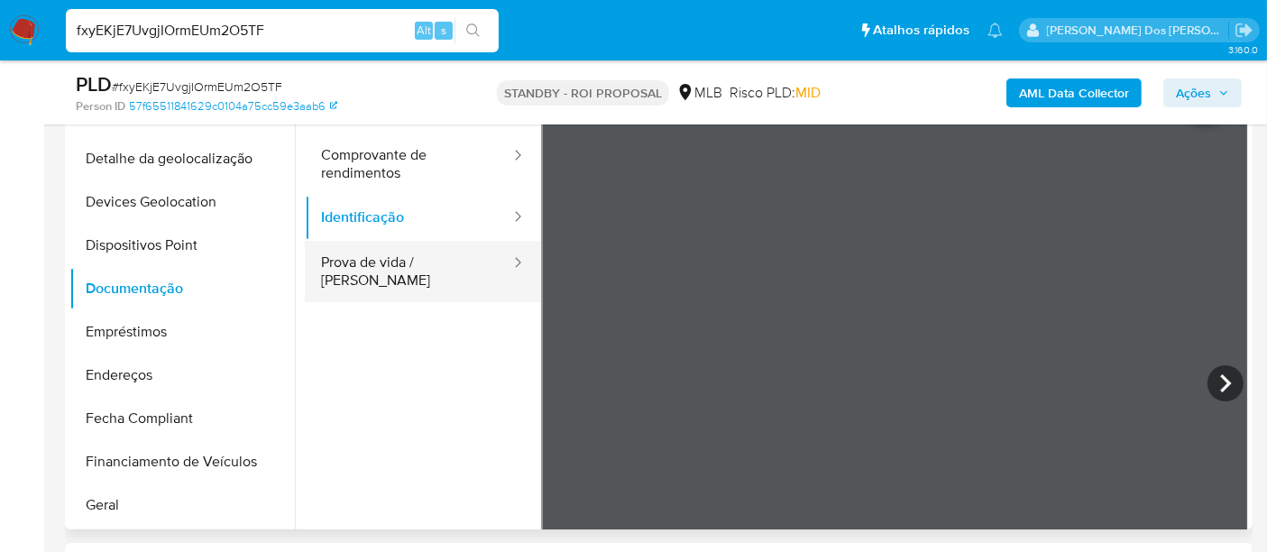
click at [440, 263] on button "Prova de vida / [PERSON_NAME]" at bounding box center [408, 271] width 207 height 61
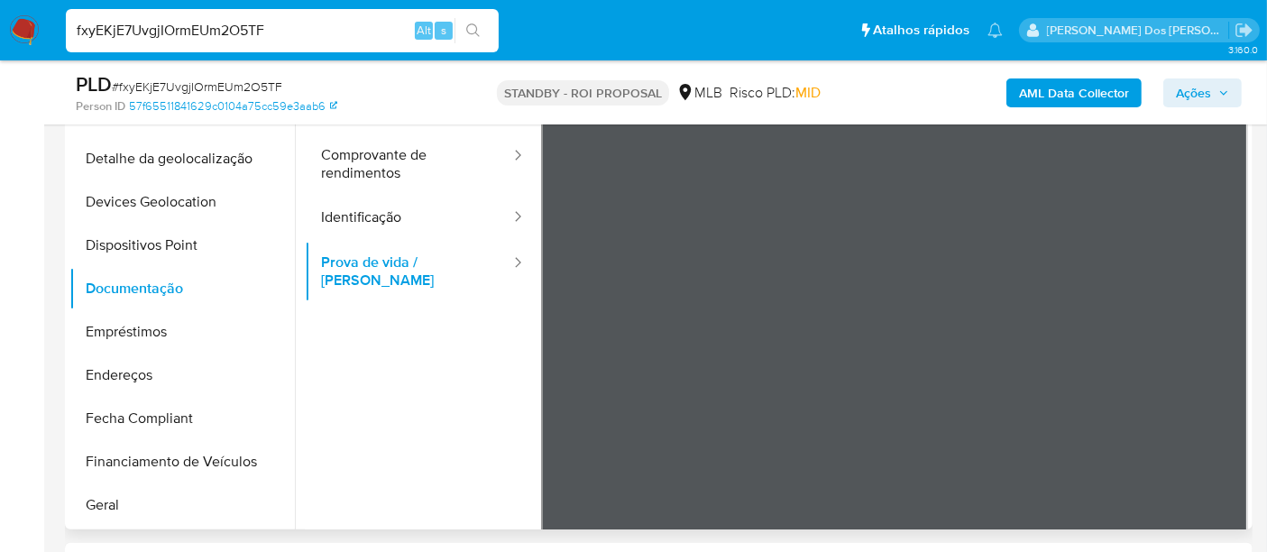
click at [372, 129] on span "Usuário" at bounding box center [423, 111] width 236 height 43
click at [368, 147] on button "Comprovante de rendimentos" at bounding box center [408, 163] width 207 height 61
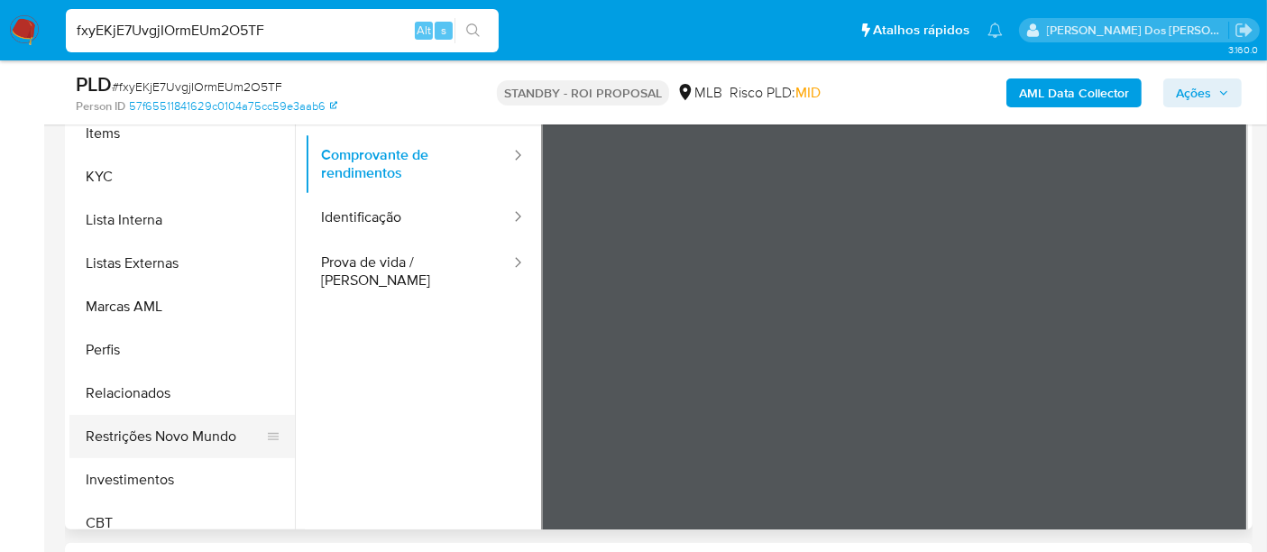
scroll to position [848, 0]
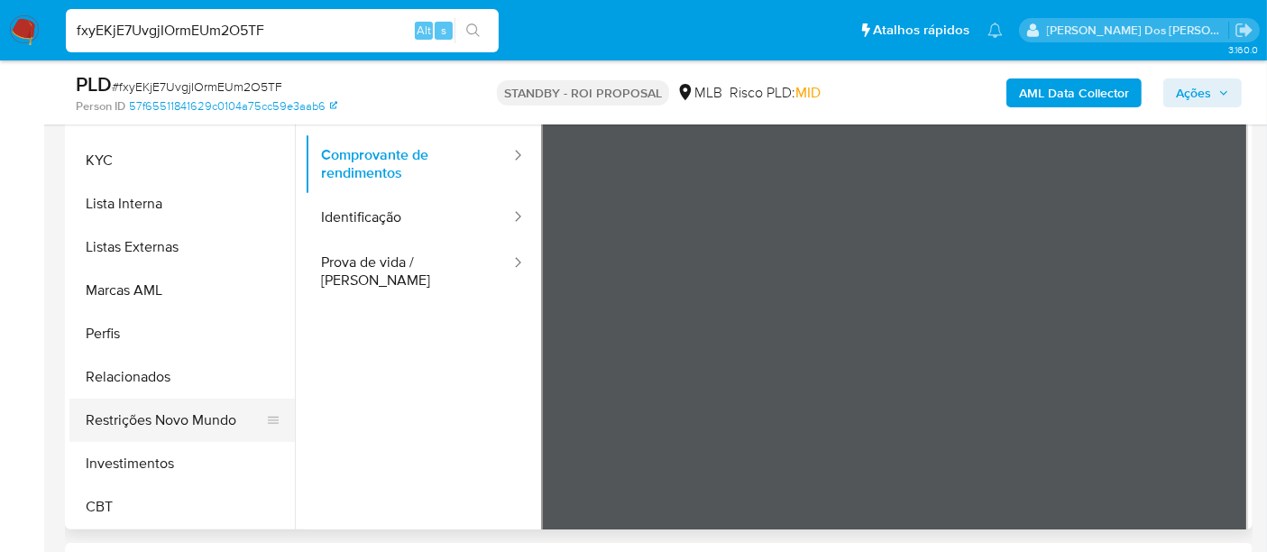
click at [201, 415] on button "Restrições Novo Mundo" at bounding box center [174, 420] width 211 height 43
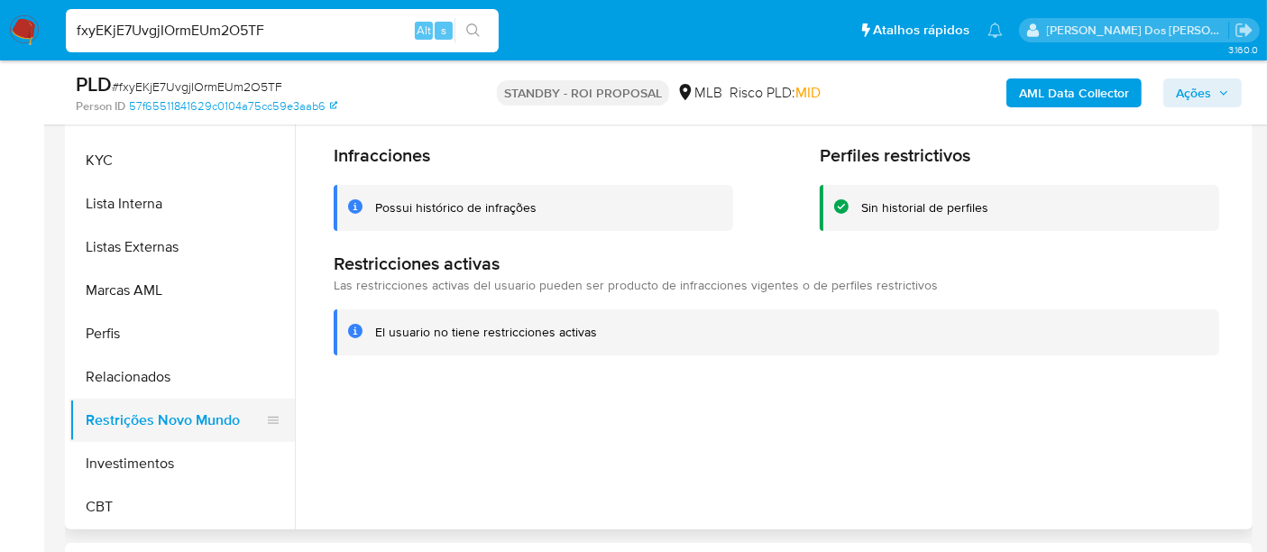
scroll to position [447, 0]
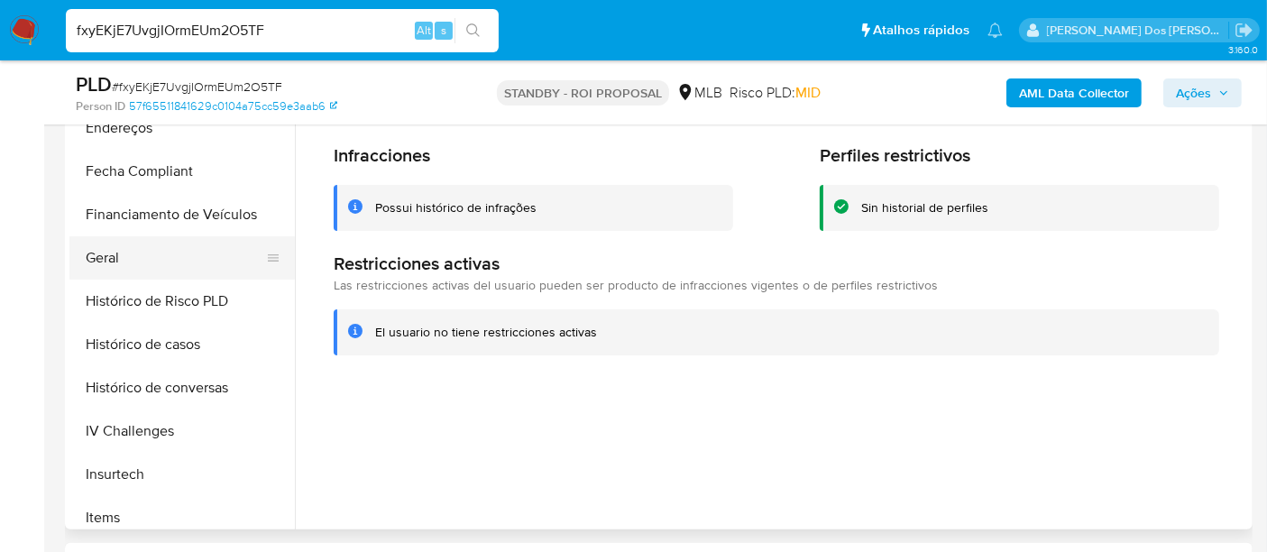
click at [111, 261] on button "Geral" at bounding box center [174, 257] width 211 height 43
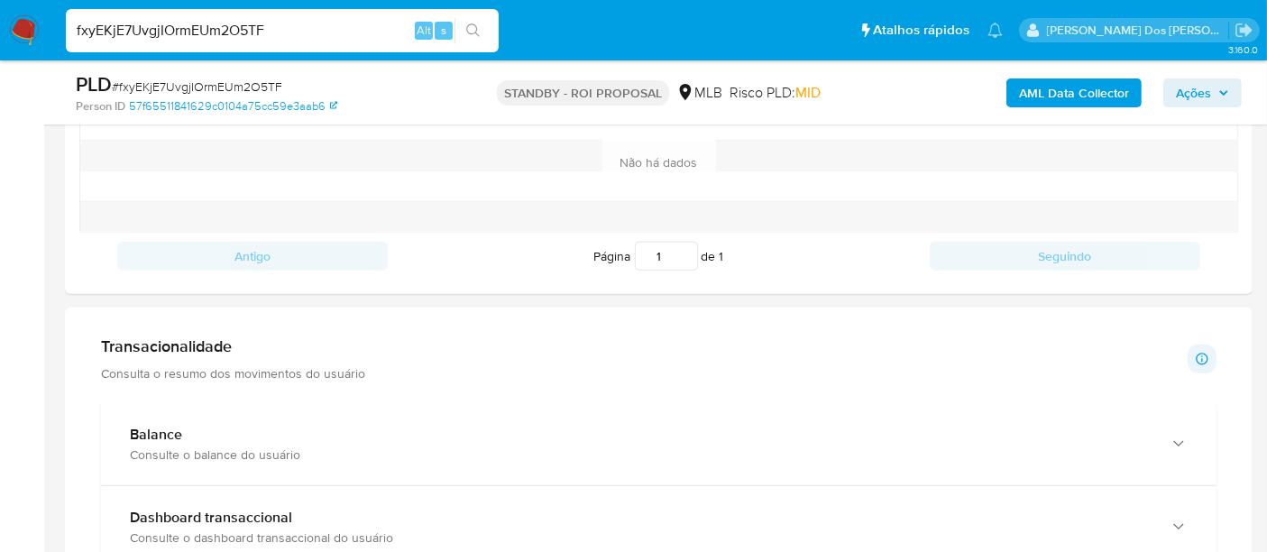
scroll to position [1402, 0]
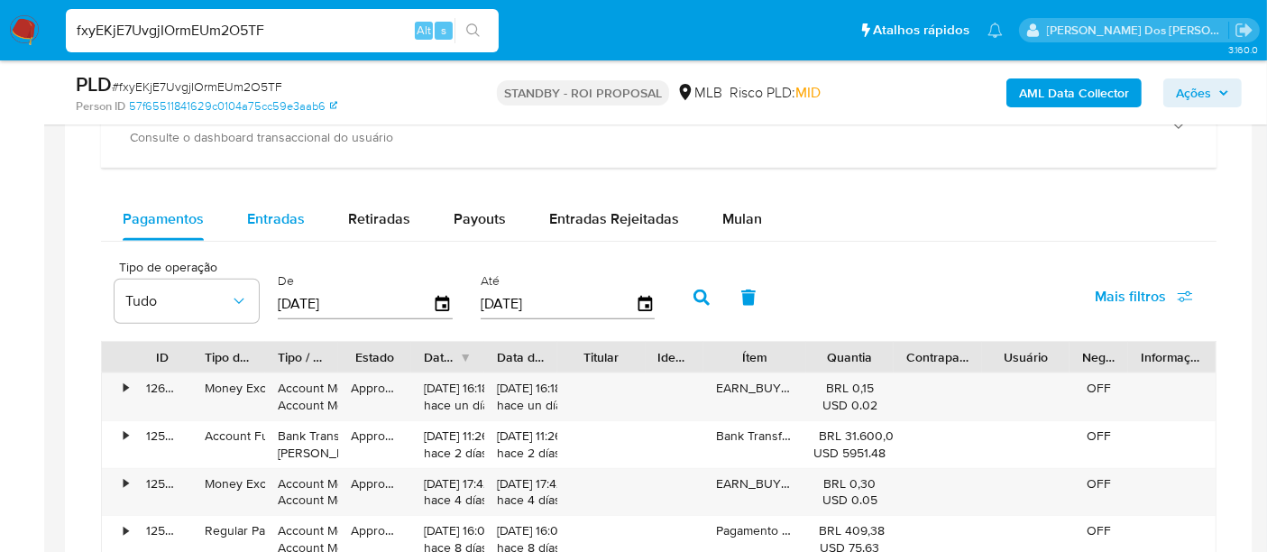
click at [268, 225] on div "Entradas" at bounding box center [276, 218] width 58 height 43
select select "10"
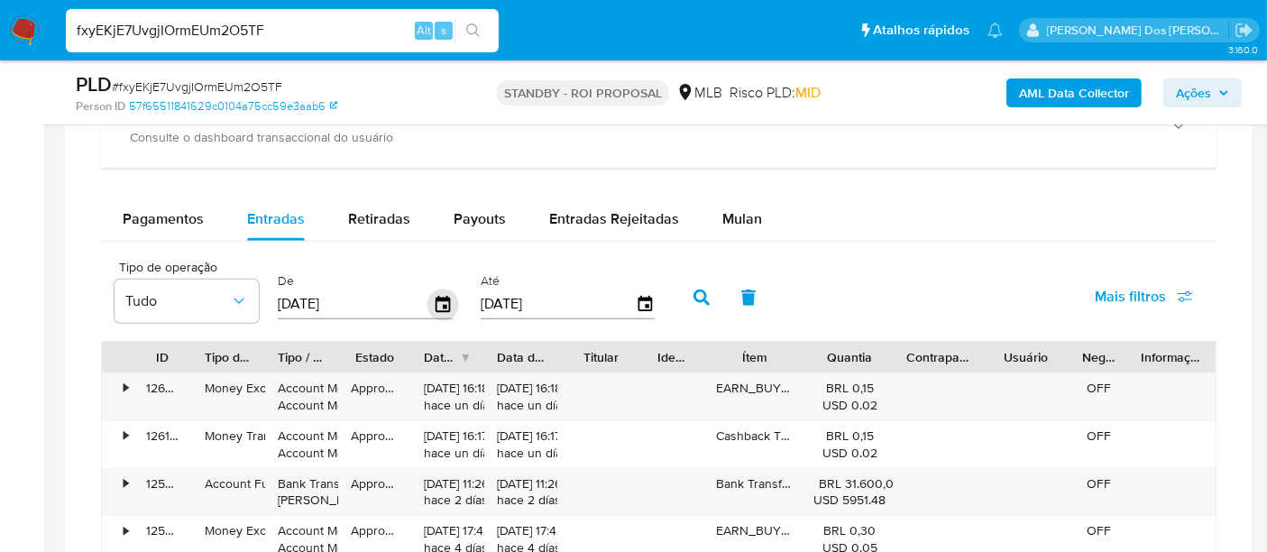
click at [435, 302] on icon "button" at bounding box center [443, 305] width 32 height 32
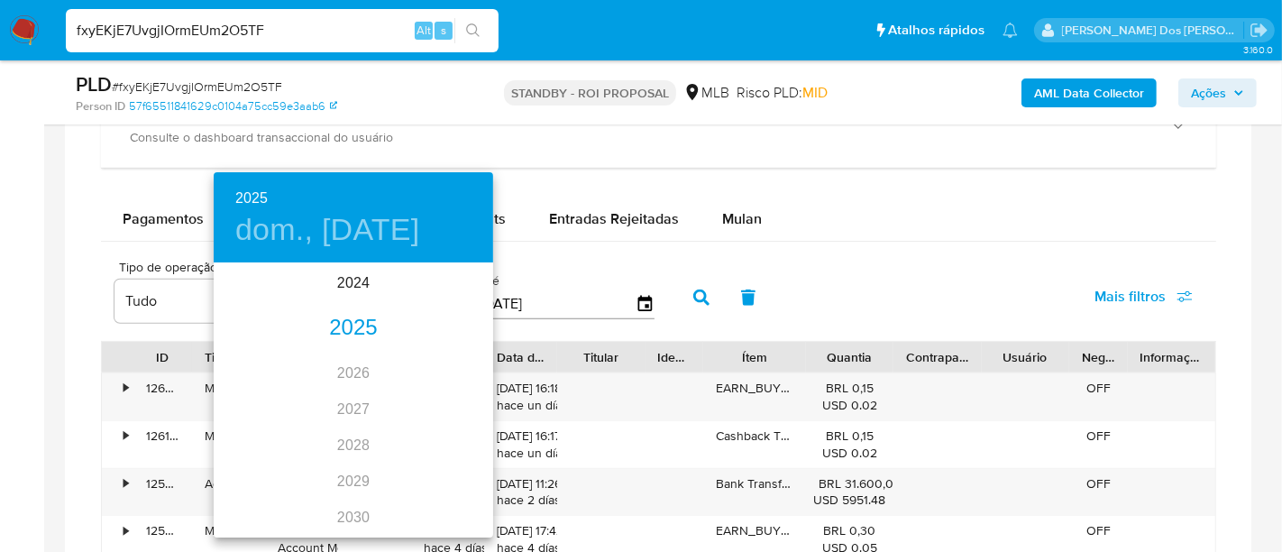
click at [347, 323] on div "2025" at bounding box center [354, 328] width 280 height 36
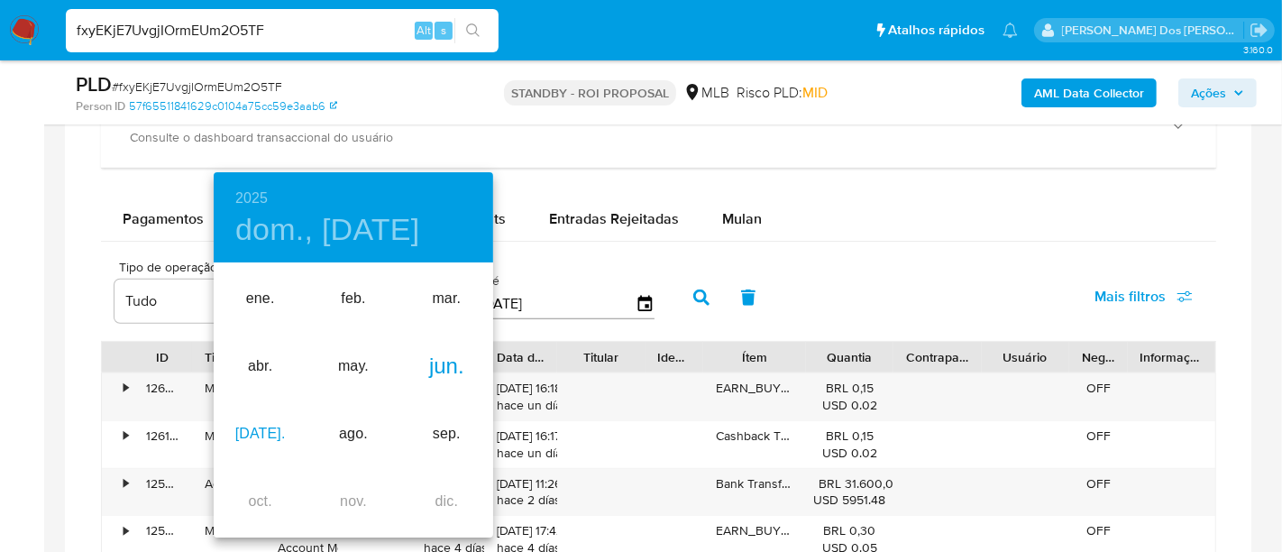
click at [257, 426] on div "jul." at bounding box center [260, 434] width 93 height 68
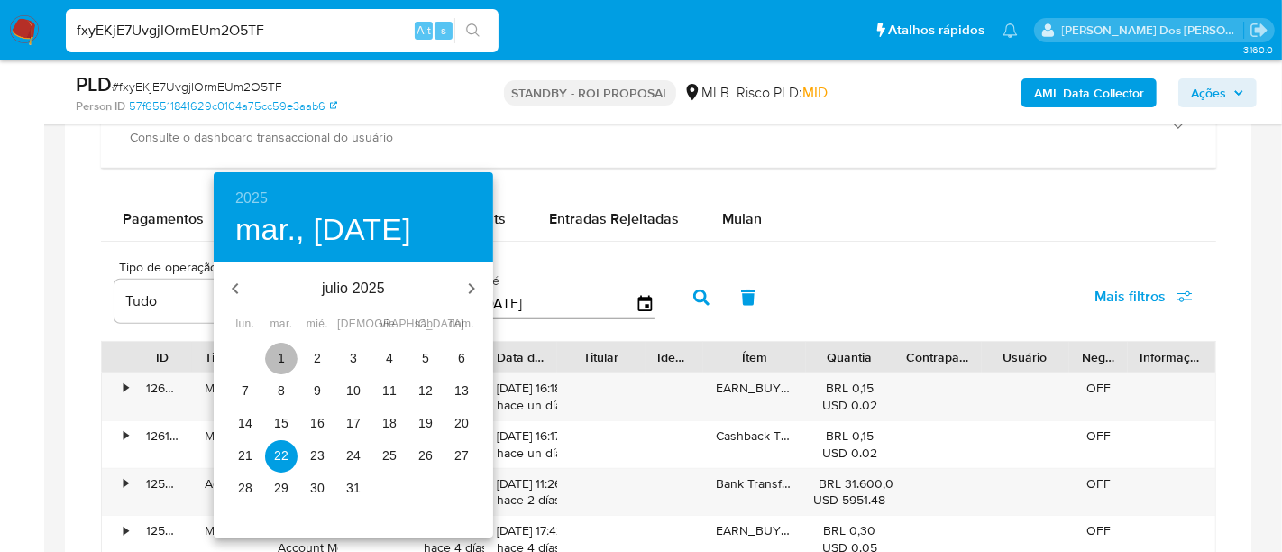
click at [274, 362] on span "1" at bounding box center [281, 358] width 32 height 18
type input "01/07/2025"
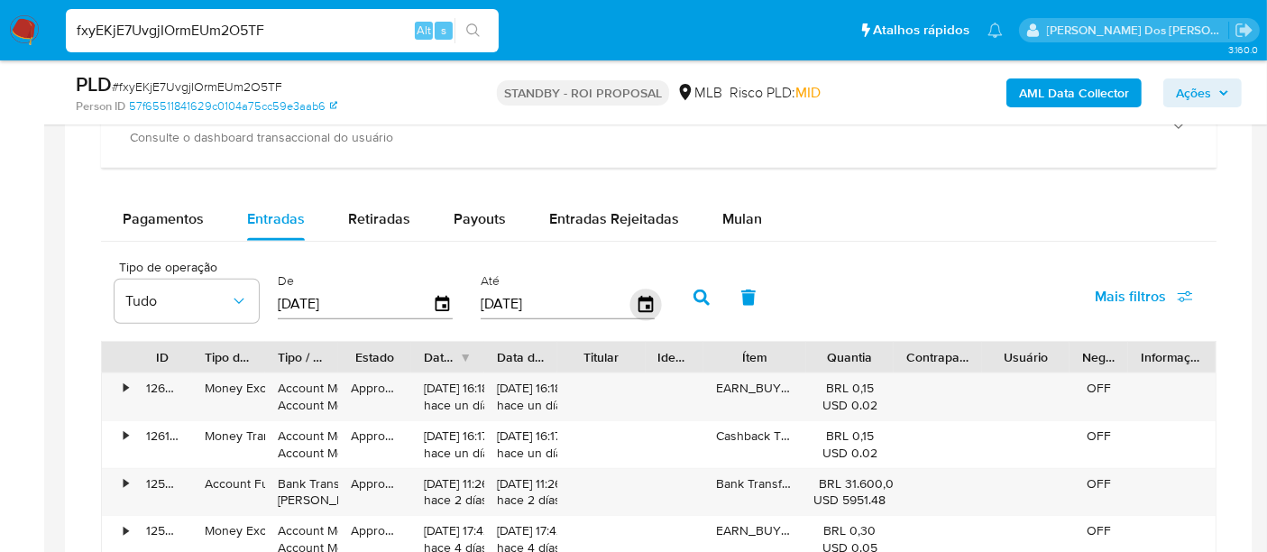
click at [631, 301] on icon "button" at bounding box center [645, 305] width 32 height 32
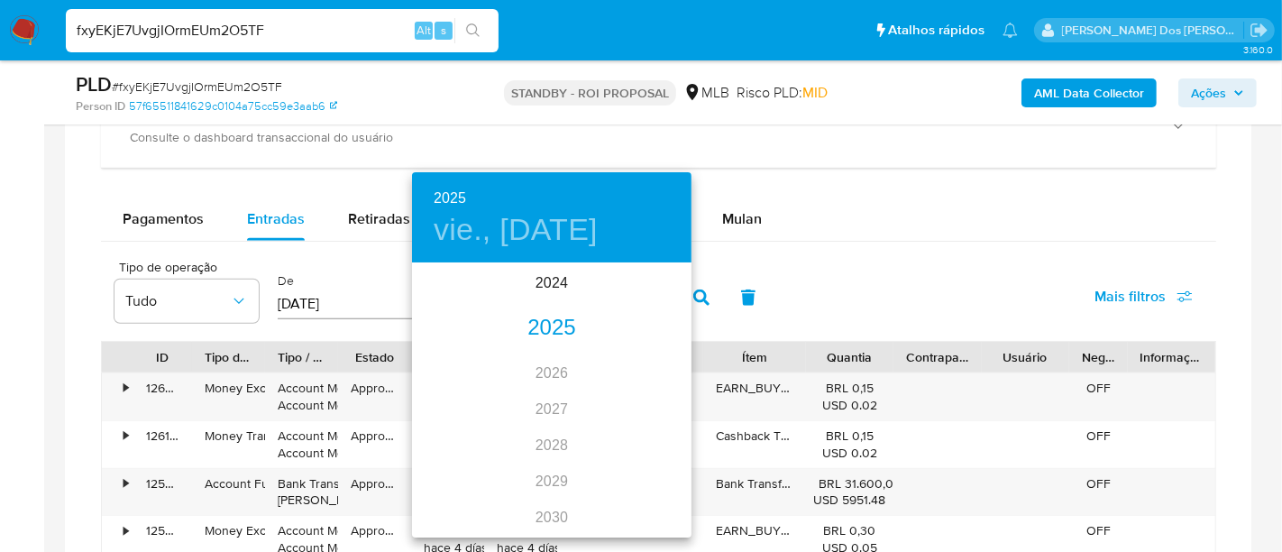
click at [540, 332] on div "2025" at bounding box center [552, 328] width 280 height 36
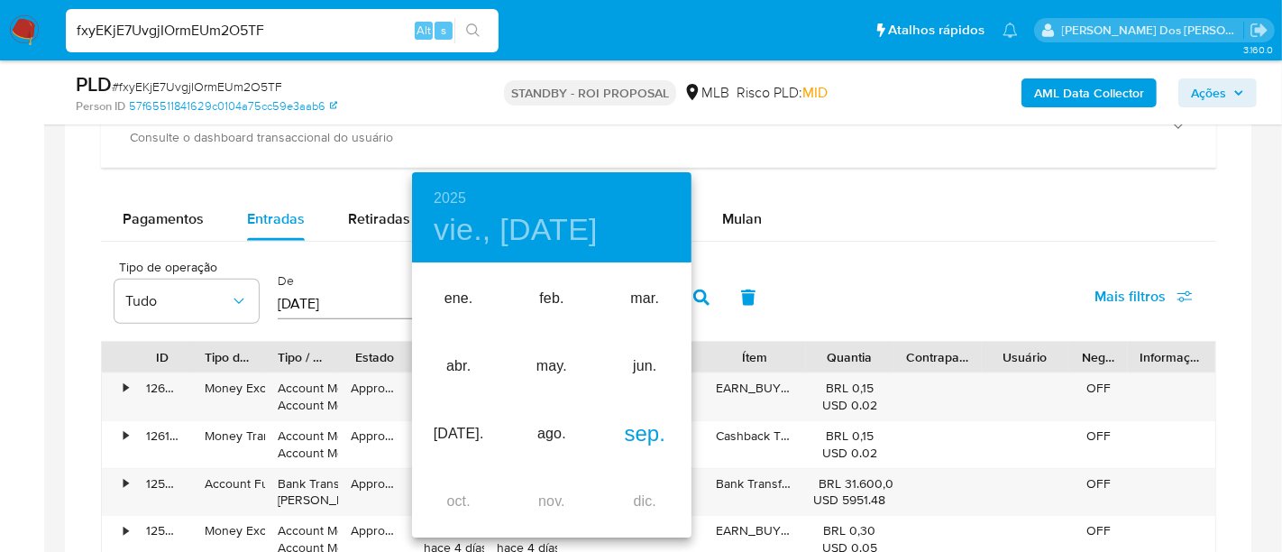
click at [620, 428] on div "sep." at bounding box center [645, 434] width 93 height 68
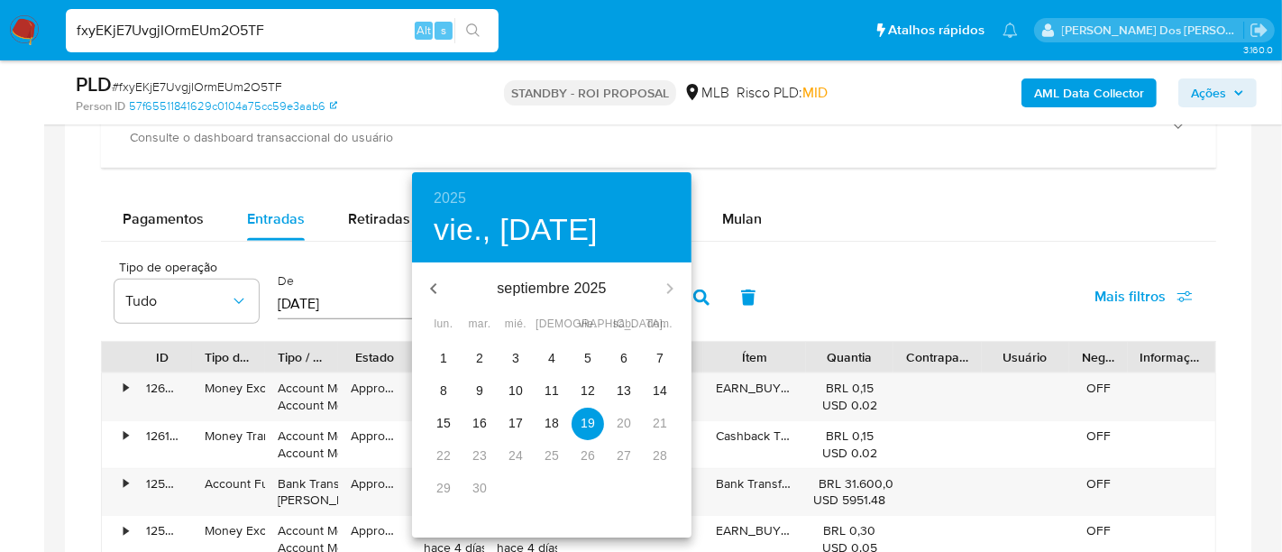
drag, startPoint x: 451, startPoint y: 424, endPoint x: 719, endPoint y: 389, distance: 270.1
click at [455, 424] on span "15" at bounding box center [443, 423] width 32 height 18
type input "15/09/2025"
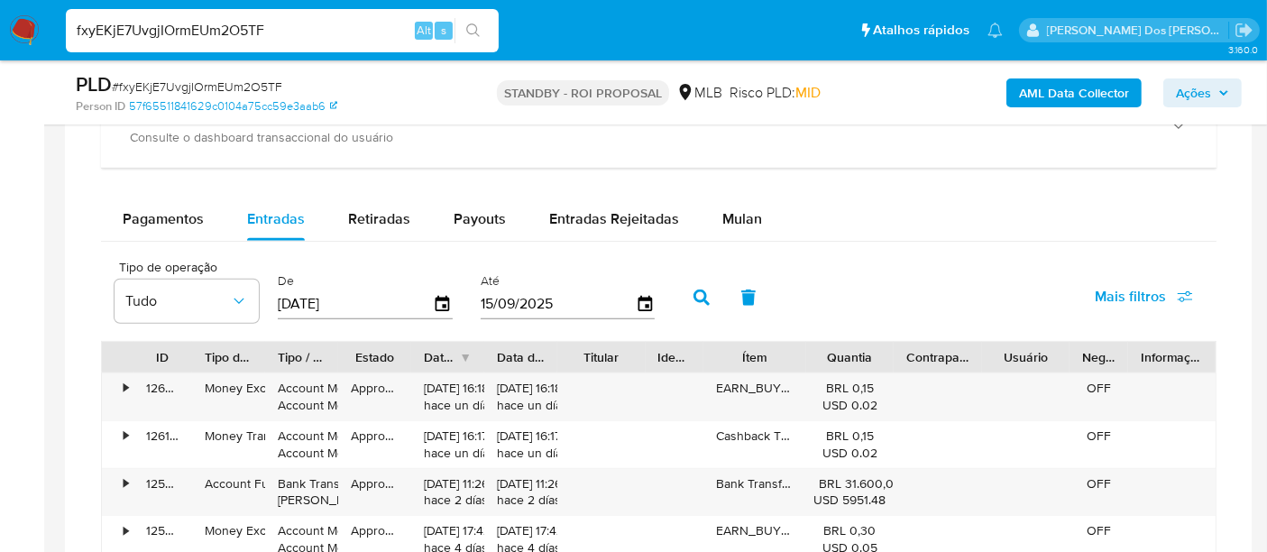
click at [1092, 295] on button "Mais filtros" at bounding box center [1143, 296] width 145 height 43
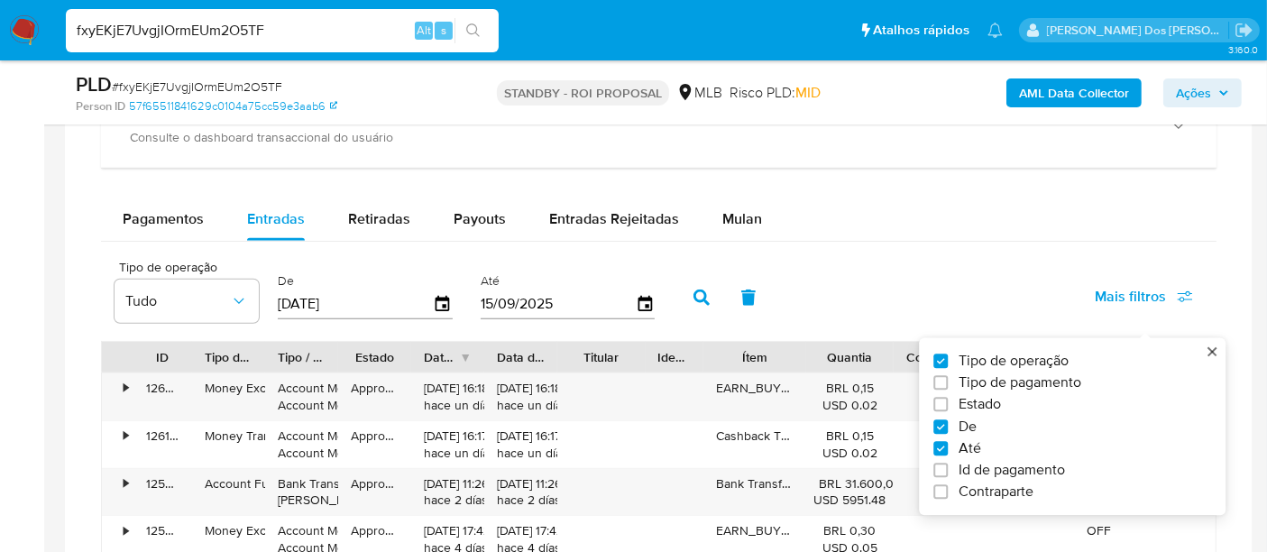
click at [956, 399] on label "Estado" at bounding box center [1064, 405] width 263 height 18
click at [948, 399] on input "Estado" at bounding box center [940, 405] width 14 height 14
checkbox input "true"
type input "01/07/2025"
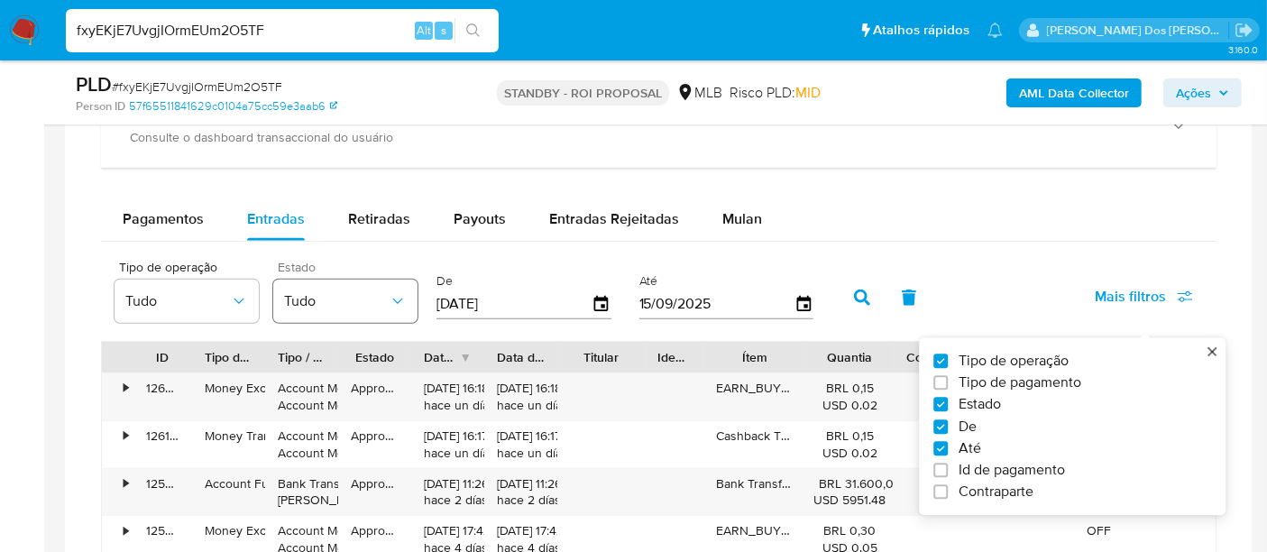
click at [372, 292] on span "Tudo" at bounding box center [336, 301] width 105 height 18
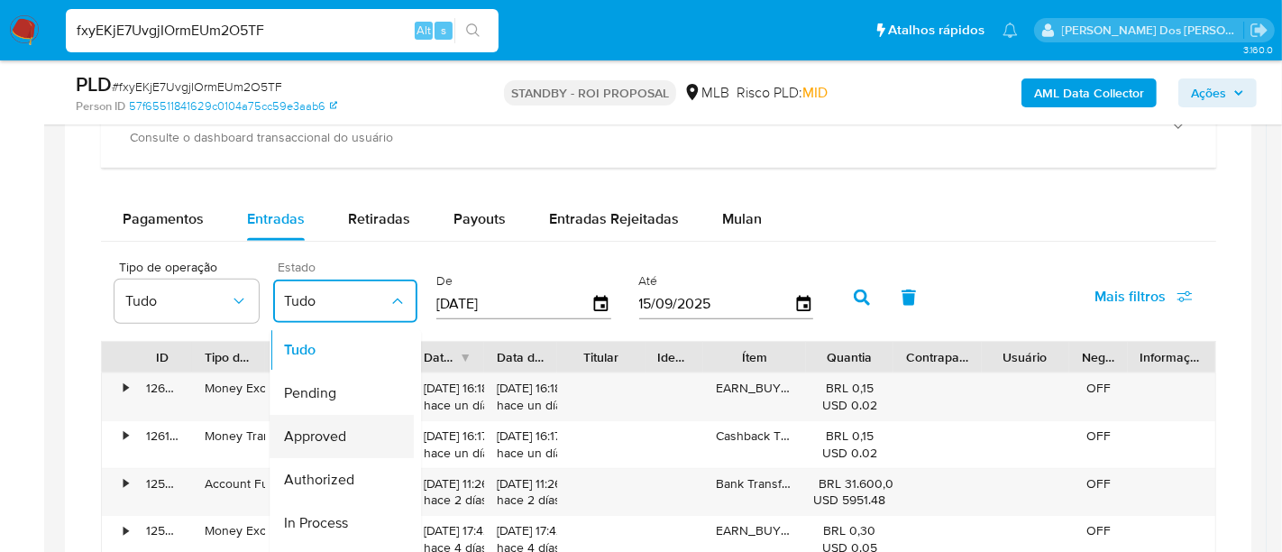
click at [341, 428] on span "Approved" at bounding box center [315, 437] width 62 height 18
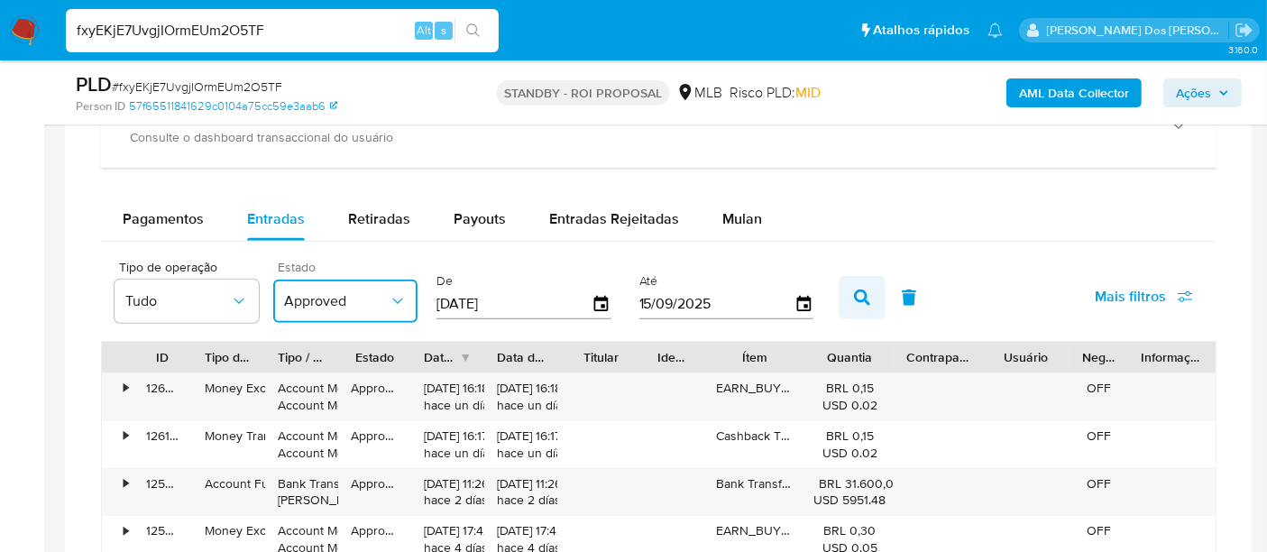
click at [854, 289] on icon "button" at bounding box center [862, 297] width 16 height 16
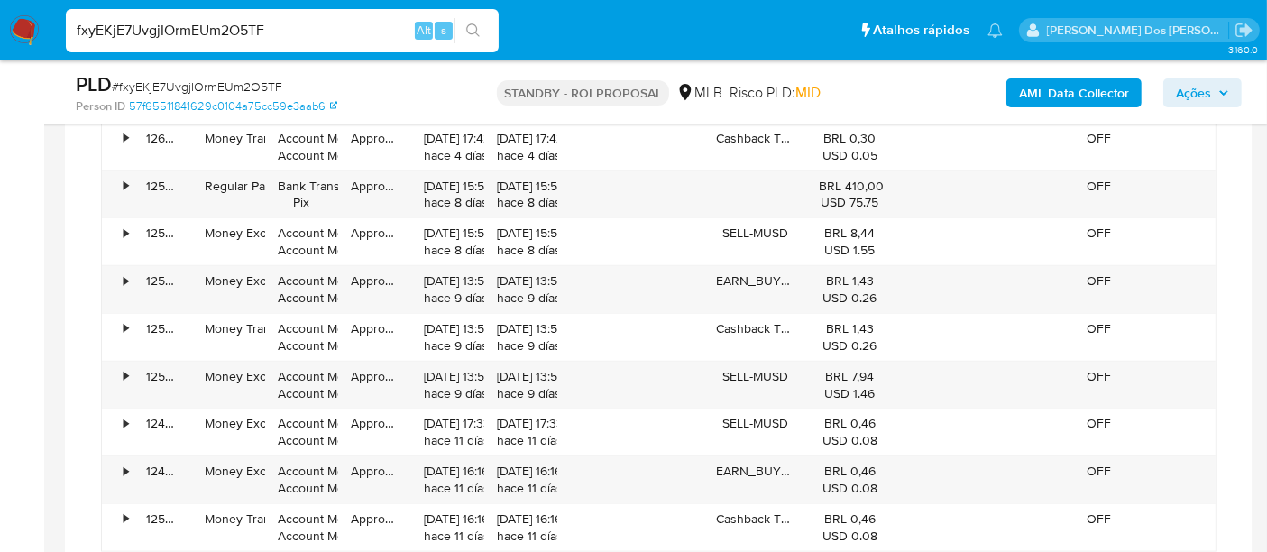
scroll to position [1803, 0]
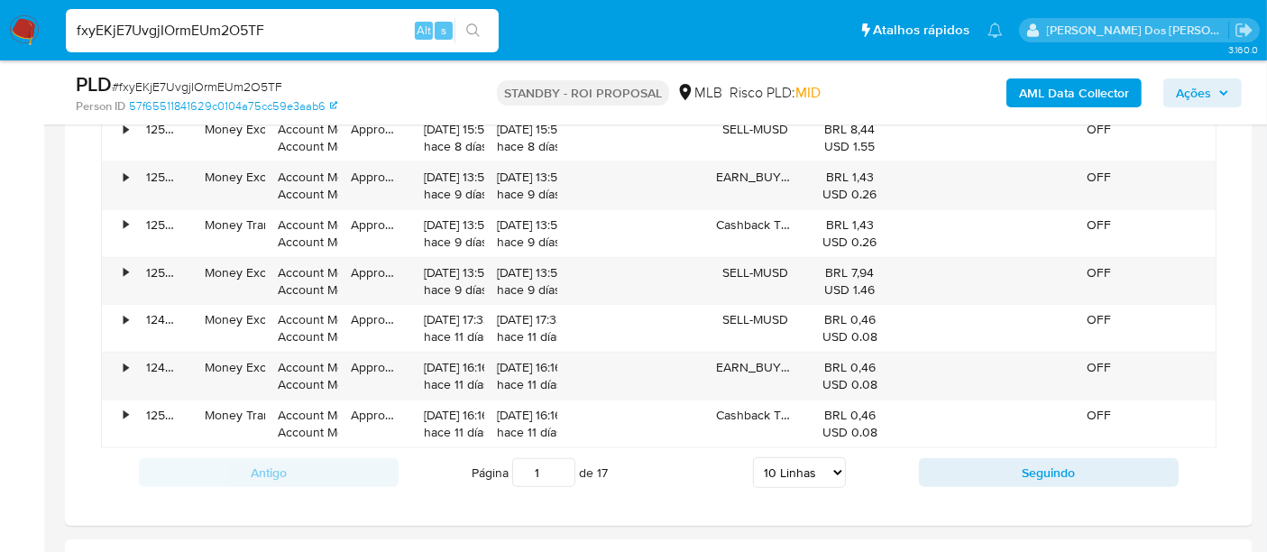
click at [788, 457] on select "5 Linhas 10 Linhas 20 Linhas 25 Linhas 50 Linhas 100 Linhas" at bounding box center [799, 472] width 93 height 31
select select "100"
click at [754, 457] on select "5 Linhas 10 Linhas 20 Linhas 25 Linhas 50 Linhas 100 Linhas" at bounding box center [799, 472] width 93 height 31
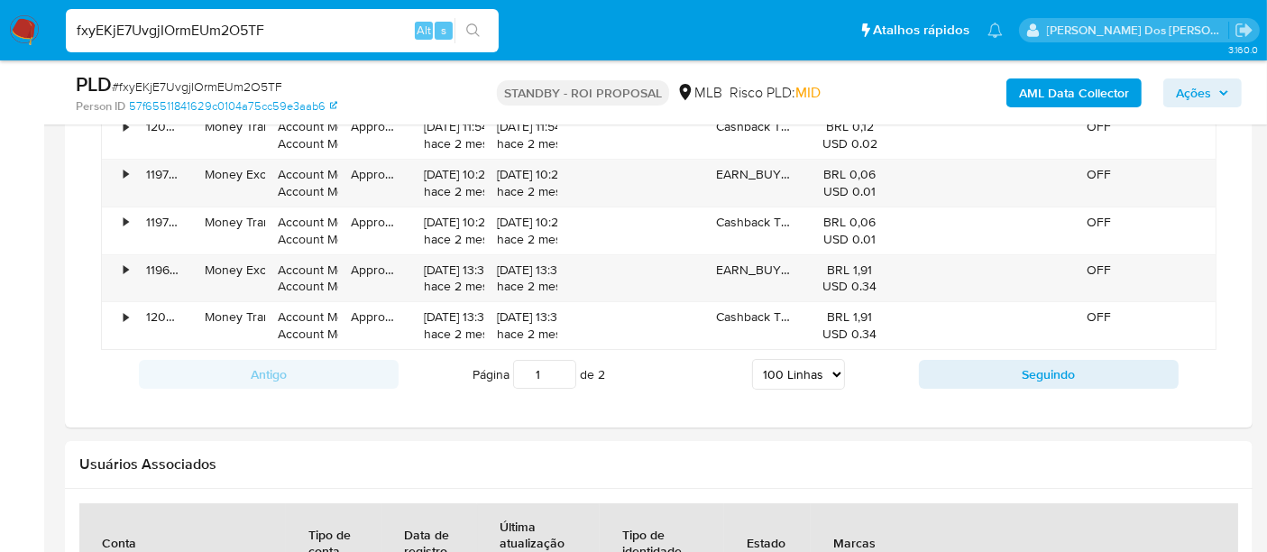
scroll to position [6211, 0]
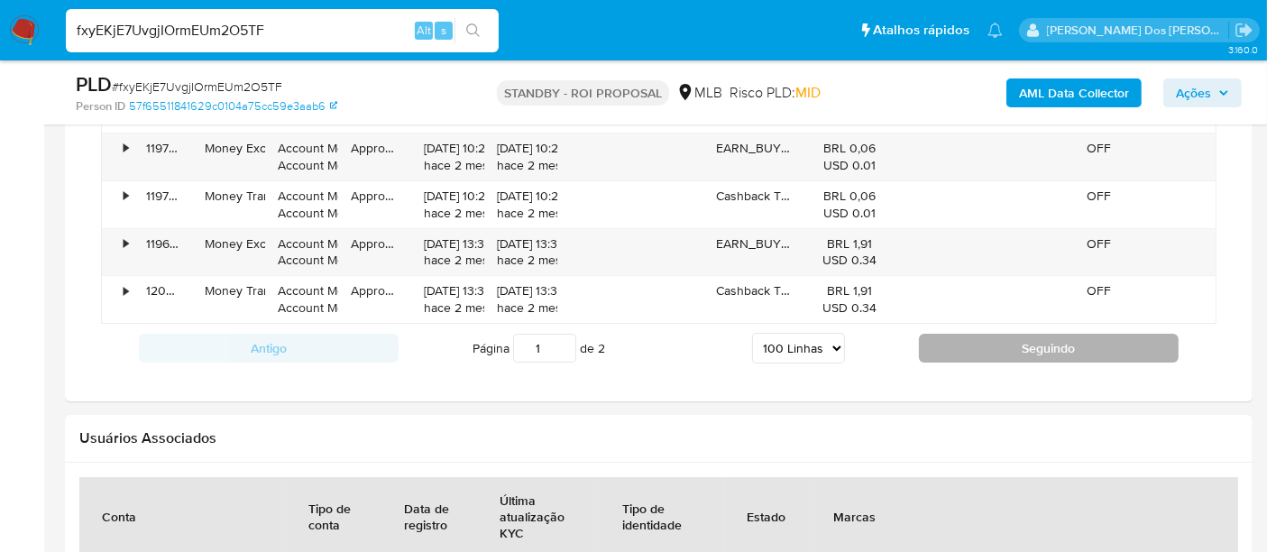
click at [971, 334] on button "Seguindo" at bounding box center [1049, 348] width 260 height 29
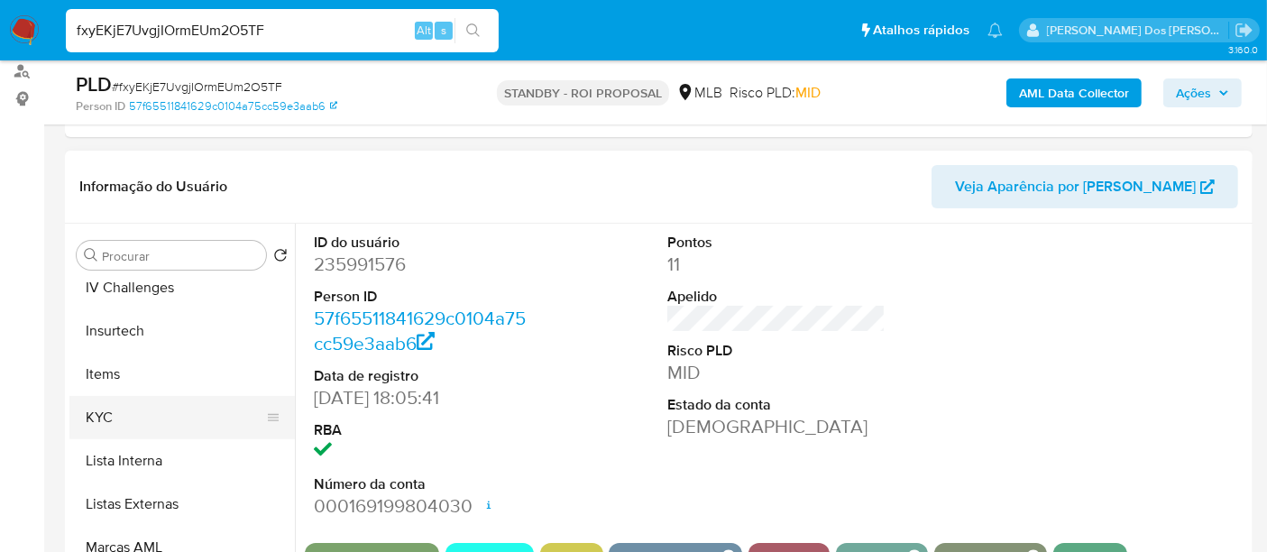
scroll to position [848, 0]
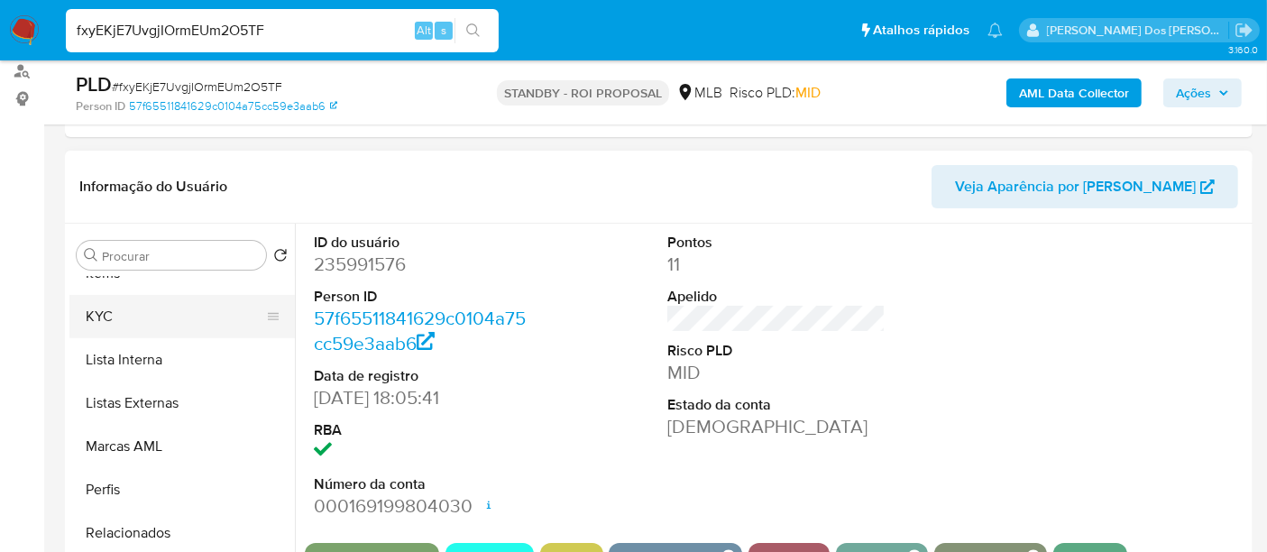
click at [116, 315] on button "KYC" at bounding box center [174, 316] width 211 height 43
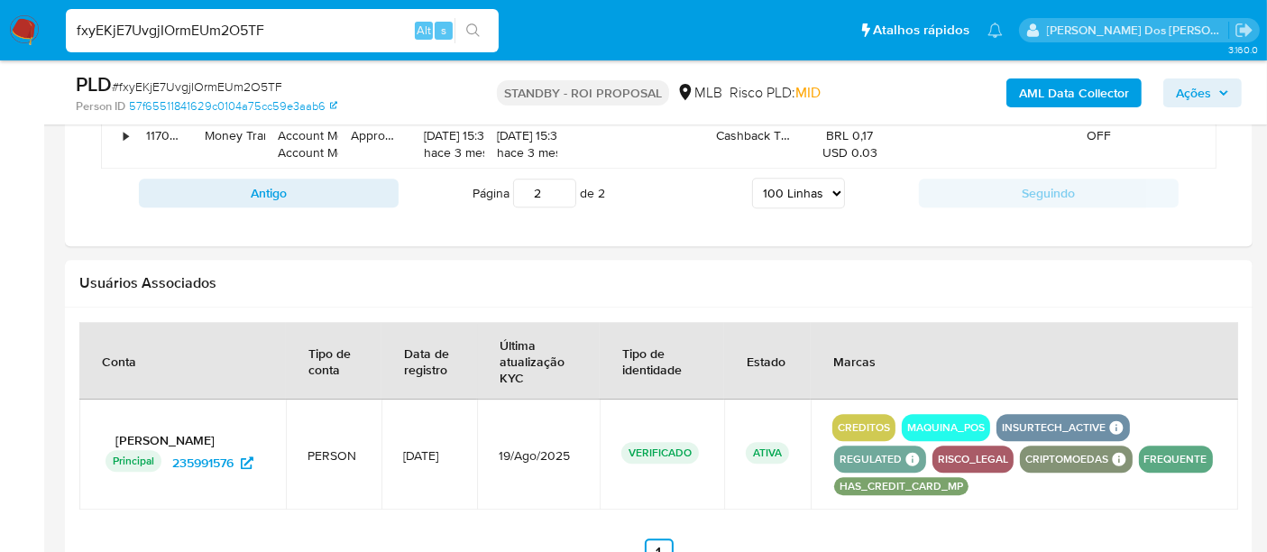
scroll to position [4552, 0]
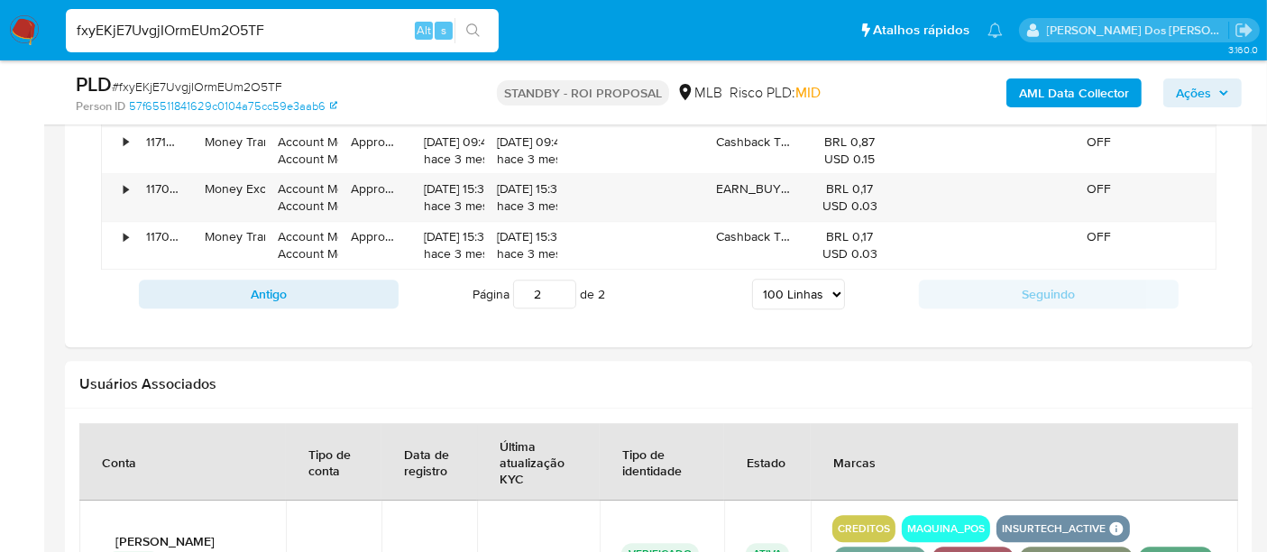
click at [279, 280] on button "Antigo" at bounding box center [269, 294] width 260 height 29
type input "1"
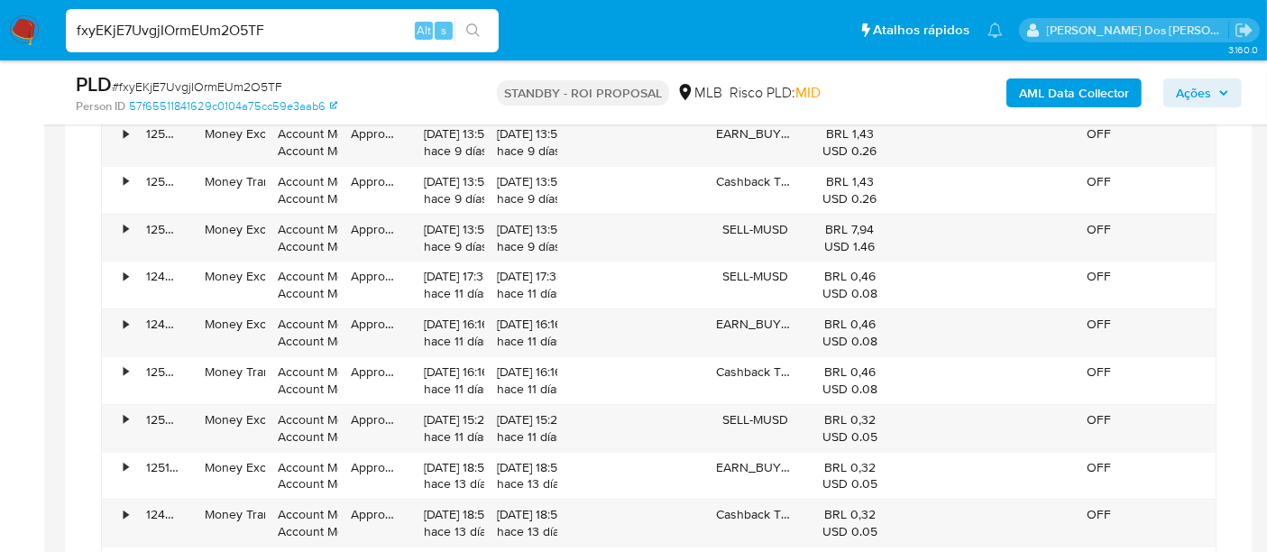
scroll to position [2248, 0]
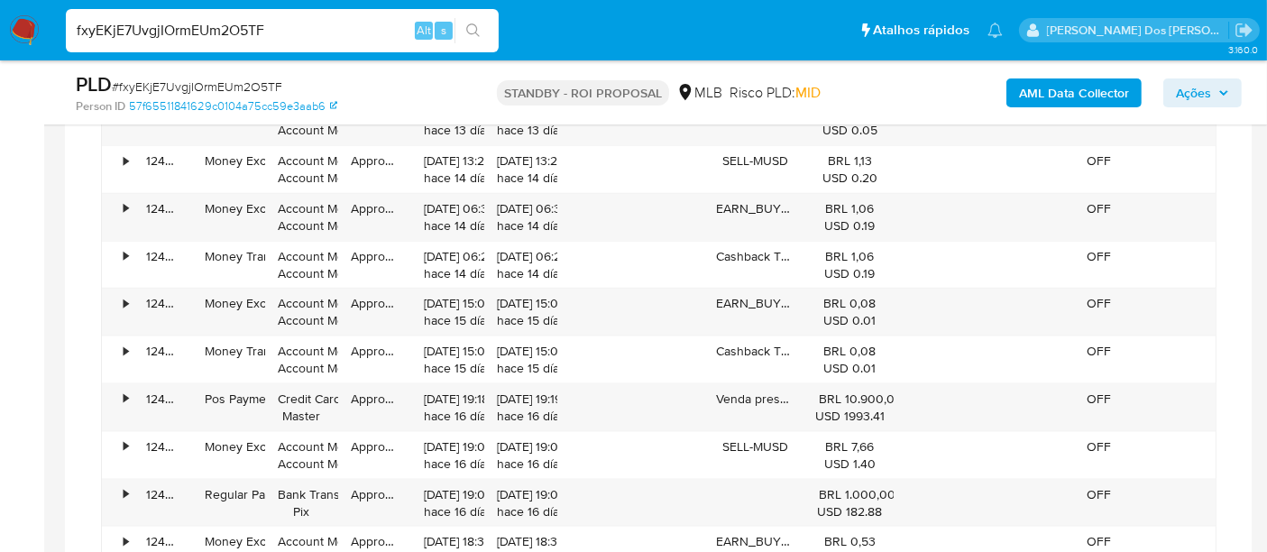
click at [321, 34] on input "fxyEKjE7UvgjIOrmEUm2O5TF" at bounding box center [282, 30] width 433 height 23
paste input "zA0AyqHg7DmXTvdvRscJxuZB"
type input "zA0AyqHg7DmXTvdvRscJxuZB"
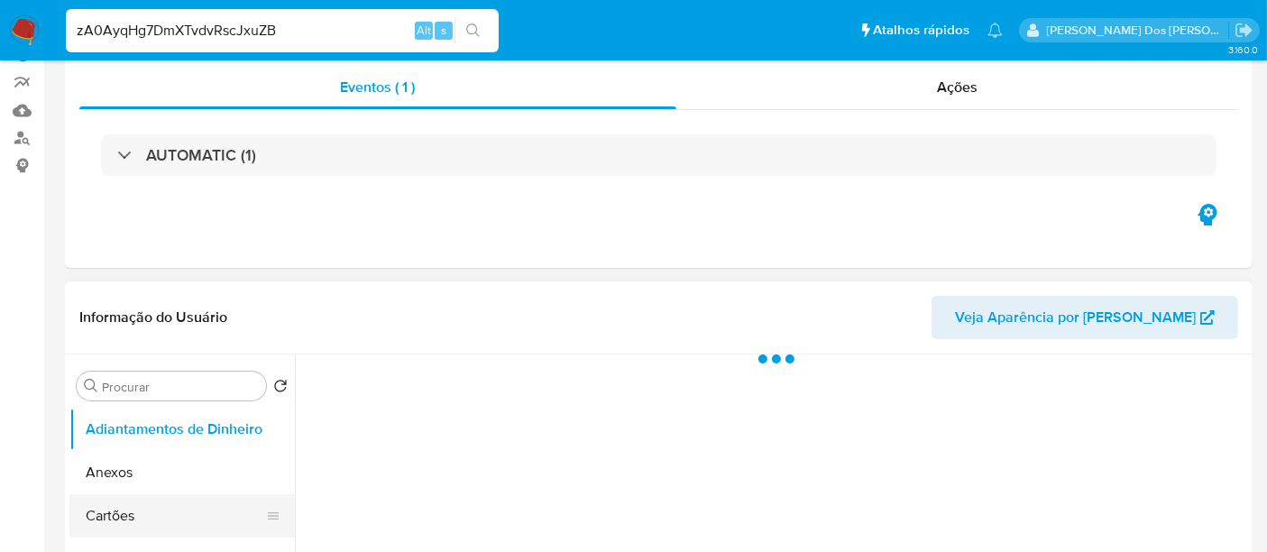
scroll to position [300, 0]
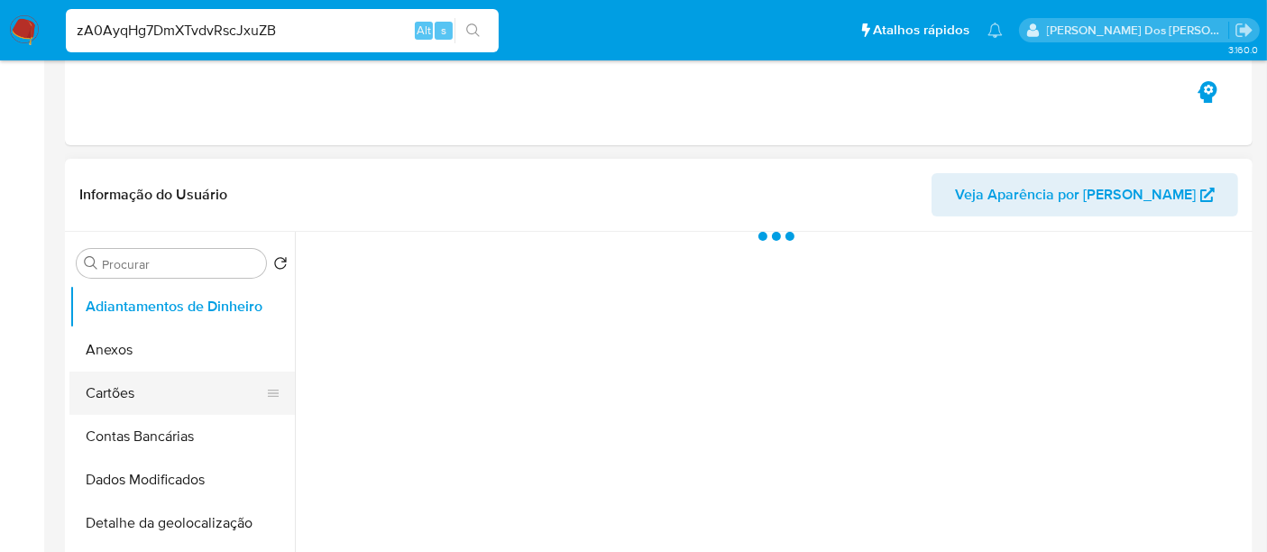
select select "10"
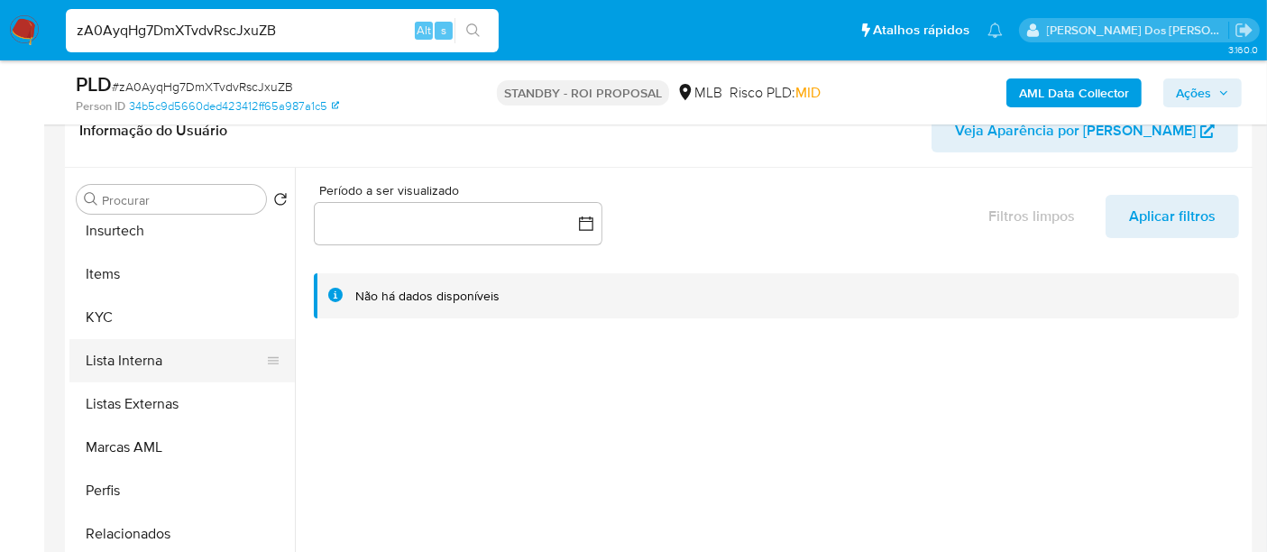
scroll to position [801, 0]
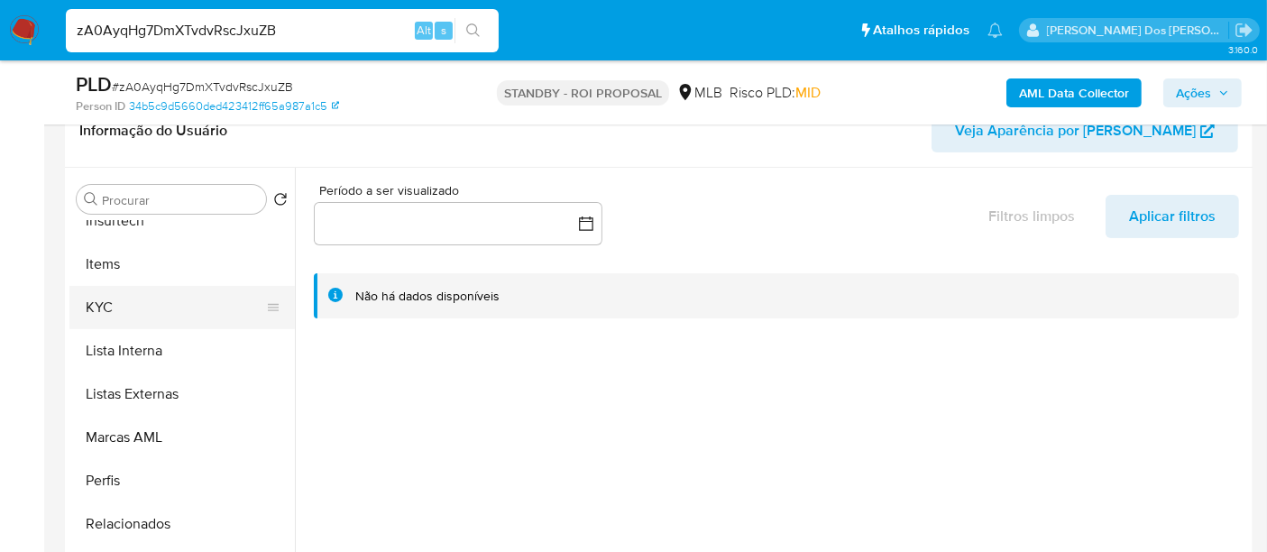
click at [101, 302] on button "KYC" at bounding box center [174, 307] width 211 height 43
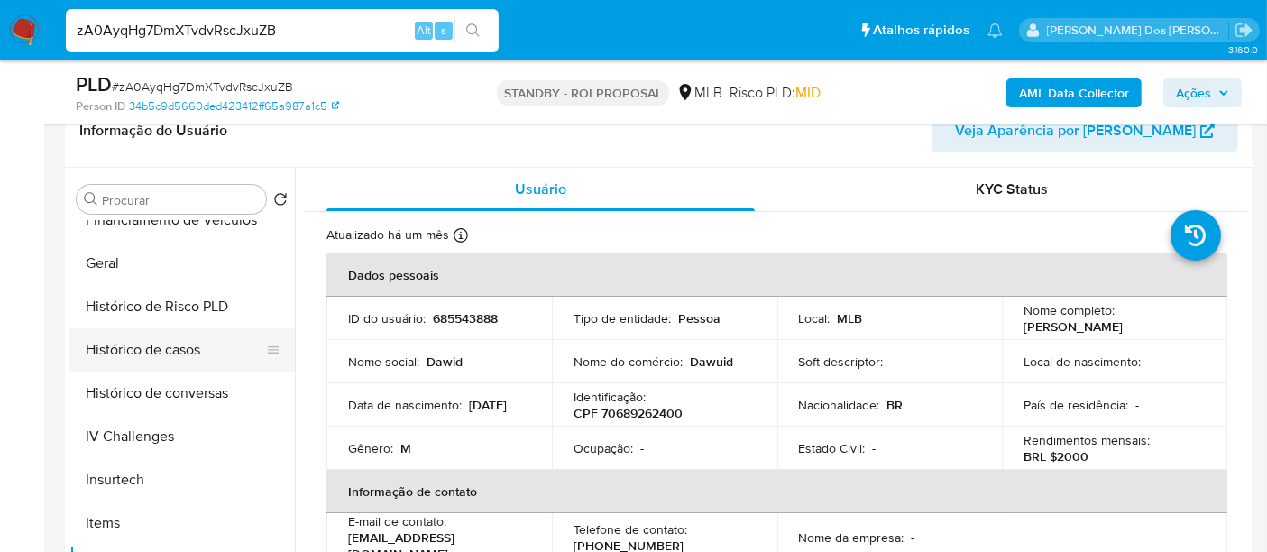
scroll to position [500, 0]
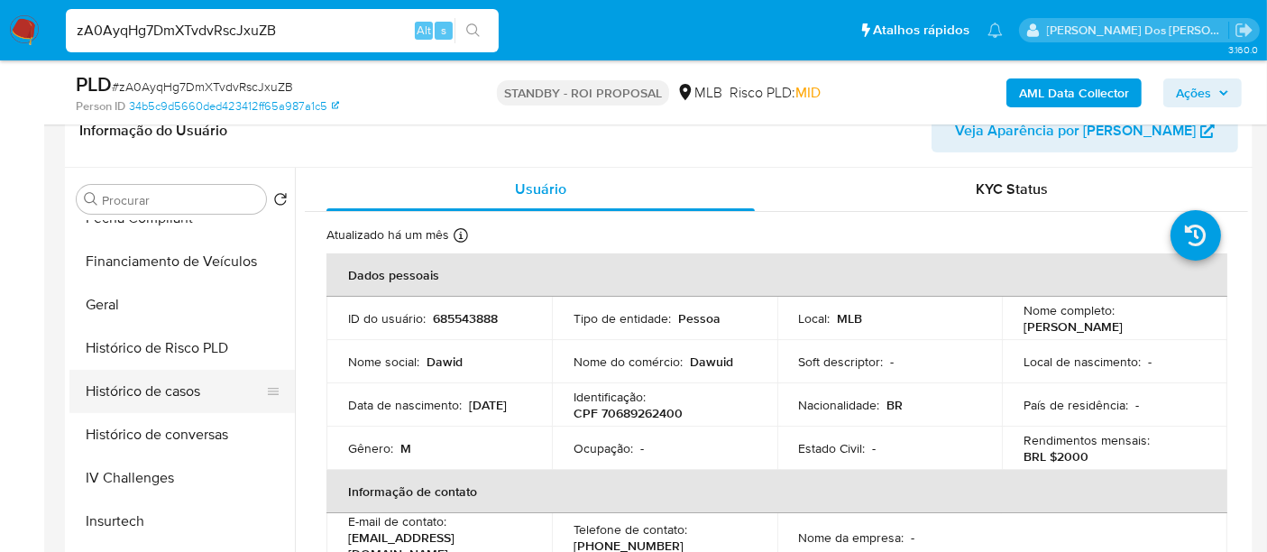
click at [198, 382] on button "Histórico de casos" at bounding box center [174, 391] width 211 height 43
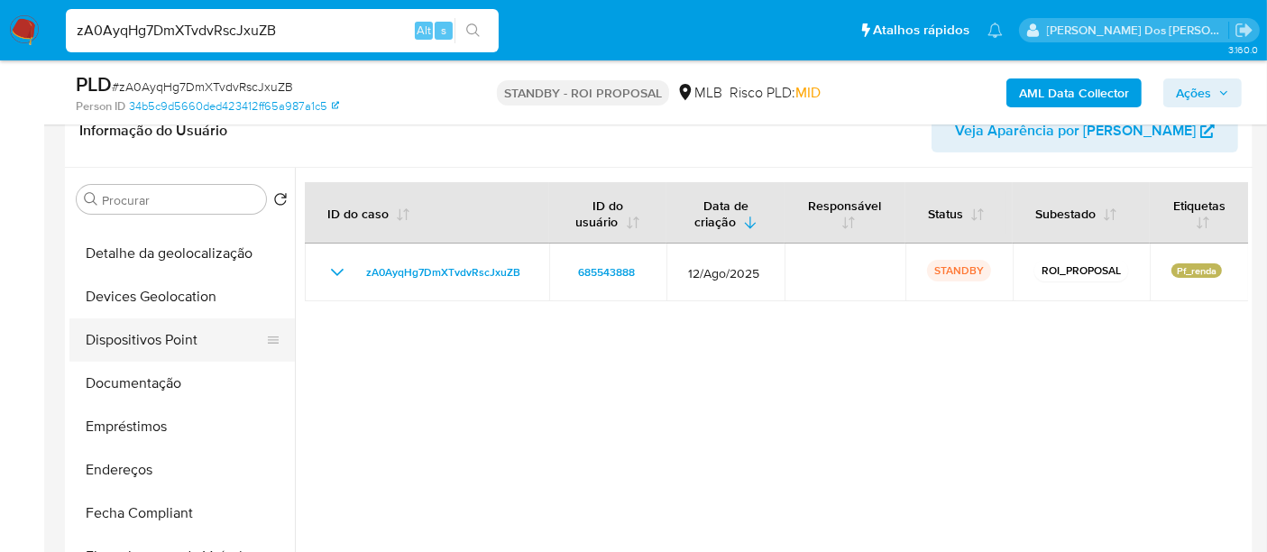
scroll to position [200, 0]
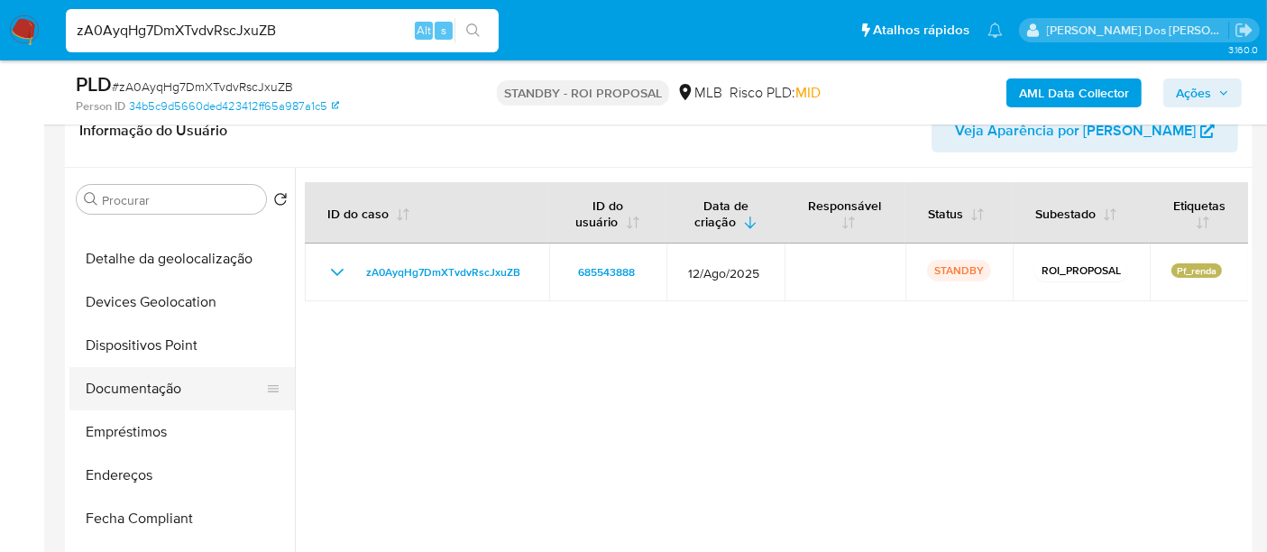
click at [149, 381] on button "Documentação" at bounding box center [174, 388] width 211 height 43
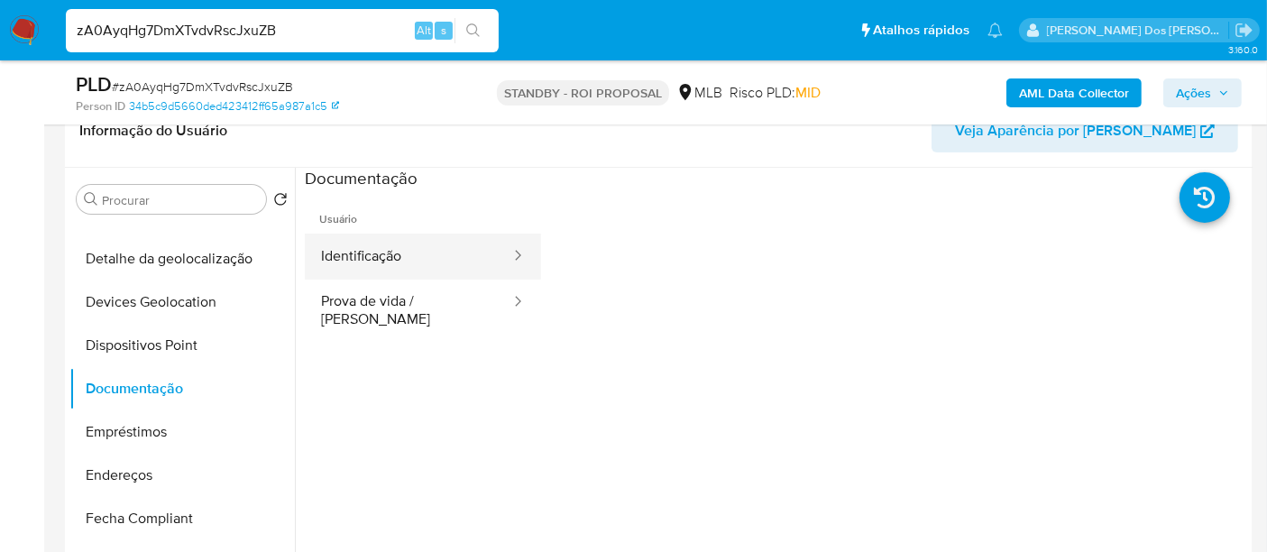
click at [397, 268] on button "Identificação" at bounding box center [408, 257] width 207 height 46
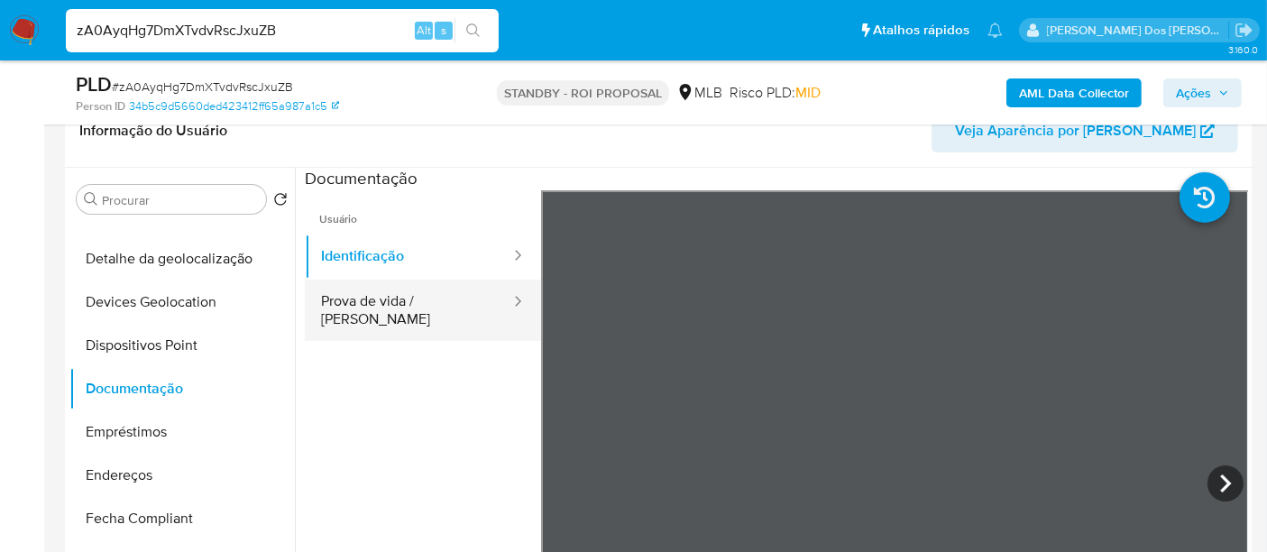
click at [450, 307] on button "Prova de vida / [PERSON_NAME]" at bounding box center [408, 310] width 207 height 61
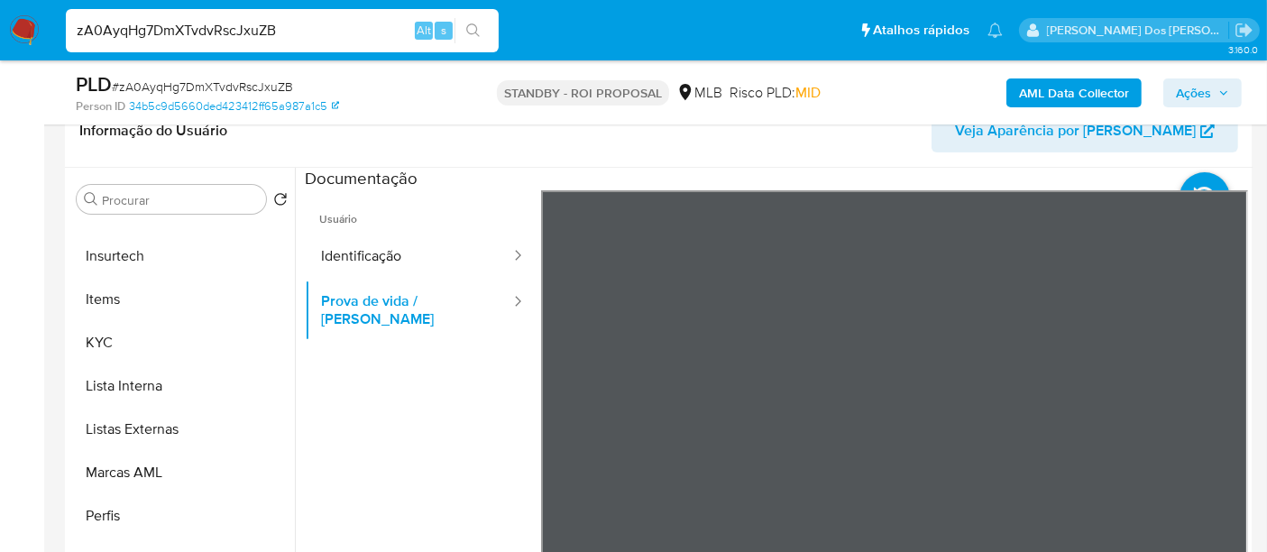
scroll to position [848, 0]
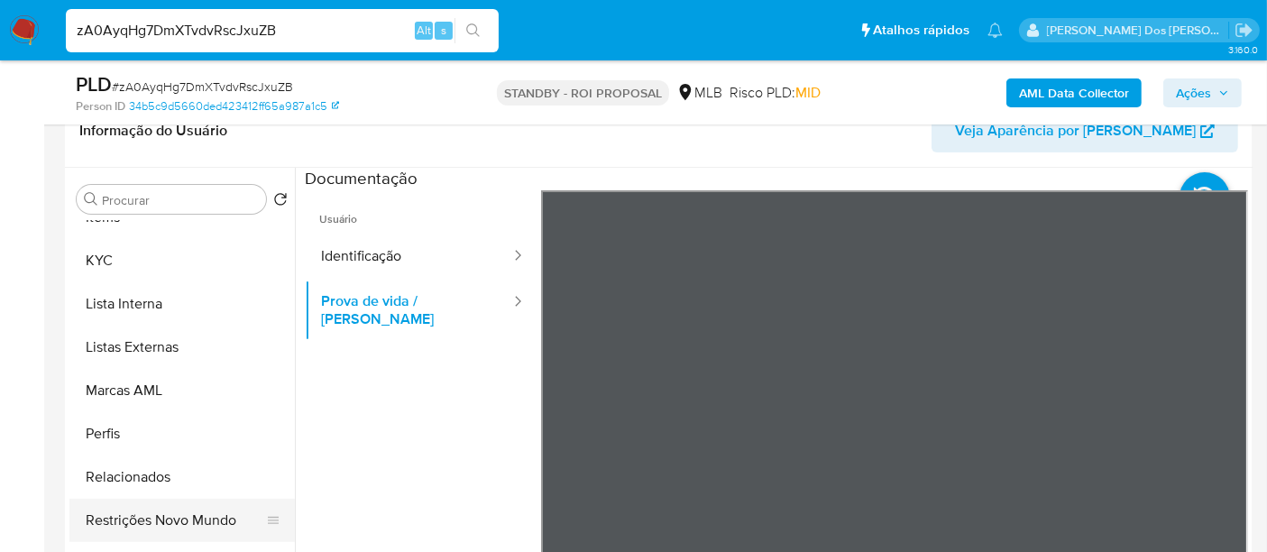
drag, startPoint x: 182, startPoint y: 505, endPoint x: 192, endPoint y: 503, distance: 10.1
click at [183, 507] on button "Restrições Novo Mundo" at bounding box center [174, 520] width 211 height 43
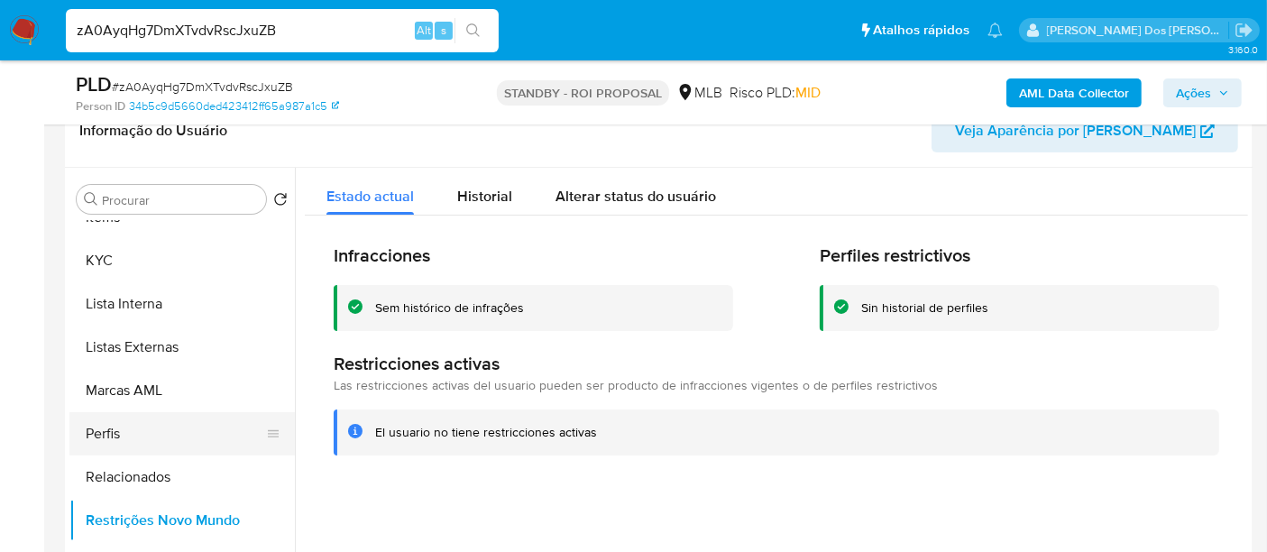
scroll to position [547, 0]
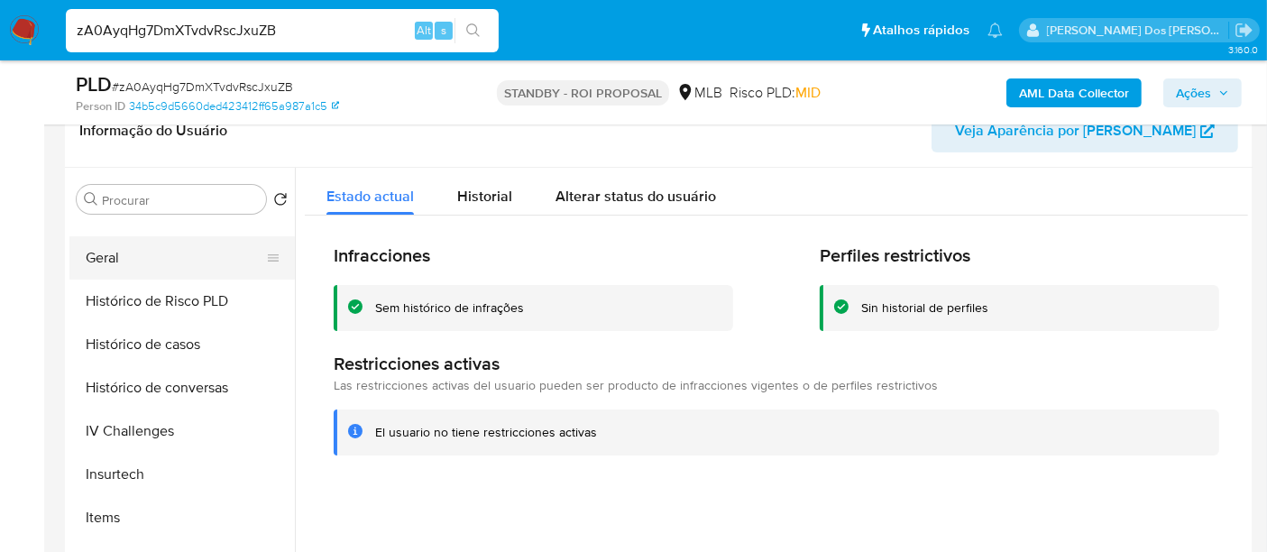
click at [95, 259] on button "Geral" at bounding box center [174, 257] width 211 height 43
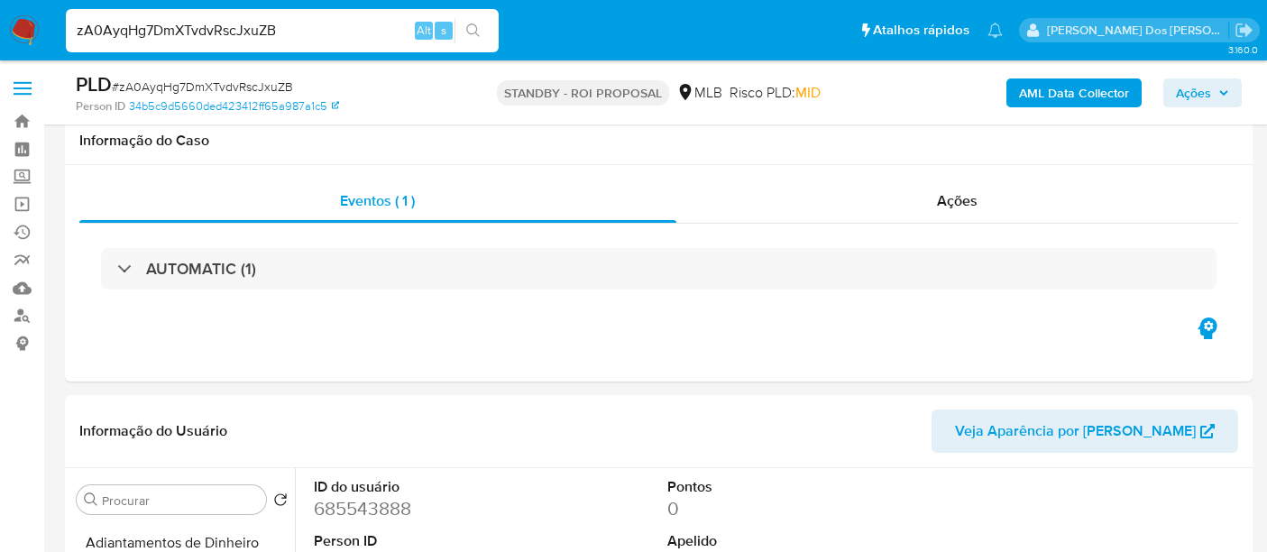
select select "10"
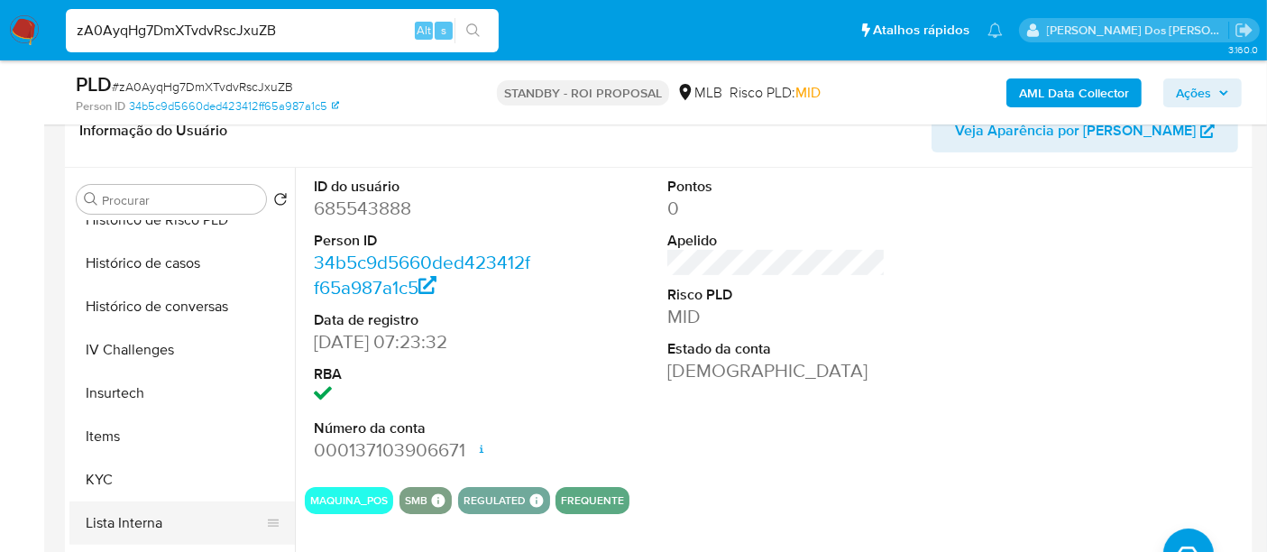
scroll to position [747, 0]
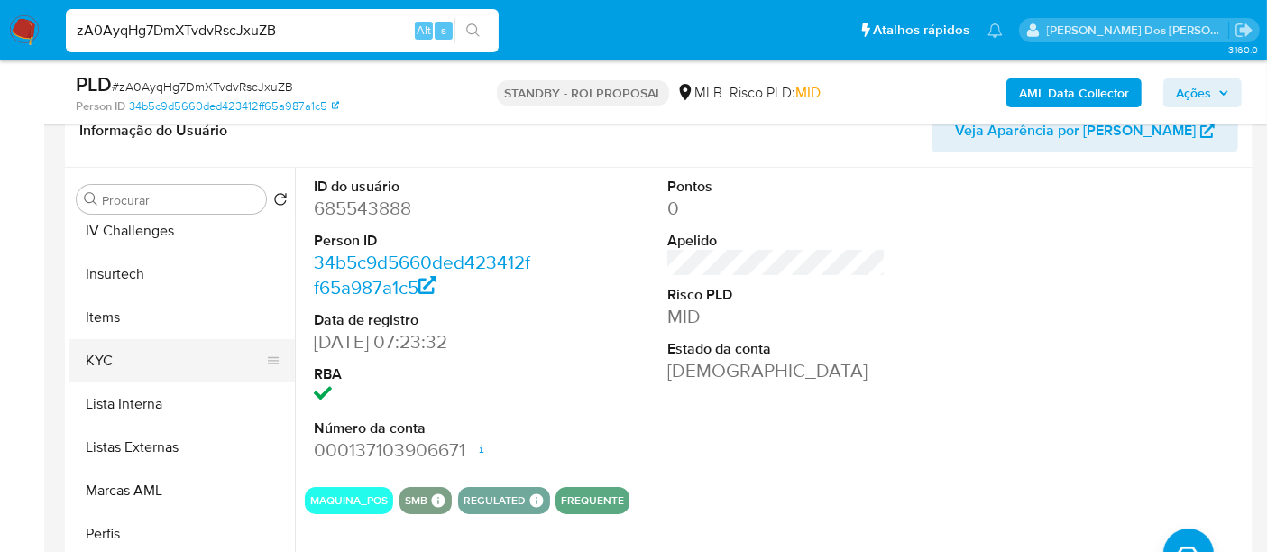
click at [99, 365] on button "KYC" at bounding box center [174, 360] width 211 height 43
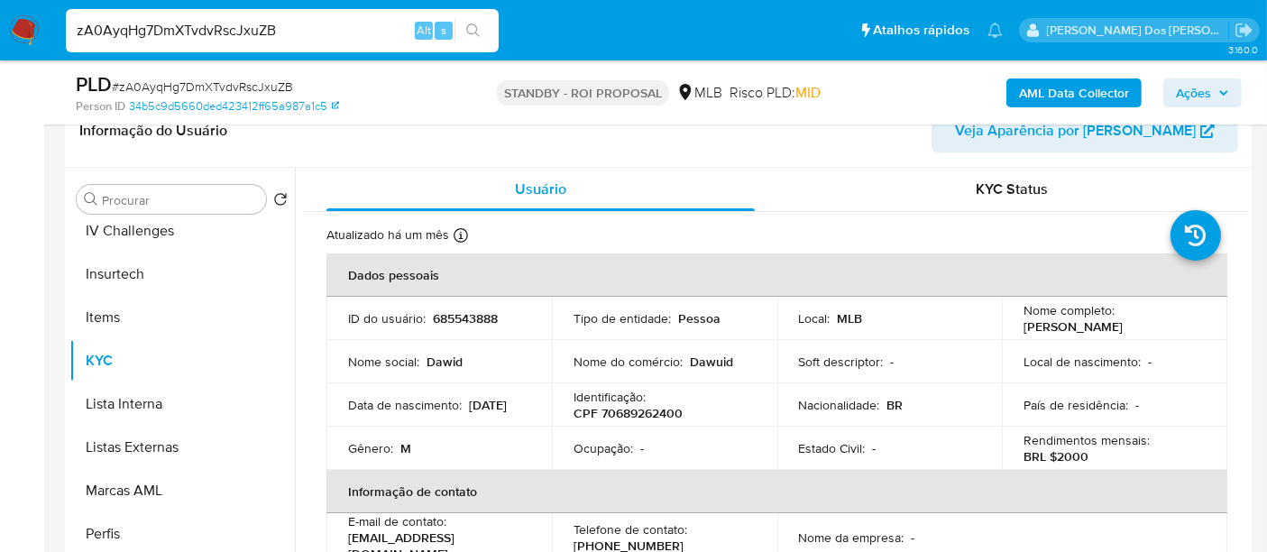
click at [187, 34] on input "zA0AyqHg7DmXTvdvRscJxuZB" at bounding box center [282, 30] width 433 height 23
paste input "ckc13zJRKLlA1XHg74duSfse"
type input "ckc13zJRKLlA1XHg74duSfse"
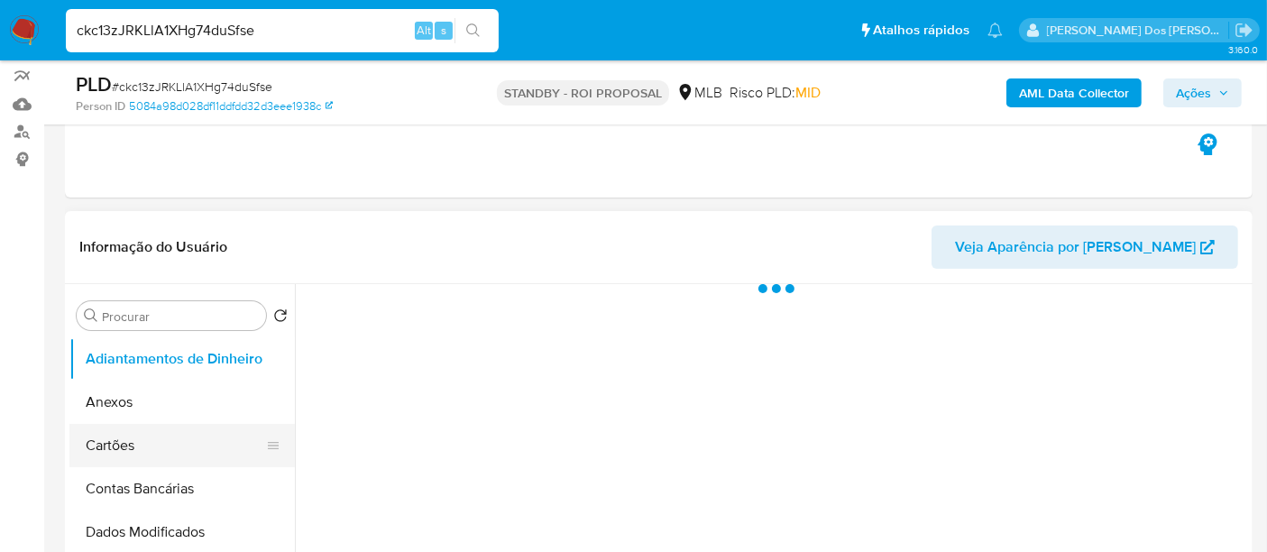
scroll to position [300, 0]
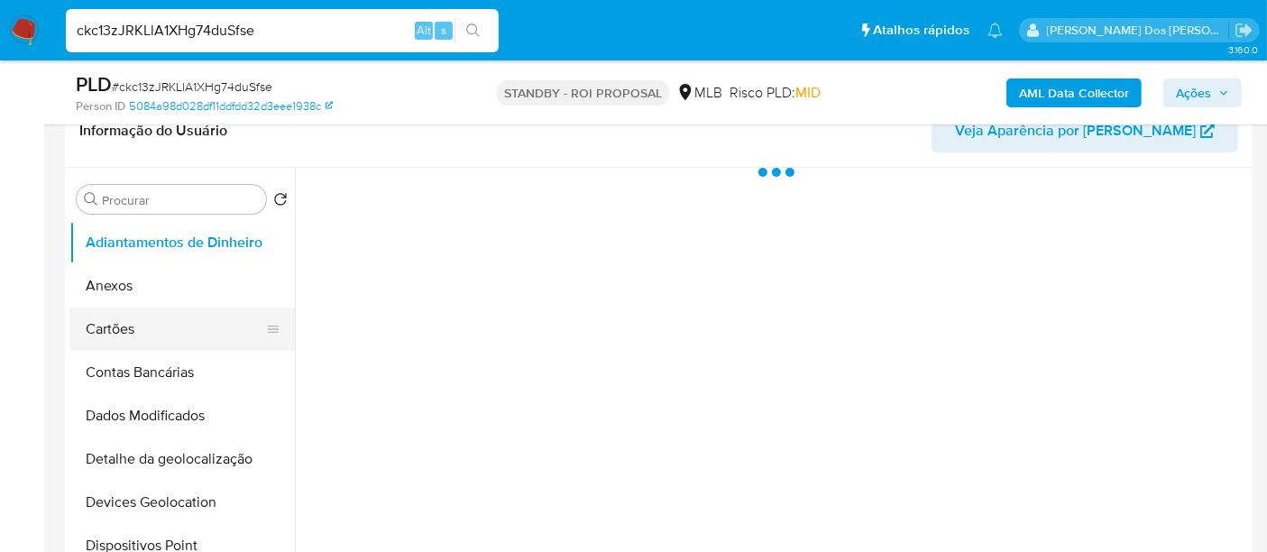
select select "10"
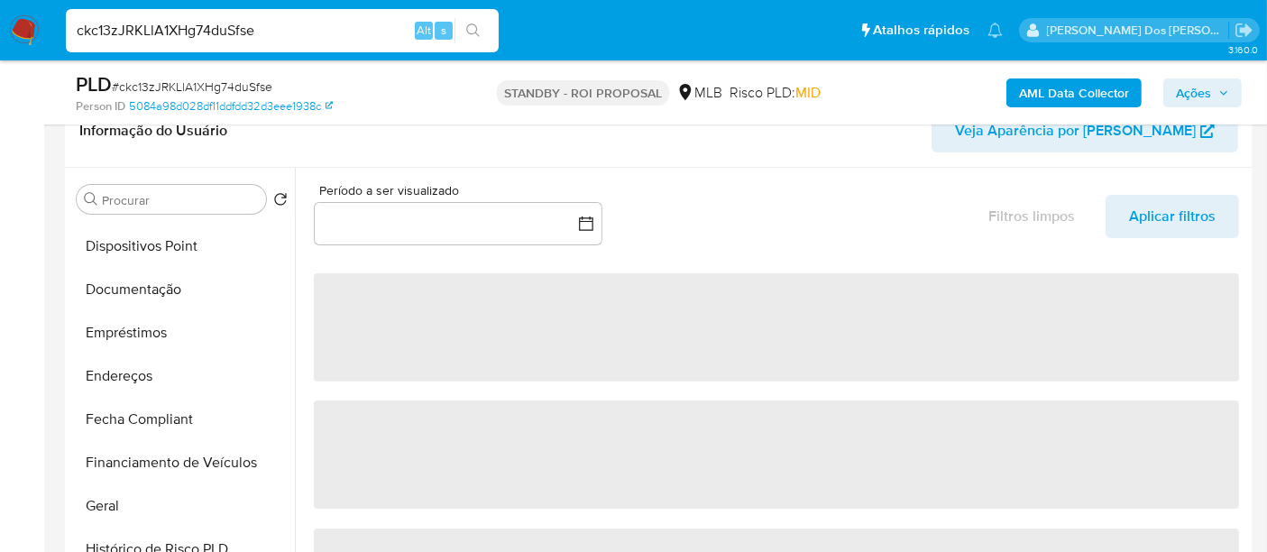
scroll to position [600, 0]
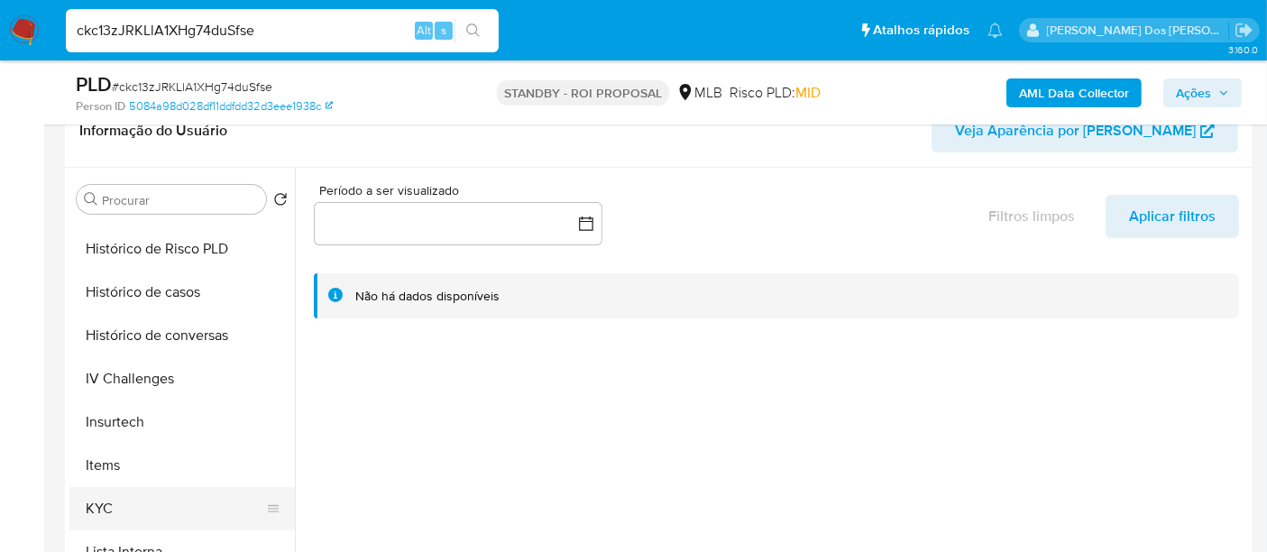
click at [86, 506] on button "KYC" at bounding box center [174, 508] width 211 height 43
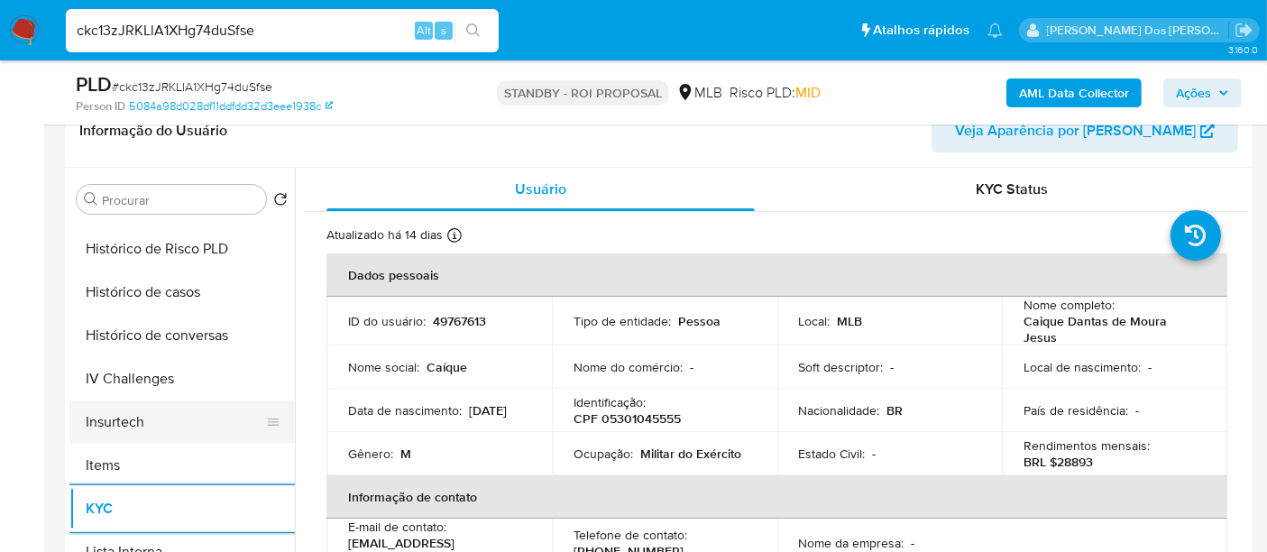
scroll to position [500, 0]
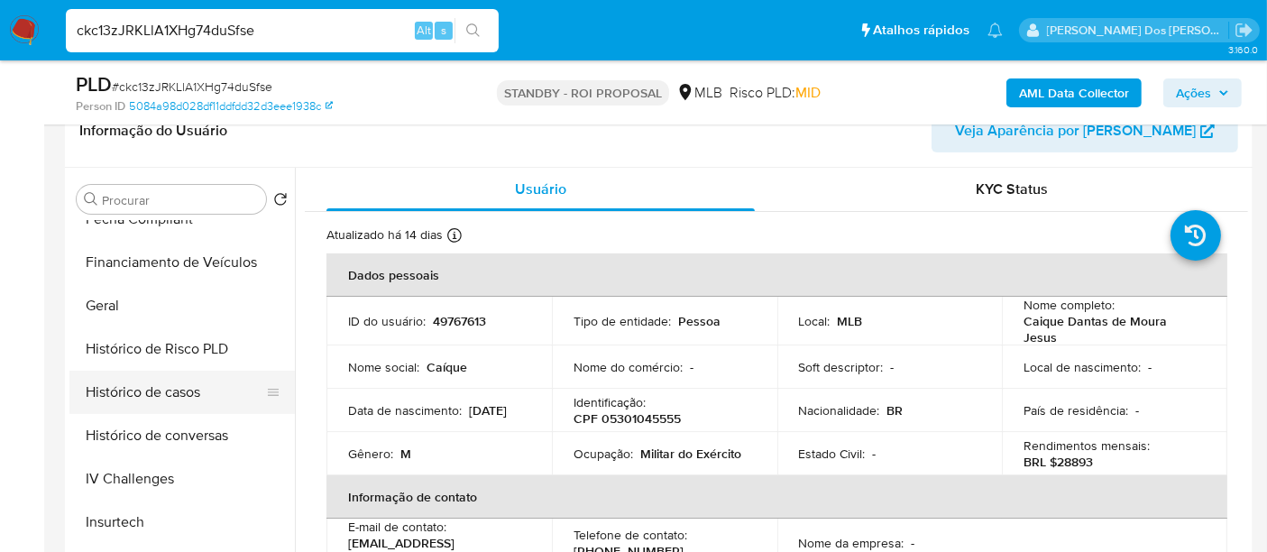
click at [185, 387] on button "Histórico de casos" at bounding box center [174, 392] width 211 height 43
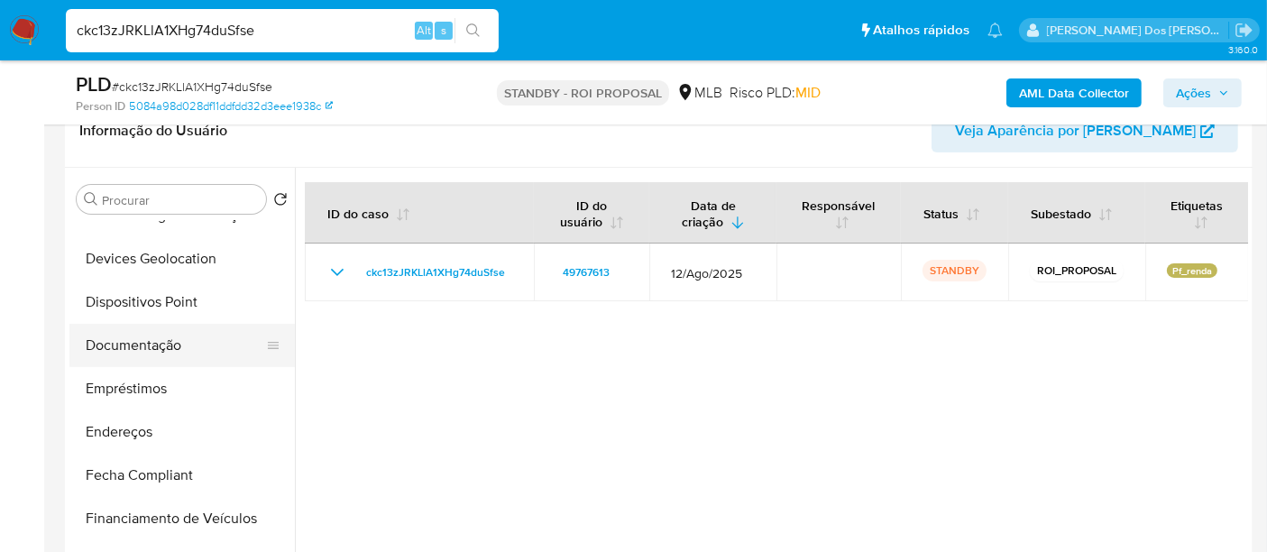
scroll to position [199, 0]
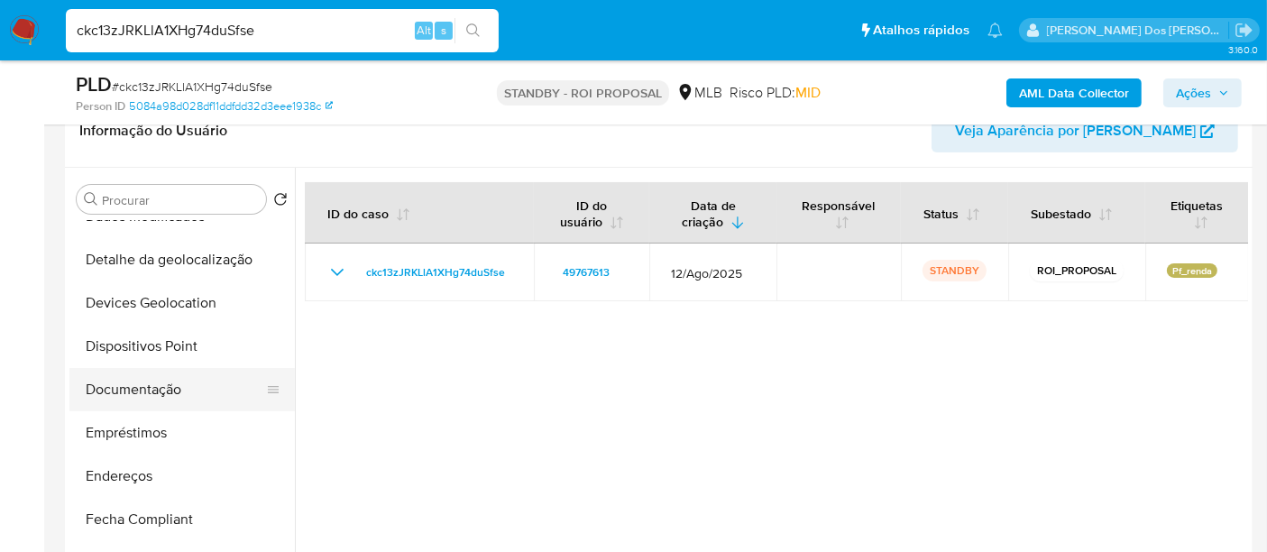
click at [163, 383] on button "Documentação" at bounding box center [174, 389] width 211 height 43
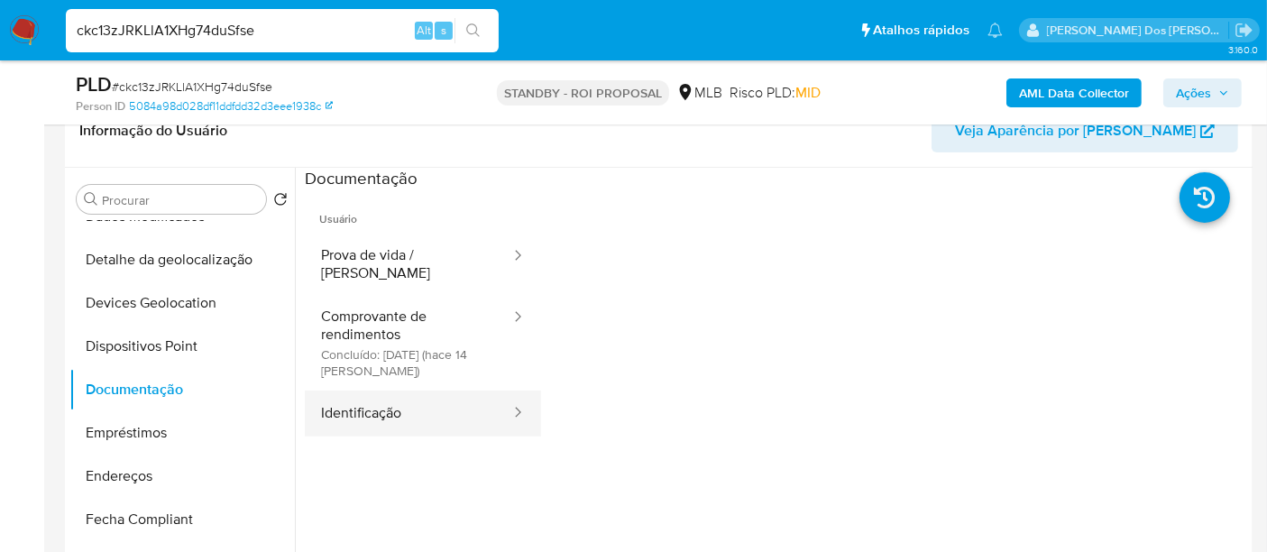
drag, startPoint x: 329, startPoint y: 387, endPoint x: 486, endPoint y: 380, distance: 157.1
click at [329, 390] on button "Identificação" at bounding box center [408, 413] width 207 height 46
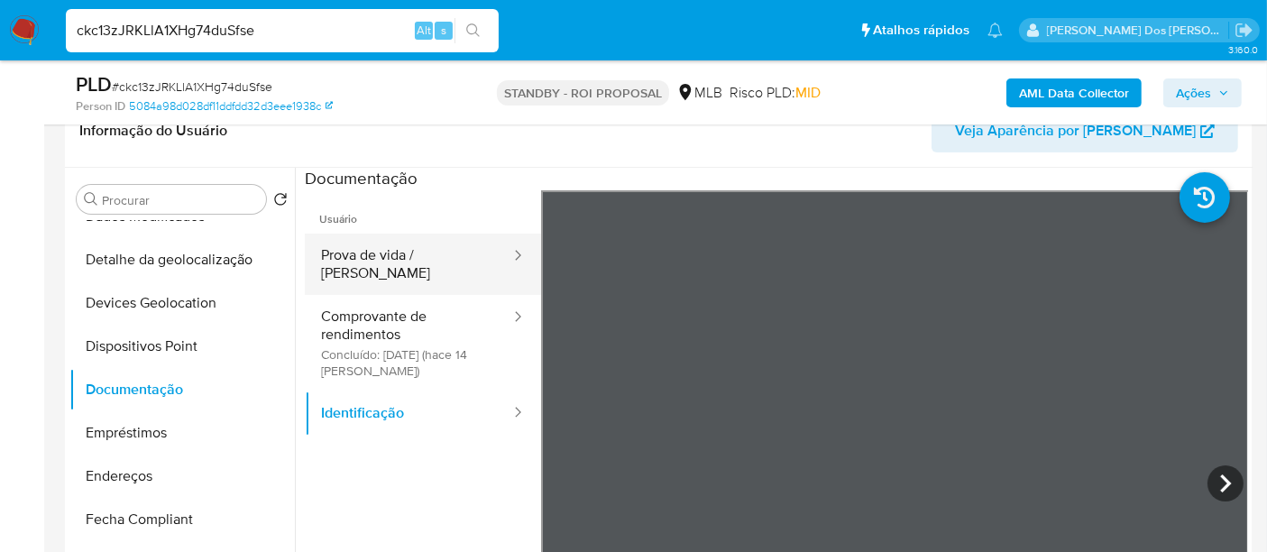
click at [403, 263] on button "Prova de vida / [PERSON_NAME]" at bounding box center [408, 264] width 207 height 61
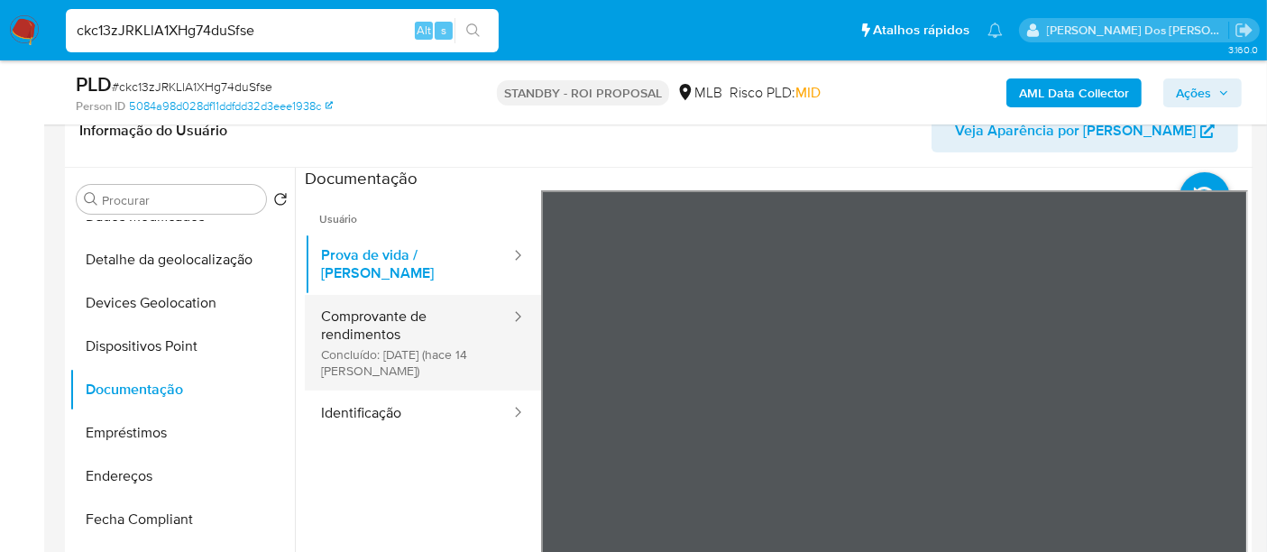
click at [317, 331] on button "Comprovante de rendimentos Concluído: [DATE] (hace 14 [PERSON_NAME])" at bounding box center [408, 343] width 207 height 96
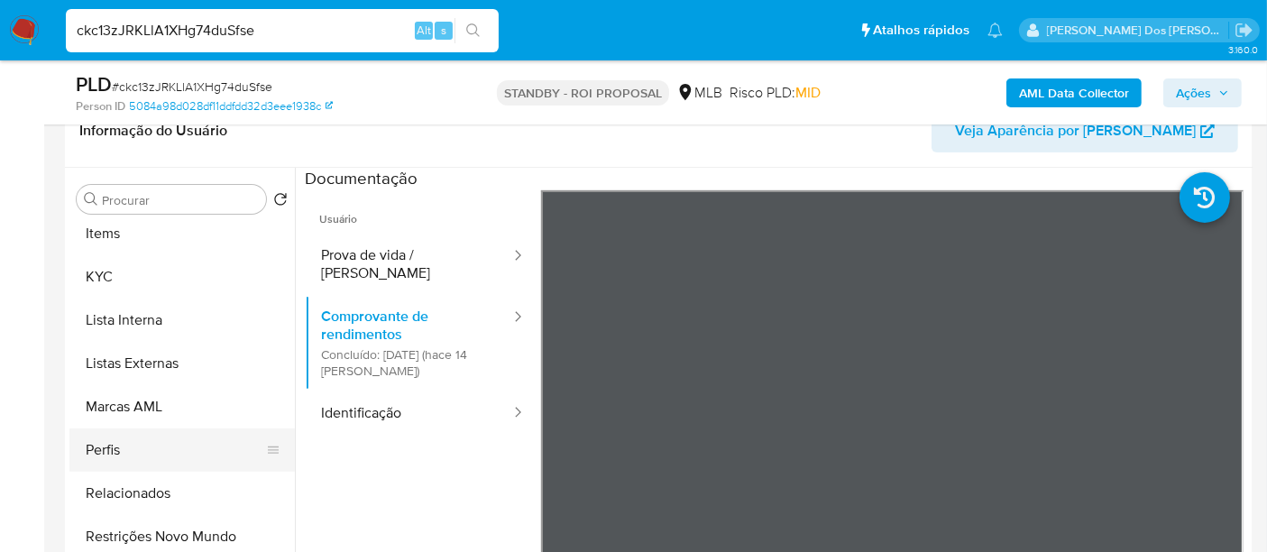
scroll to position [848, 0]
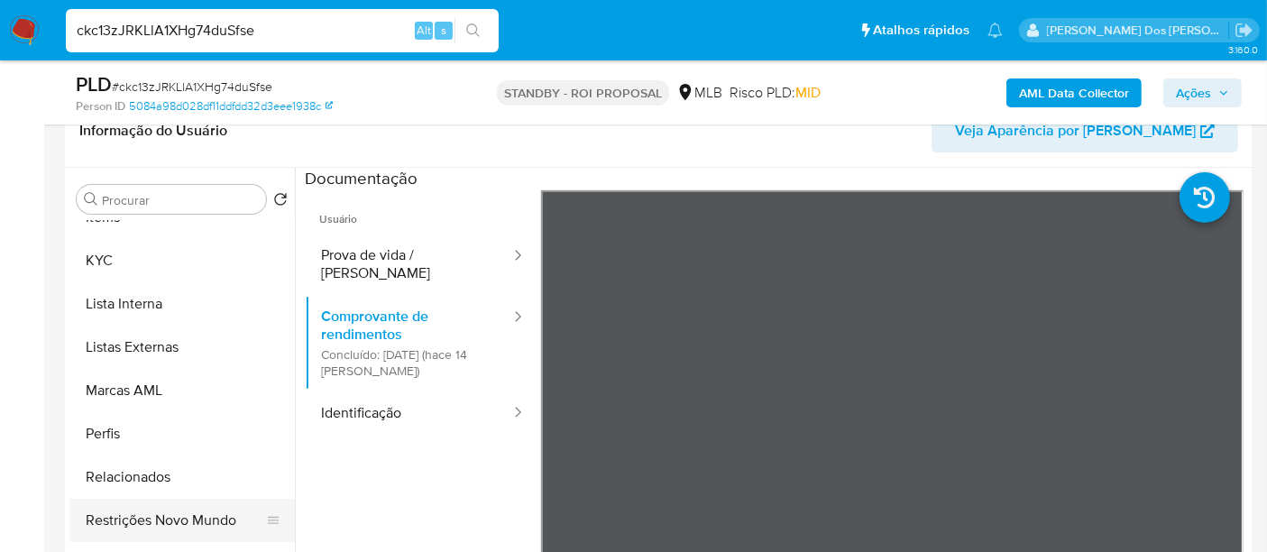
click at [221, 514] on button "Restrições Novo Mundo" at bounding box center [174, 520] width 211 height 43
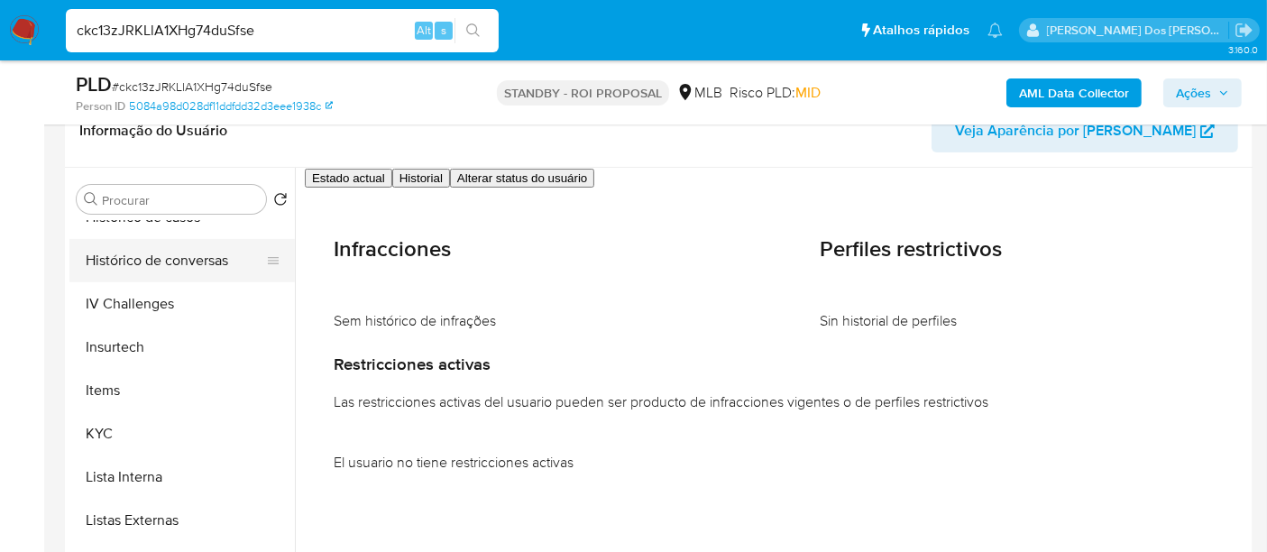
scroll to position [547, 0]
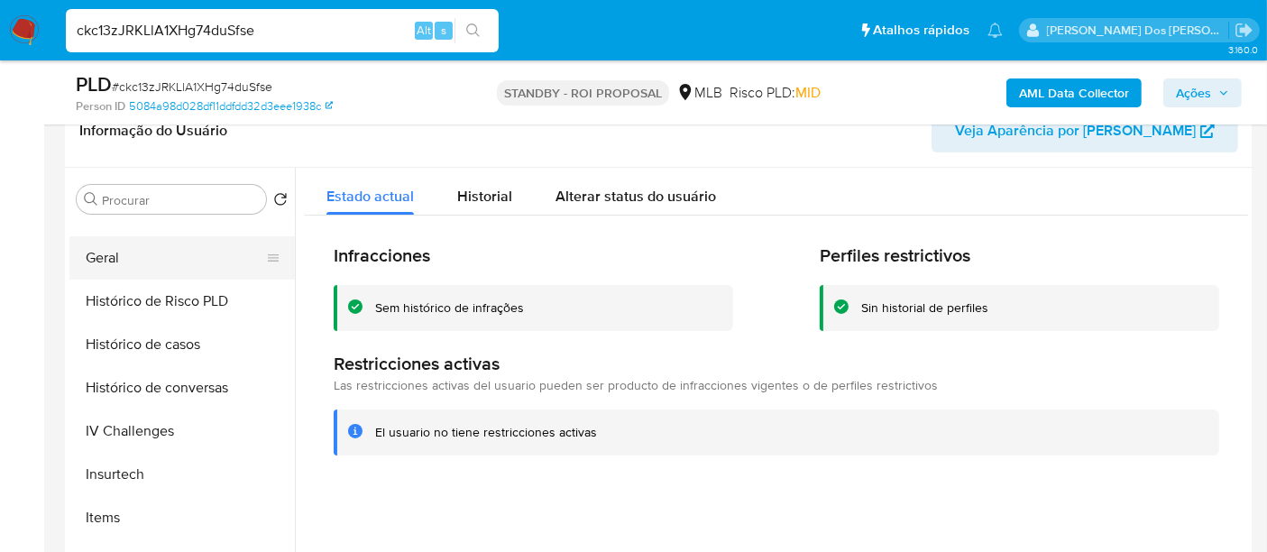
click at [96, 263] on button "Geral" at bounding box center [174, 257] width 211 height 43
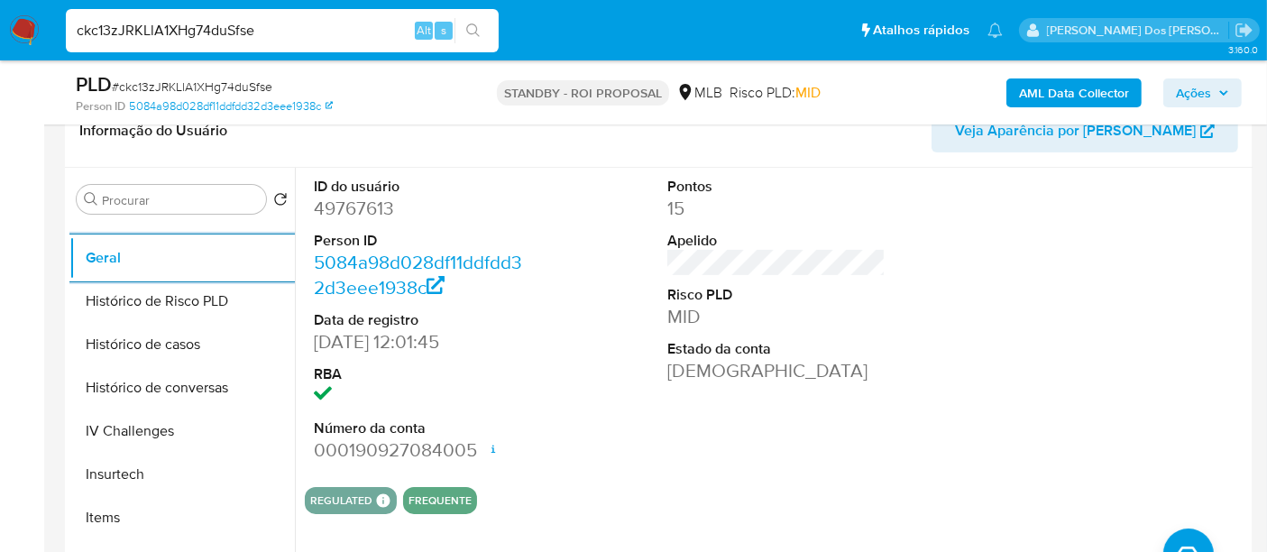
click at [185, 23] on input "ckc13zJRKLlA1XHg74duSfse" at bounding box center [282, 30] width 433 height 23
paste input "MfL1gCaWx7sS4aoRIkcJrs0n"
type input "MfL1gCaWx7sS4aoRIkcJrs0n"
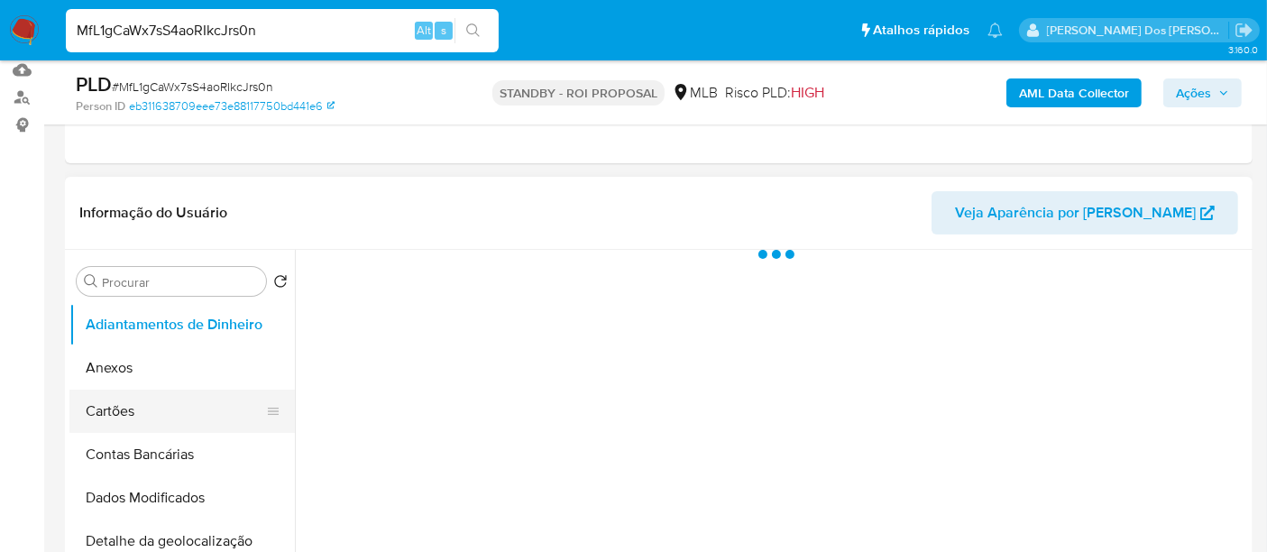
scroll to position [300, 0]
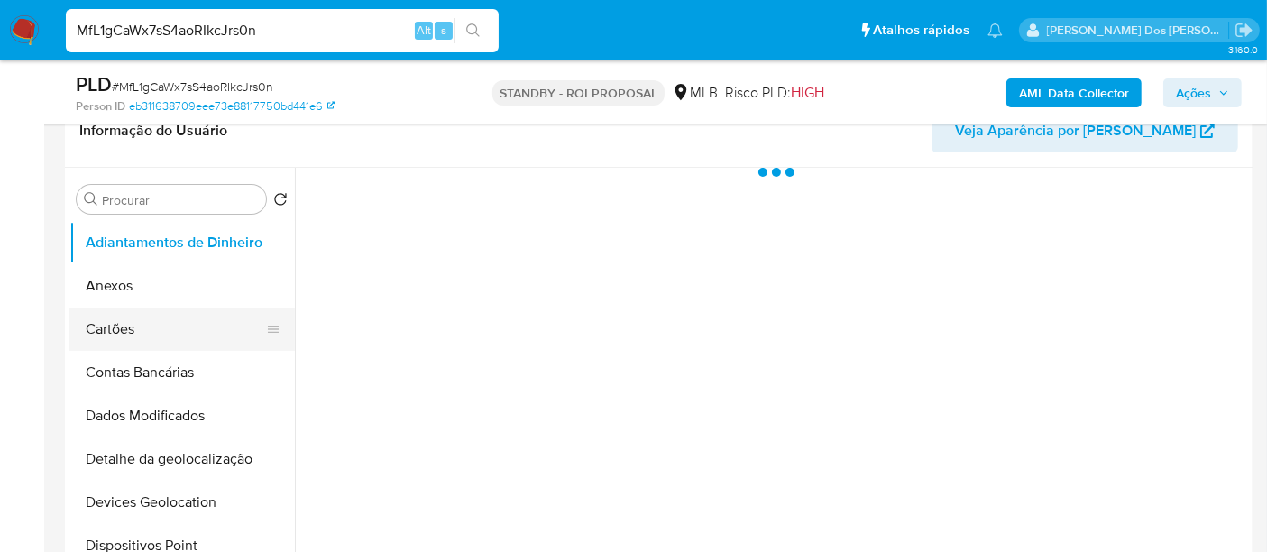
select select "10"
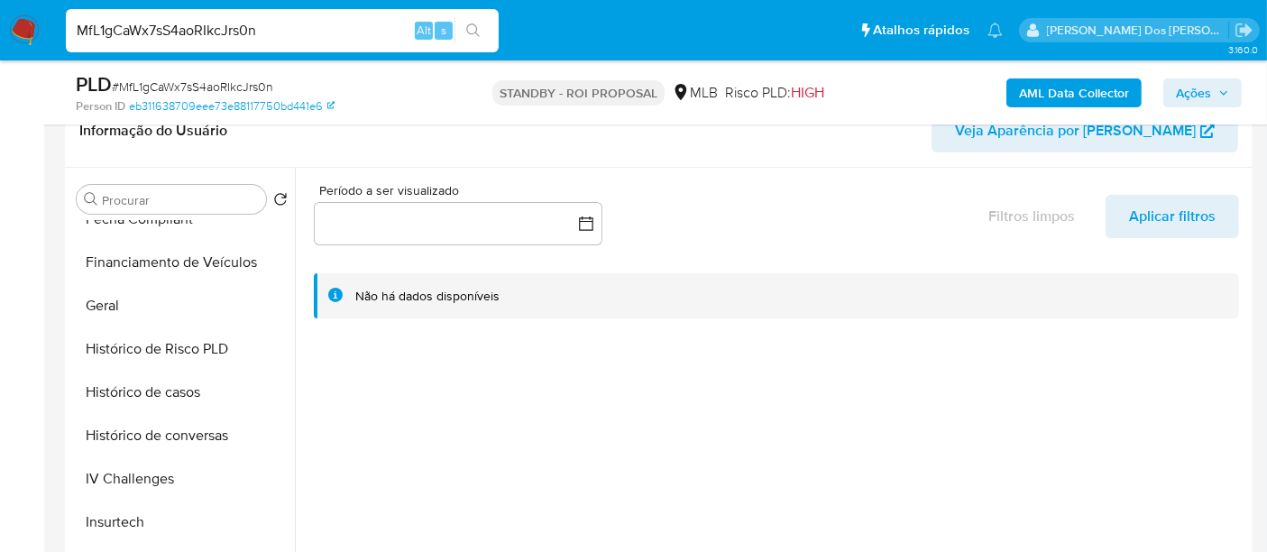
scroll to position [600, 0]
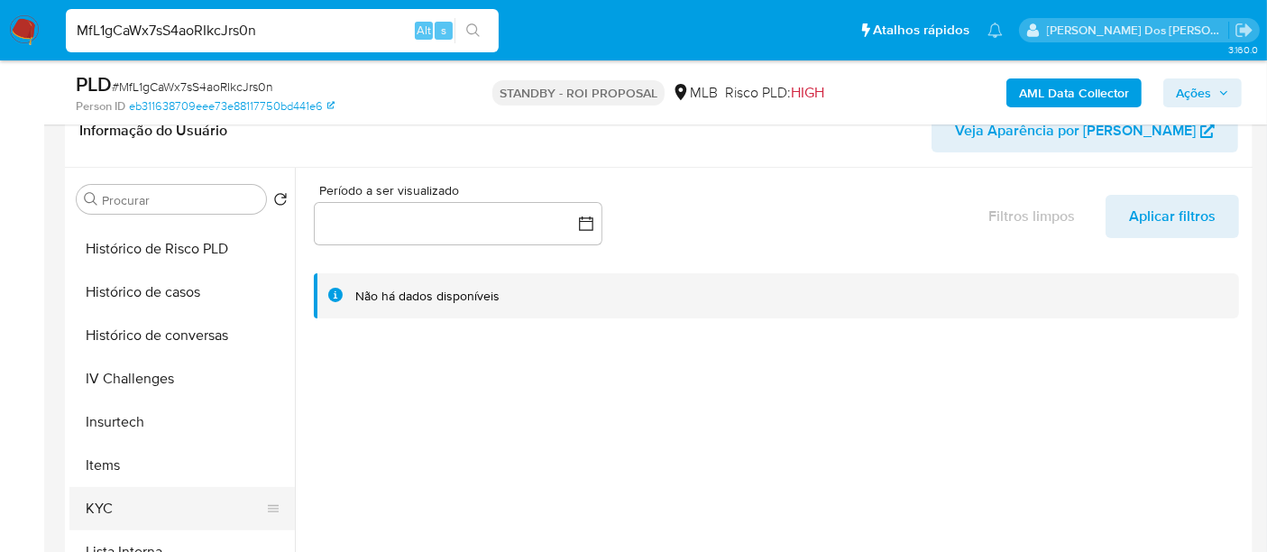
click at [103, 501] on button "KYC" at bounding box center [174, 508] width 211 height 43
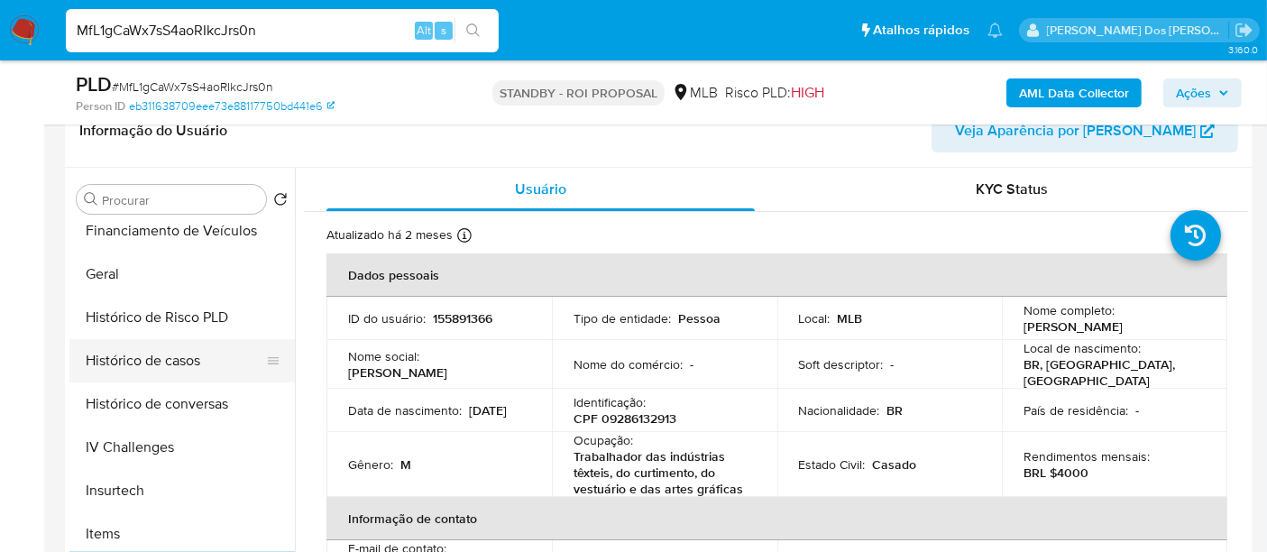
scroll to position [500, 0]
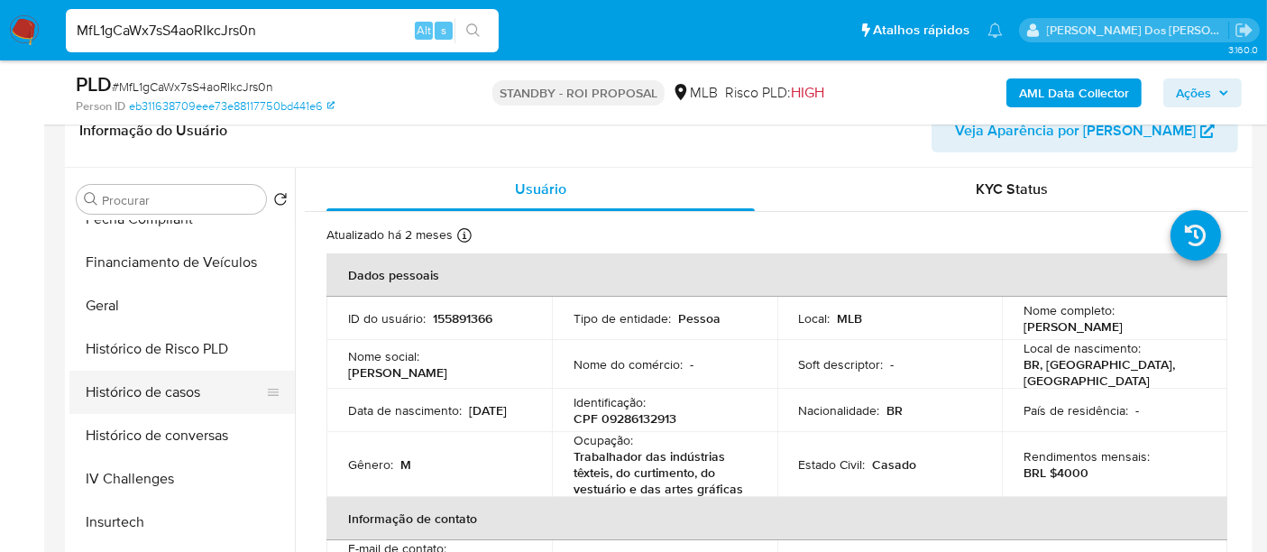
click at [191, 398] on button "Histórico de casos" at bounding box center [174, 392] width 211 height 43
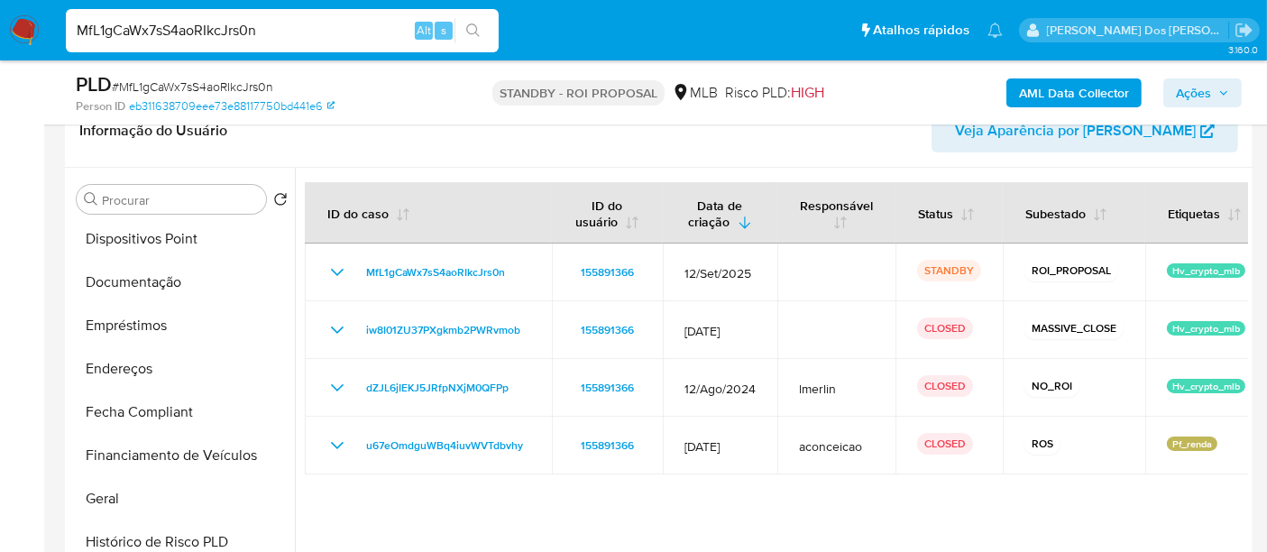
scroll to position [299, 0]
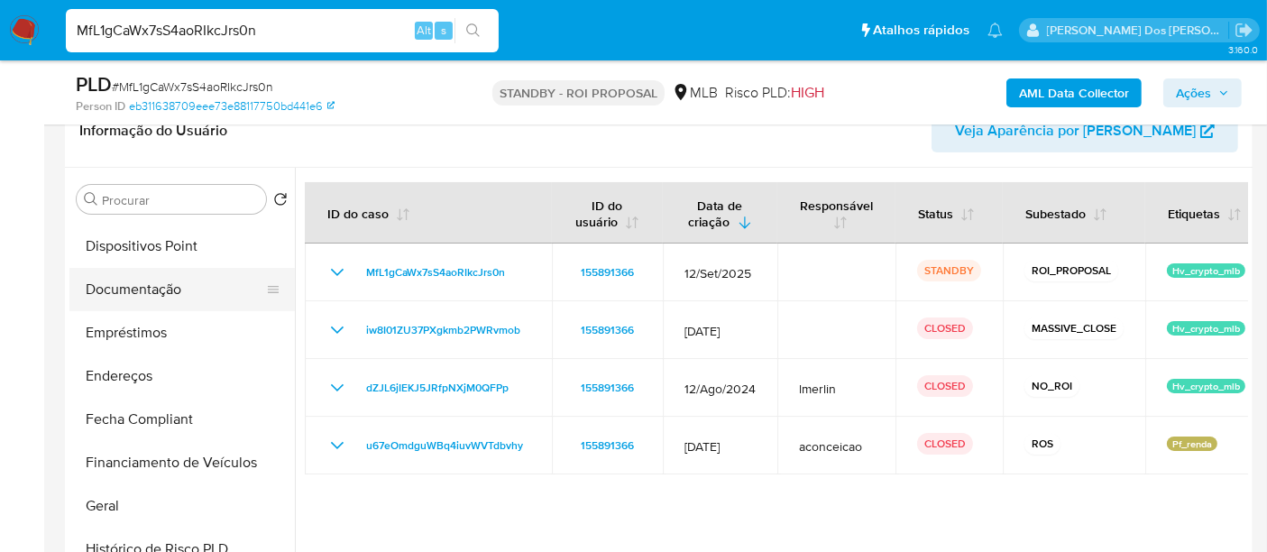
click at [141, 290] on button "Documentação" at bounding box center [174, 289] width 211 height 43
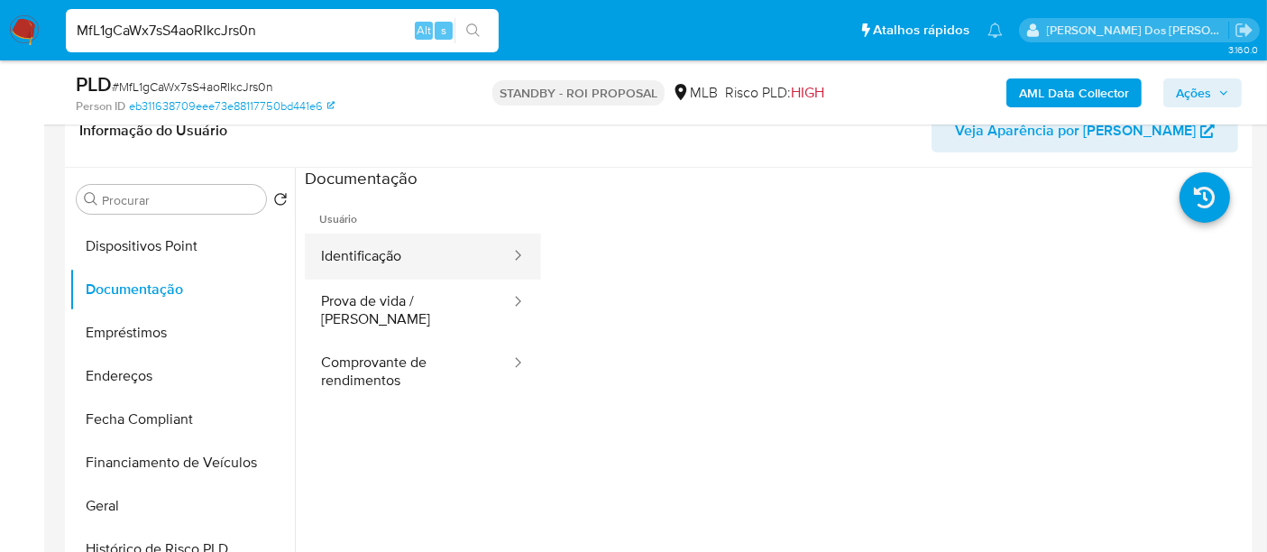
click at [380, 259] on button "Identificação" at bounding box center [408, 257] width 207 height 46
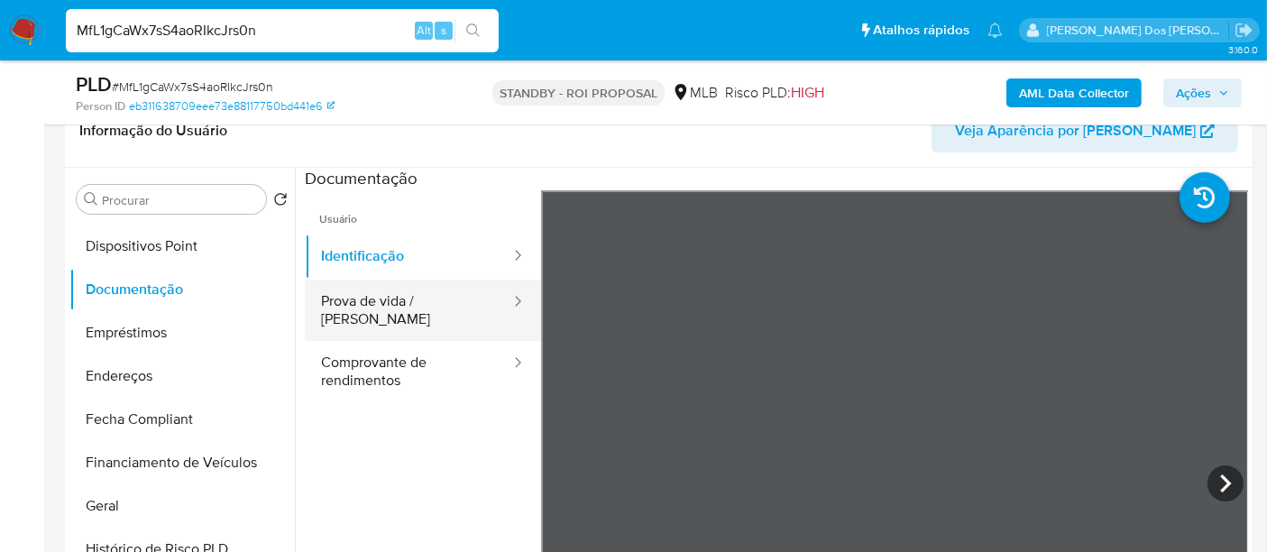
click at [408, 298] on button "Prova de vida / [PERSON_NAME]" at bounding box center [408, 310] width 207 height 61
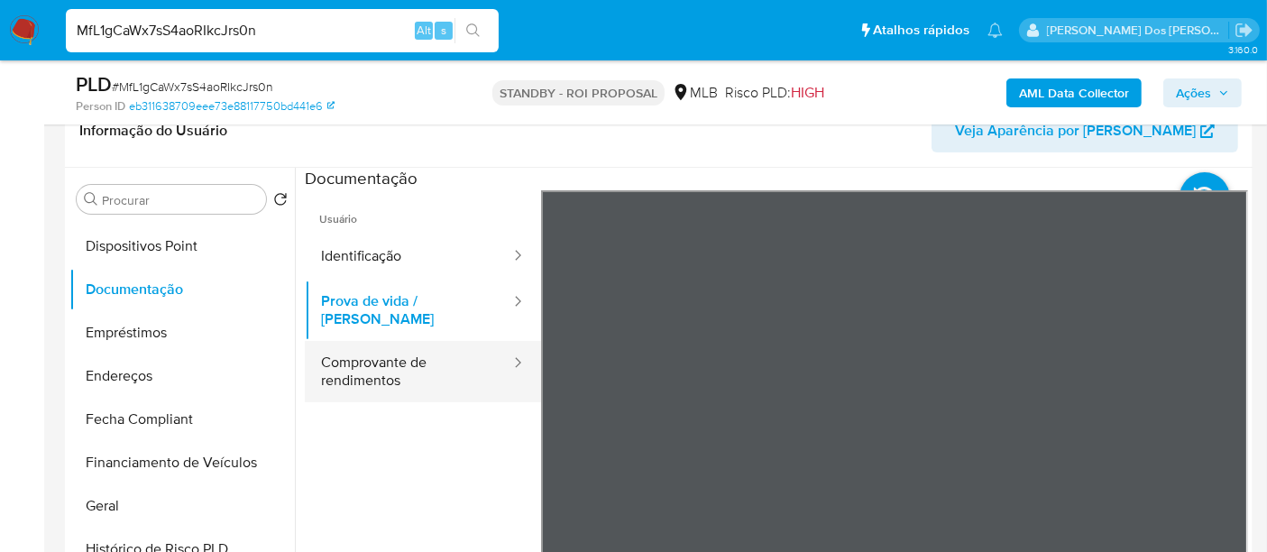
click at [368, 352] on button "Comprovante de rendimentos" at bounding box center [408, 371] width 207 height 61
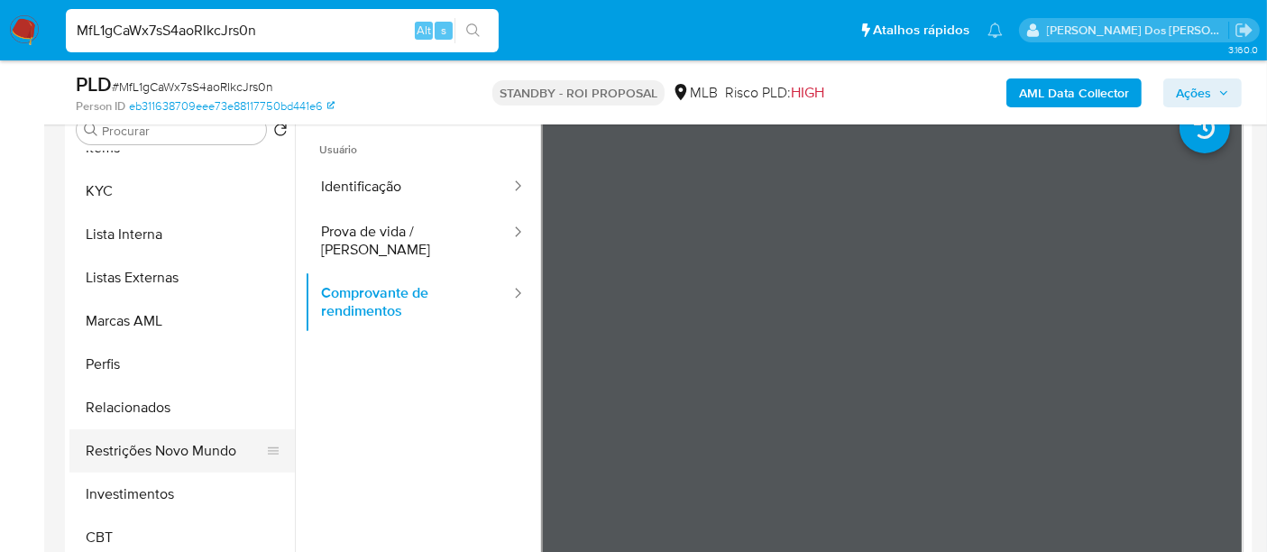
scroll to position [400, 0]
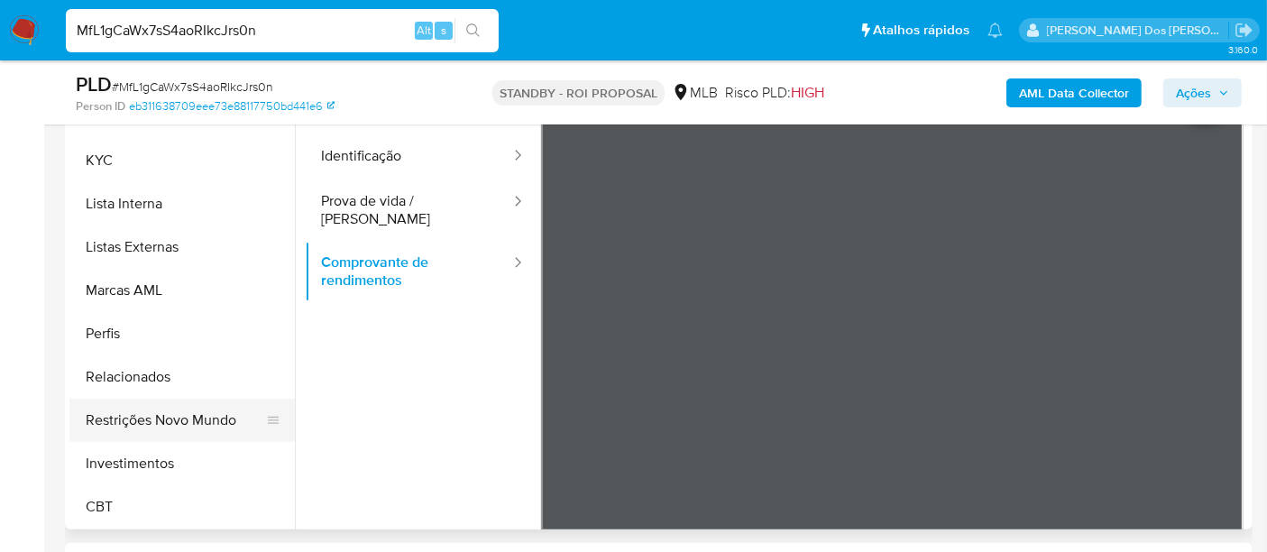
click at [188, 416] on button "Restrições Novo Mundo" at bounding box center [174, 420] width 211 height 43
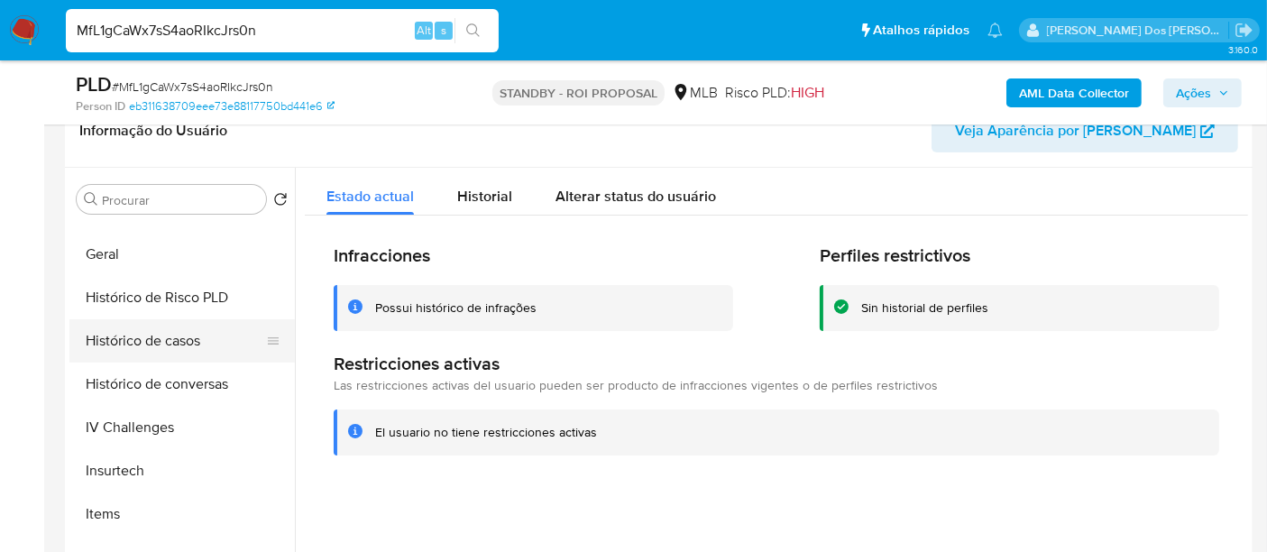
scroll to position [547, 0]
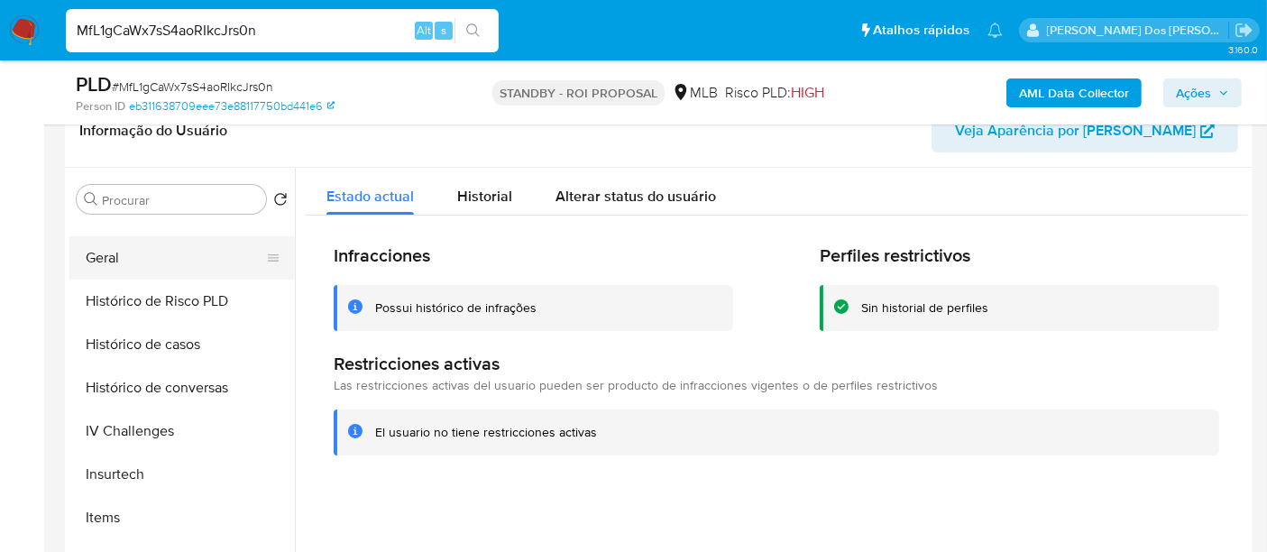
click at [110, 256] on button "Geral" at bounding box center [174, 257] width 211 height 43
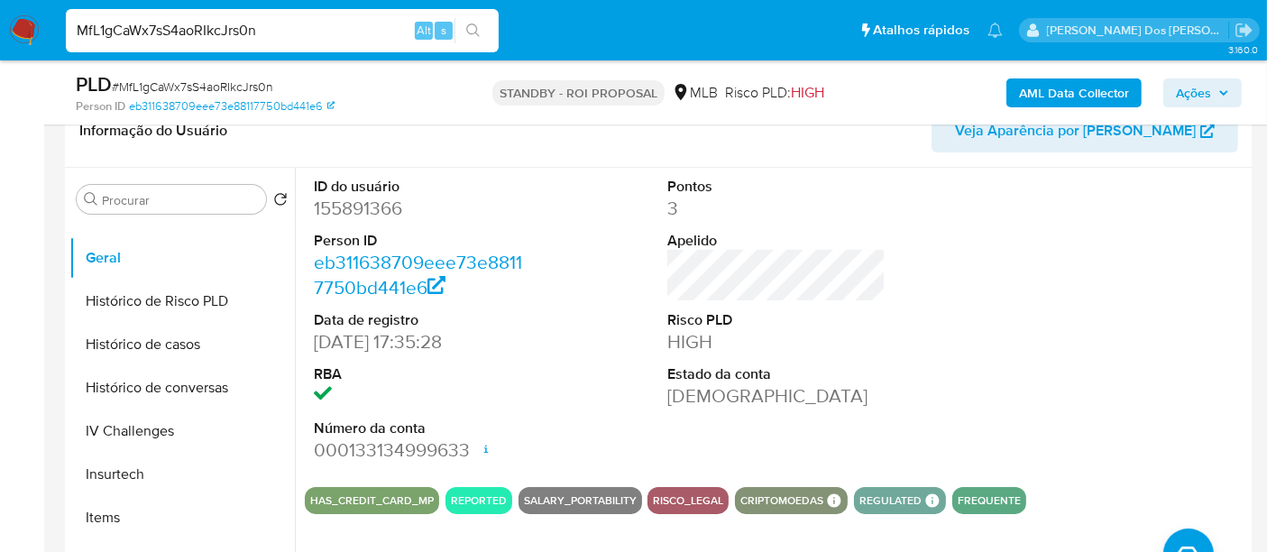
click at [258, 34] on input "MfL1gCaWx7sS4aoRIkcJrs0n" at bounding box center [282, 30] width 433 height 23
paste input "EDwIbIJ4xHfAujplXnqW4UPB"
type input "EDwIbIJ4xHfAujplXnqW4UPB"
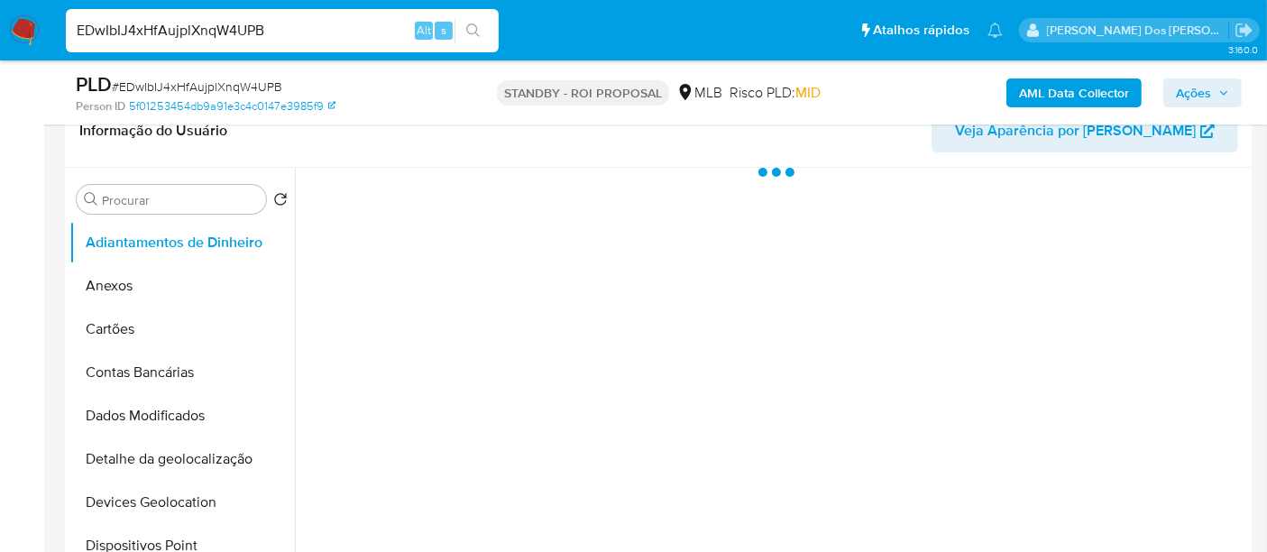
select select "10"
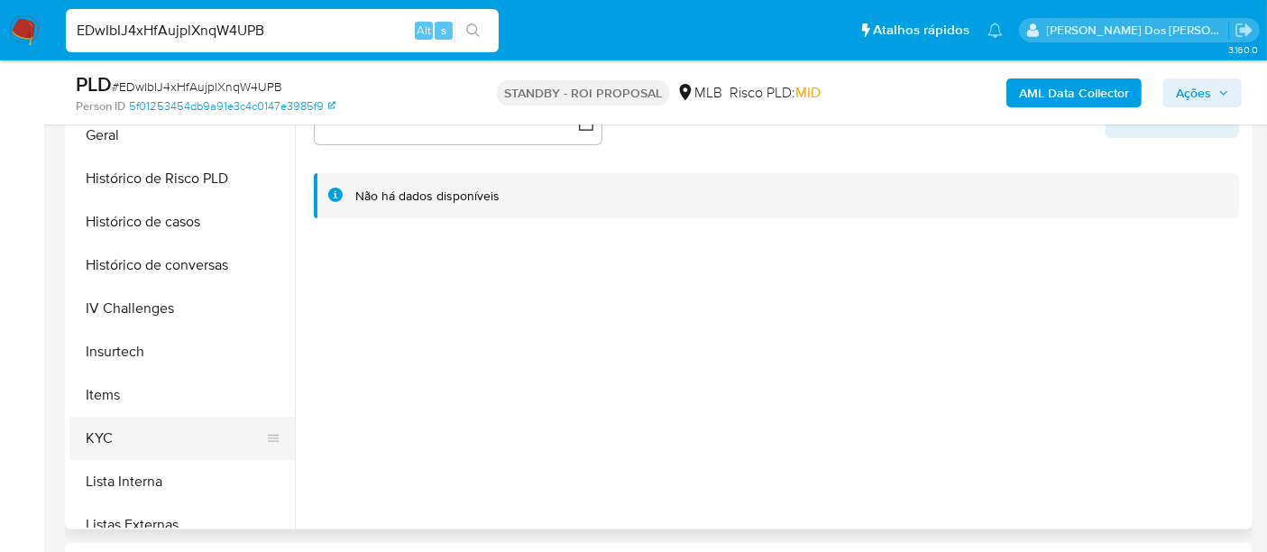
scroll to position [601, 0]
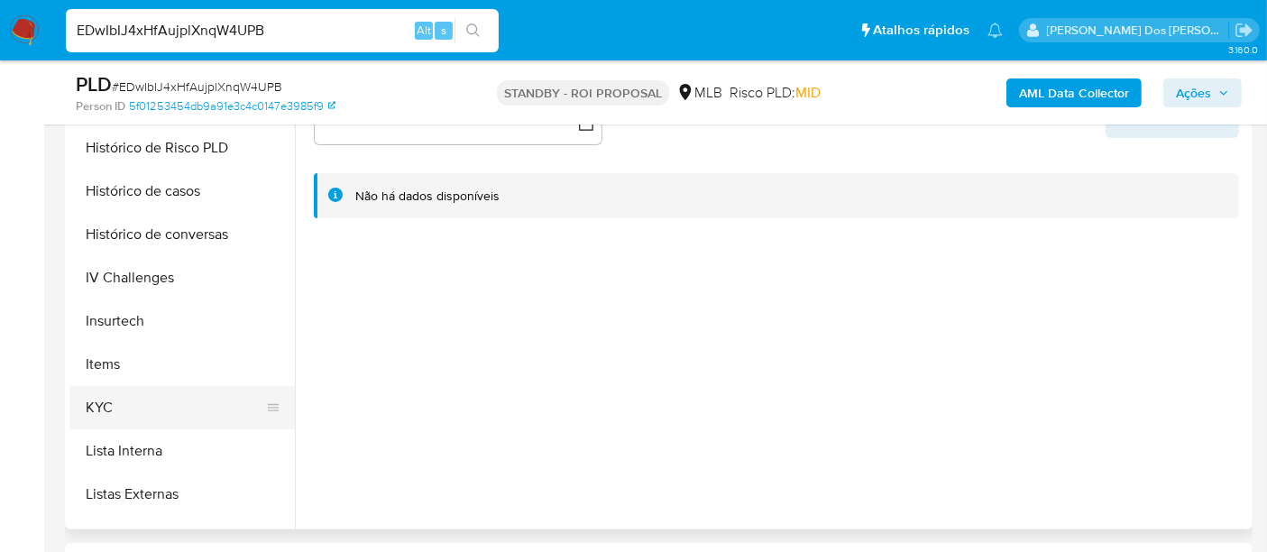
click at [91, 406] on button "KYC" at bounding box center [174, 407] width 211 height 43
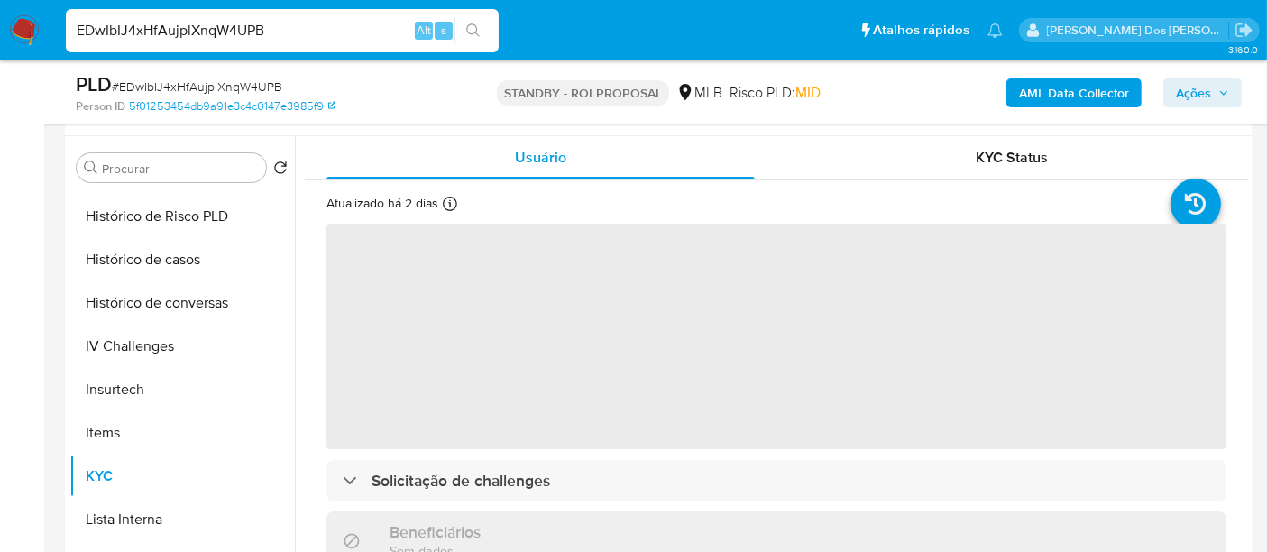
scroll to position [300, 0]
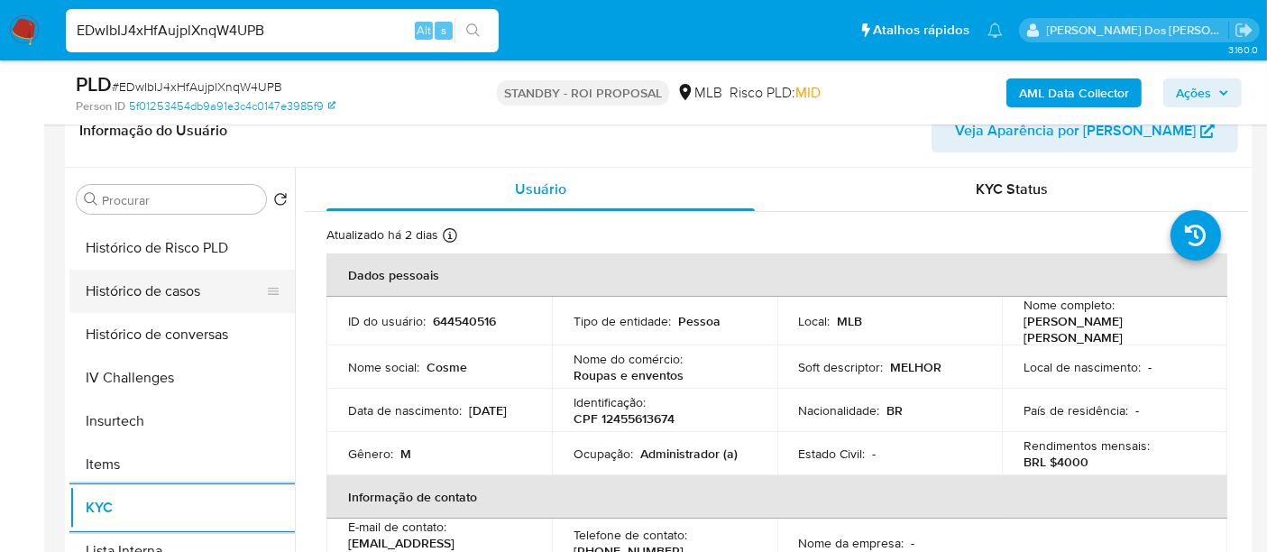
click at [169, 295] on button "Histórico de casos" at bounding box center [174, 291] width 211 height 43
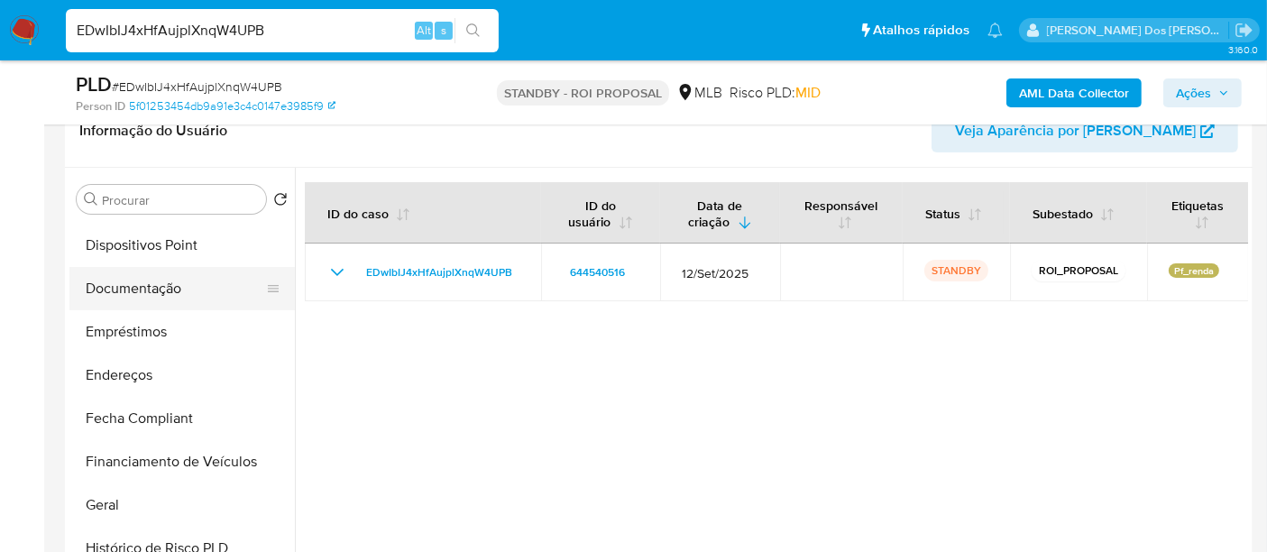
click at [170, 298] on button "Documentação" at bounding box center [174, 288] width 211 height 43
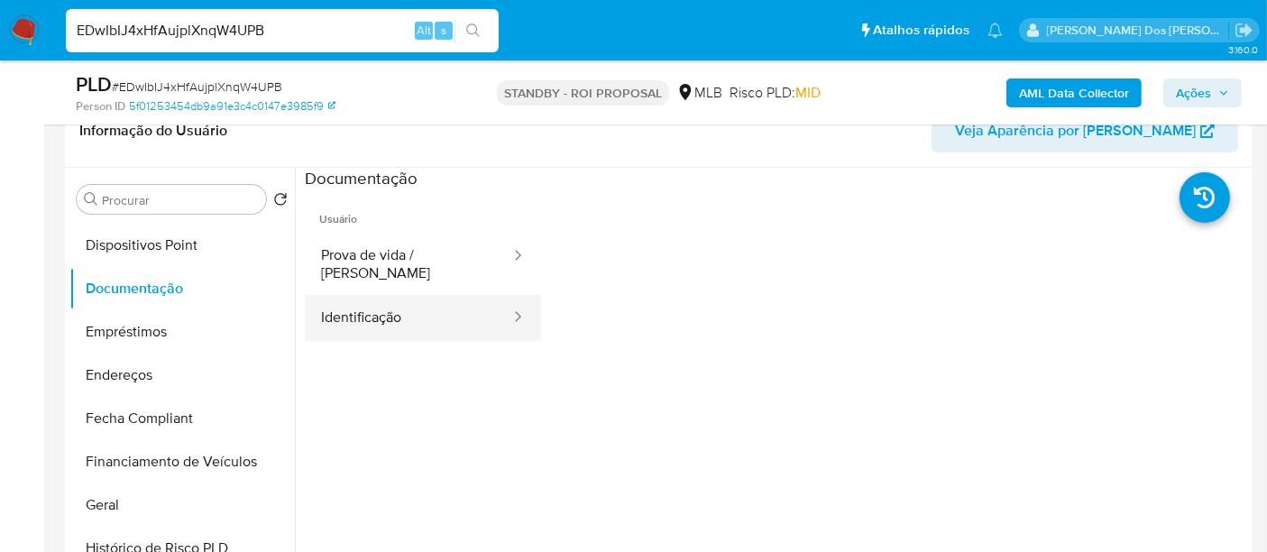
click at [364, 298] on button "Identificação" at bounding box center [408, 318] width 207 height 46
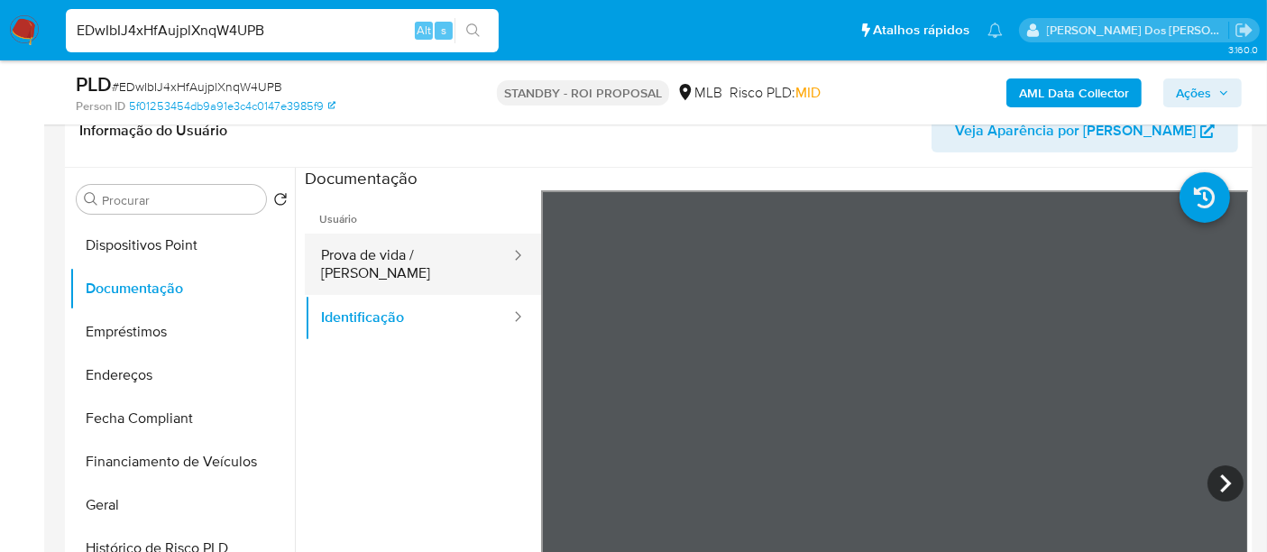
click at [455, 266] on button "Prova de vida / [PERSON_NAME]" at bounding box center [408, 264] width 207 height 61
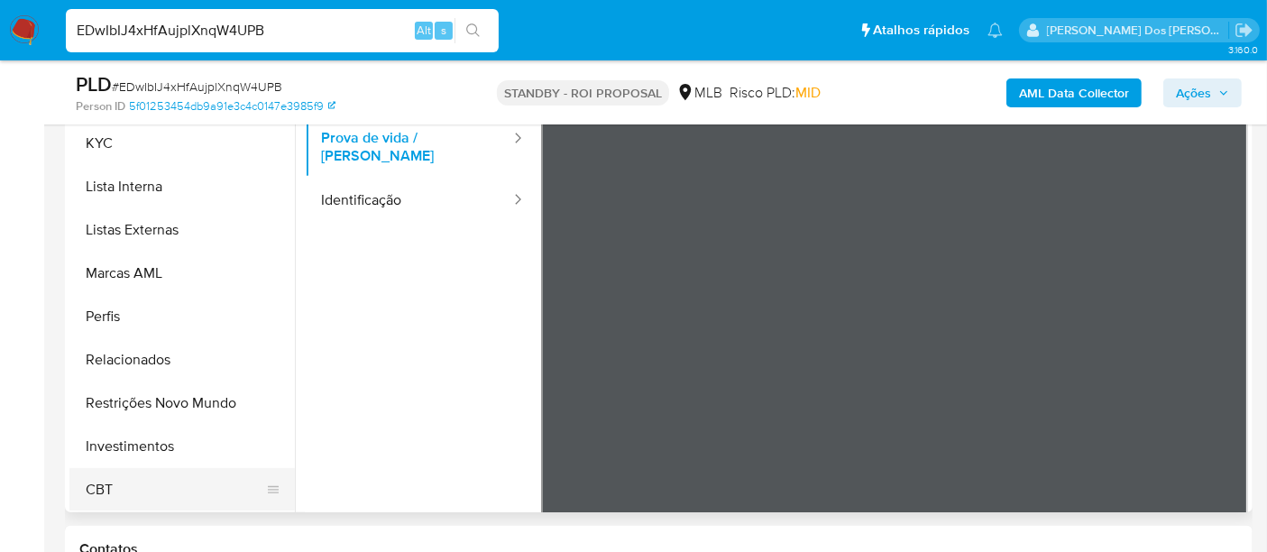
scroll to position [500, 0]
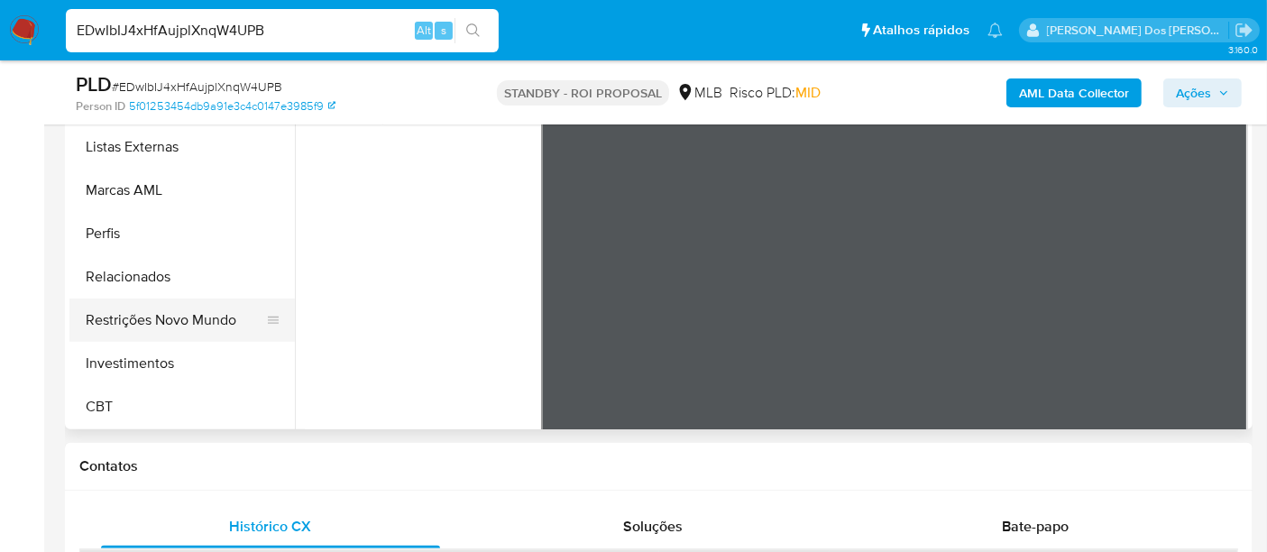
click at [206, 315] on button "Restrições Novo Mundo" at bounding box center [174, 319] width 211 height 43
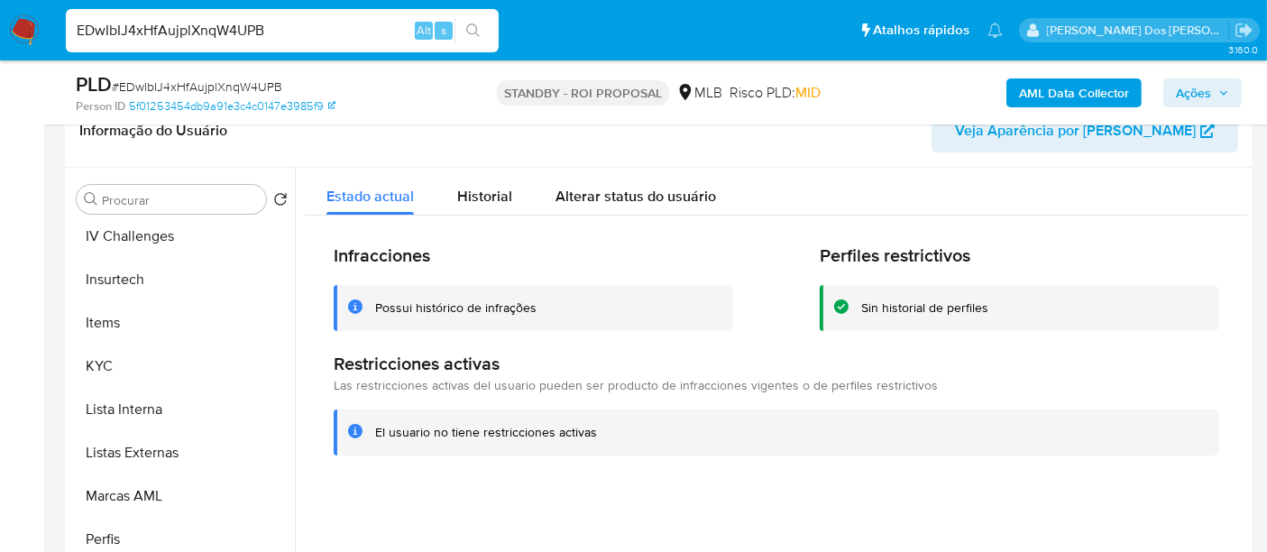
scroll to position [547, 0]
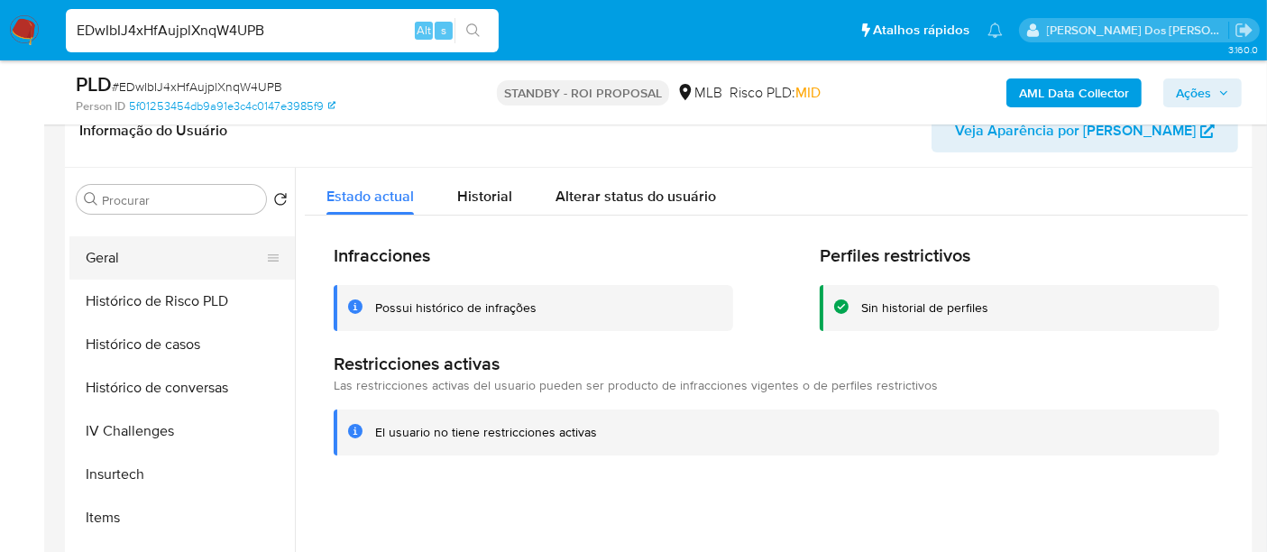
click at [105, 264] on button "Geral" at bounding box center [174, 257] width 211 height 43
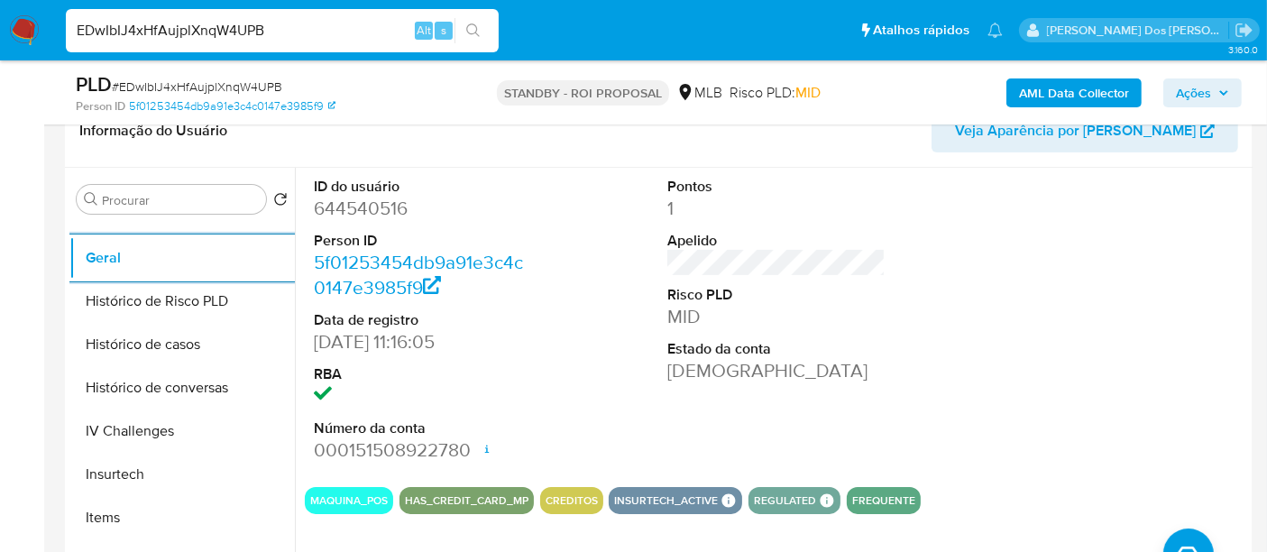
click at [254, 39] on input "EDwIbIJ4xHfAujplXnqW4UPB" at bounding box center [282, 30] width 433 height 23
paste input "av3wamkLAZP7dxdfBOt4cXbb"
type input "av3wamkLAZP7dxdfBOt4cXbb"
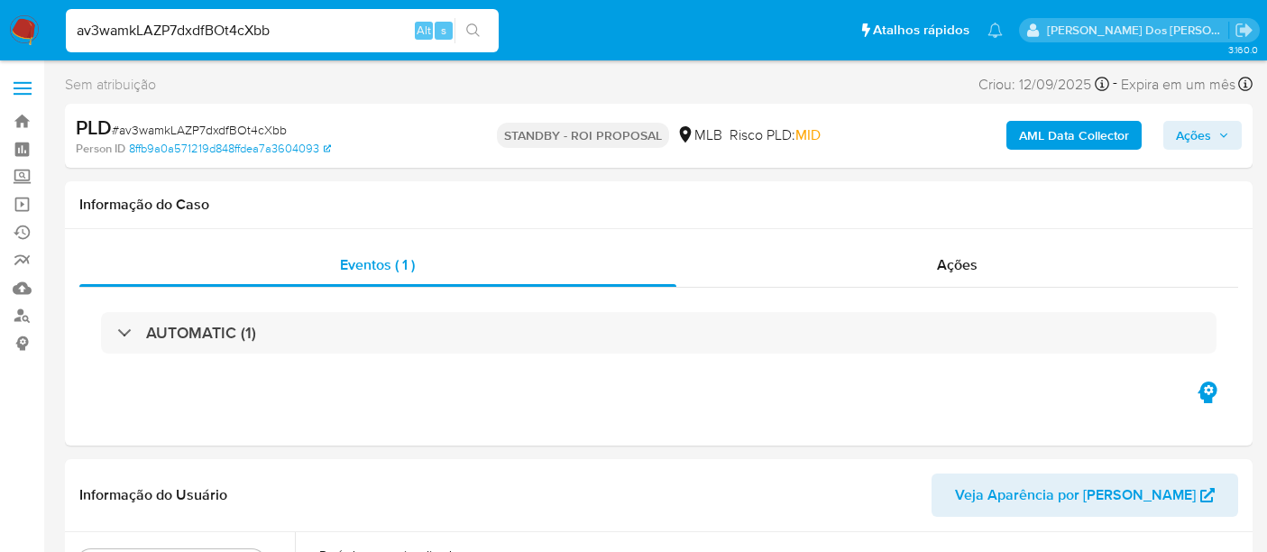
select select "10"
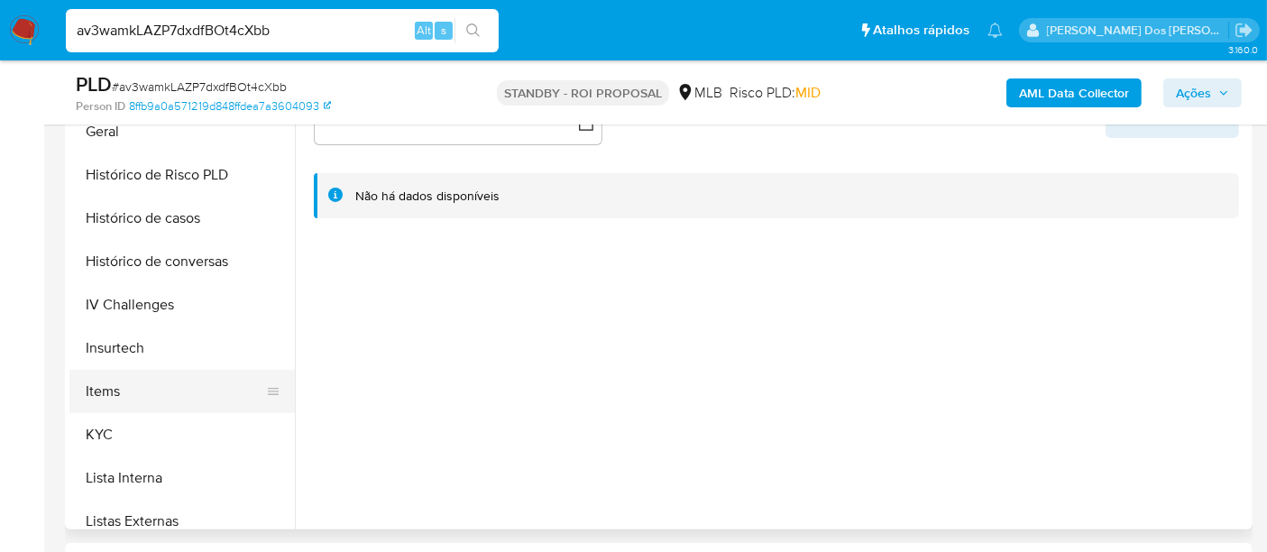
scroll to position [601, 0]
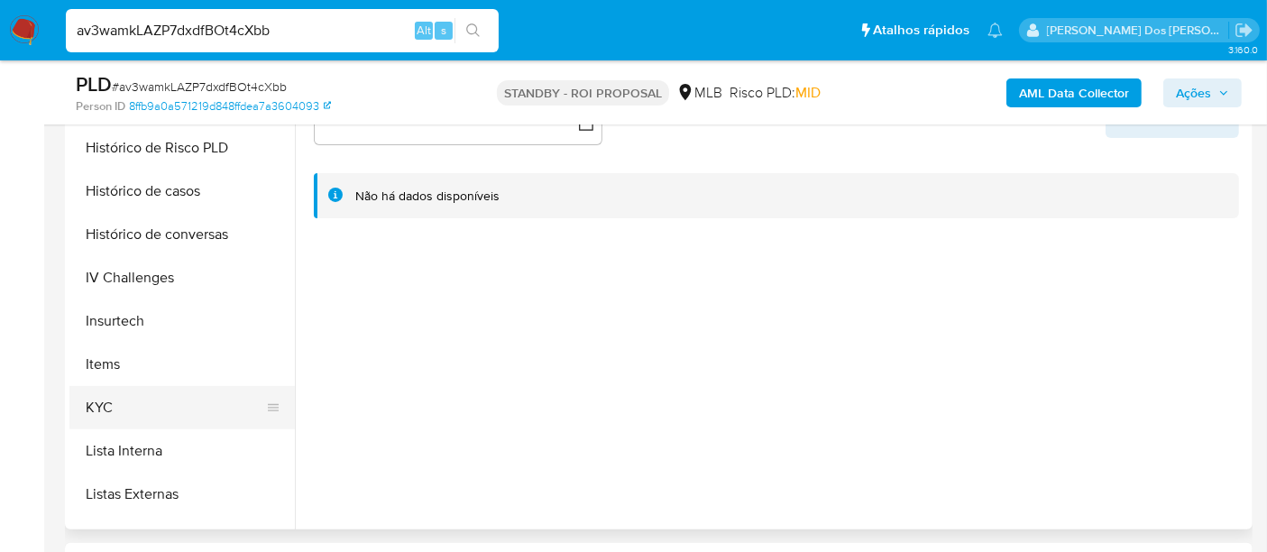
click at [100, 404] on button "KYC" at bounding box center [174, 407] width 211 height 43
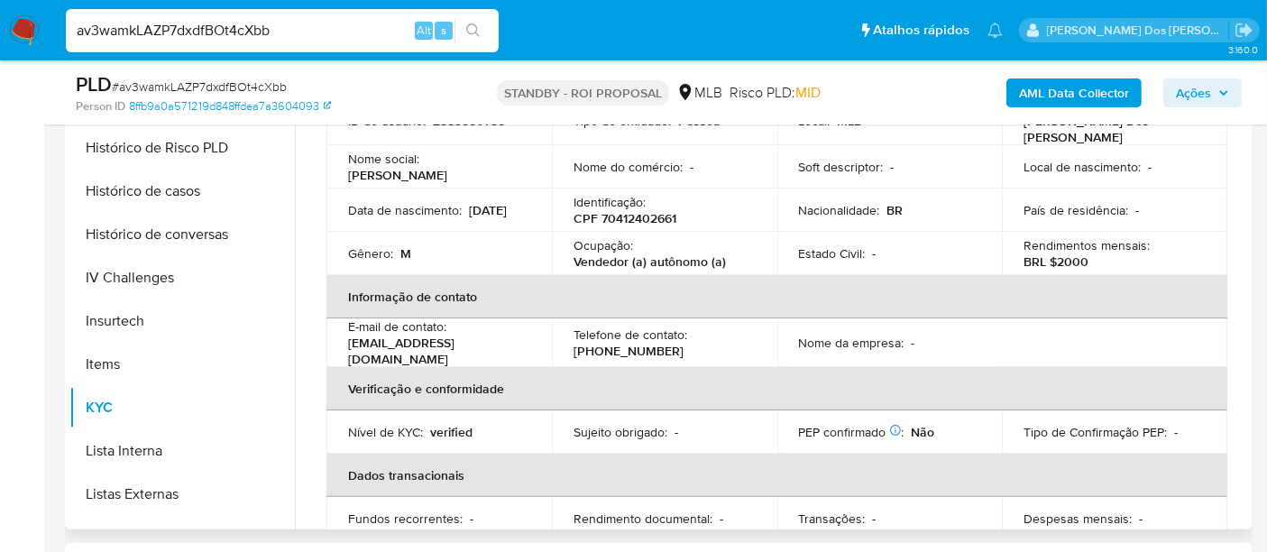
scroll to position [0, 0]
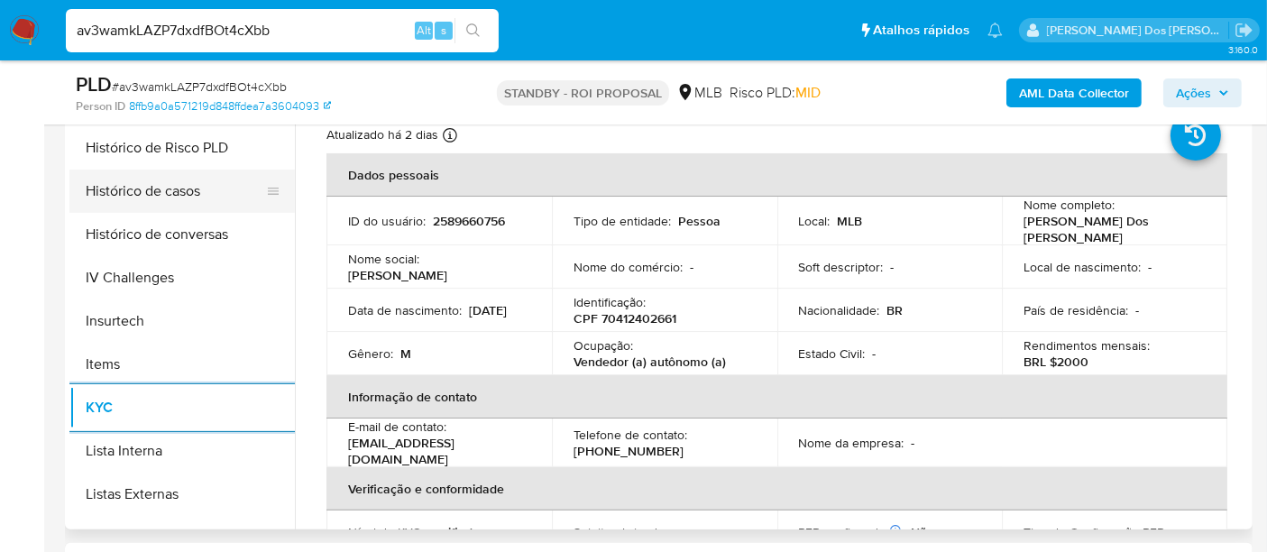
click at [160, 194] on button "Histórico de casos" at bounding box center [174, 191] width 211 height 43
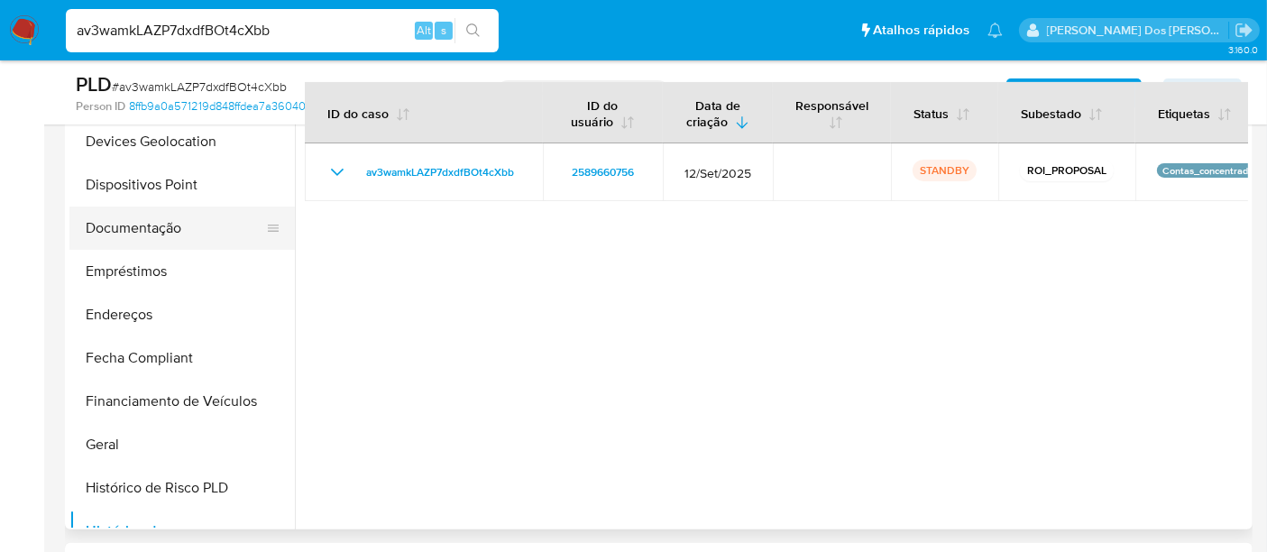
scroll to position [200, 0]
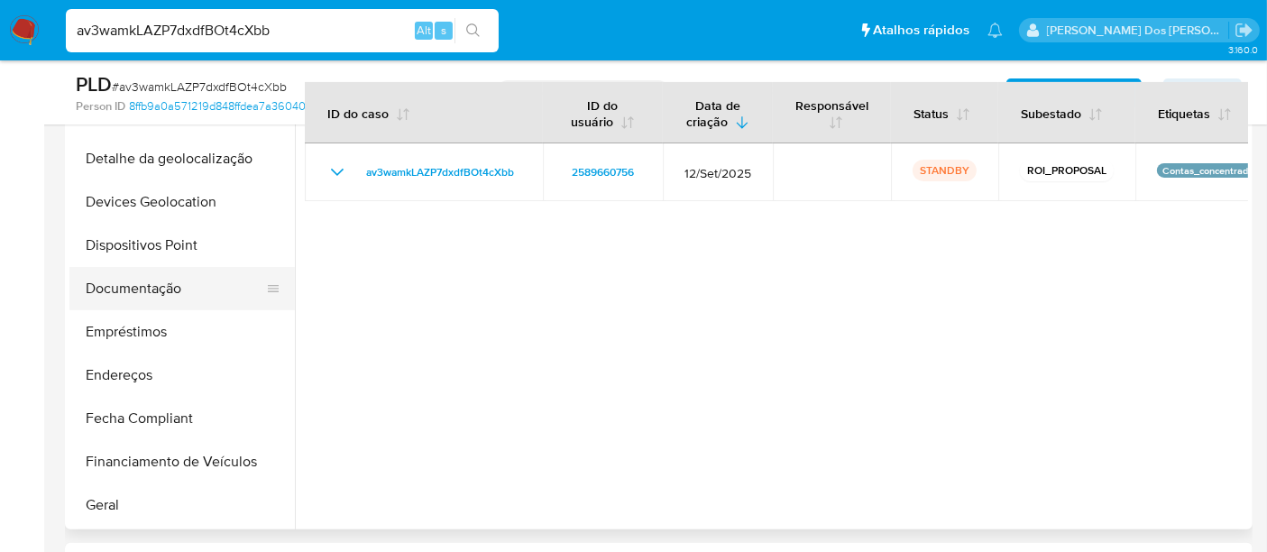
click at [154, 292] on button "Documentação" at bounding box center [174, 288] width 211 height 43
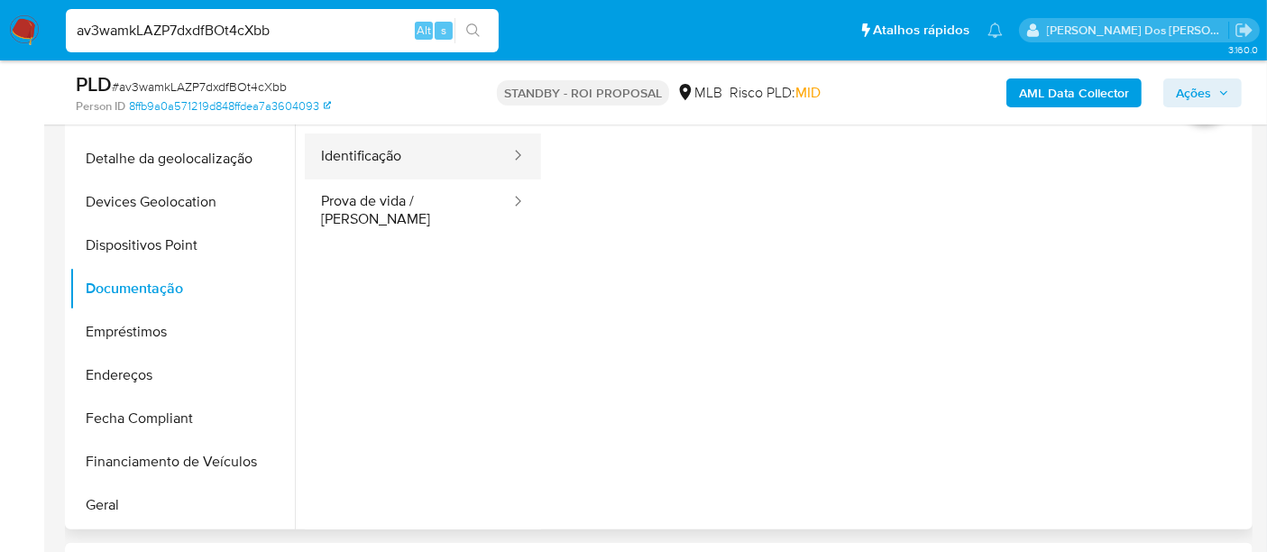
click at [408, 163] on button "Identificação" at bounding box center [408, 156] width 207 height 46
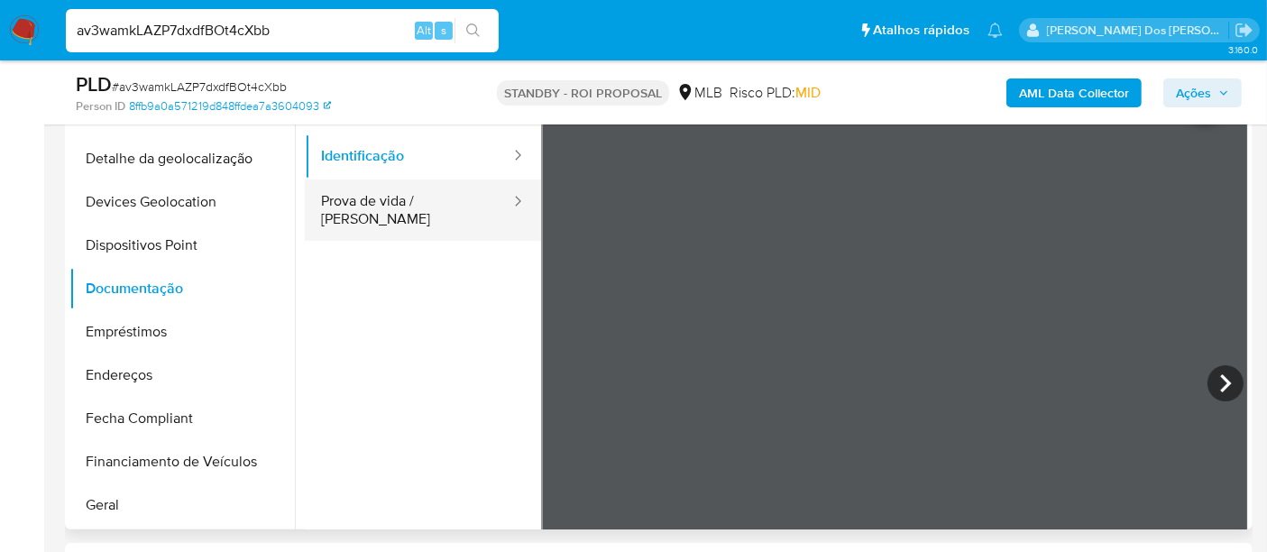
click at [445, 197] on button "Prova de vida / Selfie" at bounding box center [408, 209] width 207 height 61
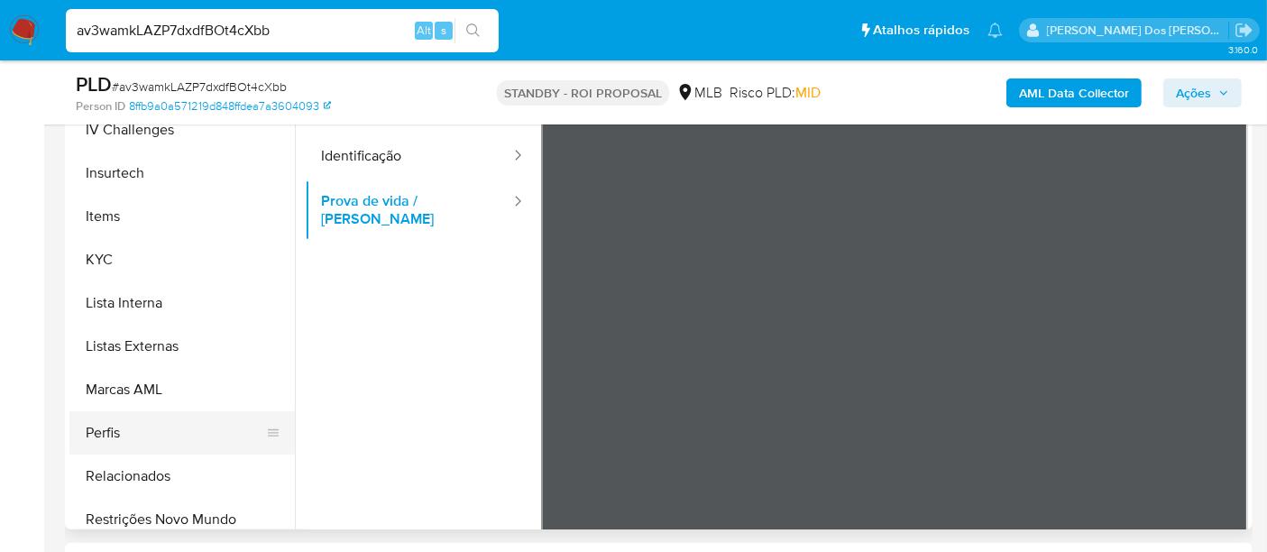
scroll to position [801, 0]
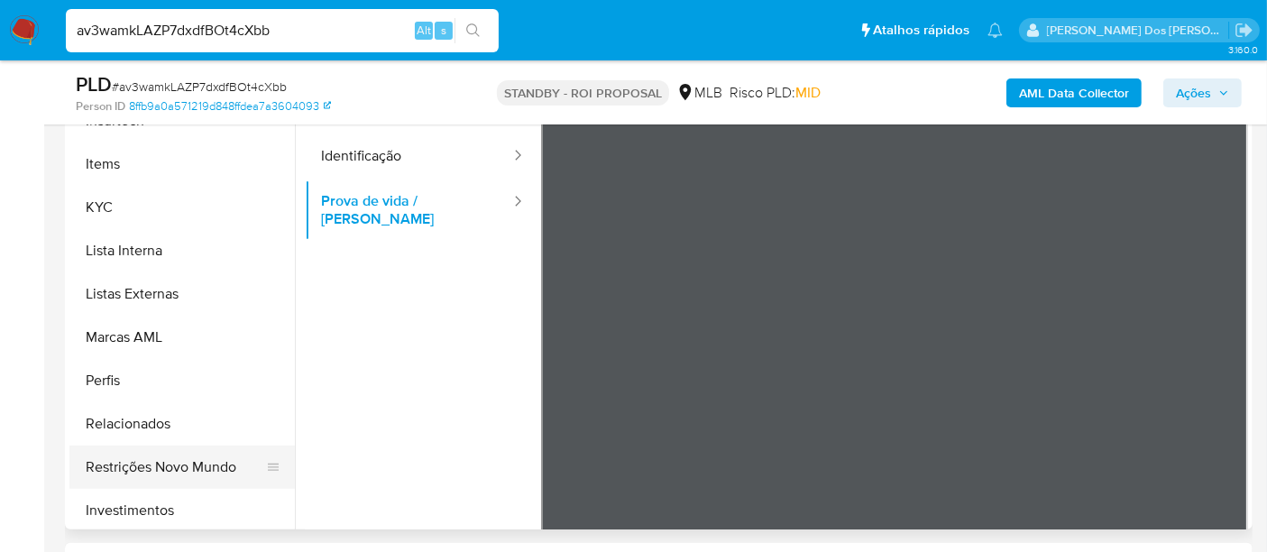
click at [191, 456] on button "Restrições Novo Mundo" at bounding box center [174, 466] width 211 height 43
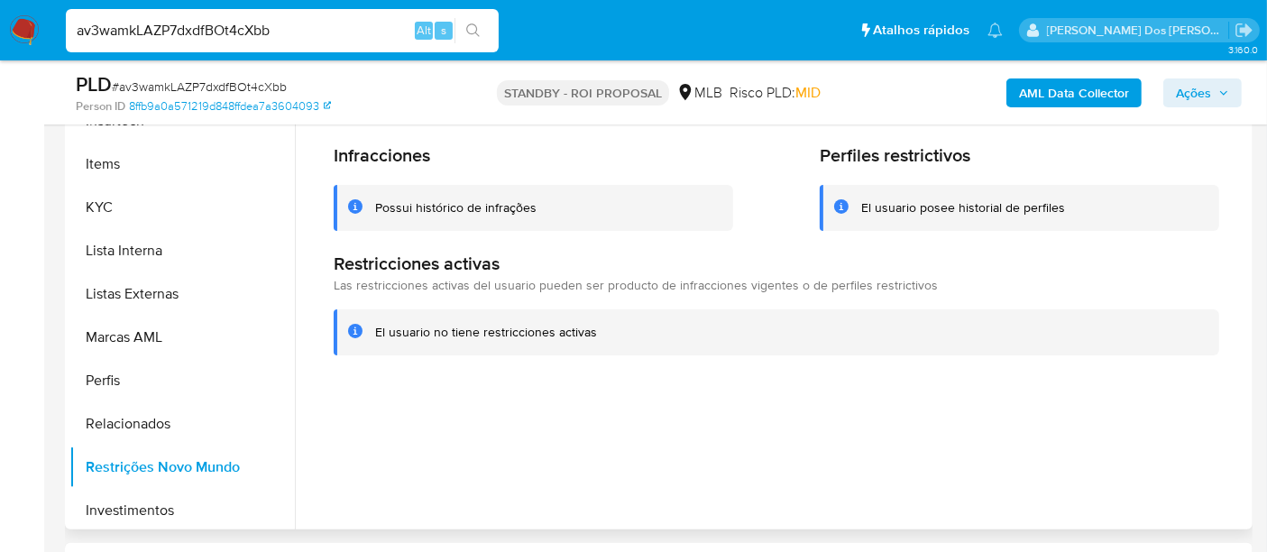
scroll to position [500, 0]
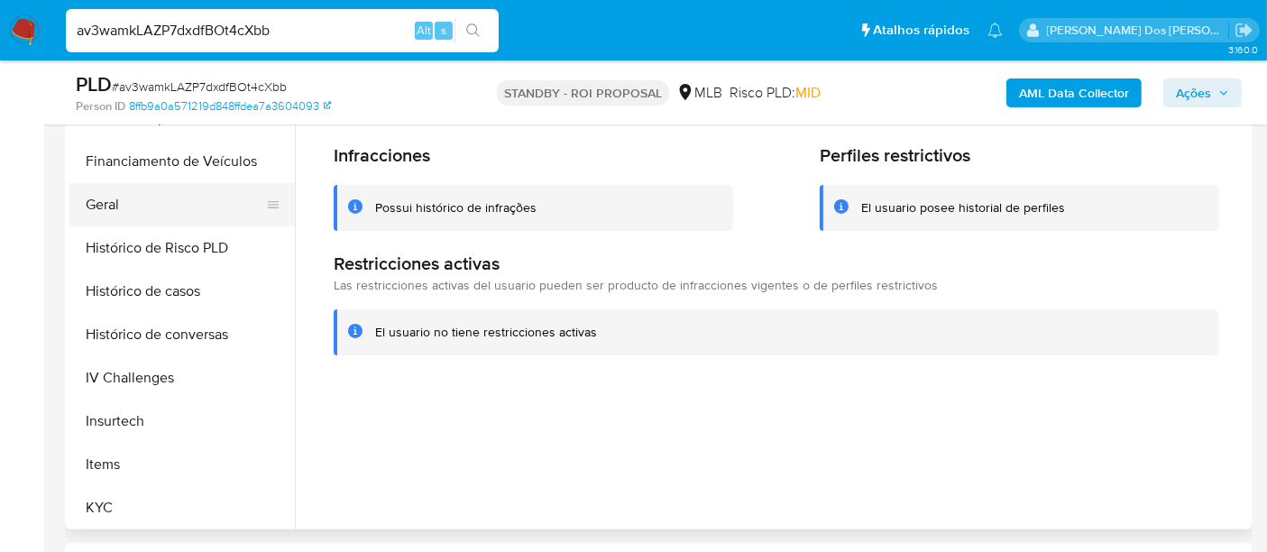
click at [105, 207] on button "Geral" at bounding box center [174, 204] width 211 height 43
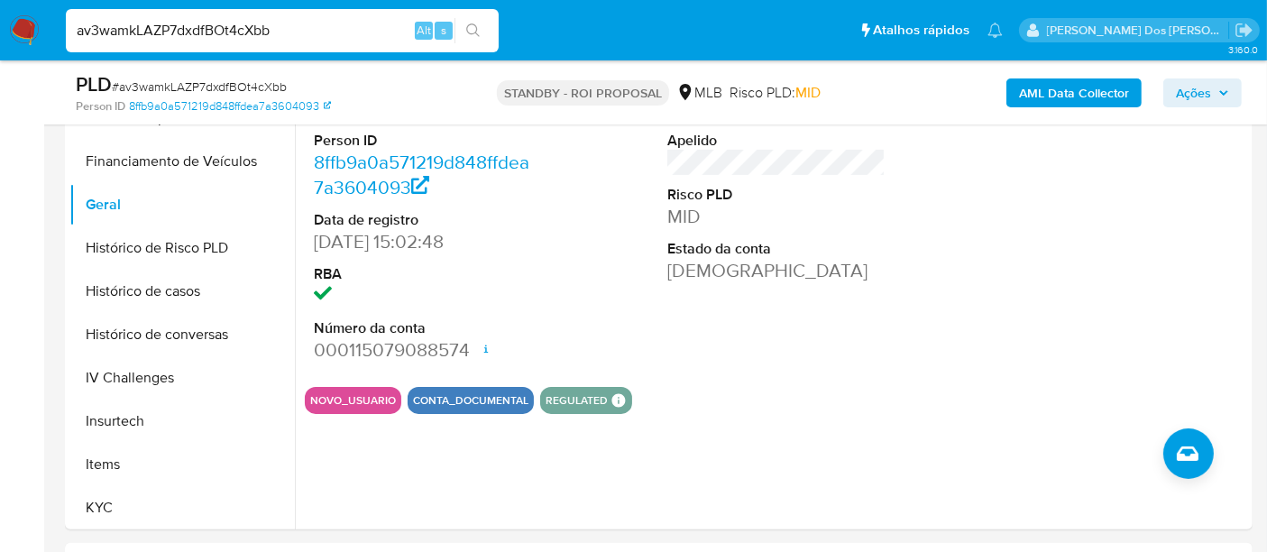
click at [249, 21] on input "av3wamkLAZP7dxdfBOt4cXbb" at bounding box center [282, 30] width 433 height 23
paste input "o71D8Rk6nm2Oz1ebLvMjaiMe"
type input "o71D8Rk6nm2Oz1ebLvMjaiMe"
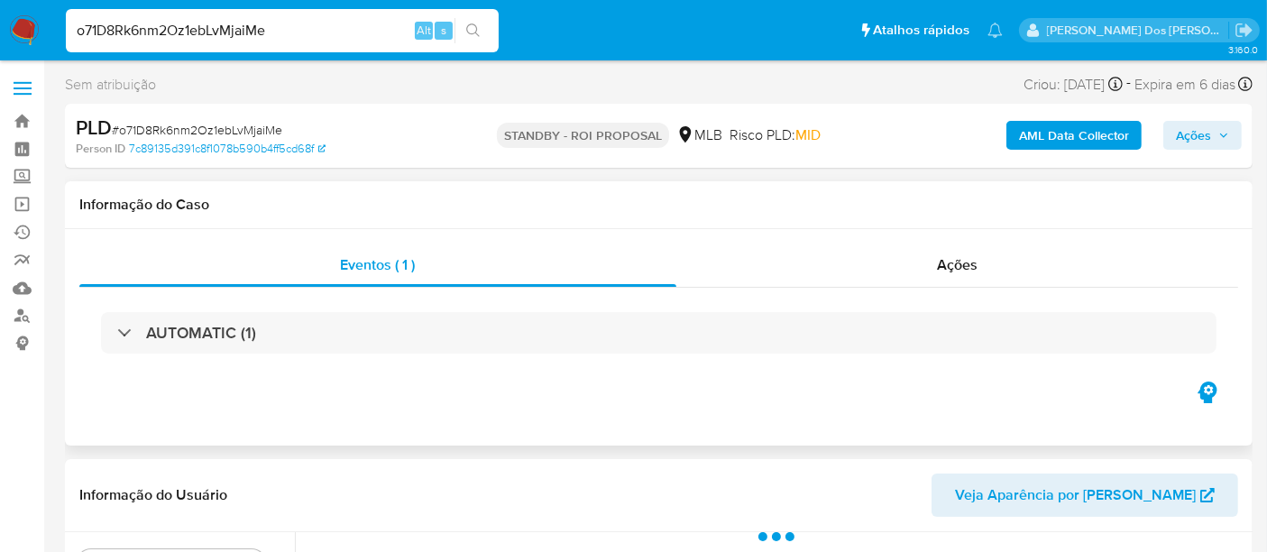
select select "10"
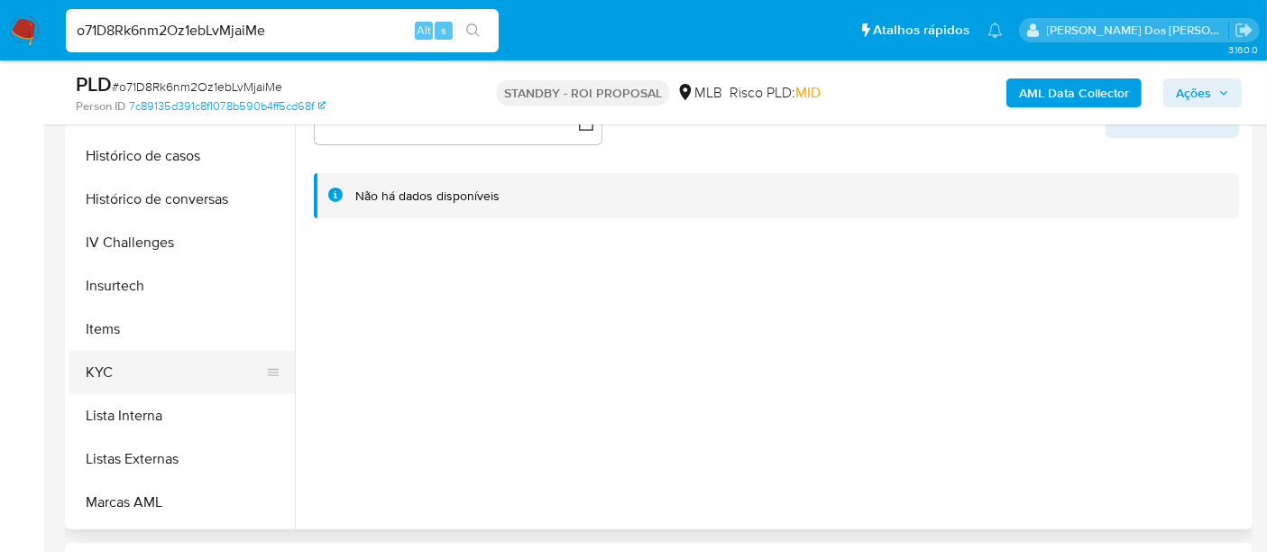
scroll to position [701, 0]
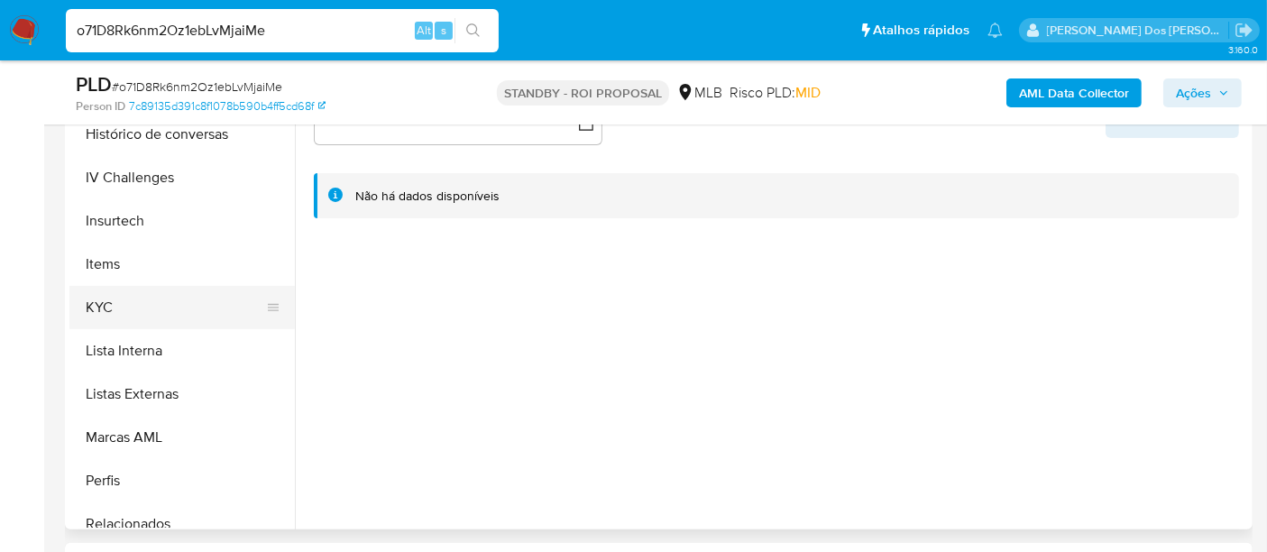
click at [115, 305] on button "KYC" at bounding box center [174, 307] width 211 height 43
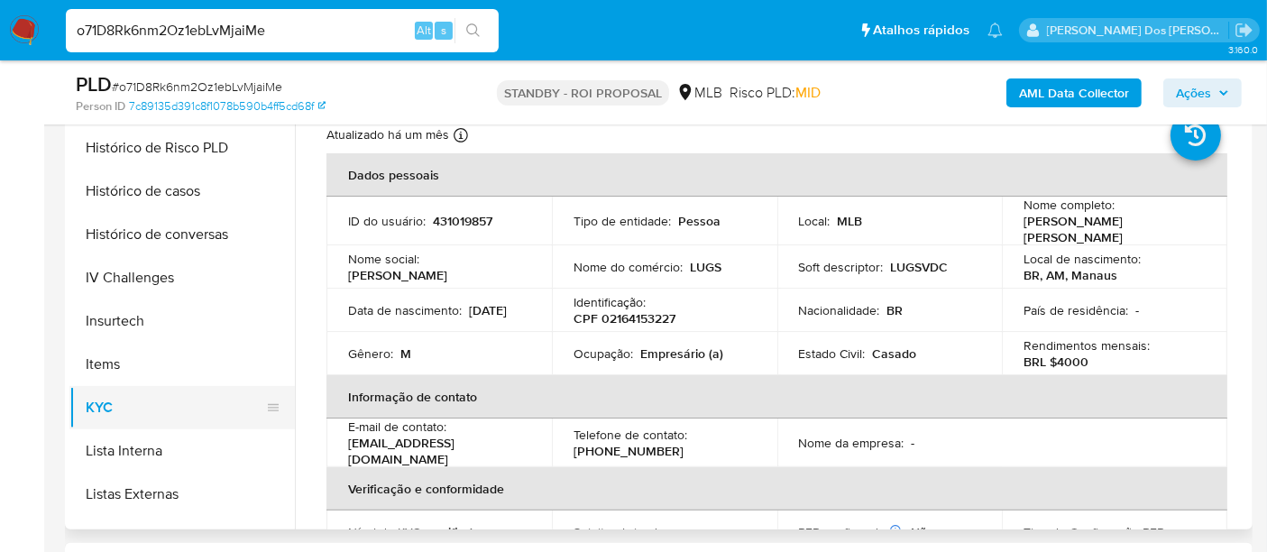
scroll to position [500, 0]
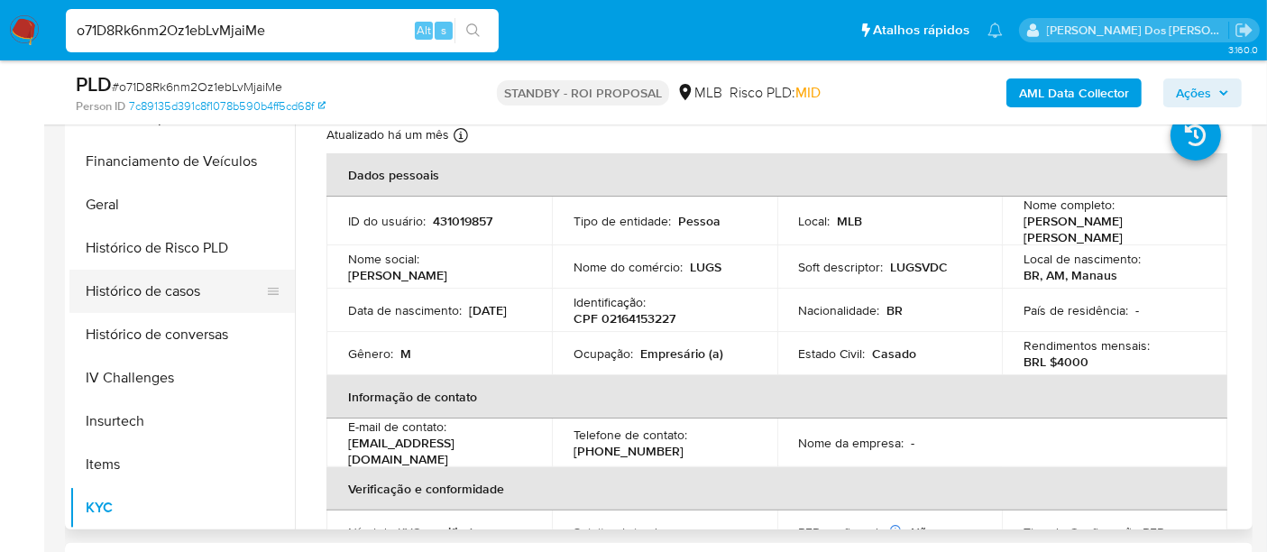
click at [157, 284] on button "Histórico de casos" at bounding box center [174, 291] width 211 height 43
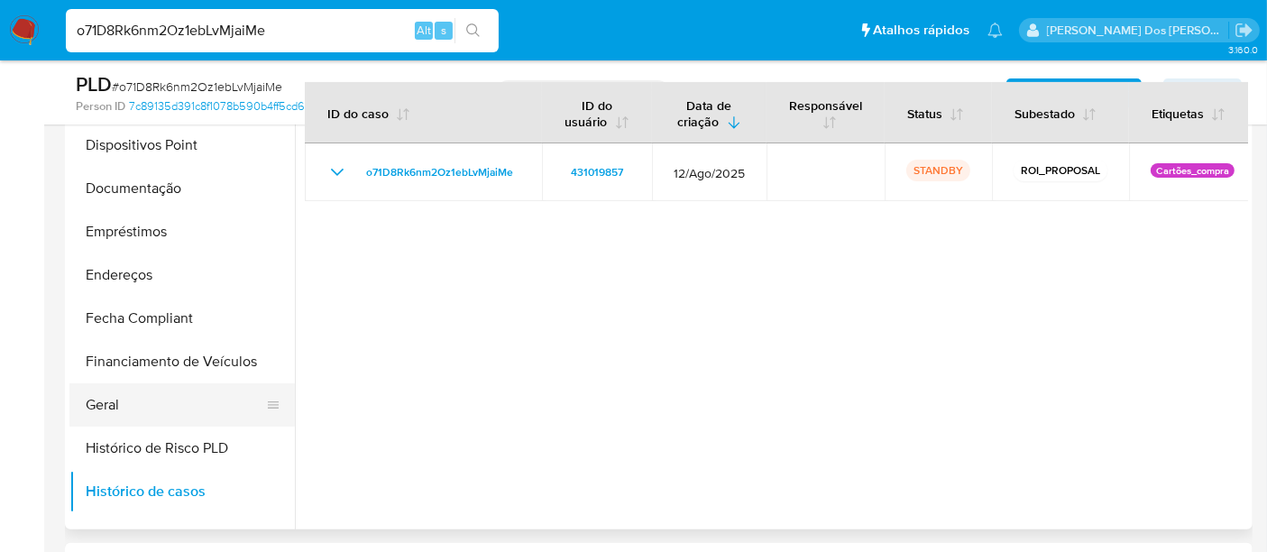
scroll to position [200, 0]
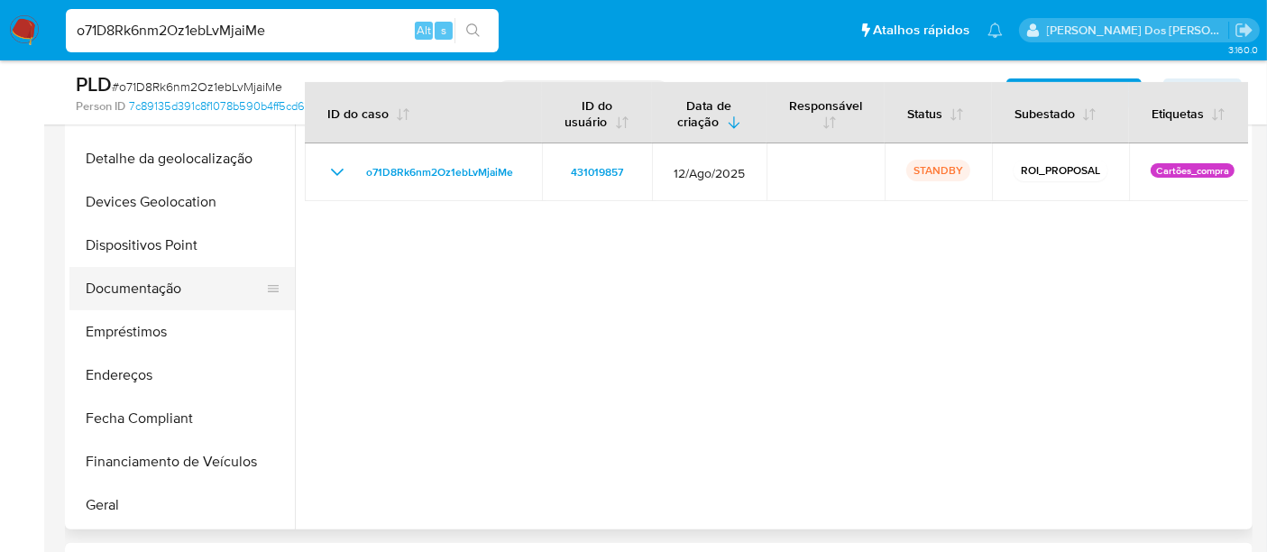
click at [126, 301] on button "Documentação" at bounding box center [174, 288] width 211 height 43
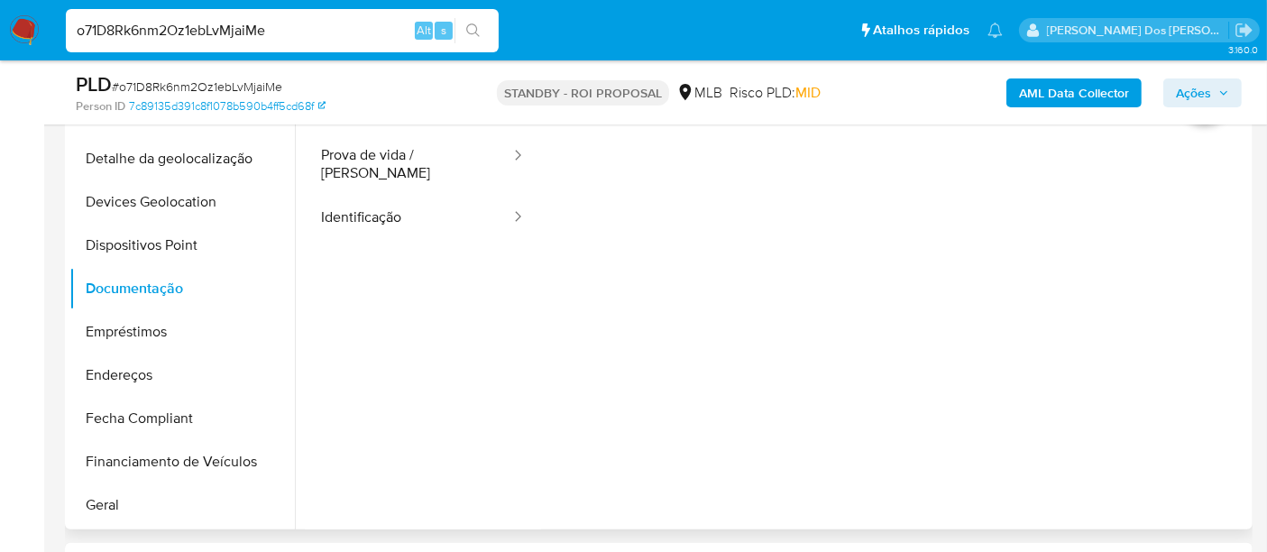
drag, startPoint x: 350, startPoint y: 197, endPoint x: 417, endPoint y: 306, distance: 127.1
click at [350, 197] on button "Identificação" at bounding box center [408, 218] width 207 height 46
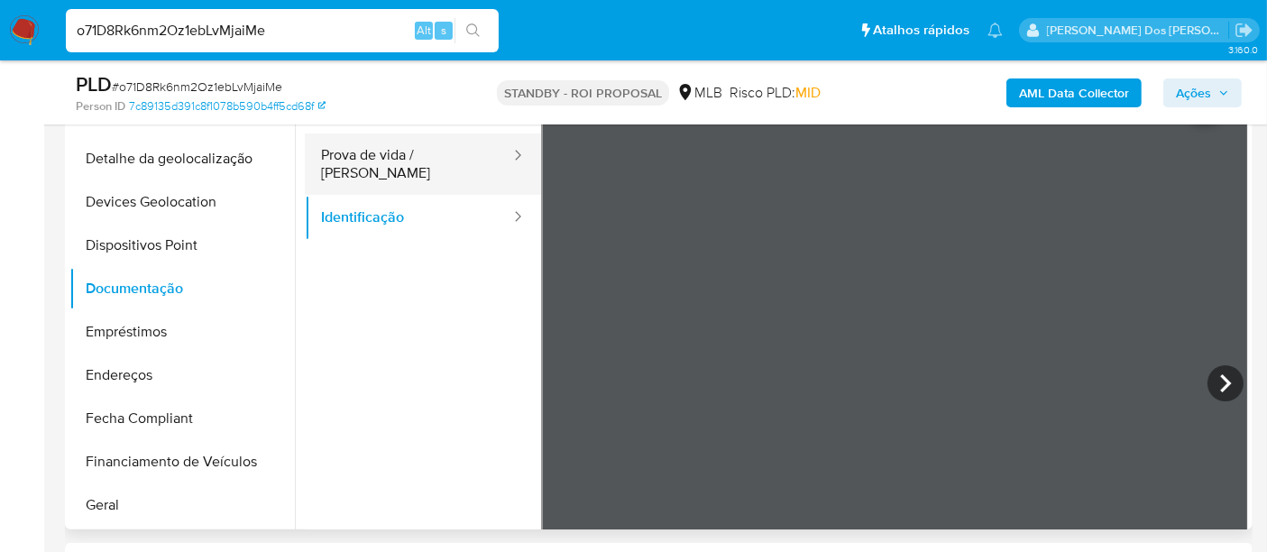
click at [401, 168] on button "Prova de vida / Selfie" at bounding box center [408, 163] width 207 height 61
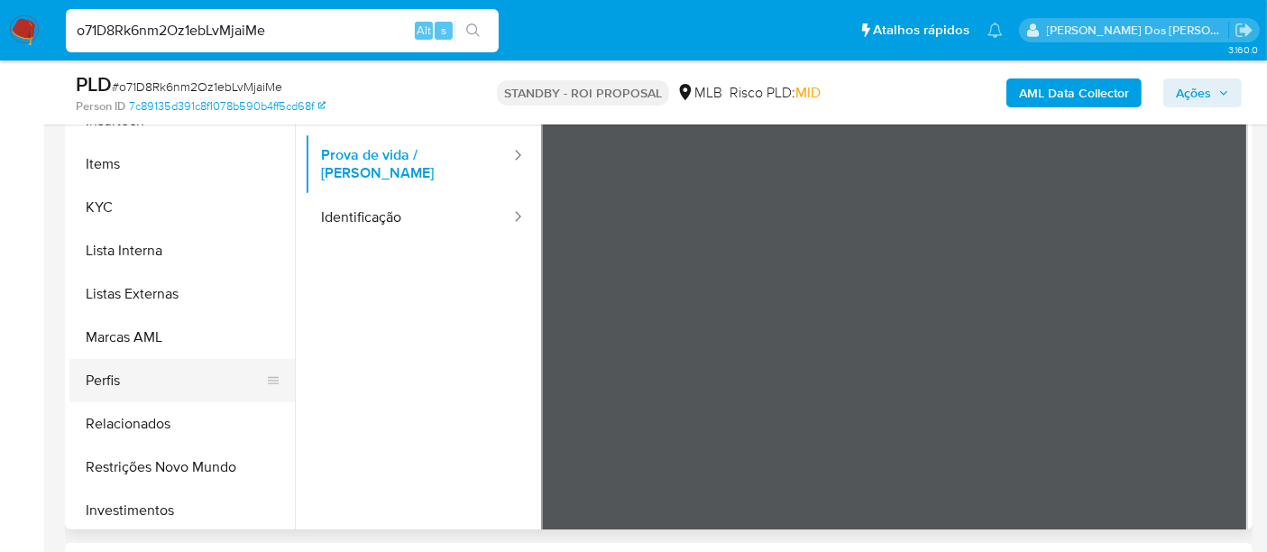
scroll to position [848, 0]
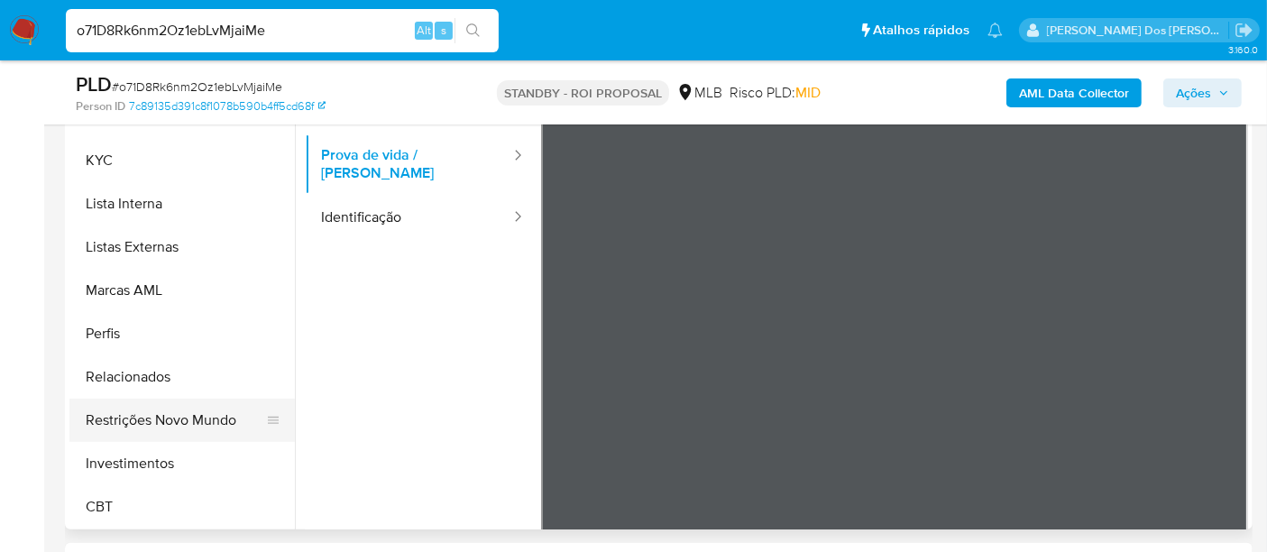
click at [164, 409] on button "Restrições Novo Mundo" at bounding box center [174, 420] width 211 height 43
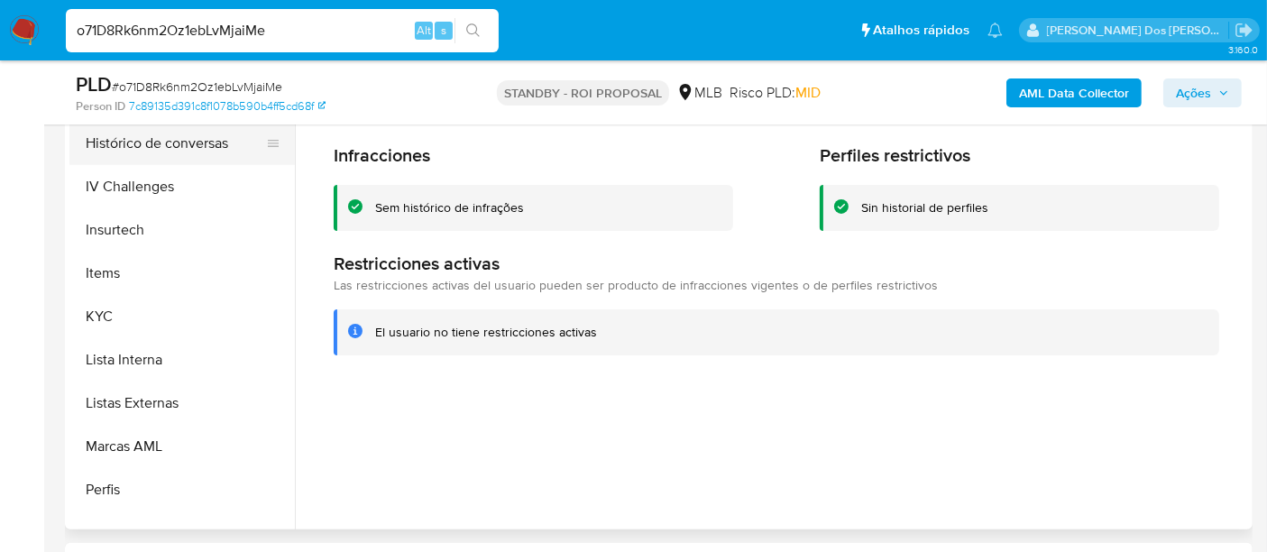
scroll to position [547, 0]
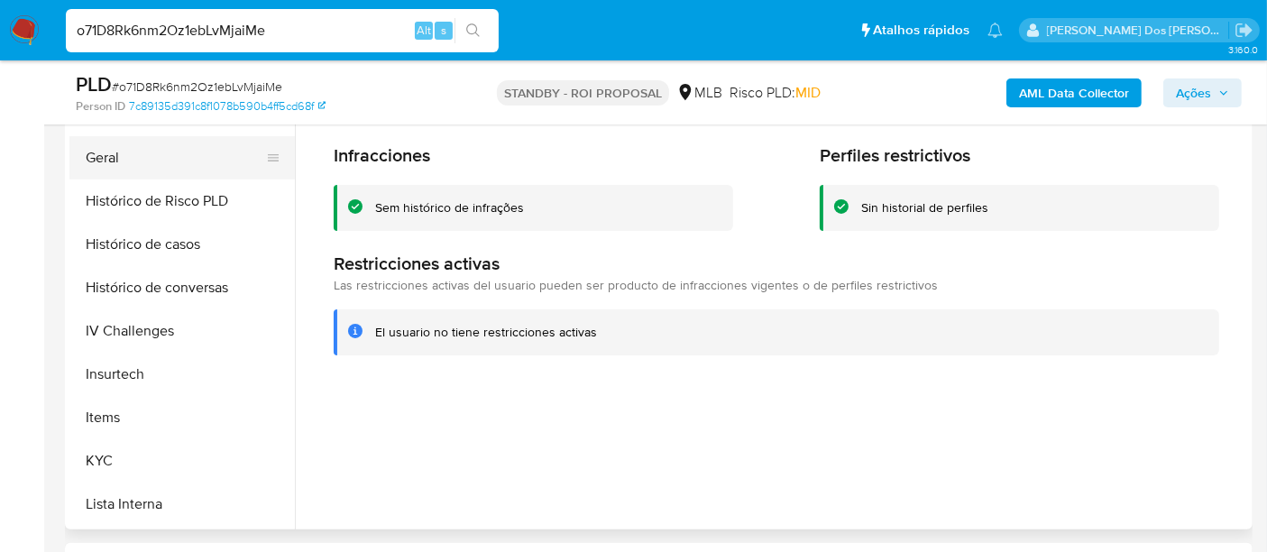
click at [108, 157] on button "Geral" at bounding box center [174, 157] width 211 height 43
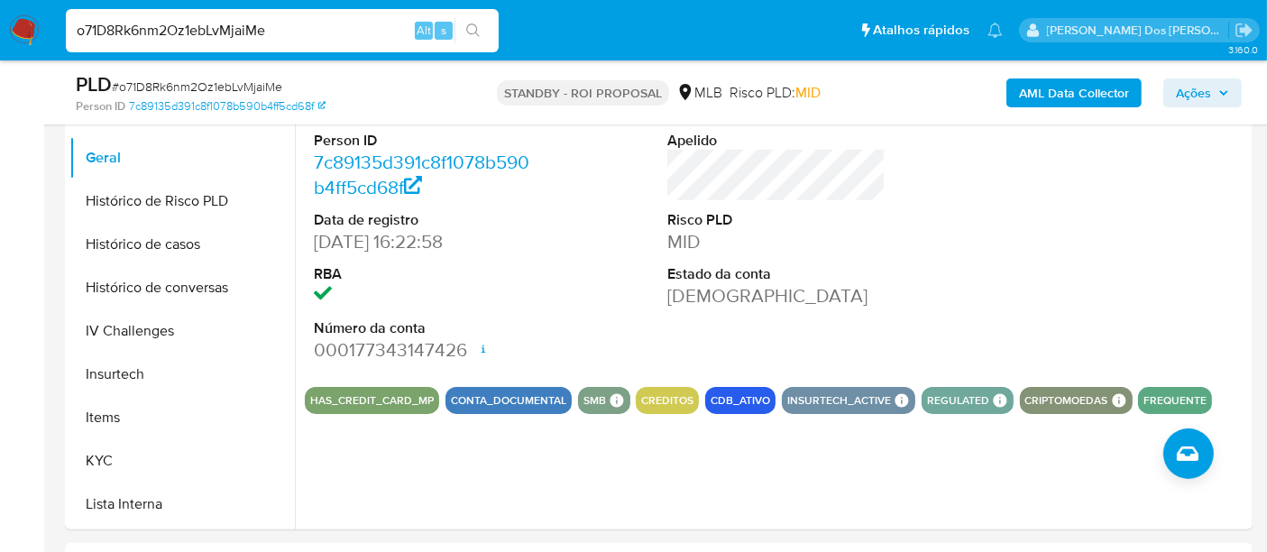
click at [245, 26] on input "o71D8Rk6nm2Oz1ebLvMjaiMe" at bounding box center [282, 30] width 433 height 23
paste input "fRuVELgwOHyBrtloKmmRHbfI"
type input "fRuVELgwOHyBrtloKmmRHbfI"
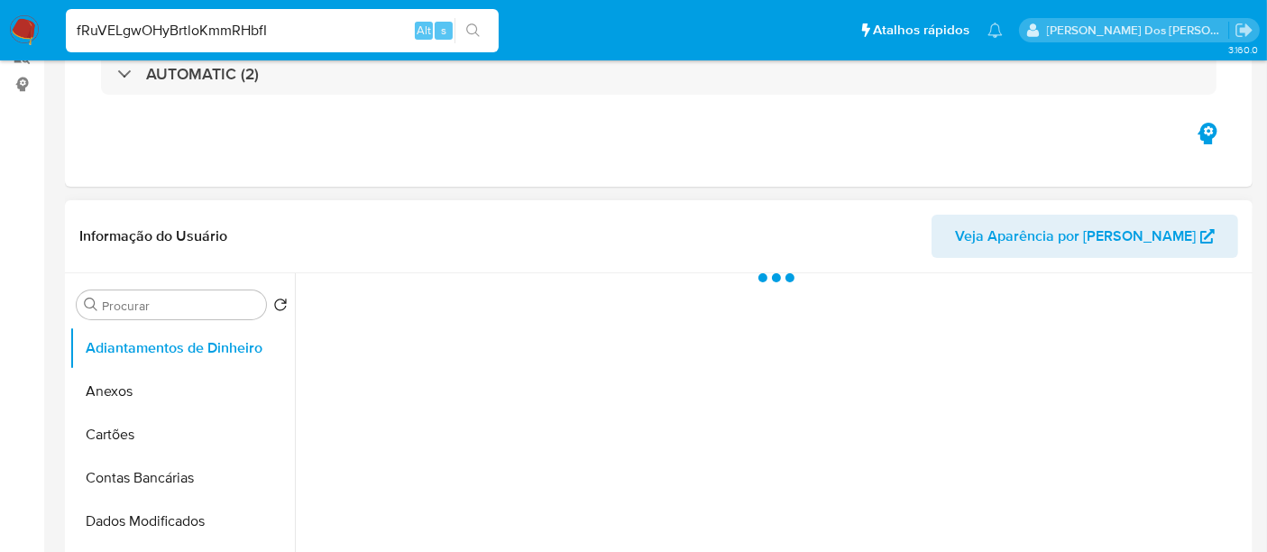
select select "10"
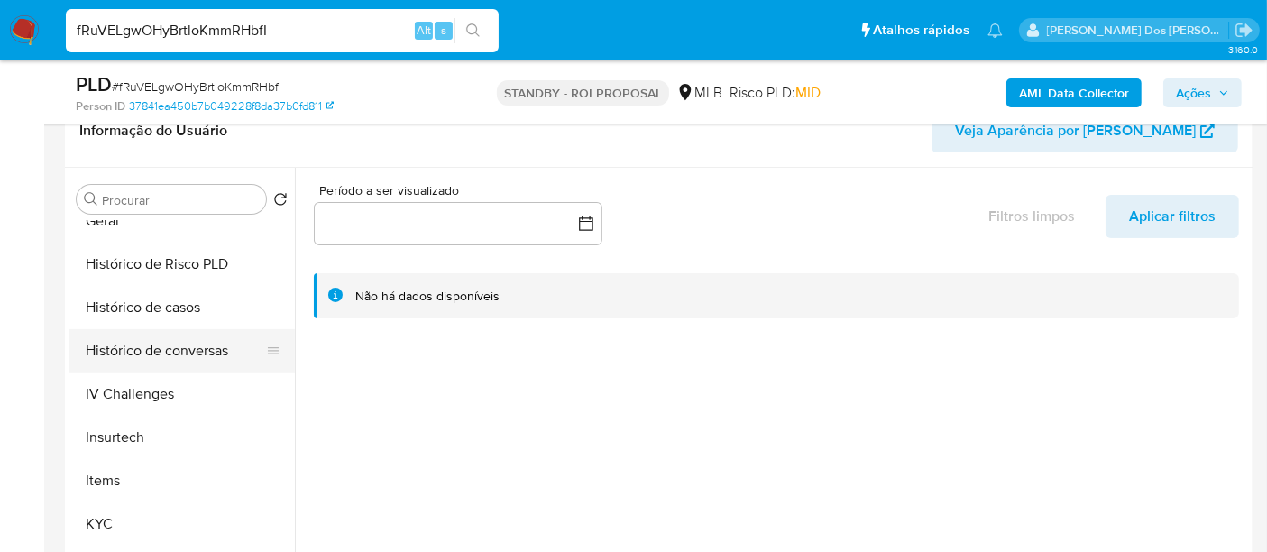
scroll to position [601, 0]
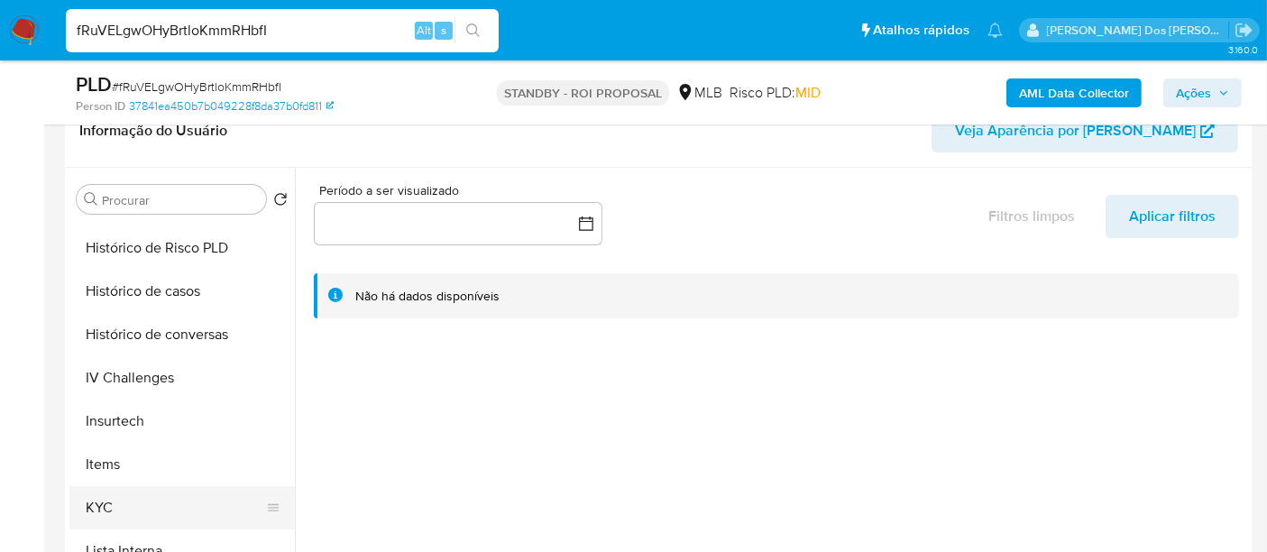
drag, startPoint x: 106, startPoint y: 499, endPoint x: 113, endPoint y: 491, distance: 10.3
click at [106, 498] on button "KYC" at bounding box center [174, 507] width 211 height 43
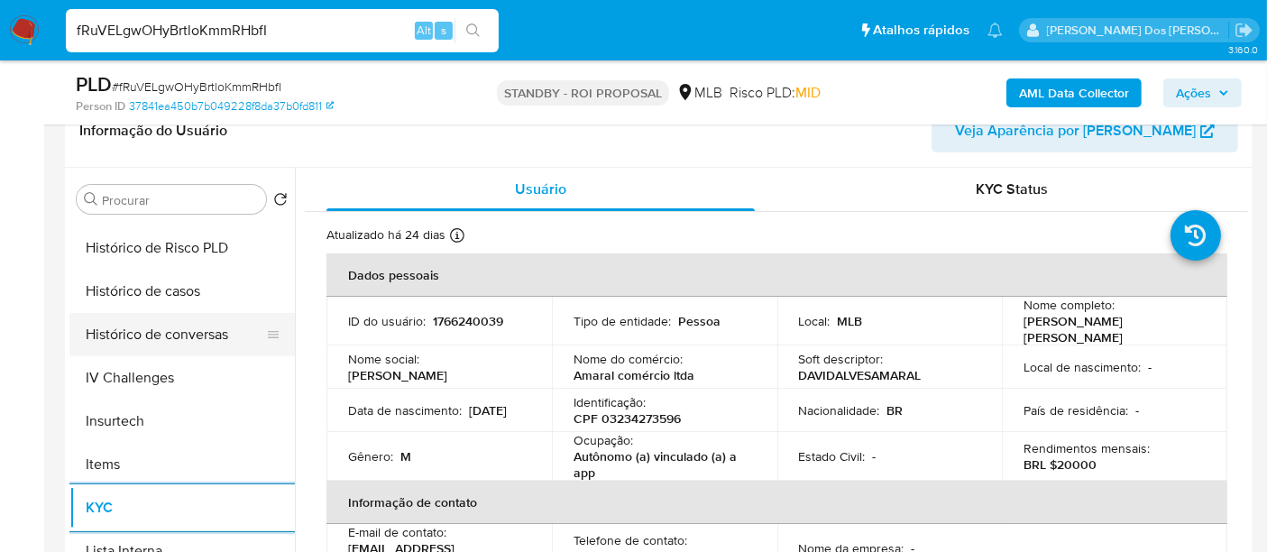
scroll to position [500, 0]
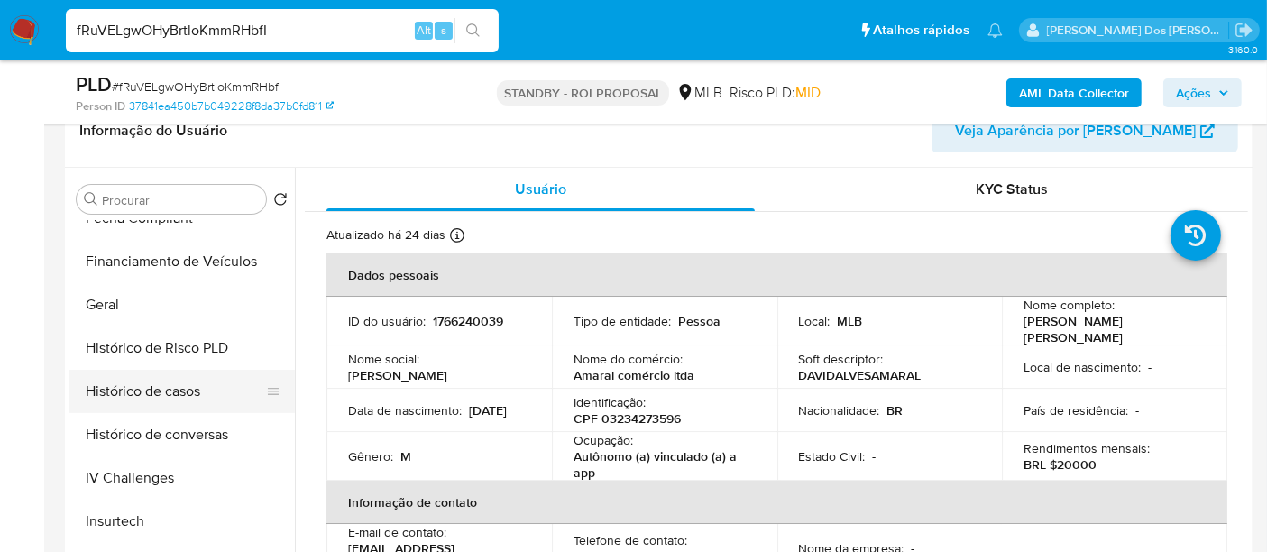
click at [168, 395] on button "Histórico de casos" at bounding box center [174, 391] width 211 height 43
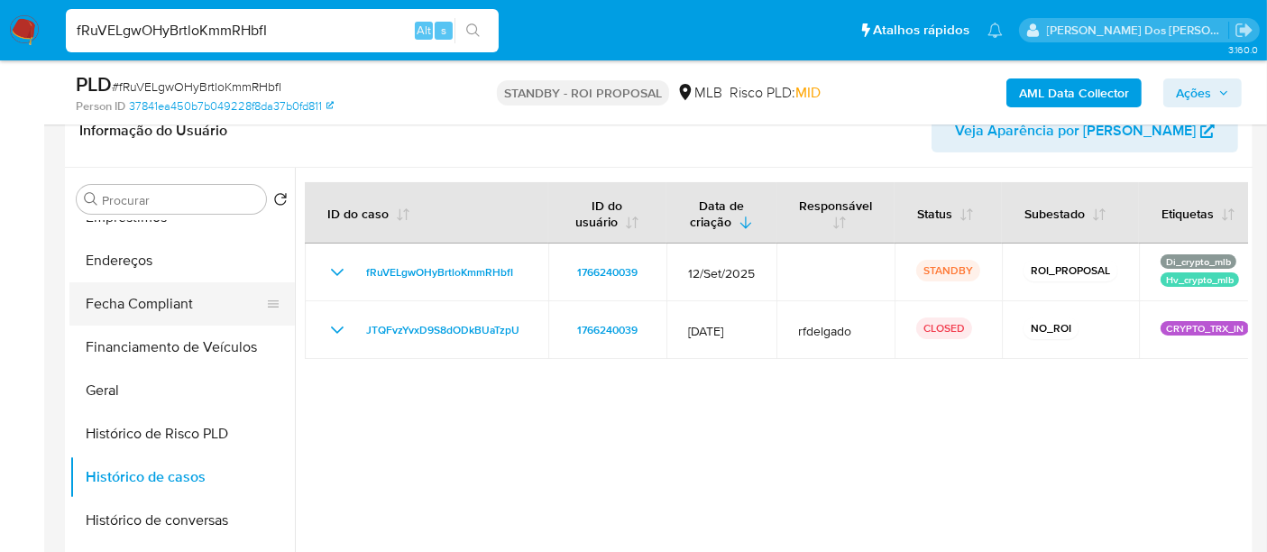
scroll to position [300, 0]
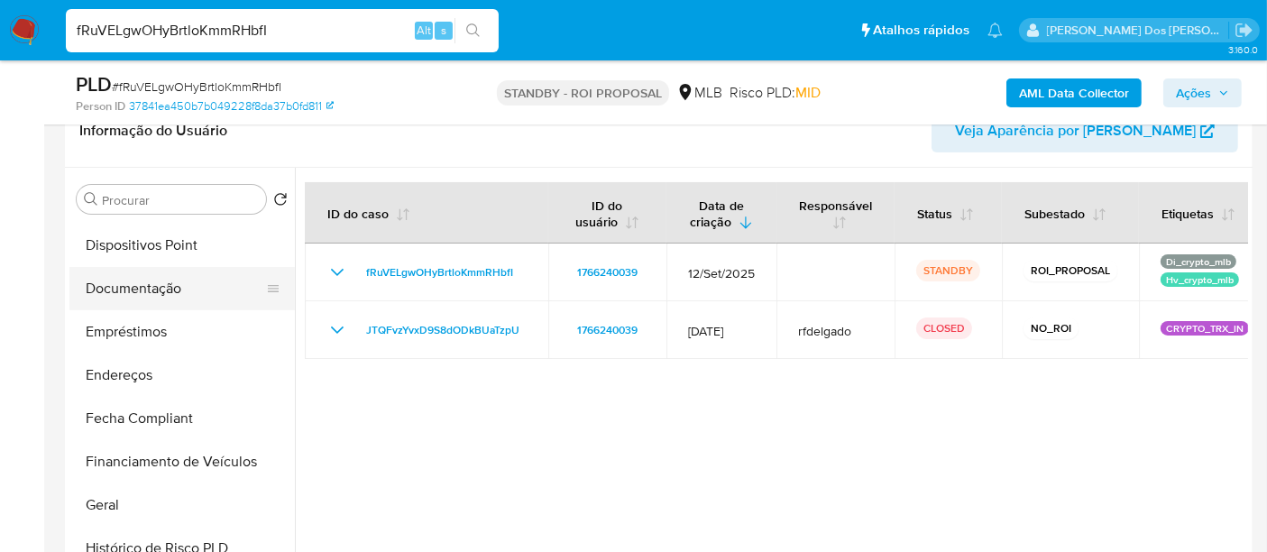
click at [142, 287] on button "Documentação" at bounding box center [174, 288] width 211 height 43
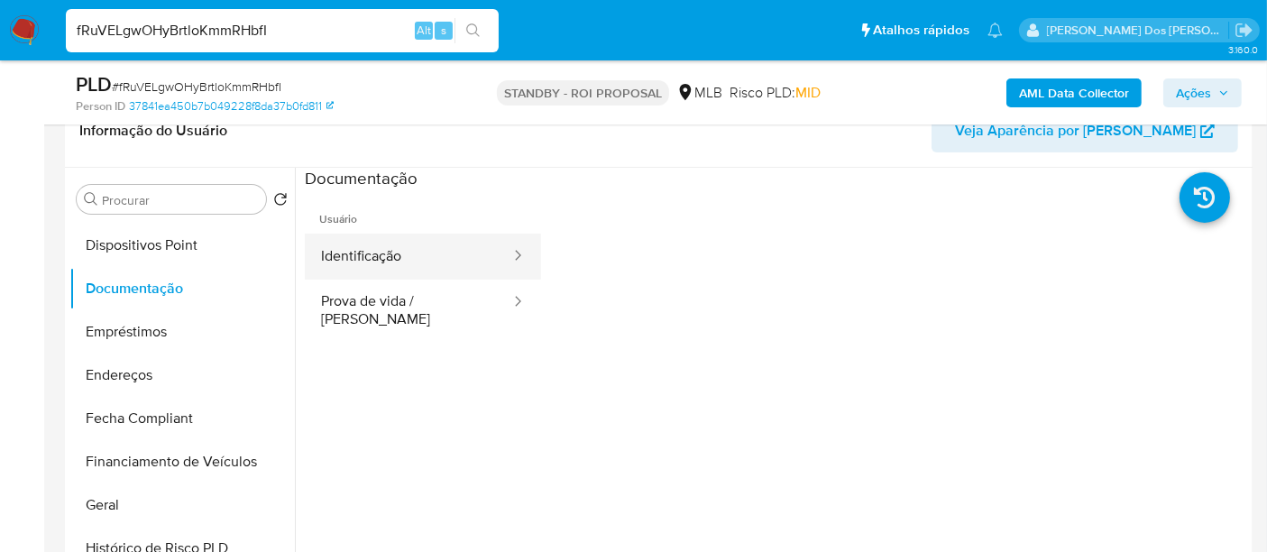
click at [400, 265] on button "Identificação" at bounding box center [408, 257] width 207 height 46
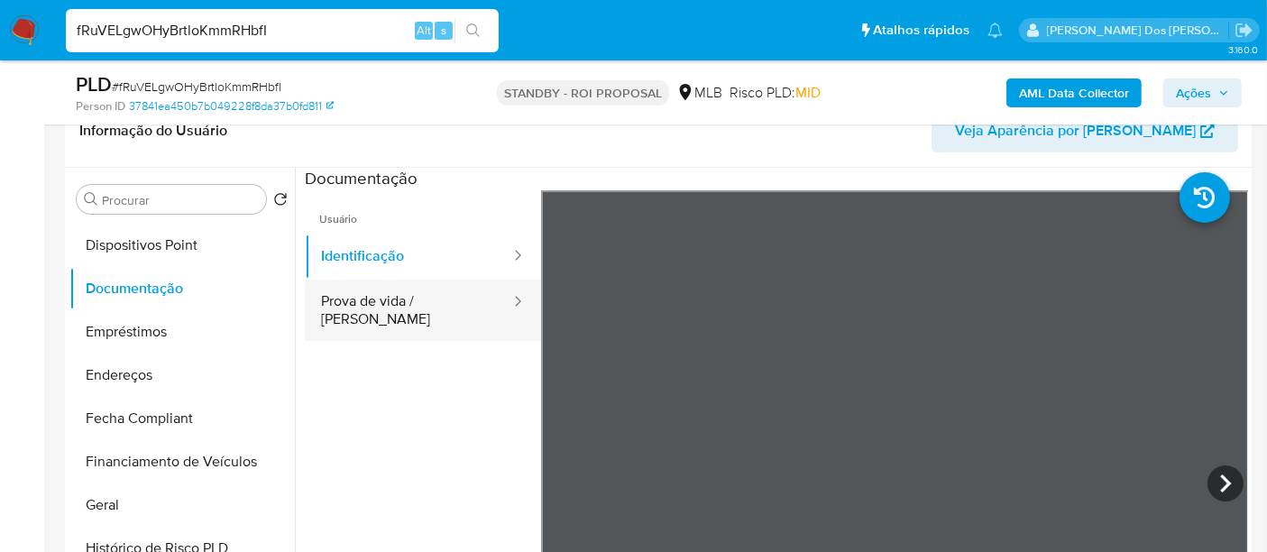
click at [464, 297] on button "Prova de vida / Selfie" at bounding box center [408, 310] width 207 height 61
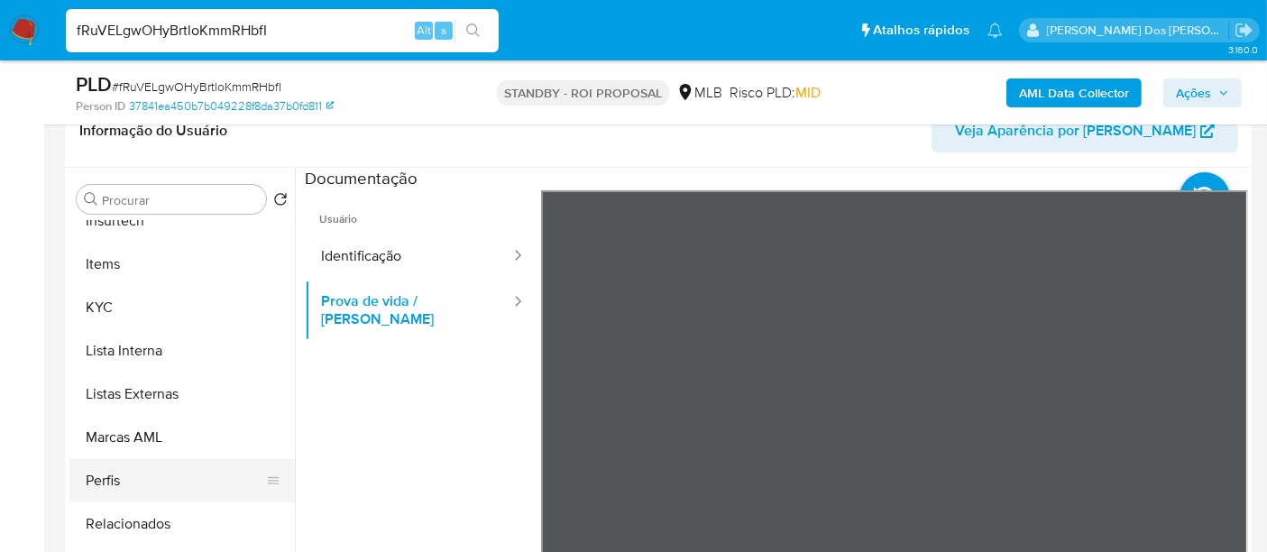
scroll to position [848, 0]
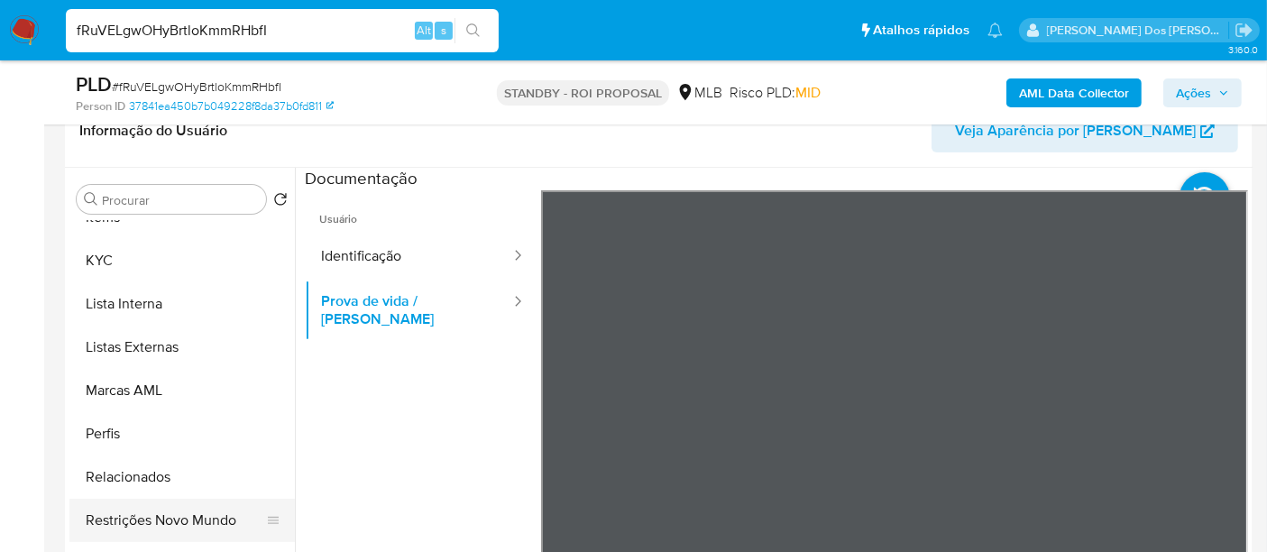
click at [205, 514] on button "Restrições Novo Mundo" at bounding box center [174, 520] width 211 height 43
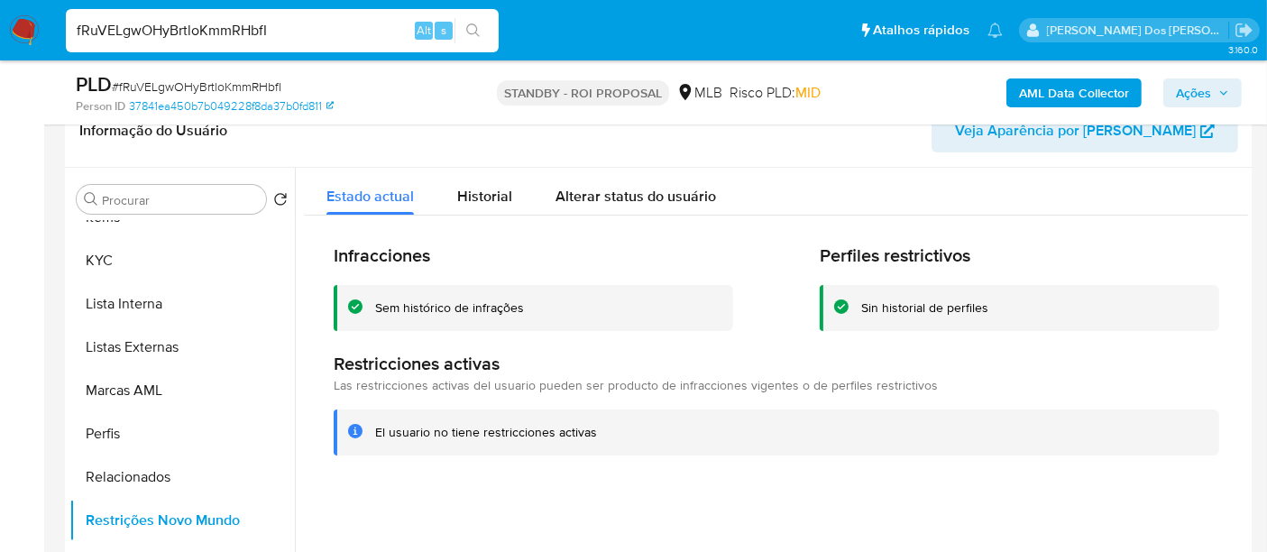
scroll to position [547, 0]
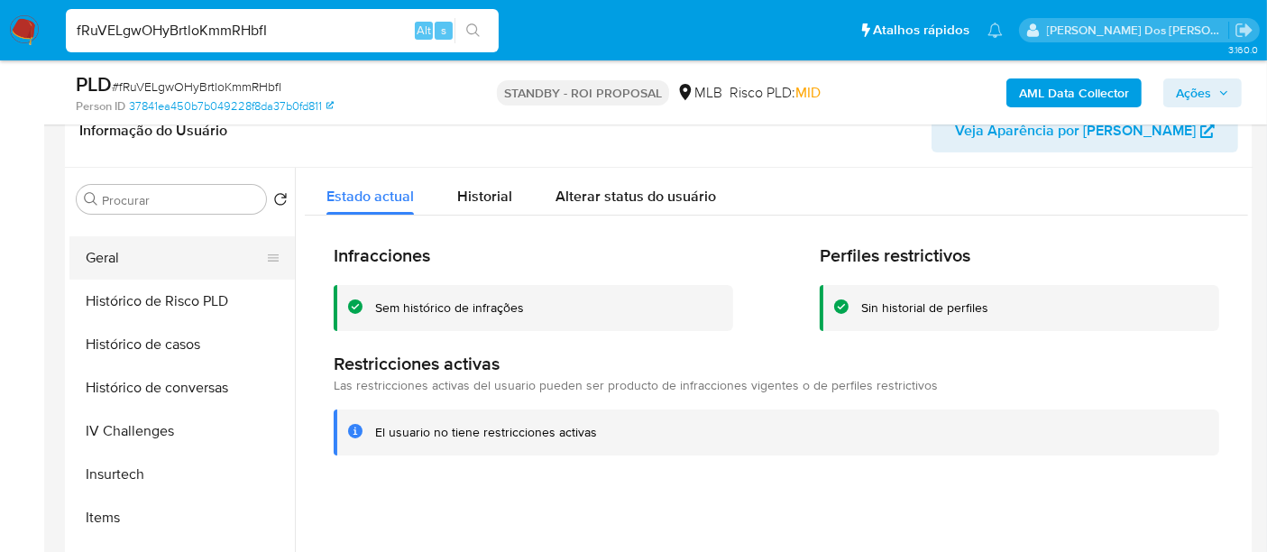
click at [103, 253] on button "Geral" at bounding box center [174, 257] width 211 height 43
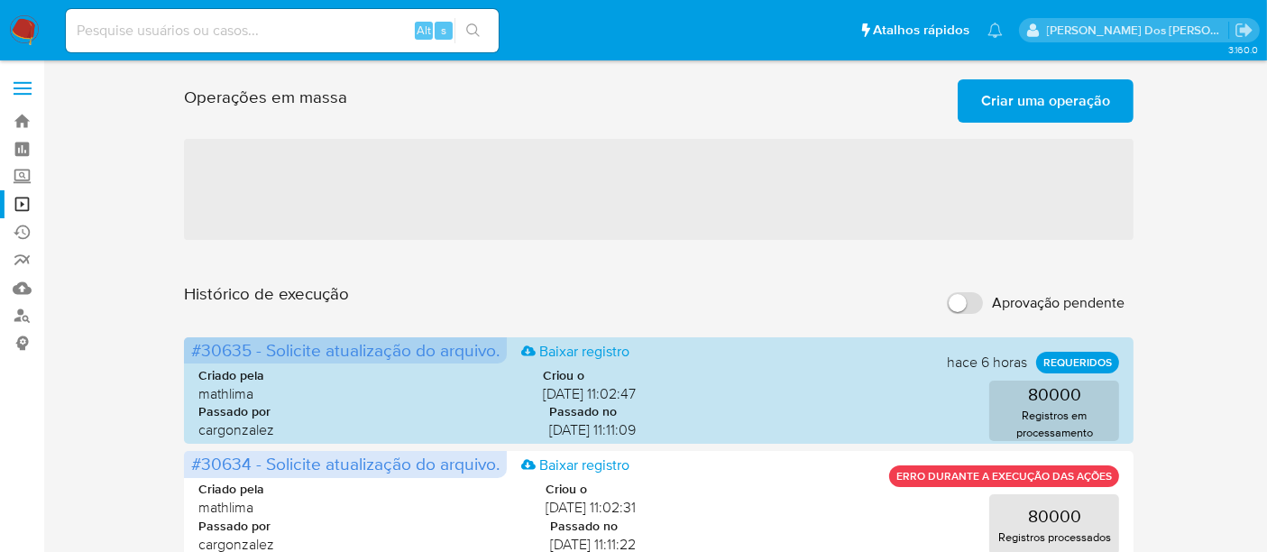
click at [1009, 97] on span "Criar uma operação" at bounding box center [1045, 101] width 129 height 40
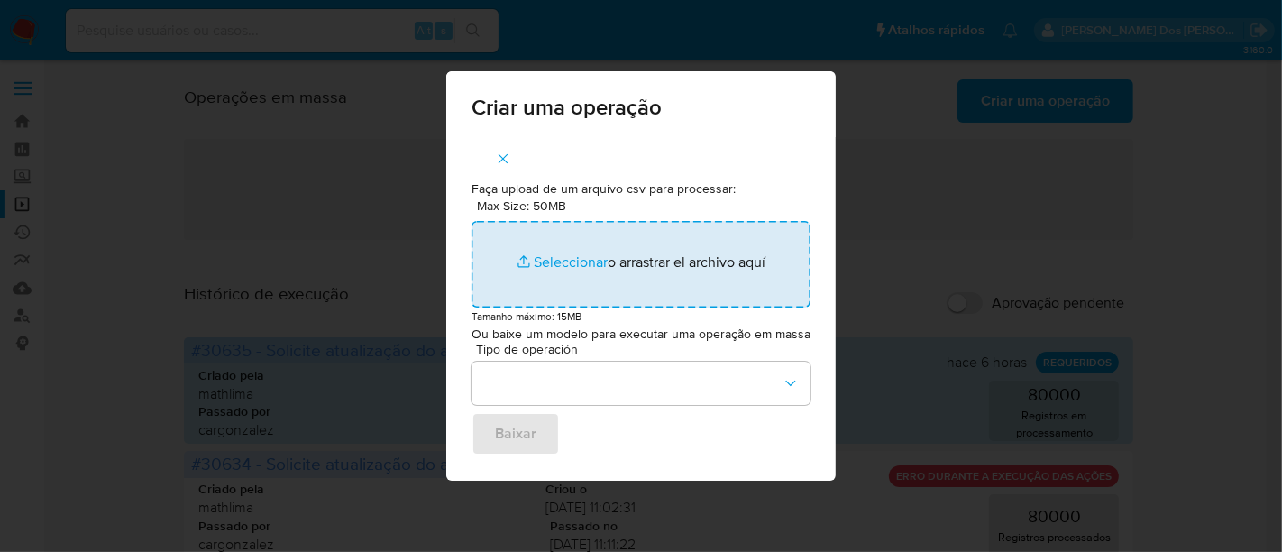
click at [562, 267] on input "Max Size: 50MB Seleccionar archivos" at bounding box center [641, 264] width 339 height 87
type input "C:\fakepath\ASSIGN_AND_CLOSE_CASE (3).csv"
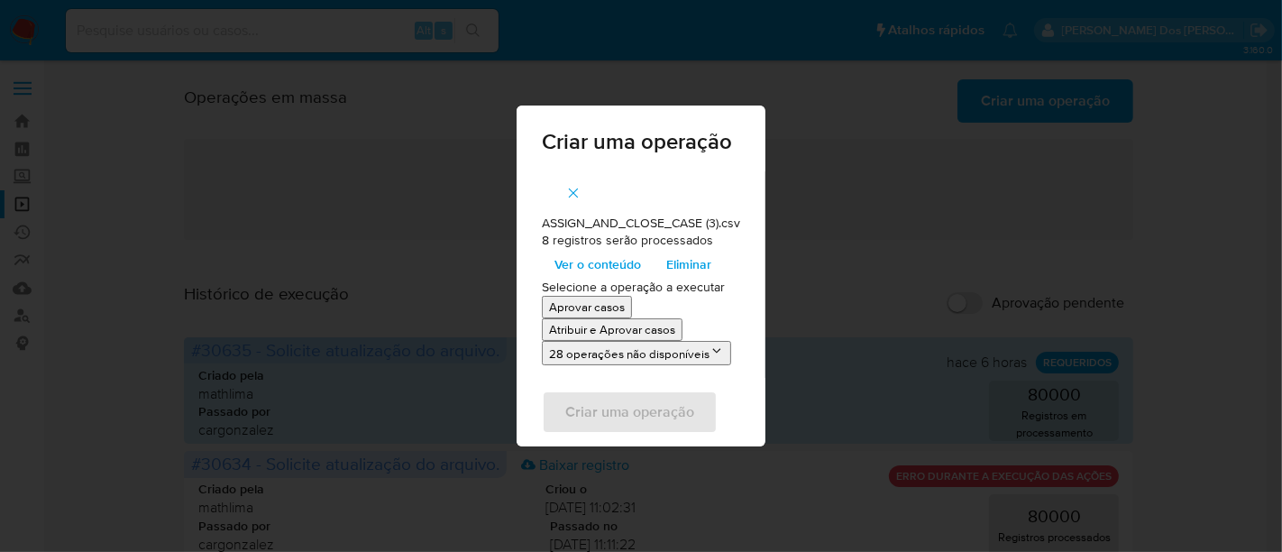
click at [562, 328] on p "Atribuir e Aprovar casos" at bounding box center [612, 329] width 126 height 17
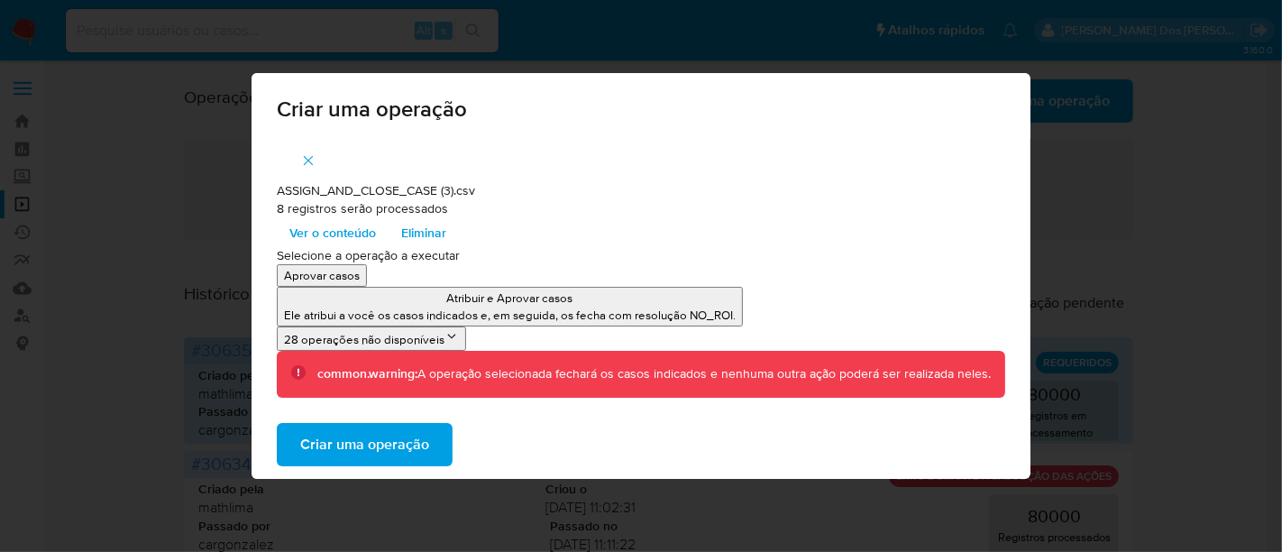
click at [400, 444] on span "Criar uma operação" at bounding box center [364, 445] width 129 height 40
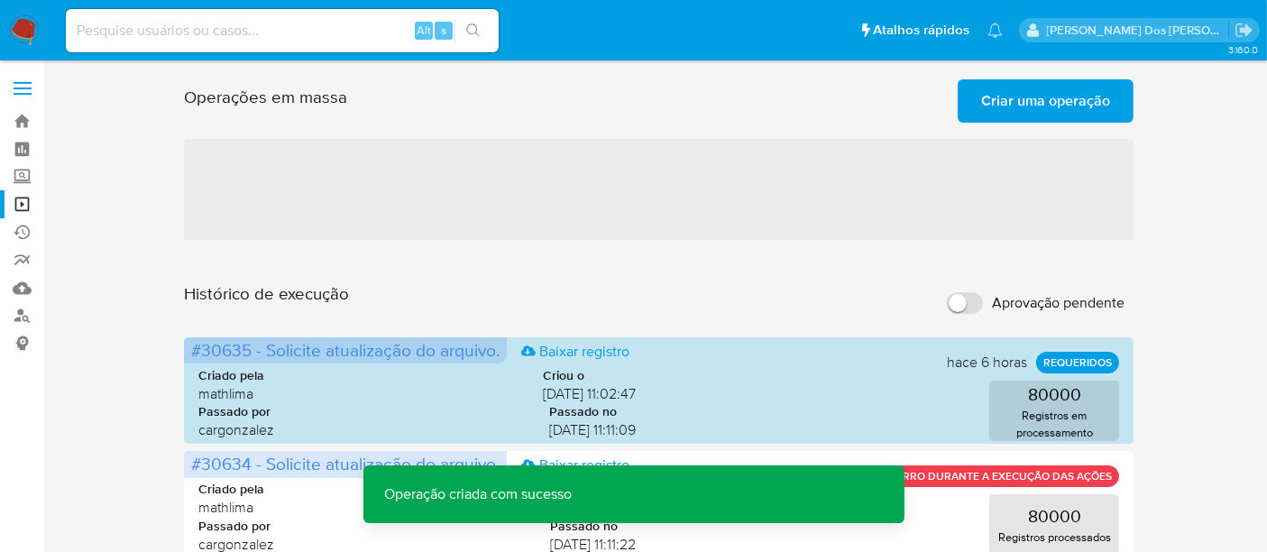
click at [1021, 109] on span "Criar uma operação" at bounding box center [1045, 101] width 129 height 40
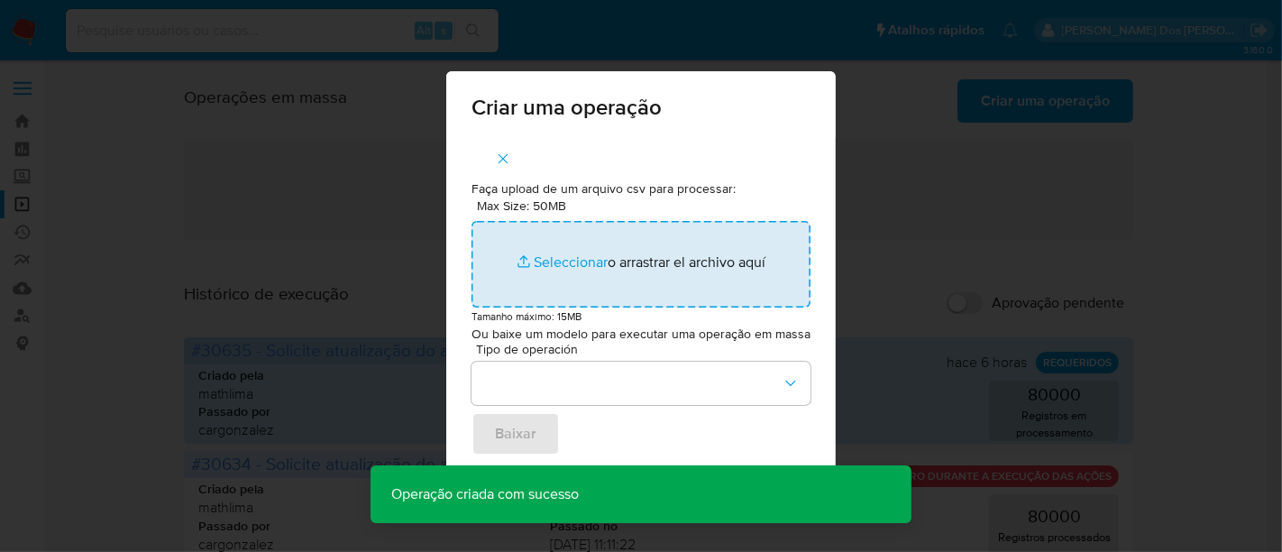
click at [555, 269] on input "Max Size: 50MB Seleccionar archivos" at bounding box center [641, 264] width 339 height 87
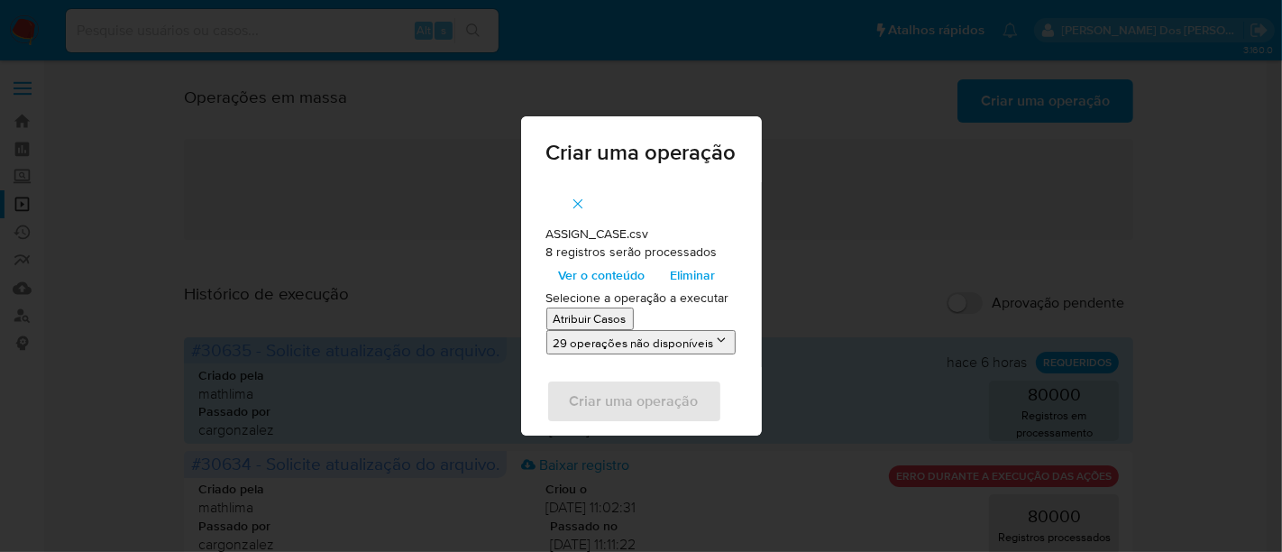
click at [560, 321] on p "Atribuir Casos" at bounding box center [590, 318] width 73 height 17
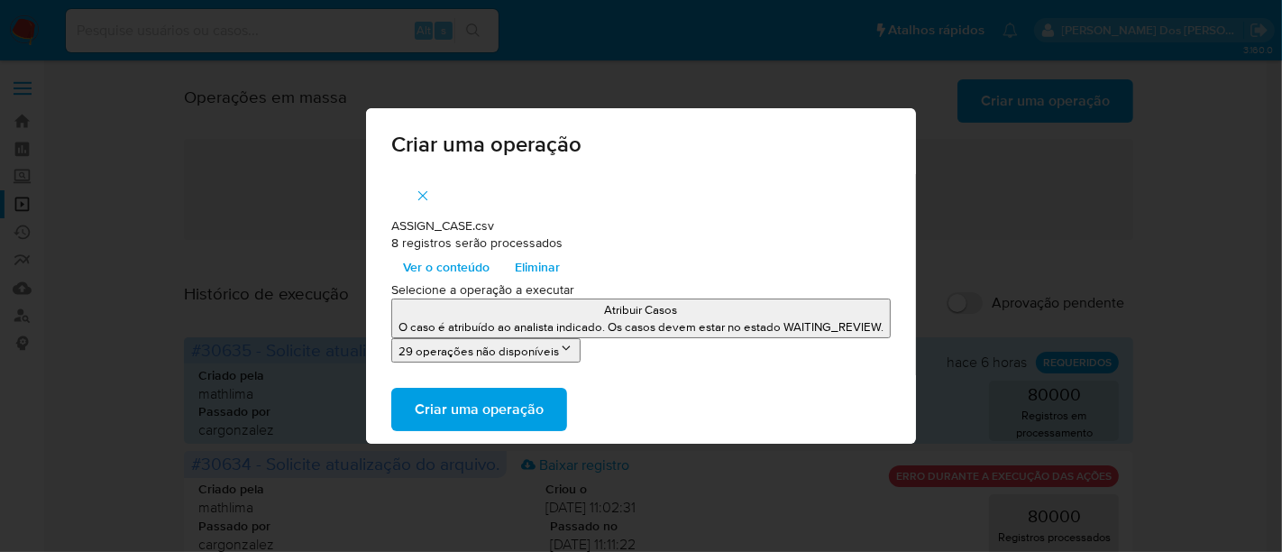
click at [512, 399] on span "Criar uma operação" at bounding box center [479, 410] width 129 height 40
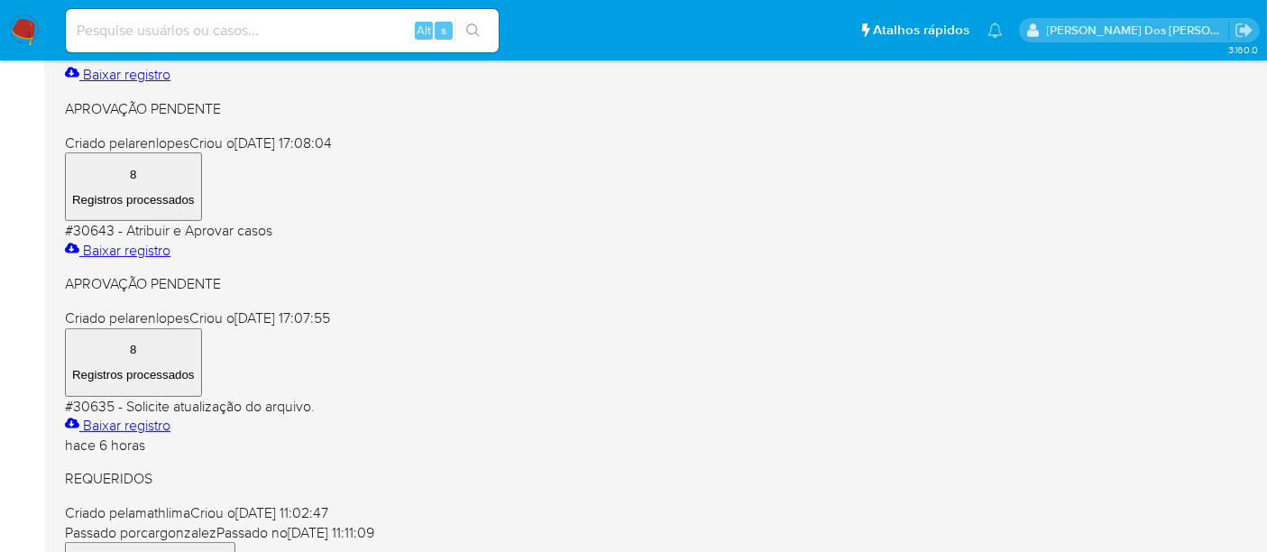
scroll to position [500, 0]
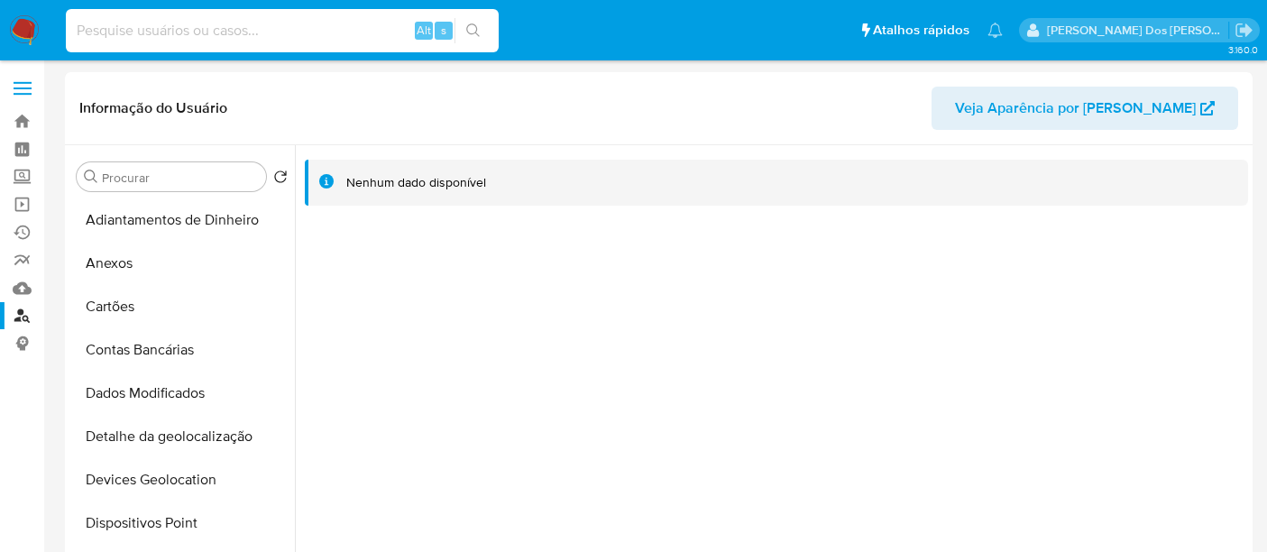
select select "10"
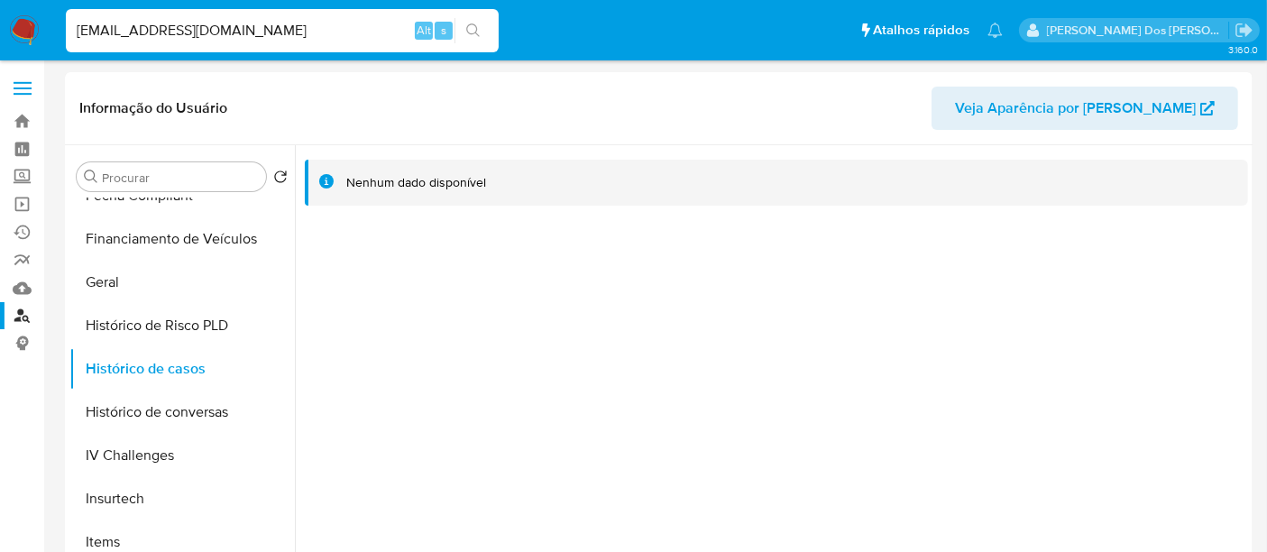
type input "[EMAIL_ADDRESS][DOMAIN_NAME]"
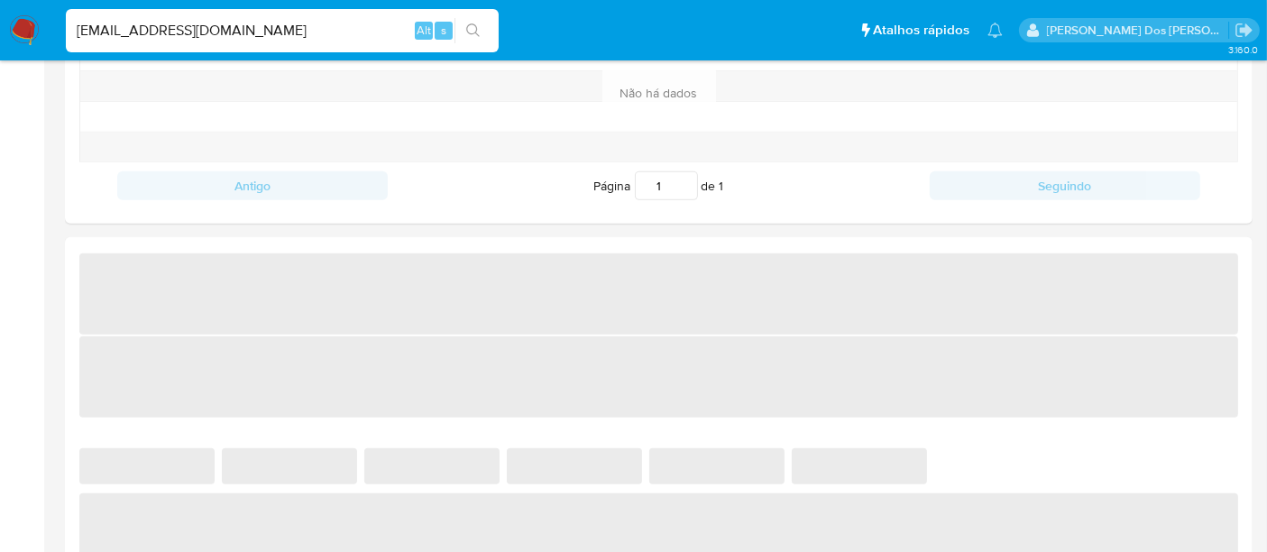
scroll to position [801, 0]
